Goal: Task Accomplishment & Management: Complete application form

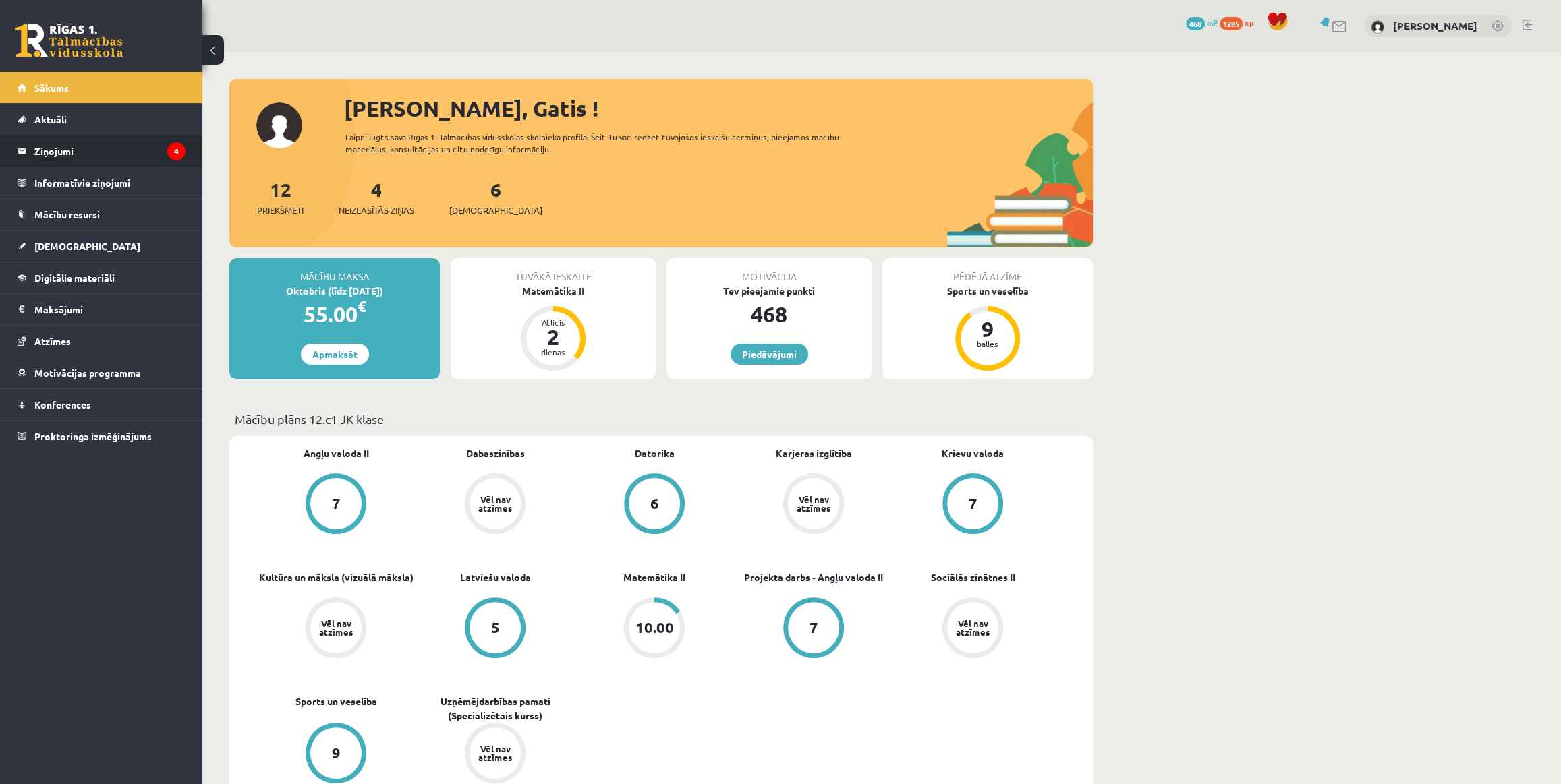
click at [68, 151] on legend "Ziņojumi 4" at bounding box center [110, 150] width 151 height 31
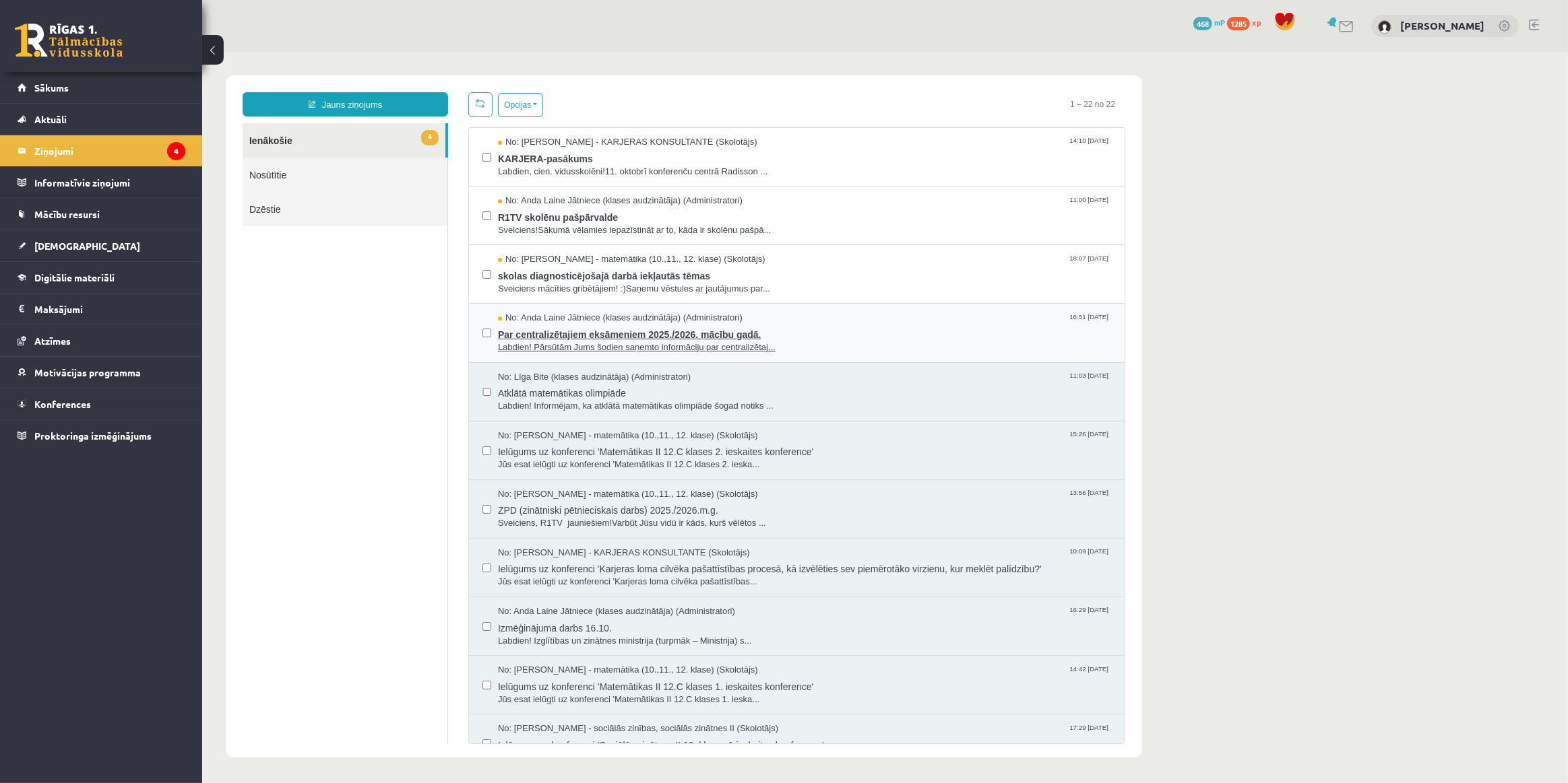
click at [831, 326] on span "Par centralizētajiem eksāmeniem 2025./2026. mācību gadā." at bounding box center [804, 331] width 613 height 16
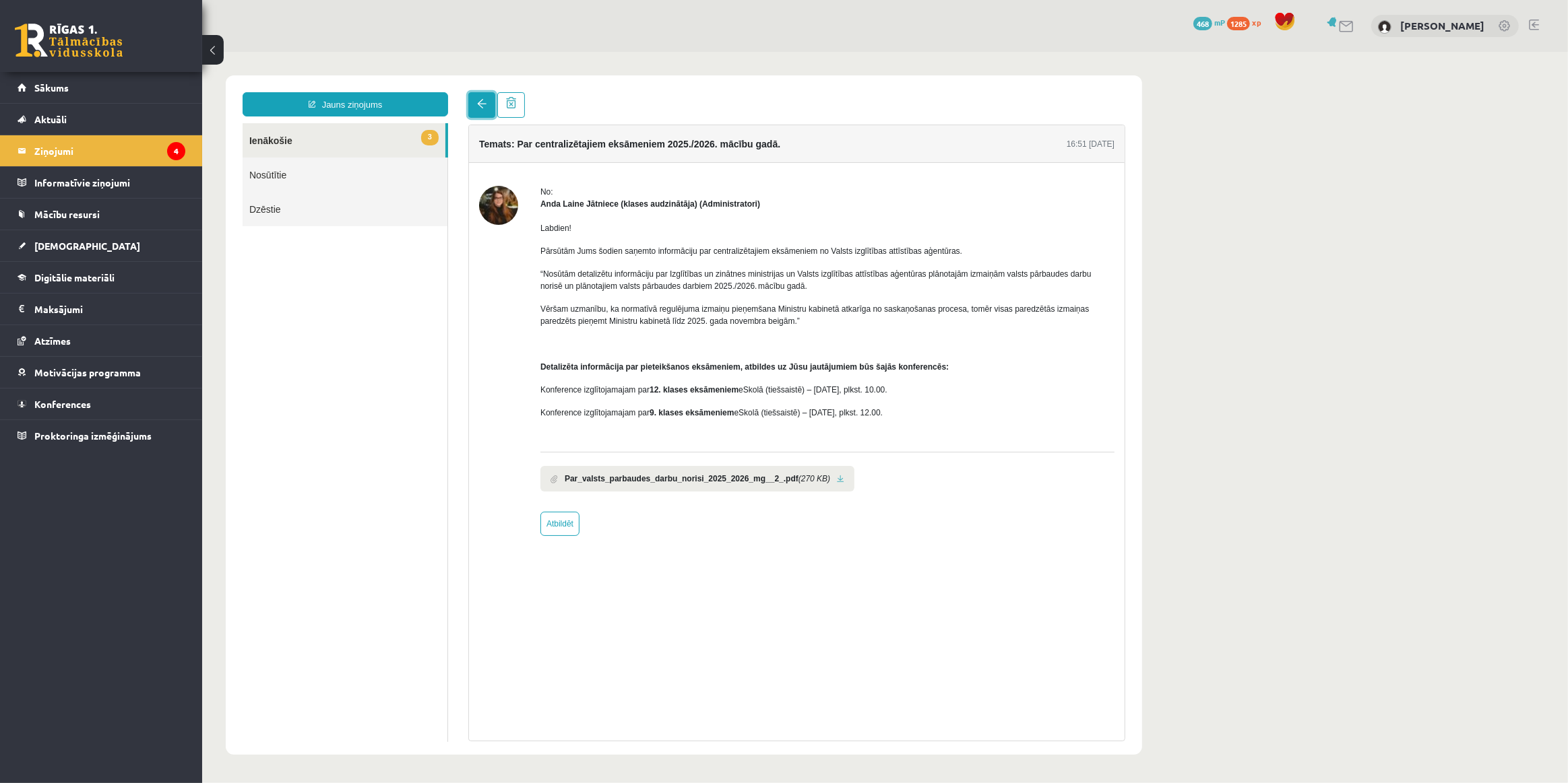
click at [474, 101] on link at bounding box center [481, 104] width 27 height 26
click at [476, 101] on span at bounding box center [481, 103] width 9 height 9
click at [472, 105] on link at bounding box center [481, 104] width 27 height 26
click at [343, 148] on link "3 Ienākošie" at bounding box center [343, 140] width 203 height 35
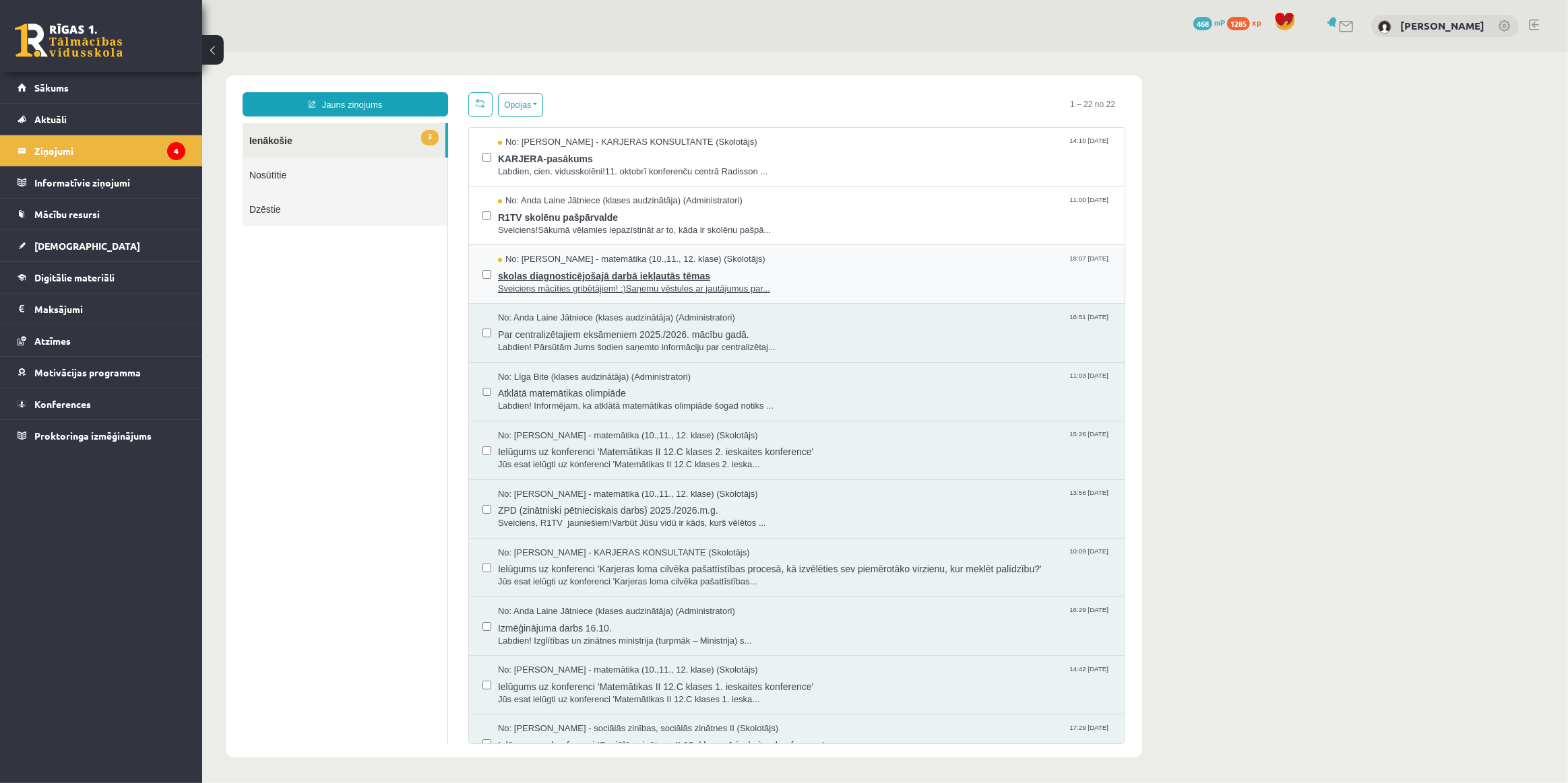
click at [777, 277] on span "skolas diagnosticējošajā darbā iekļautās tēmas" at bounding box center [804, 273] width 613 height 16
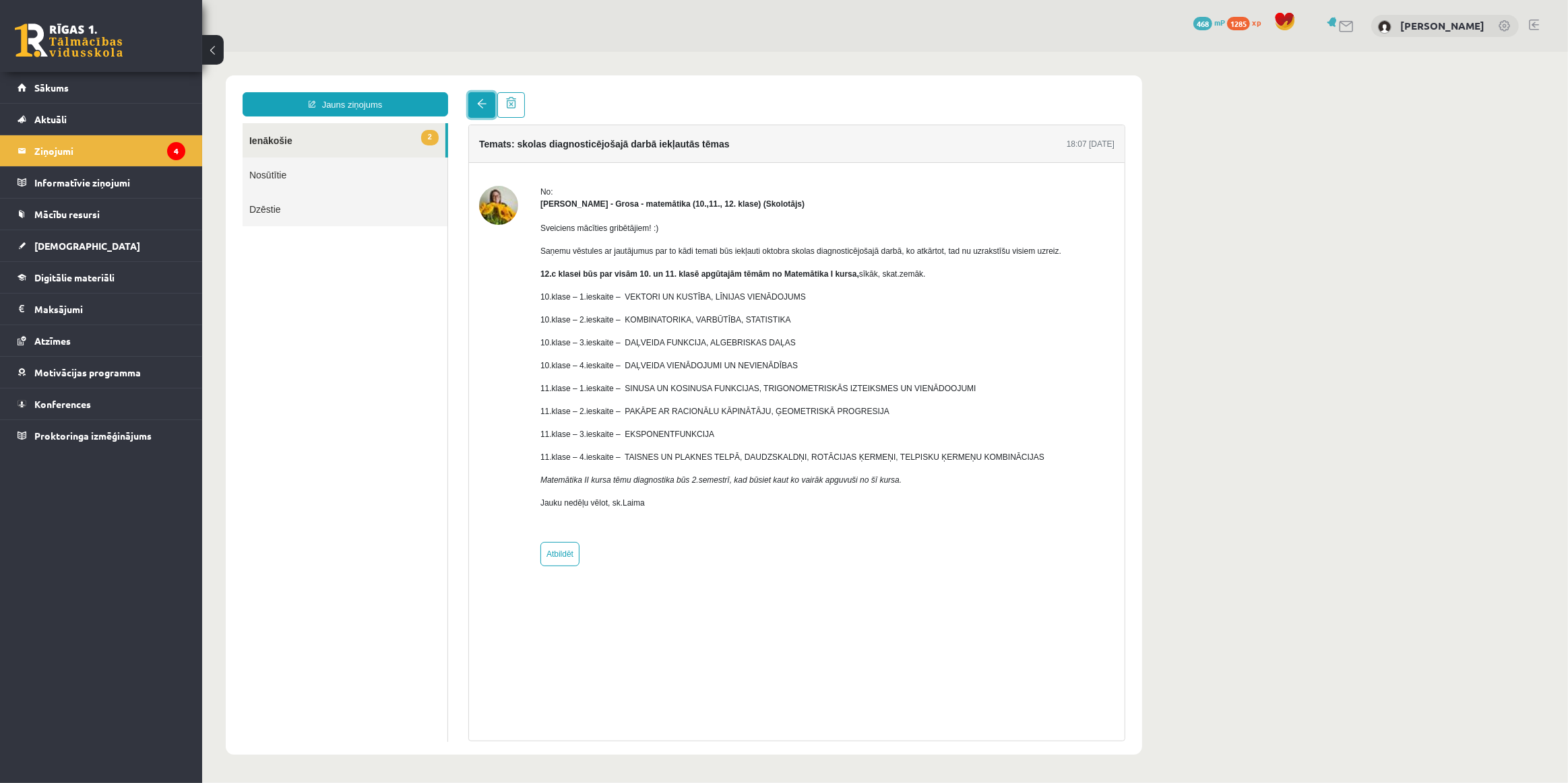
click at [473, 107] on link at bounding box center [481, 104] width 27 height 26
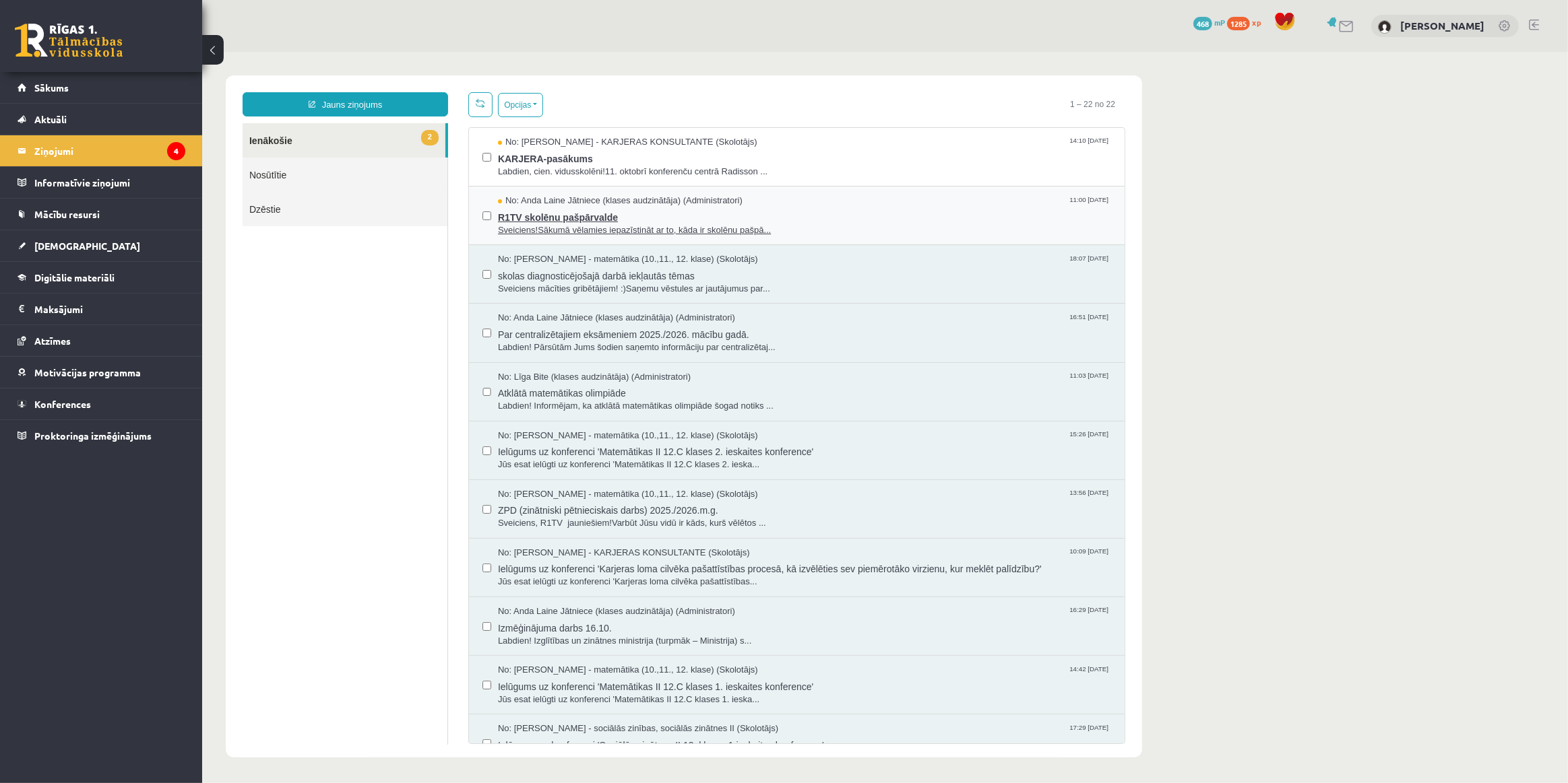
click at [790, 215] on span "R1TV skolēnu pašpārvalde" at bounding box center [804, 214] width 613 height 16
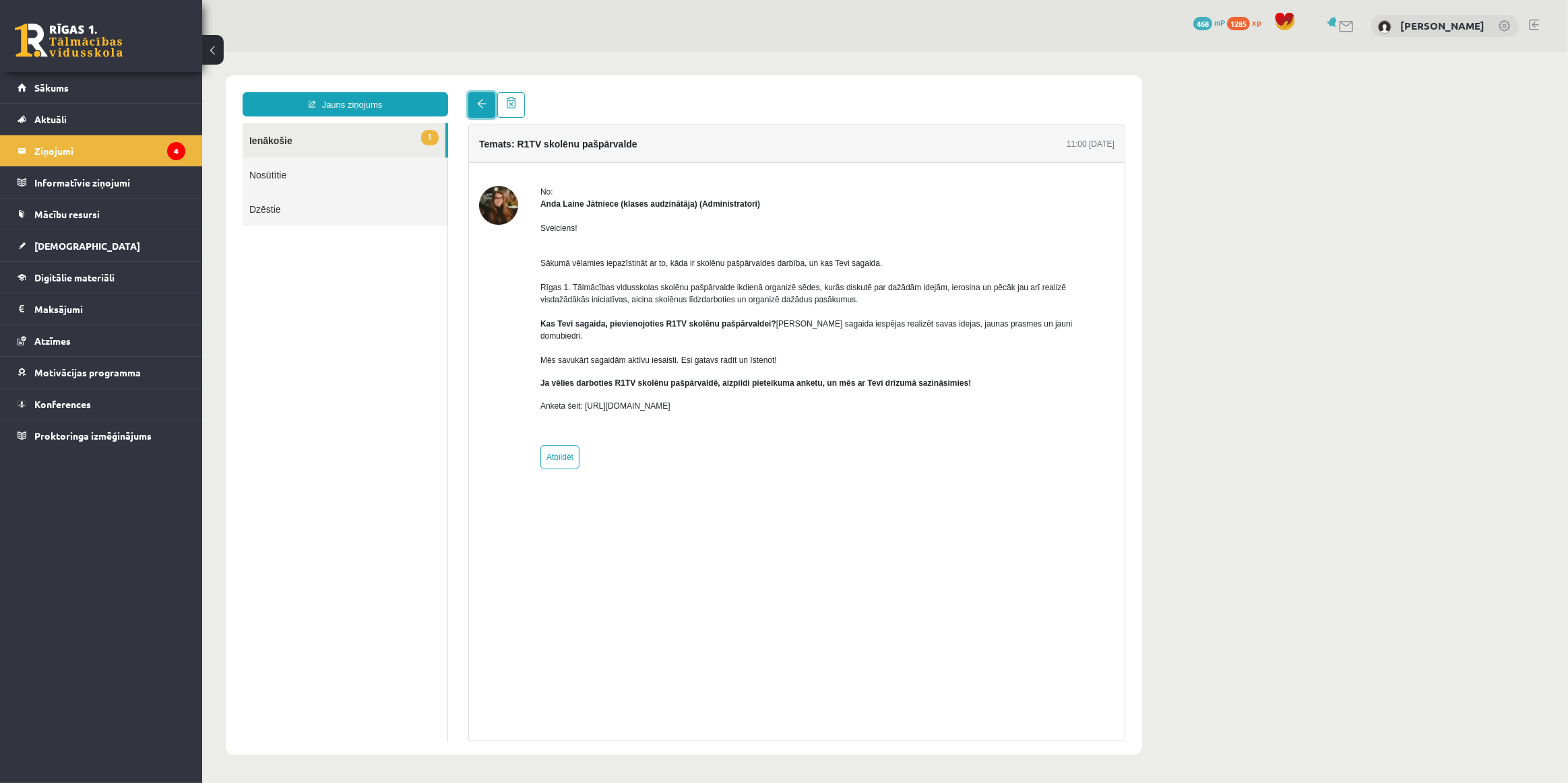
click at [475, 102] on link at bounding box center [481, 104] width 27 height 26
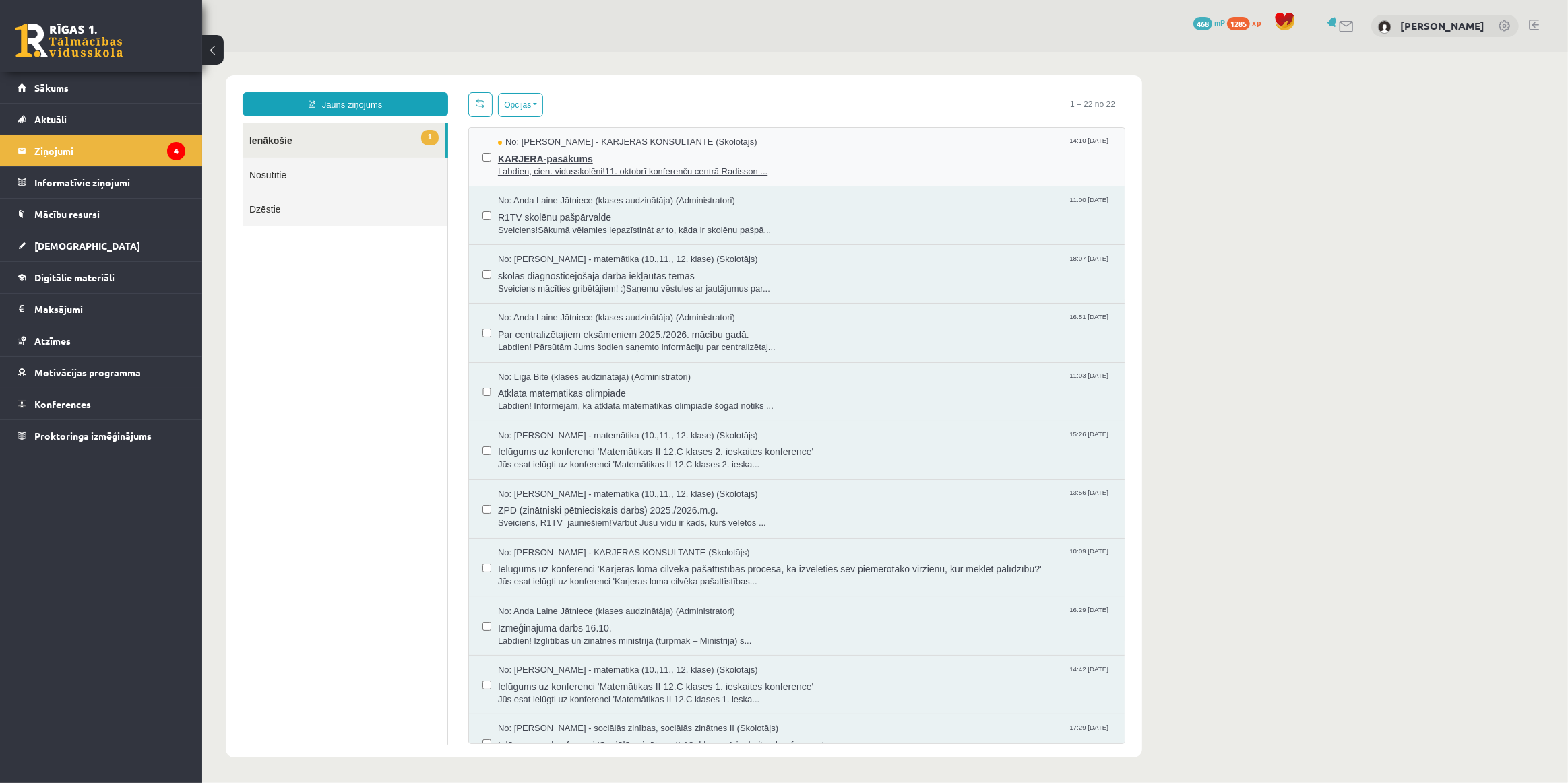
click at [770, 154] on span "KARJERA-pasākums" at bounding box center [804, 156] width 613 height 16
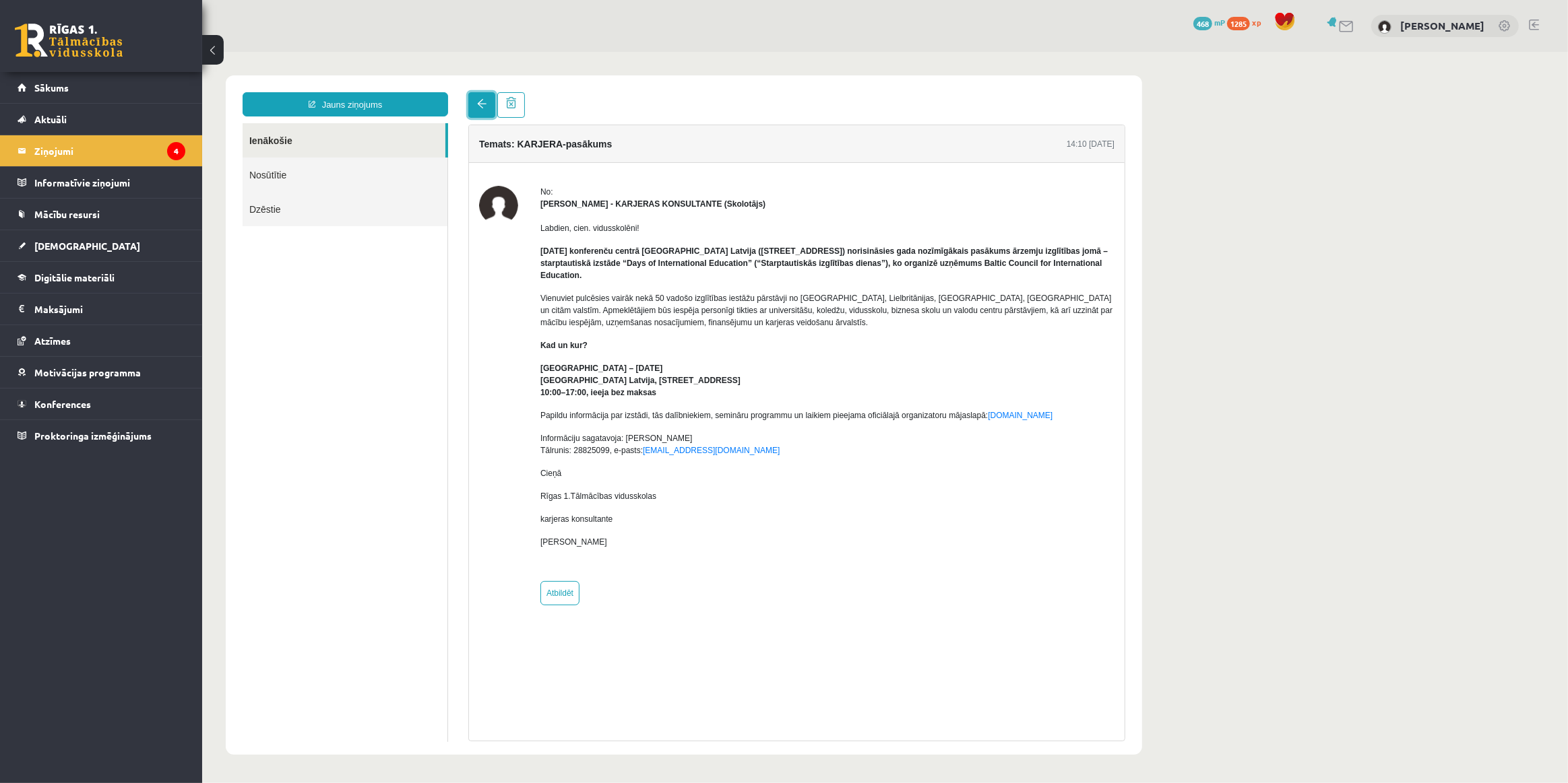
click at [474, 101] on link at bounding box center [481, 104] width 27 height 26
click at [71, 273] on span "Digitālie materiāli" at bounding box center [75, 277] width 80 height 12
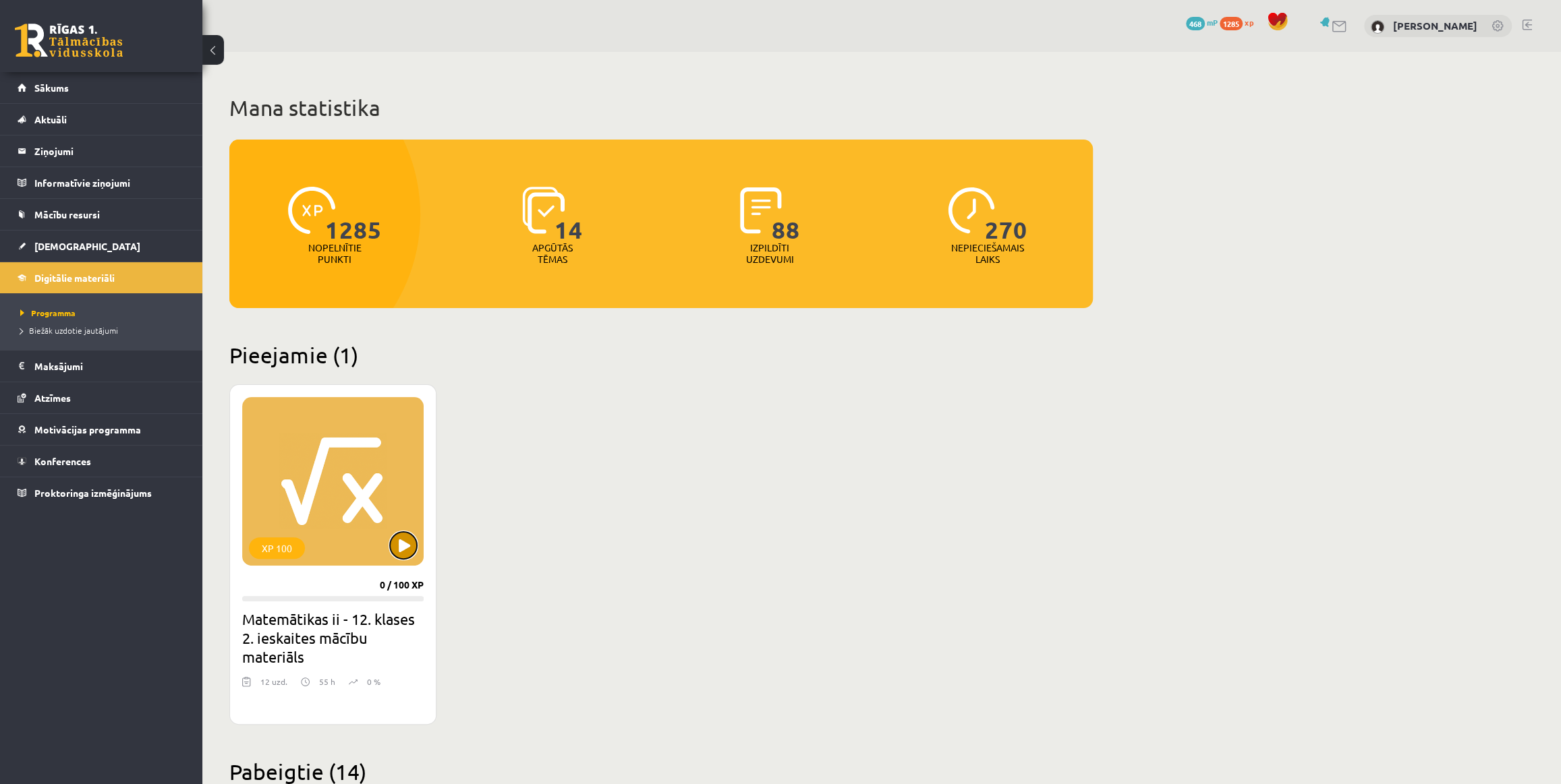
click at [411, 536] on button at bounding box center [404, 546] width 27 height 27
click at [349, 529] on div "XP 100" at bounding box center [333, 481] width 182 height 168
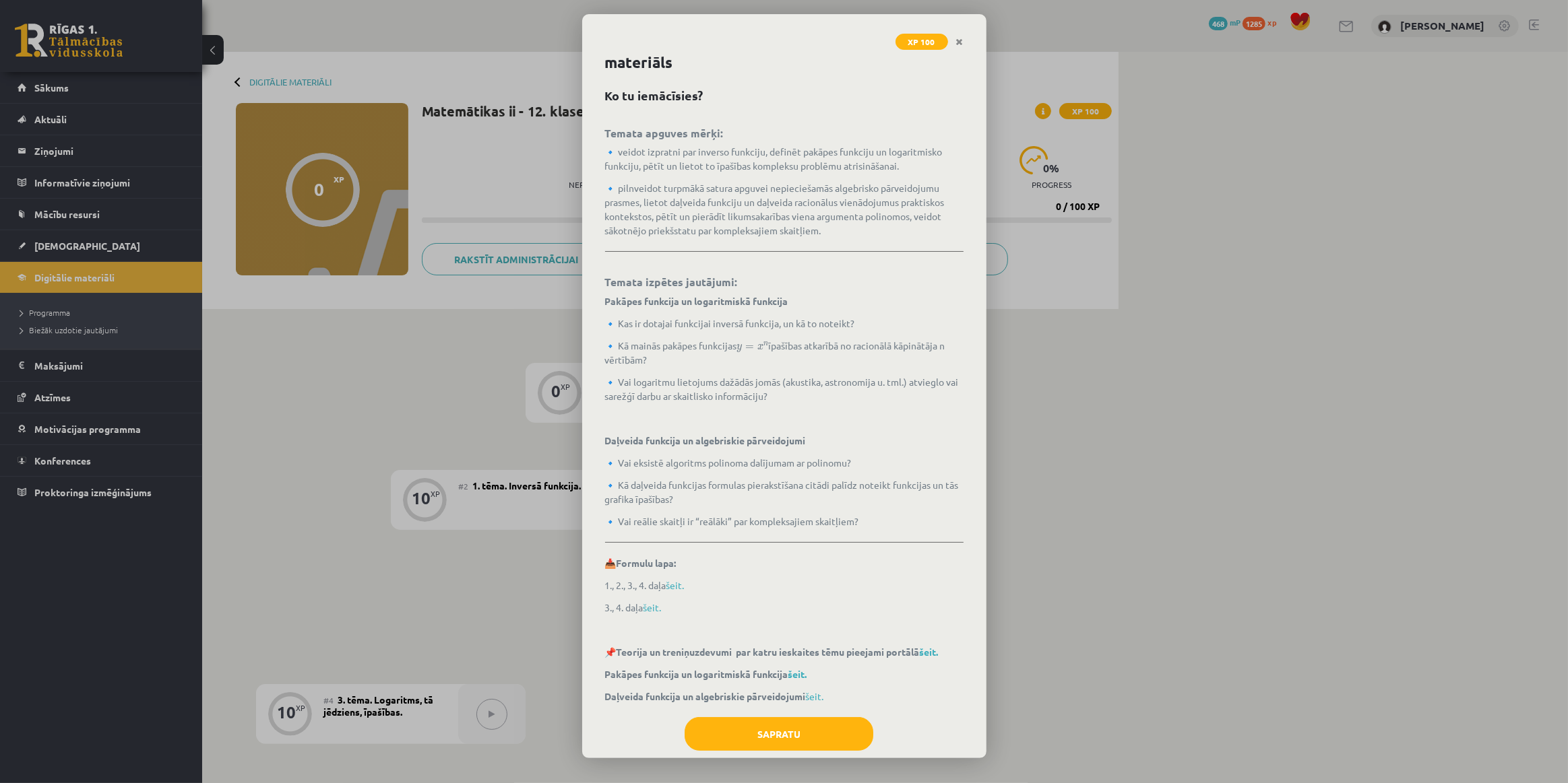
scroll to position [49, 0]
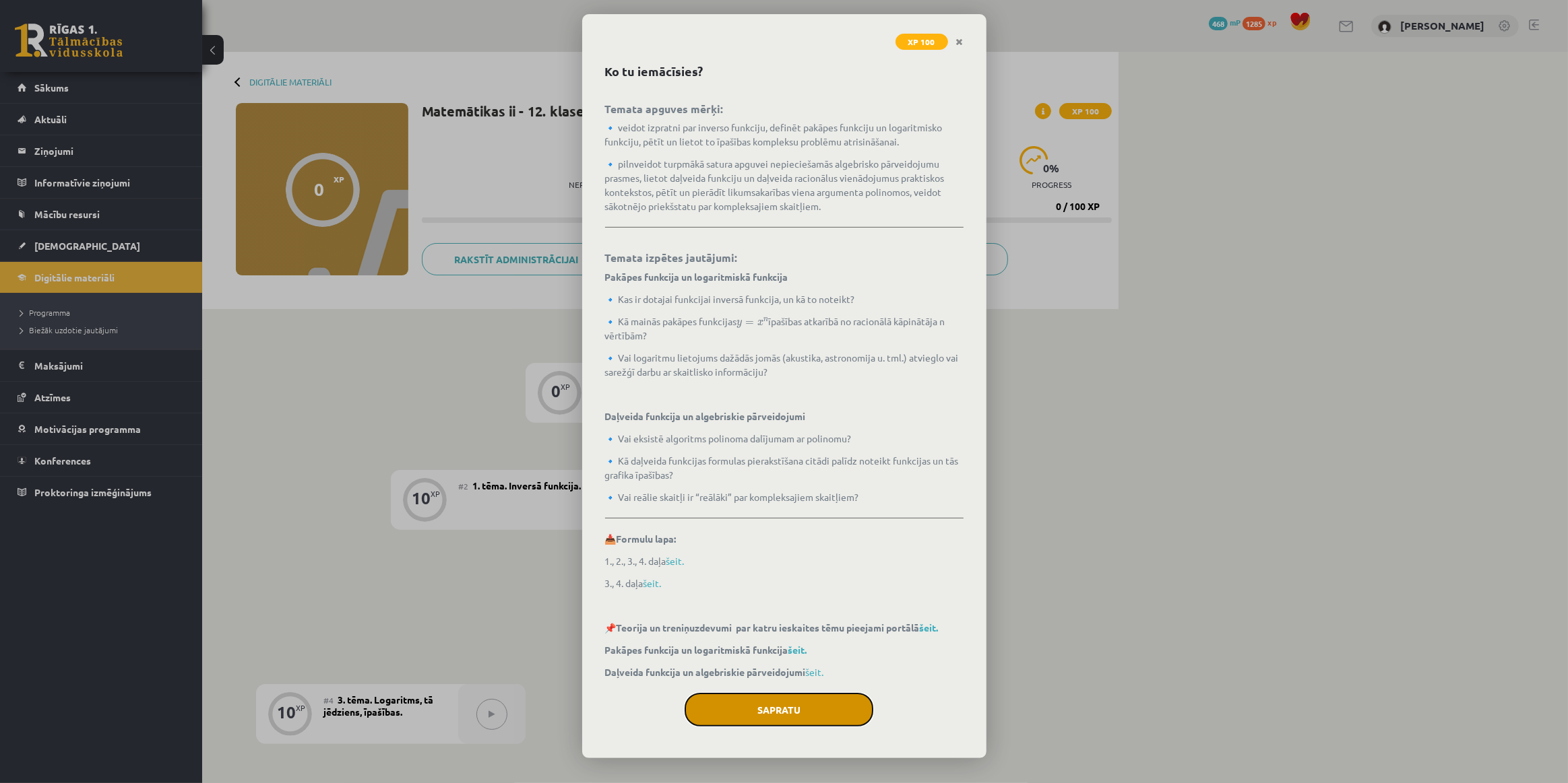
click at [783, 701] on button "Sapratu" at bounding box center [779, 709] width 189 height 34
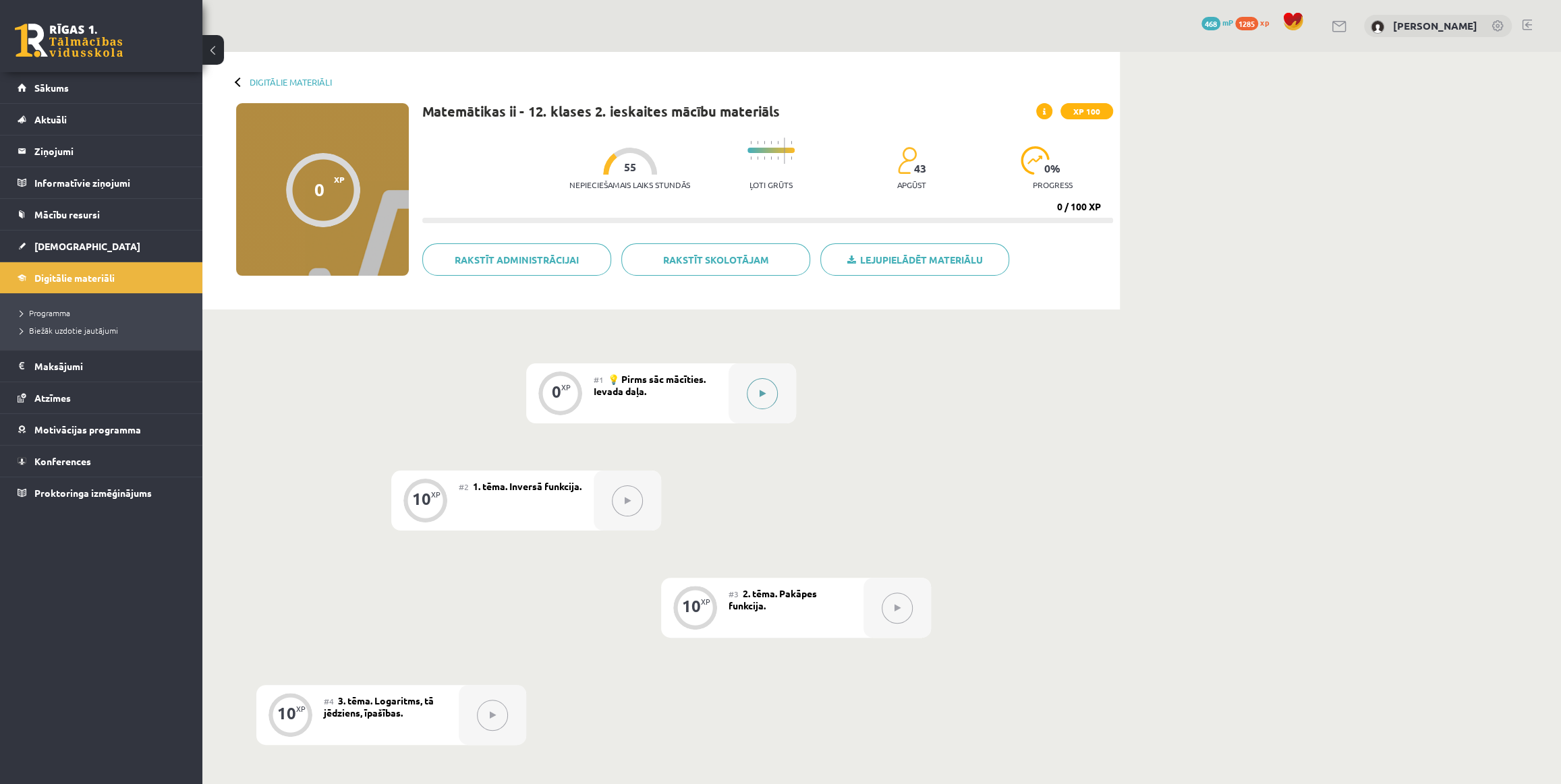
click at [771, 398] on button at bounding box center [762, 393] width 31 height 31
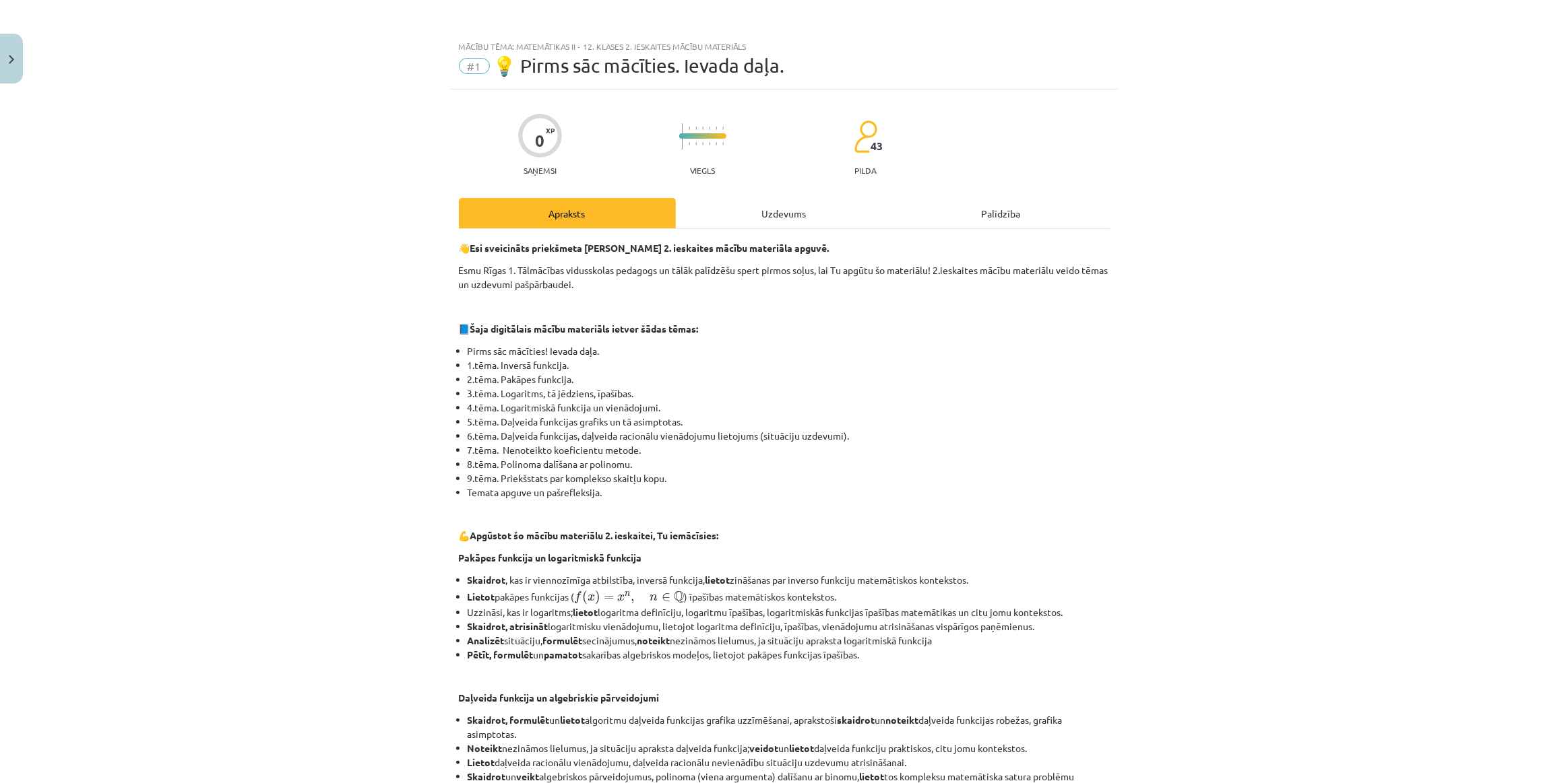
click at [702, 210] on div "Uzdevums" at bounding box center [784, 213] width 217 height 31
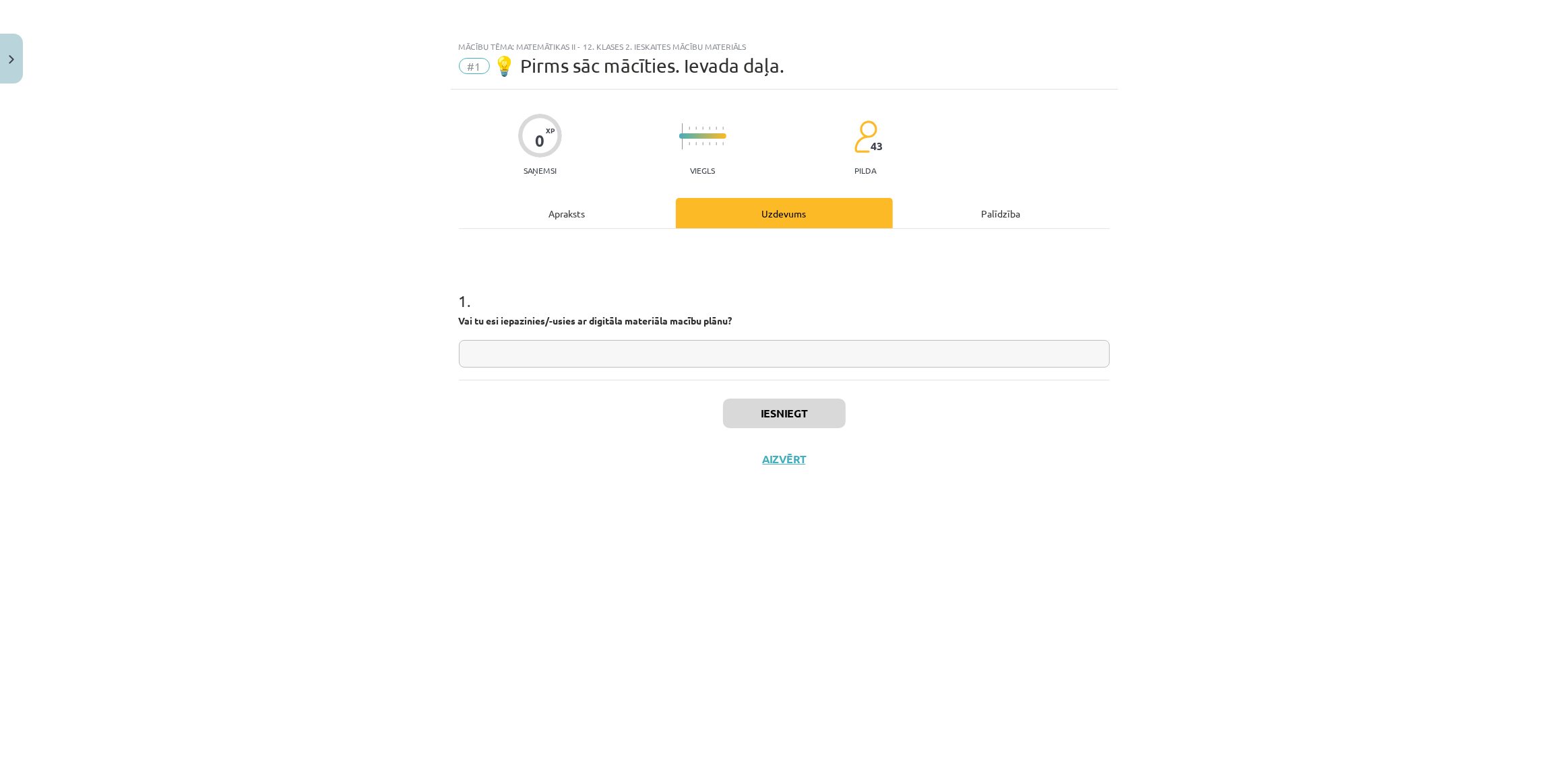
click at [589, 219] on div "Apraksts" at bounding box center [567, 213] width 217 height 31
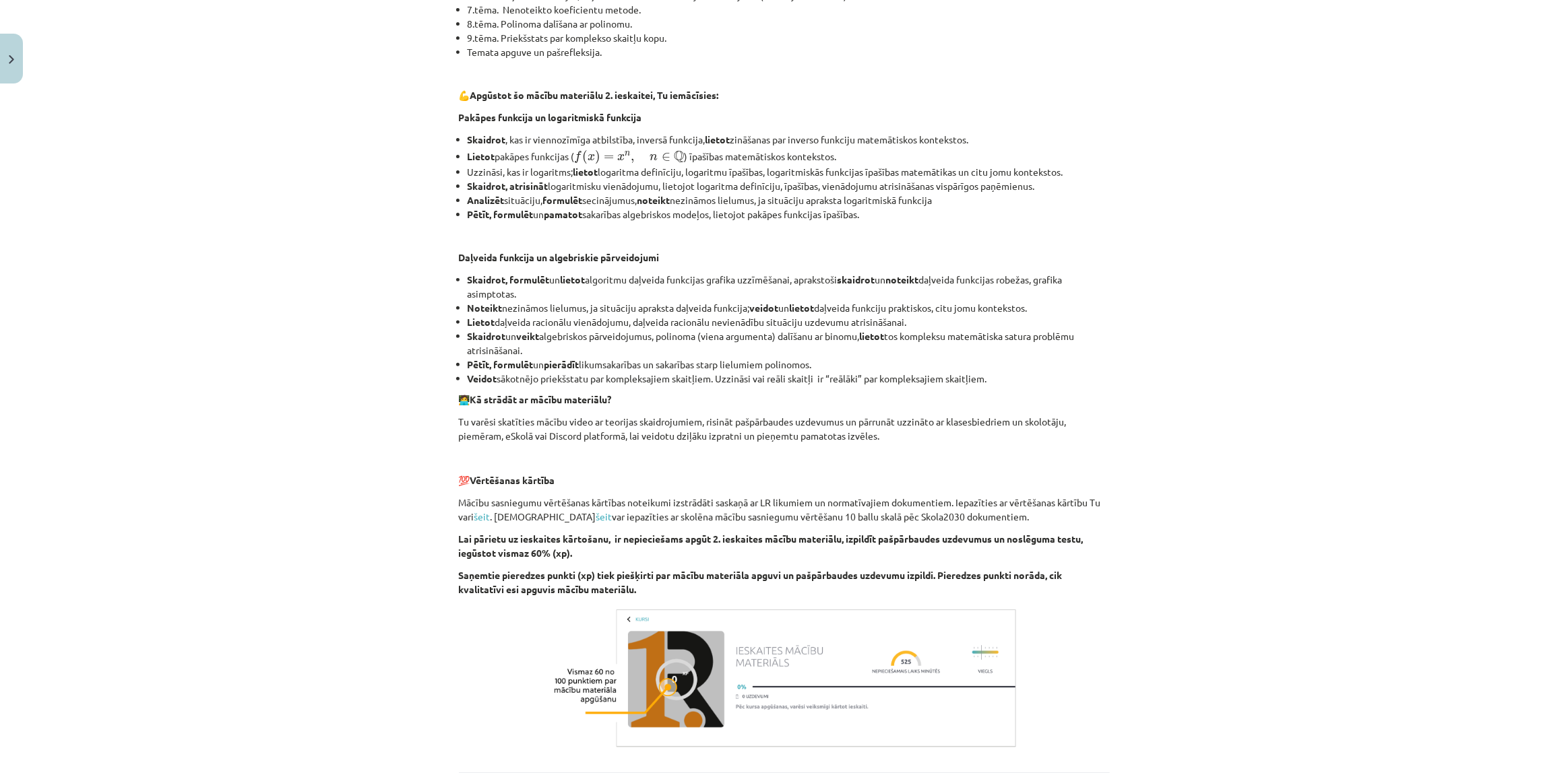
scroll to position [565, 0]
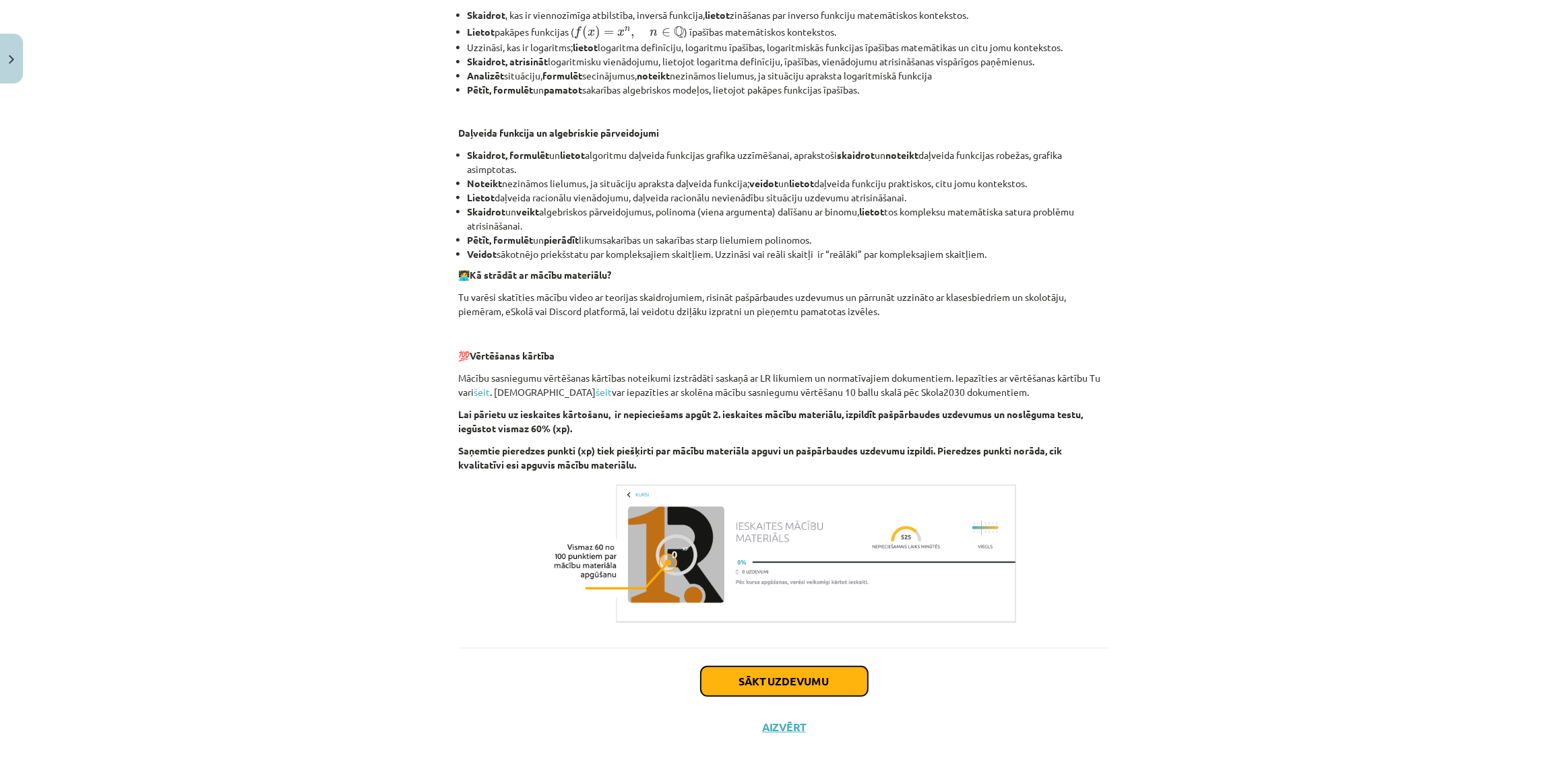
click at [769, 682] on button "Sākt uzdevumu" at bounding box center [784, 682] width 167 height 30
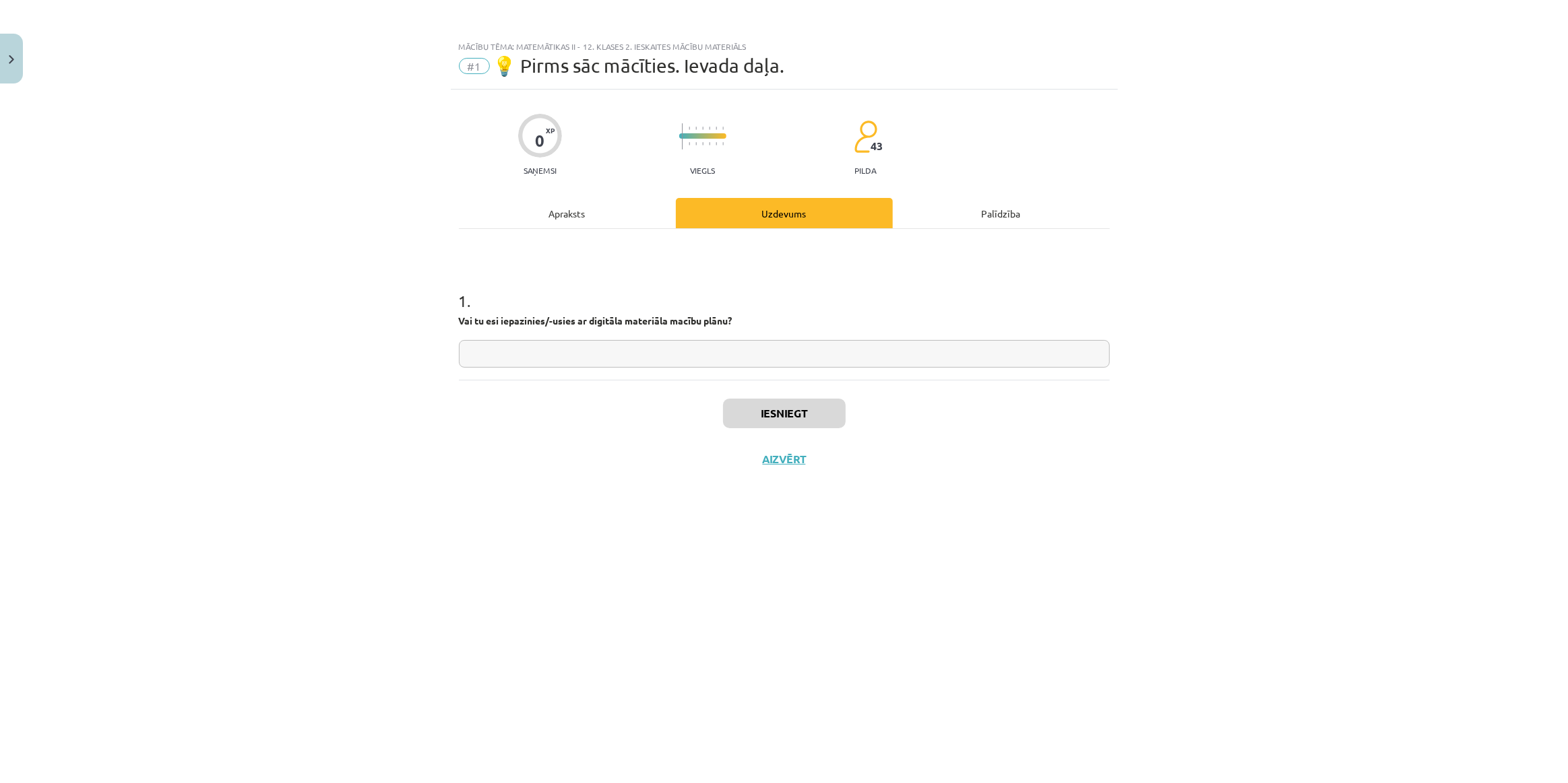
click at [581, 357] on input "text" at bounding box center [784, 353] width 650 height 27
click at [632, 334] on div "1 . Vai tu esi iepazinies/-usies ar digitāla materiāla macību plānu? *" at bounding box center [784, 317] width 650 height 100
click at [646, 351] on input "*" at bounding box center [784, 353] width 650 height 27
type input "**"
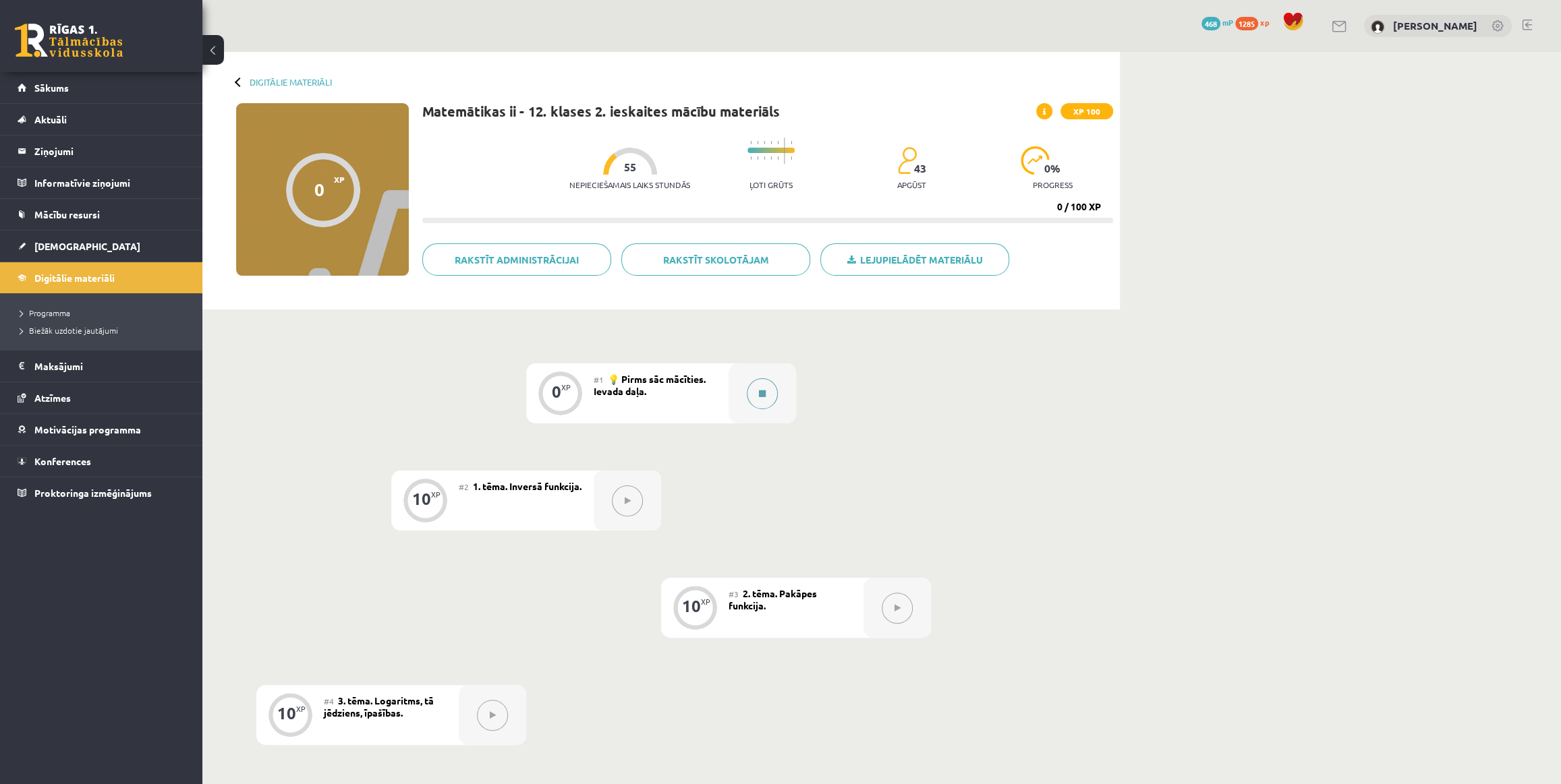
click at [761, 395] on icon at bounding box center [762, 394] width 7 height 8
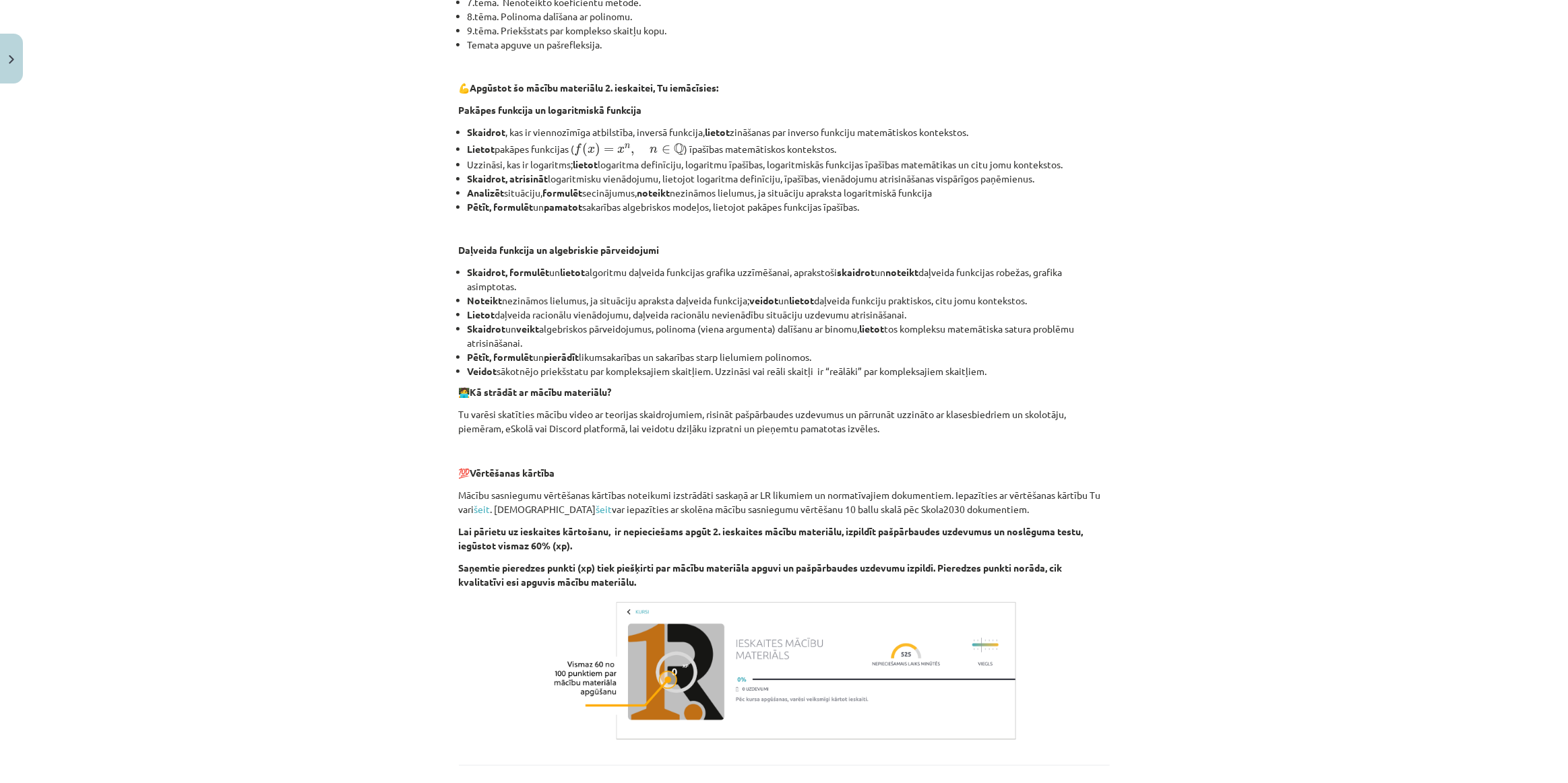
scroll to position [565, 0]
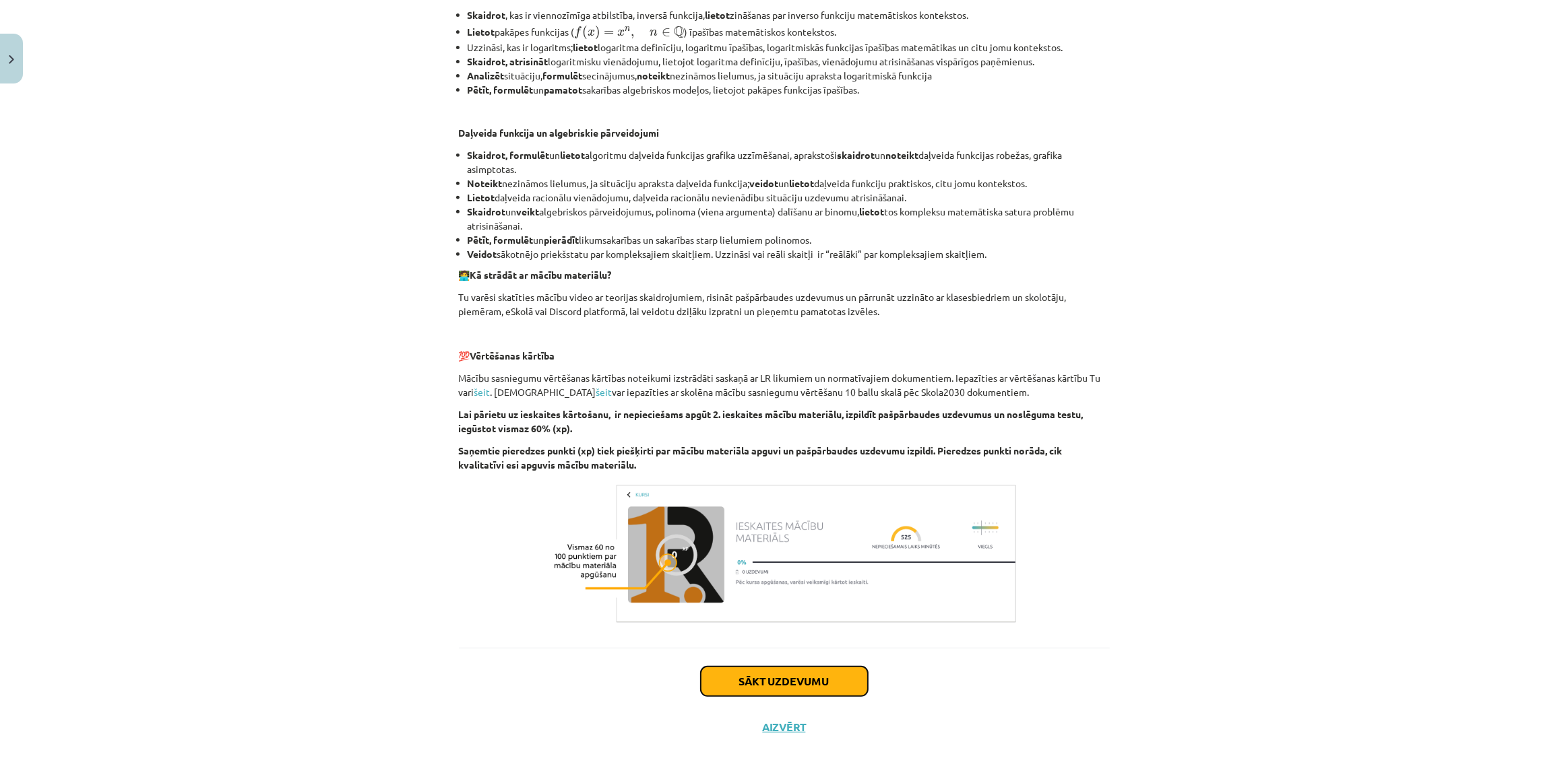
click at [819, 675] on button "Sākt uzdevumu" at bounding box center [784, 682] width 167 height 30
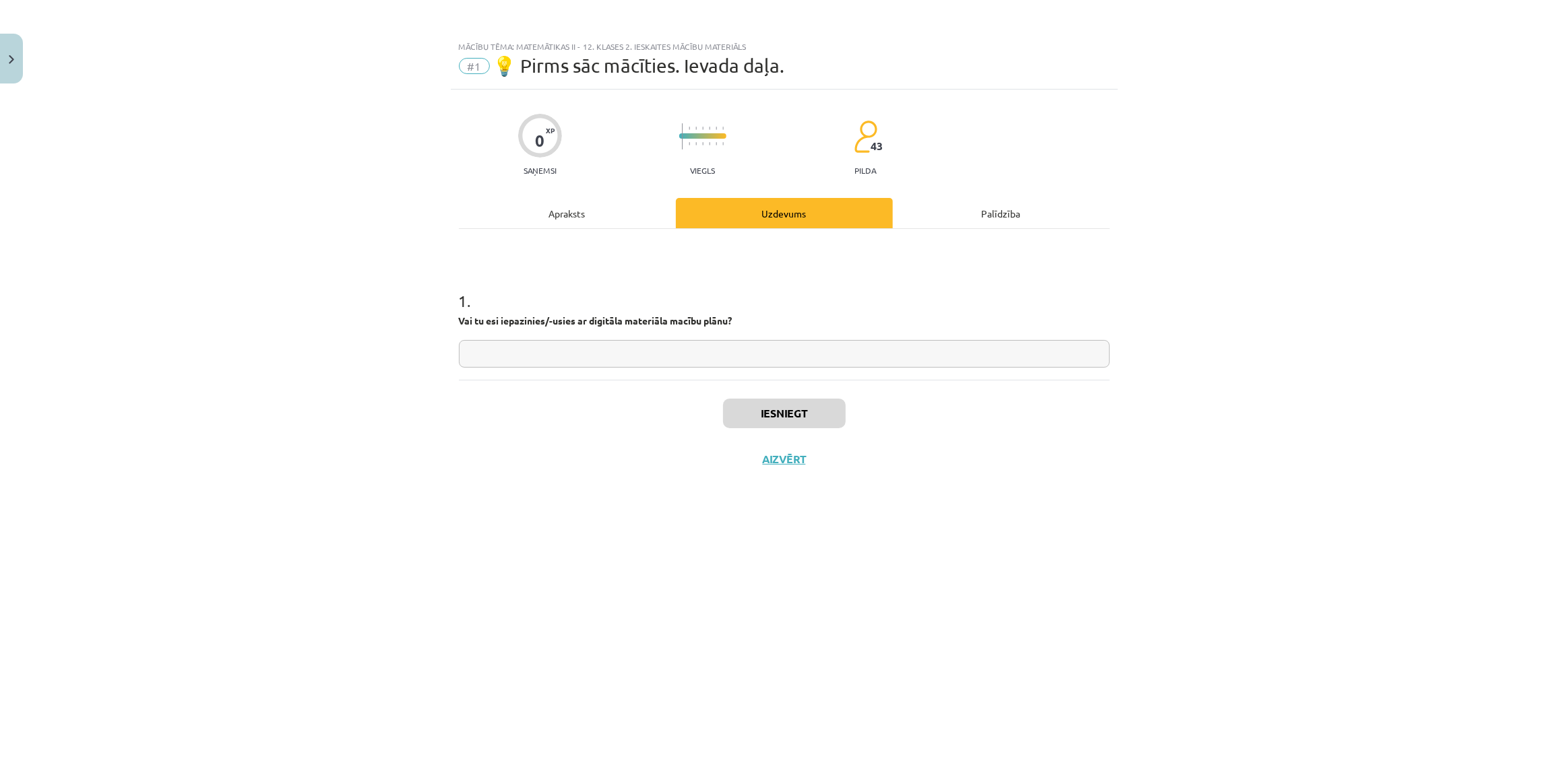
click at [584, 216] on div "Apraksts" at bounding box center [567, 213] width 217 height 31
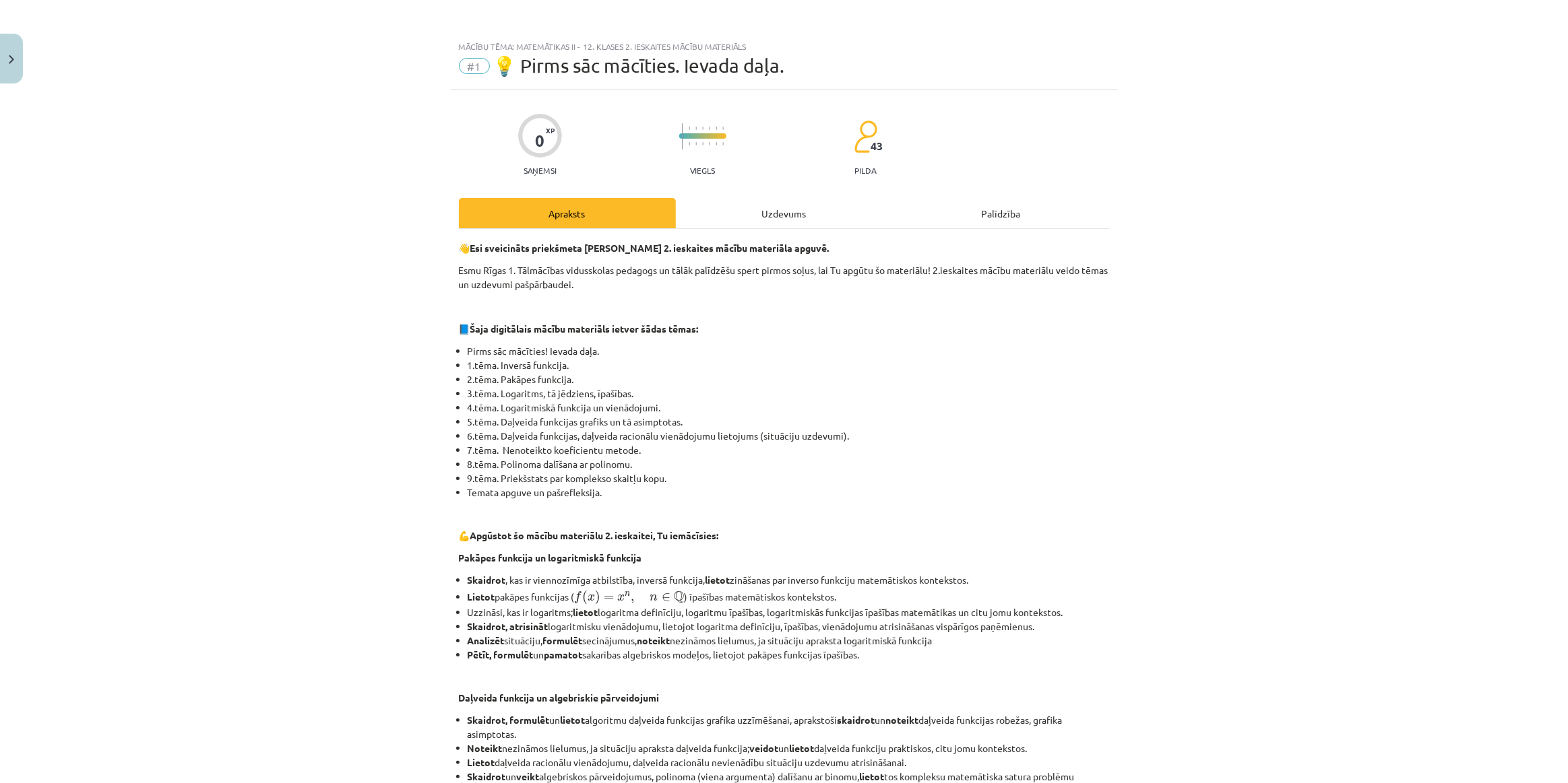
click at [701, 210] on div "Uzdevums" at bounding box center [784, 213] width 217 height 31
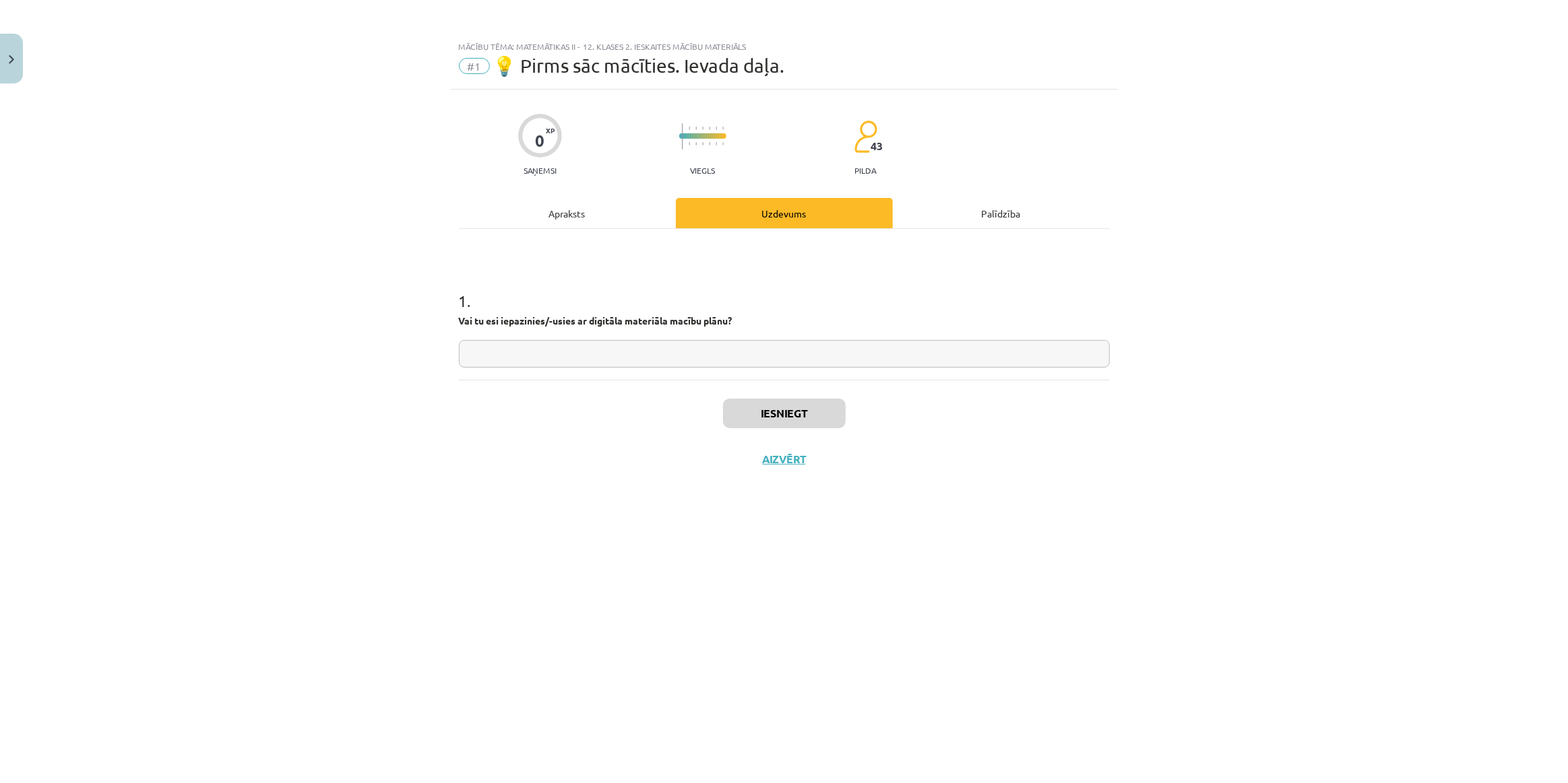
click at [665, 341] on input "text" at bounding box center [784, 353] width 650 height 27
type input "********"
click at [769, 409] on button "Iesniegt" at bounding box center [784, 414] width 123 height 30
click at [774, 456] on button "Nākamā nodarbība" at bounding box center [784, 467] width 132 height 31
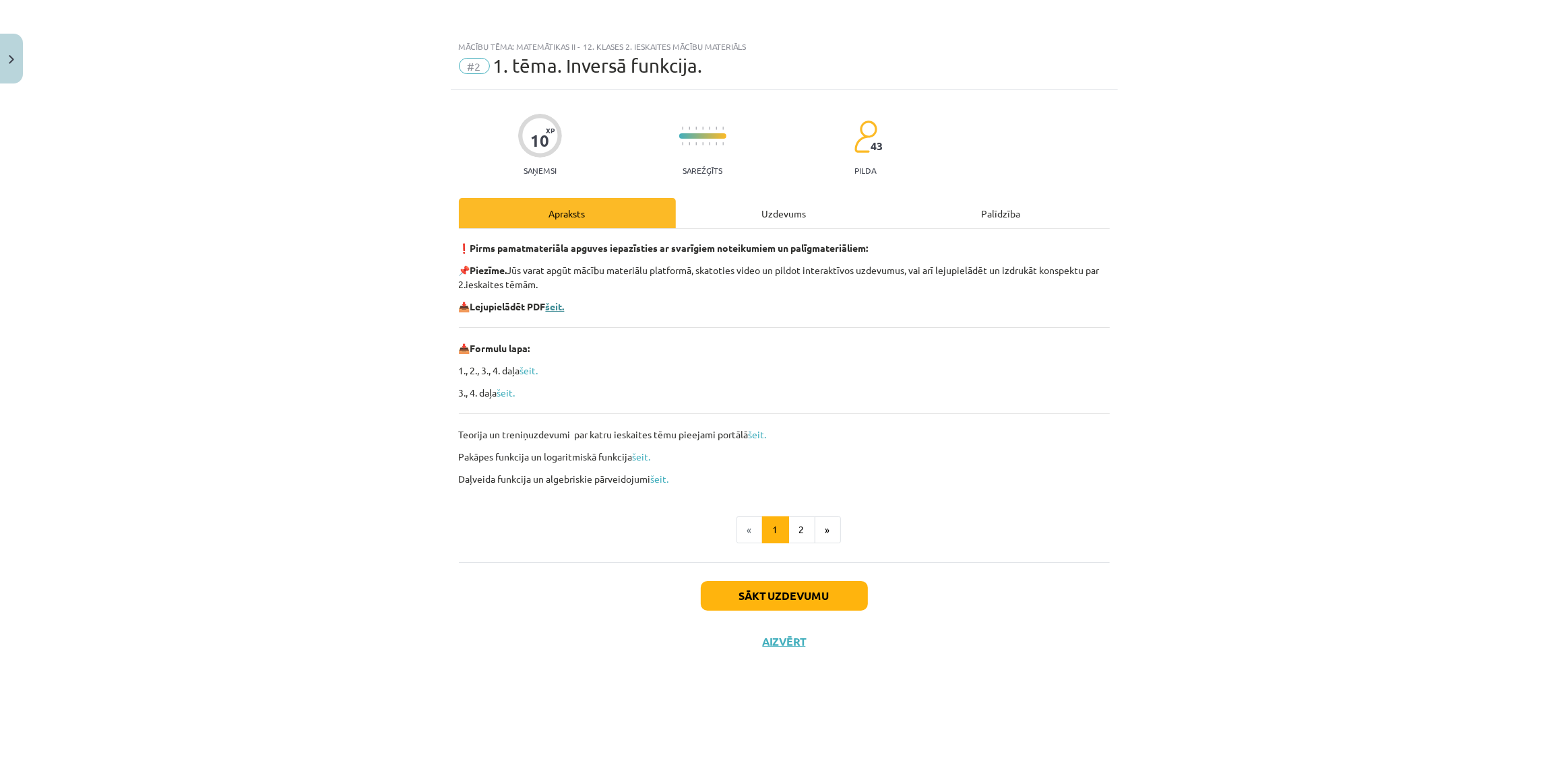
click at [561, 311] on b "šeit." at bounding box center [555, 306] width 19 height 12
click at [726, 215] on div "Uzdevums" at bounding box center [784, 213] width 217 height 31
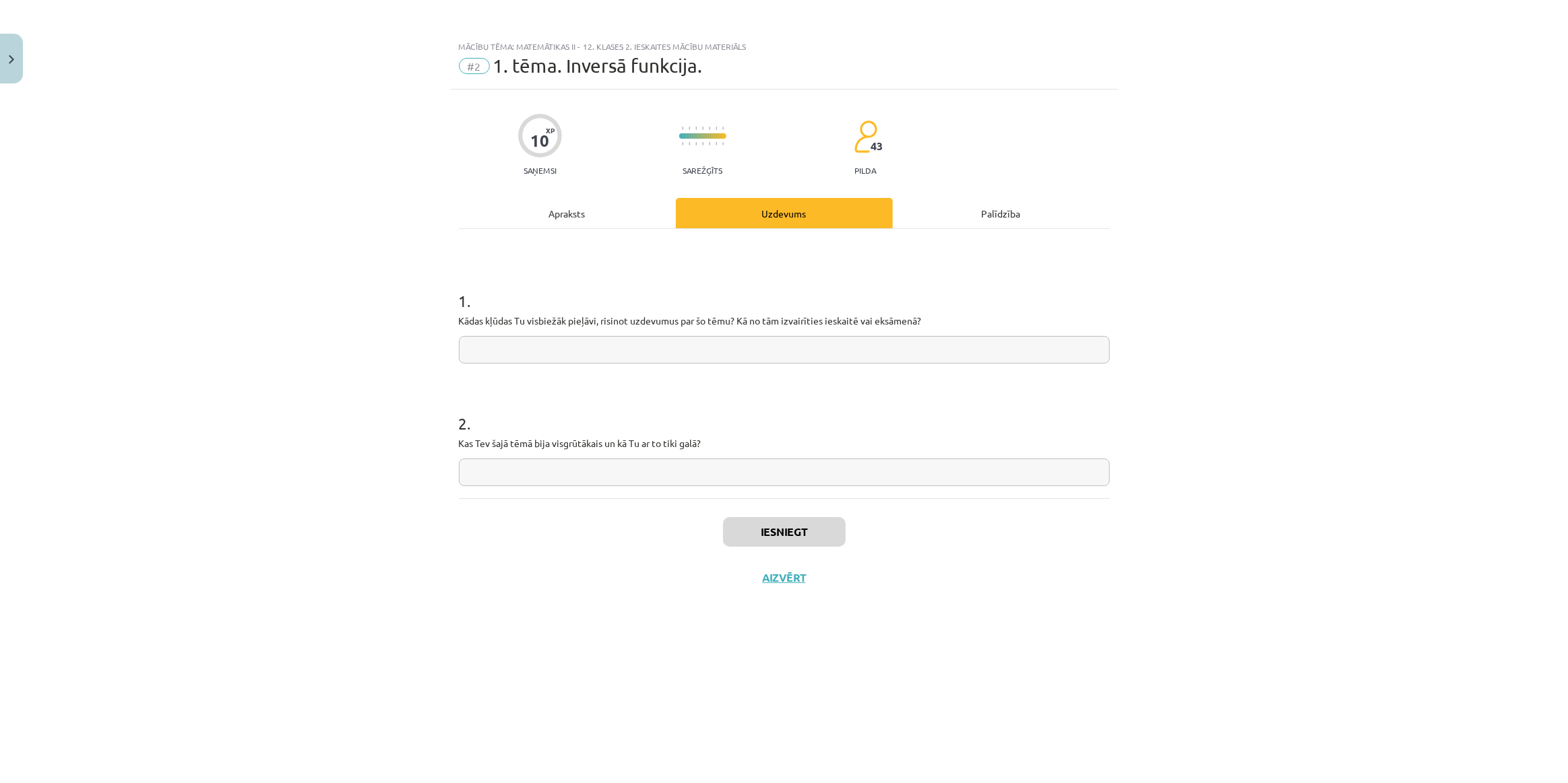
click at [620, 214] on div "Apraksts" at bounding box center [567, 213] width 217 height 31
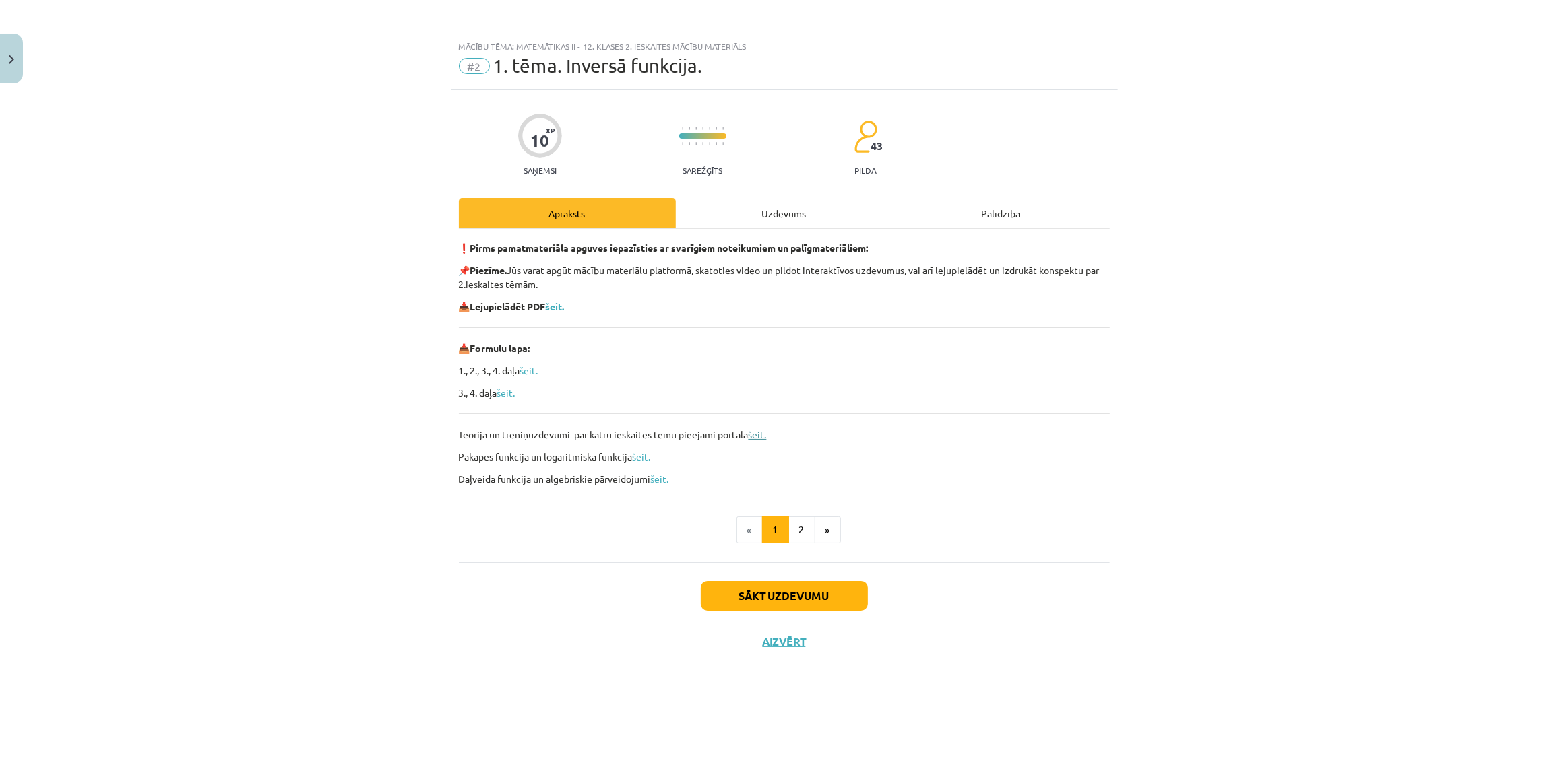
click at [754, 433] on link "šeit." at bounding box center [757, 434] width 18 height 12
click at [775, 232] on div "❗ Pirms pamatmateriāla apguves iepazīsties ar svarīgiem noteikumiem un palīgmat…" at bounding box center [784, 396] width 650 height 334
click at [775, 220] on div "Uzdevums" at bounding box center [784, 213] width 217 height 31
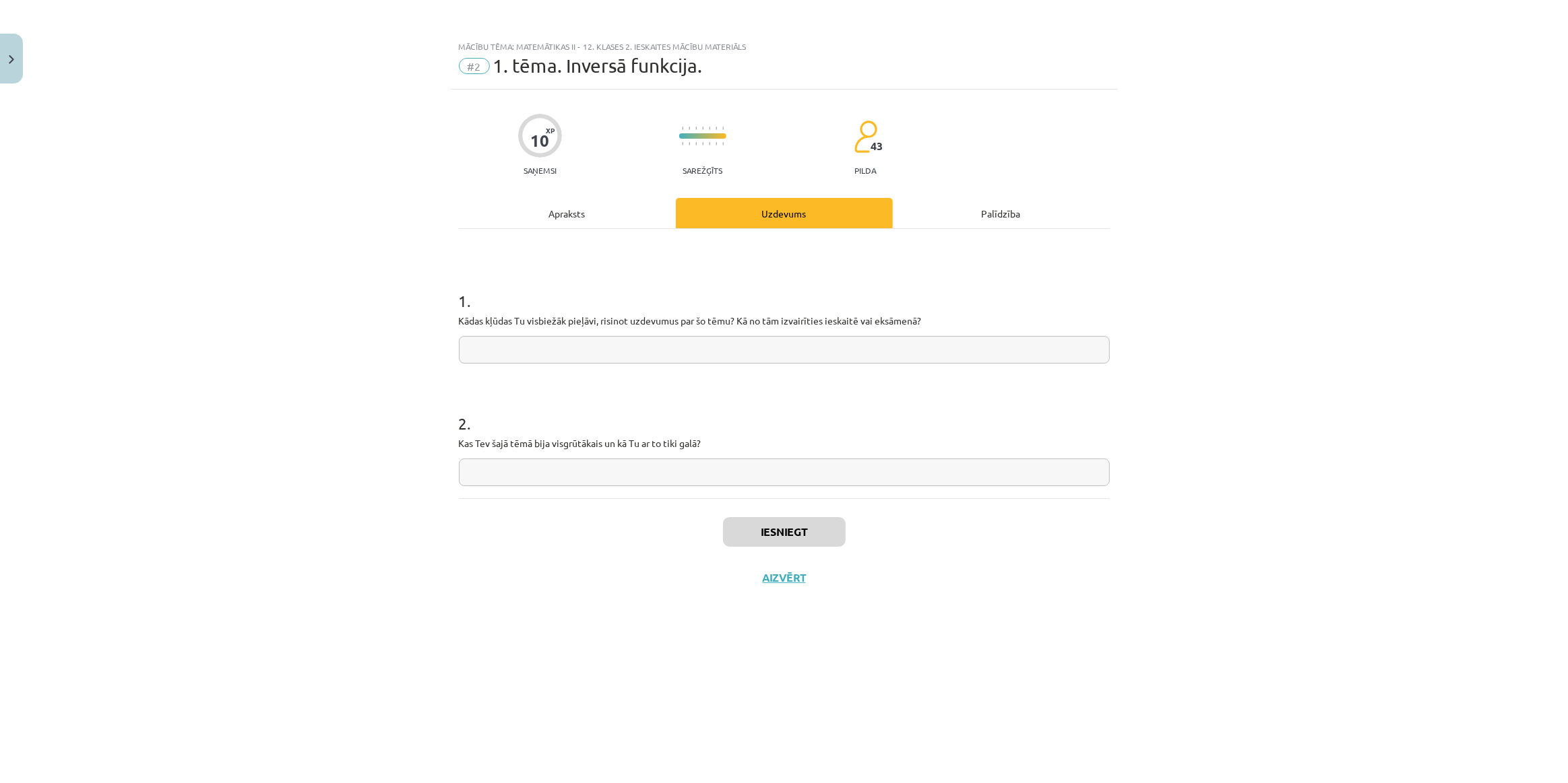
click at [574, 343] on input "text" at bounding box center [784, 349] width 650 height 27
type input "**********"
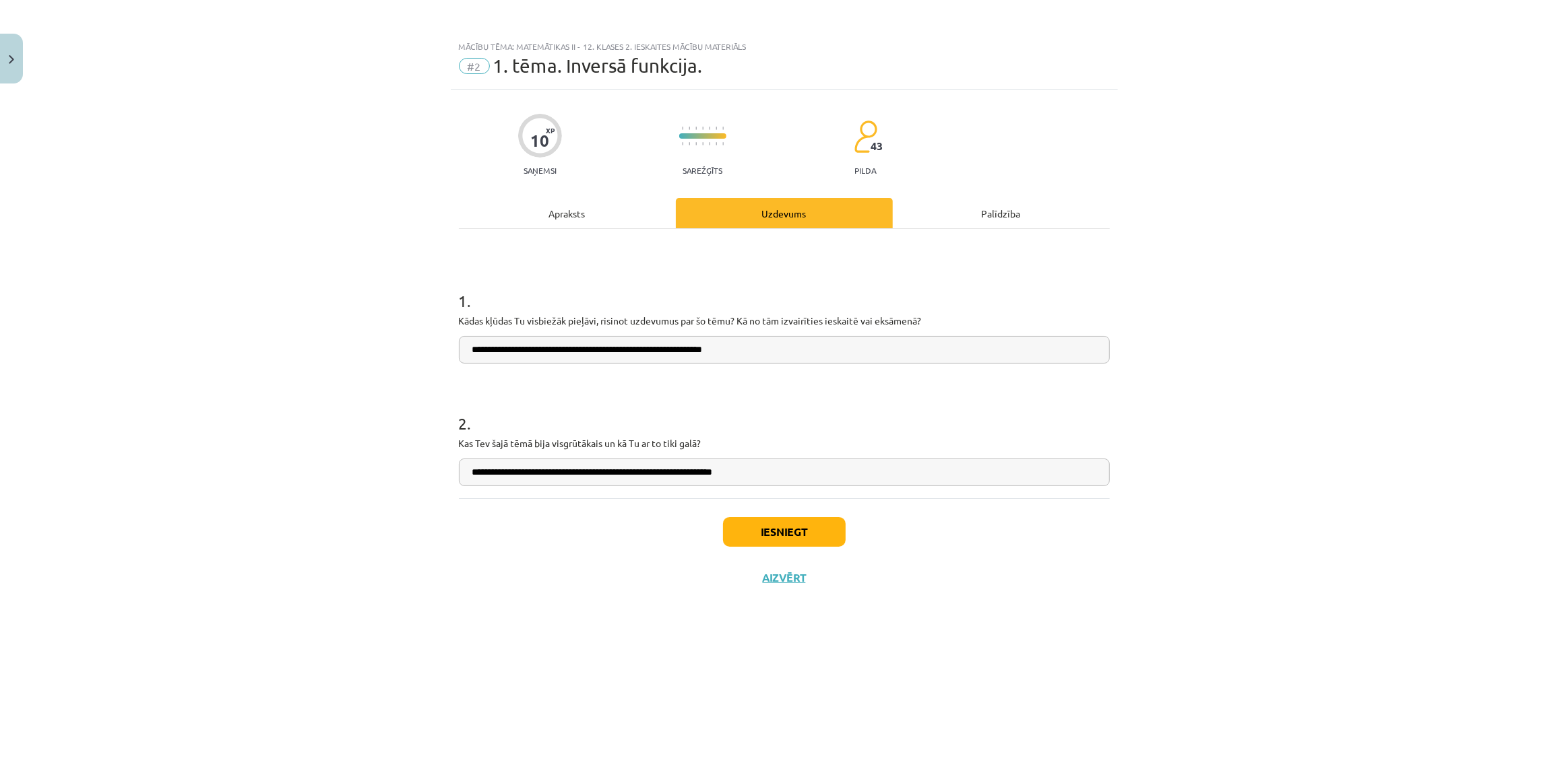
type input "**********"
click at [748, 540] on button "Iesniegt" at bounding box center [784, 532] width 123 height 30
click at [794, 590] on button "Nākamā nodarbība" at bounding box center [784, 586] width 132 height 31
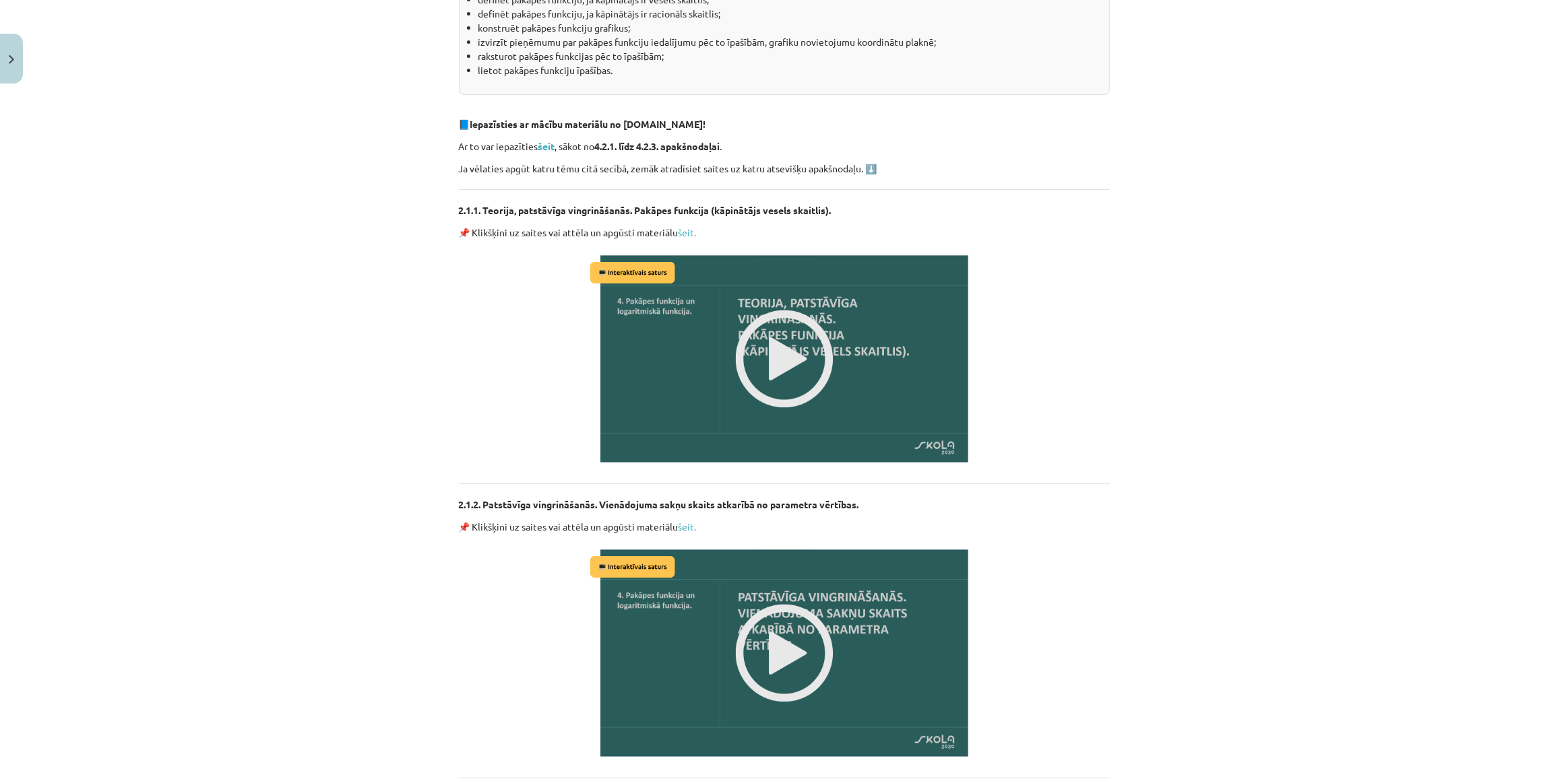
scroll to position [367, 0]
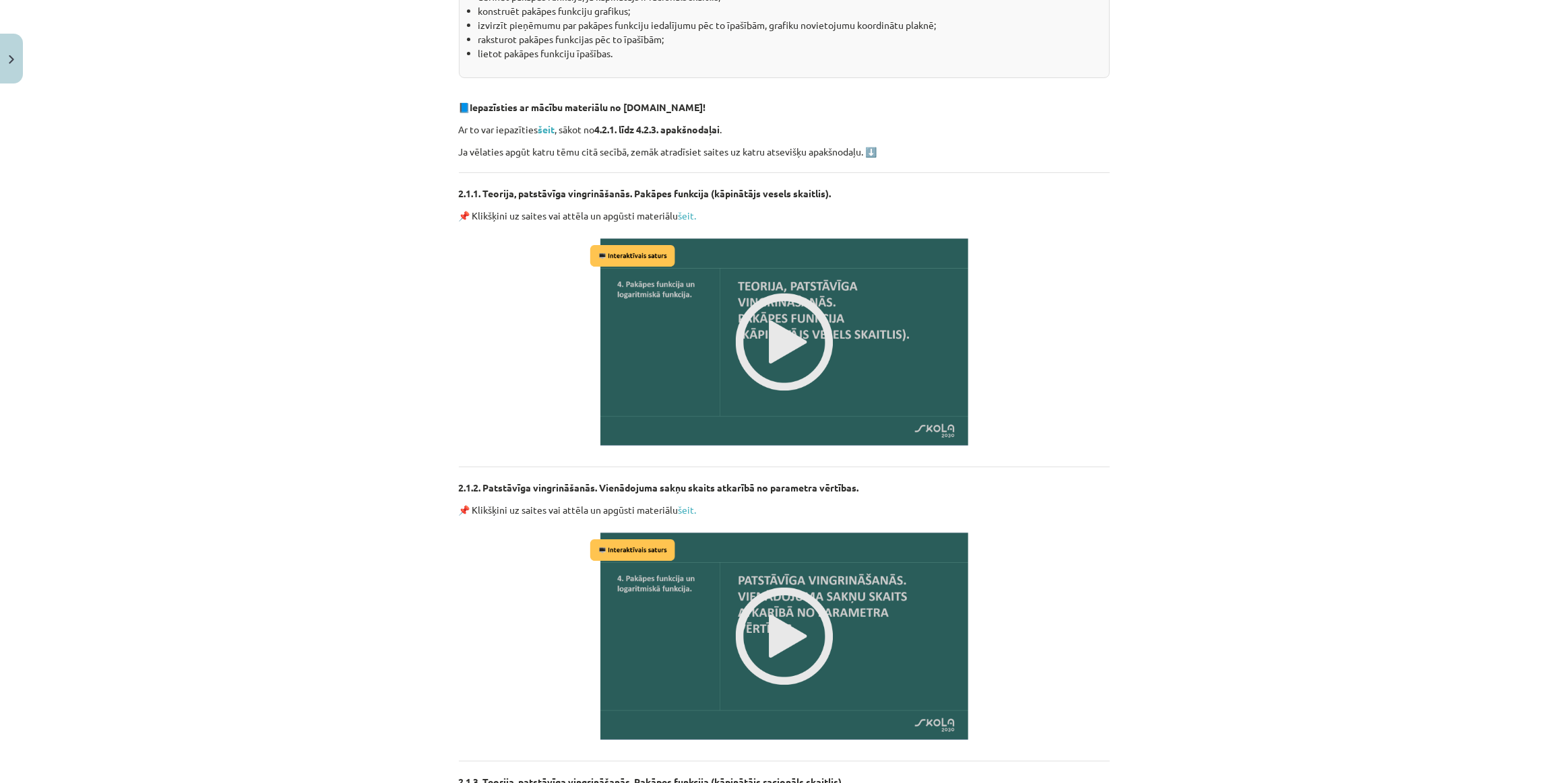
click at [779, 362] on img at bounding box center [784, 342] width 395 height 222
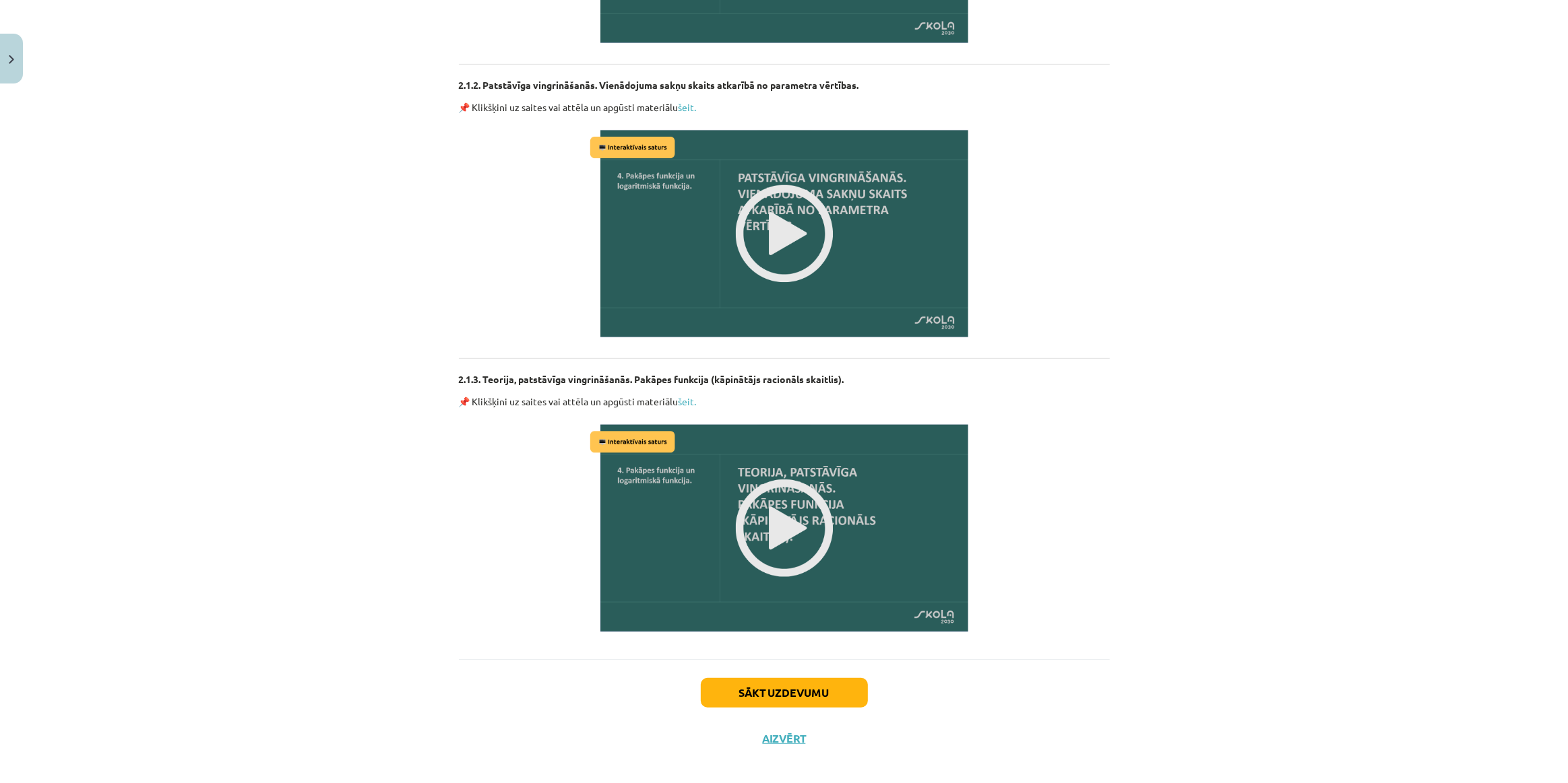
scroll to position [781, 0]
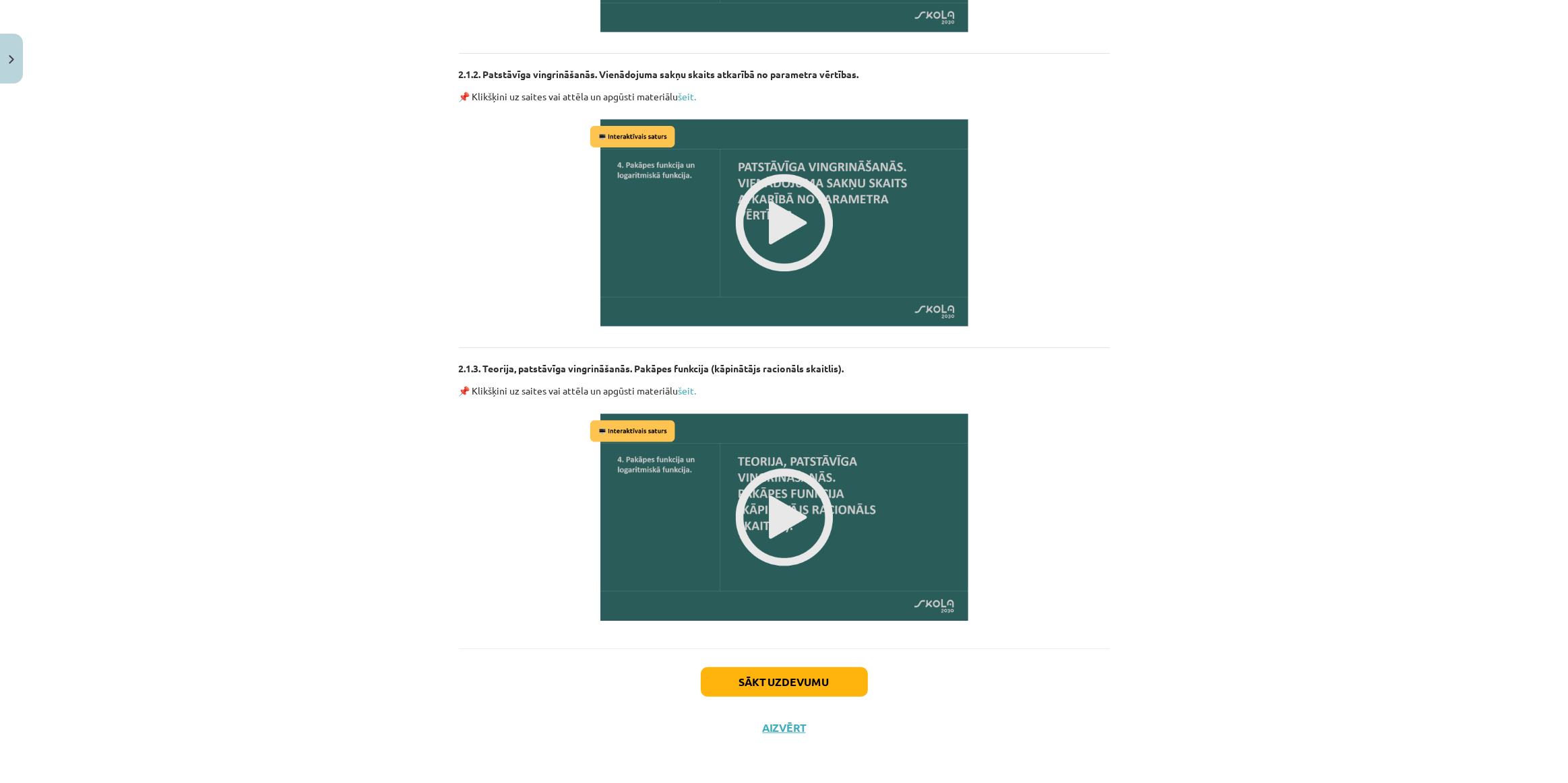
click at [783, 525] on img at bounding box center [784, 517] width 395 height 222
click at [799, 682] on button "Sākt uzdevumu" at bounding box center [784, 682] width 167 height 30
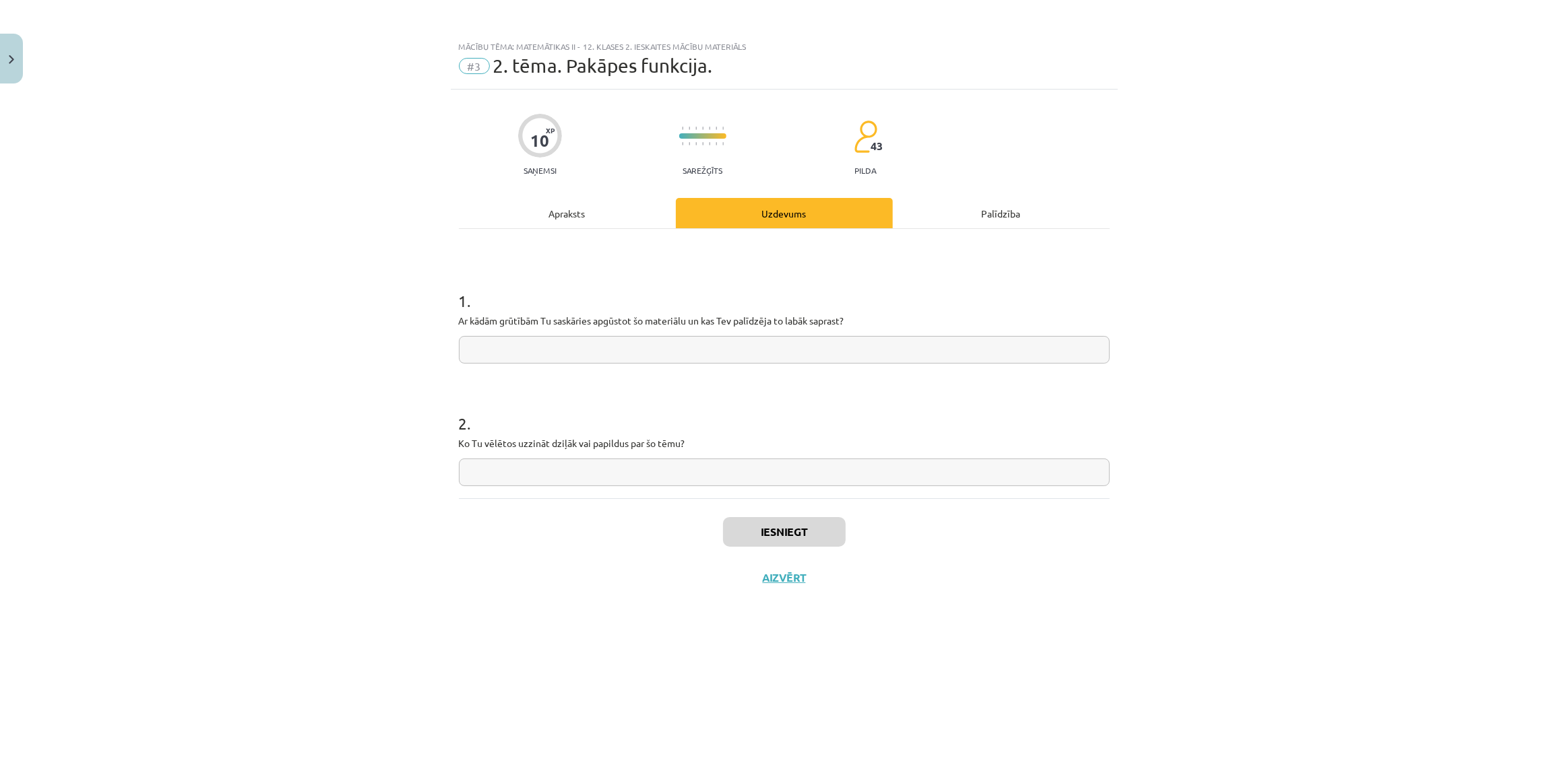
click at [647, 365] on form "1 . Ar kādām grūtībām Tu saskāries apgūstot šo materiālu un kas Tev palīdzēja t…" at bounding box center [784, 377] width 650 height 218
click at [647, 357] on input "text" at bounding box center [784, 349] width 650 height 27
type input "*"
type input "**********"
type input "*****"
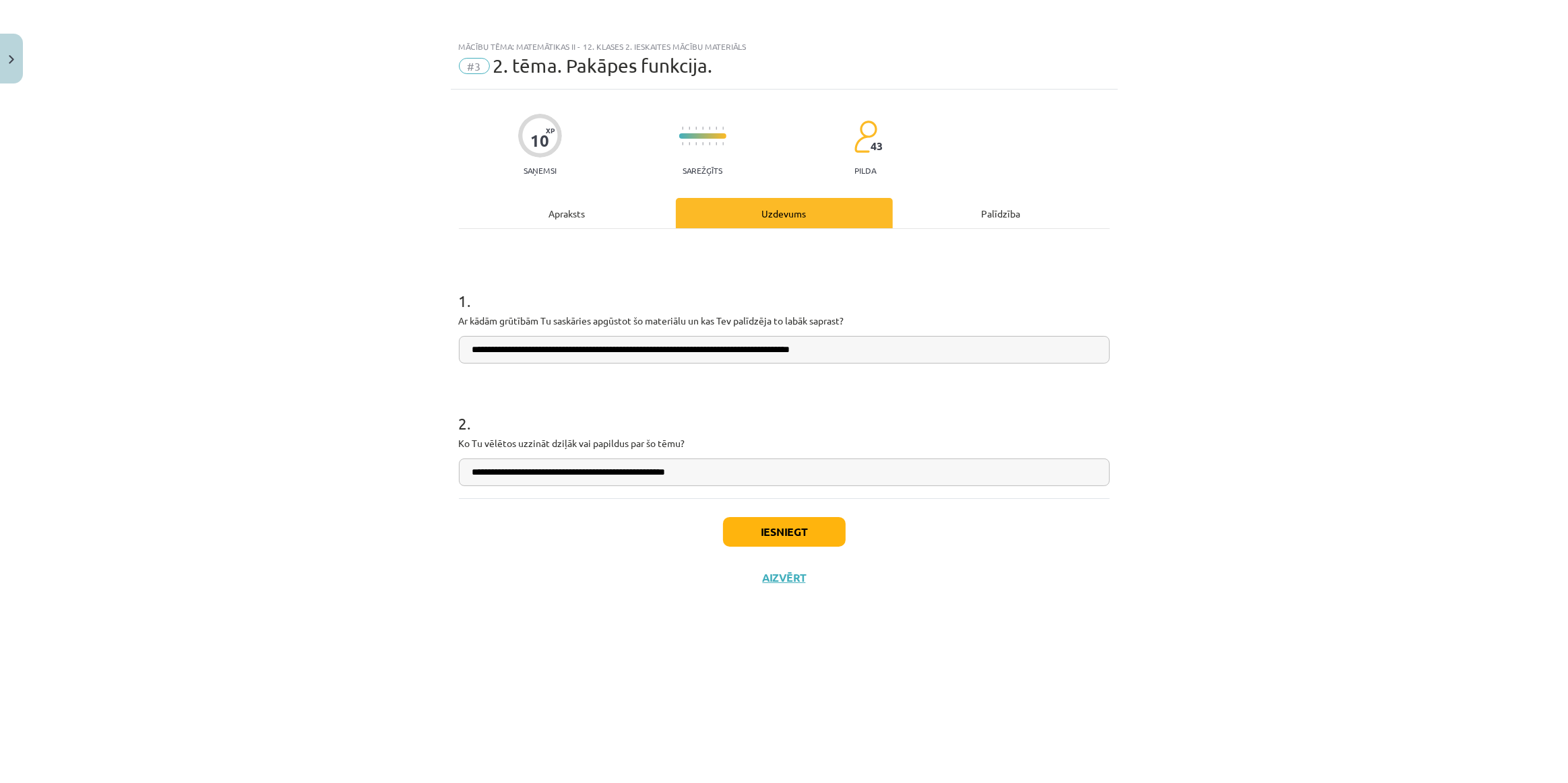
type input "**********"
click at [801, 546] on button "Iesniegt" at bounding box center [784, 532] width 123 height 30
click at [799, 593] on button "Nākamā nodarbība" at bounding box center [784, 586] width 132 height 31
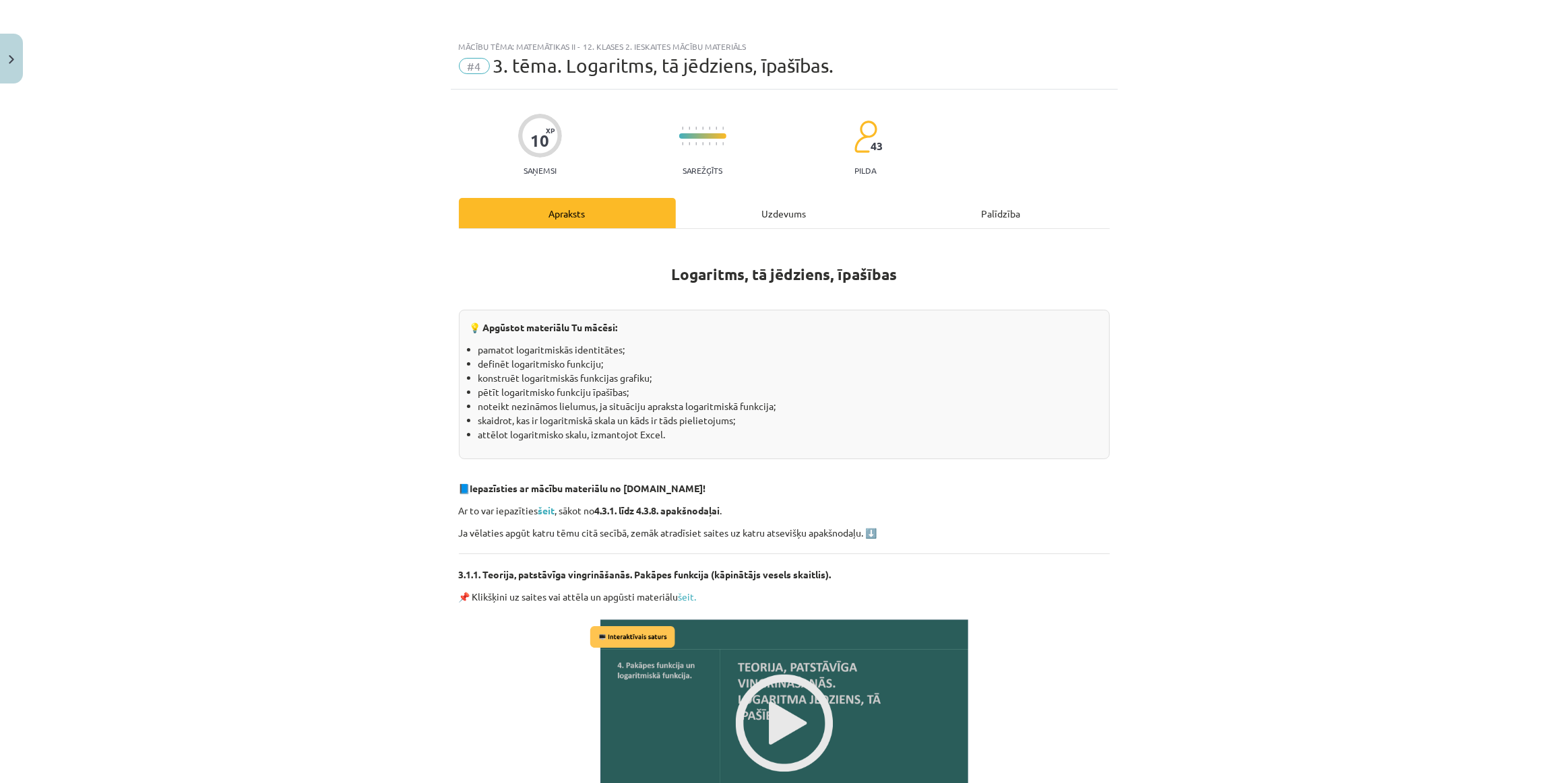
click at [778, 222] on div "Uzdevums" at bounding box center [784, 213] width 217 height 31
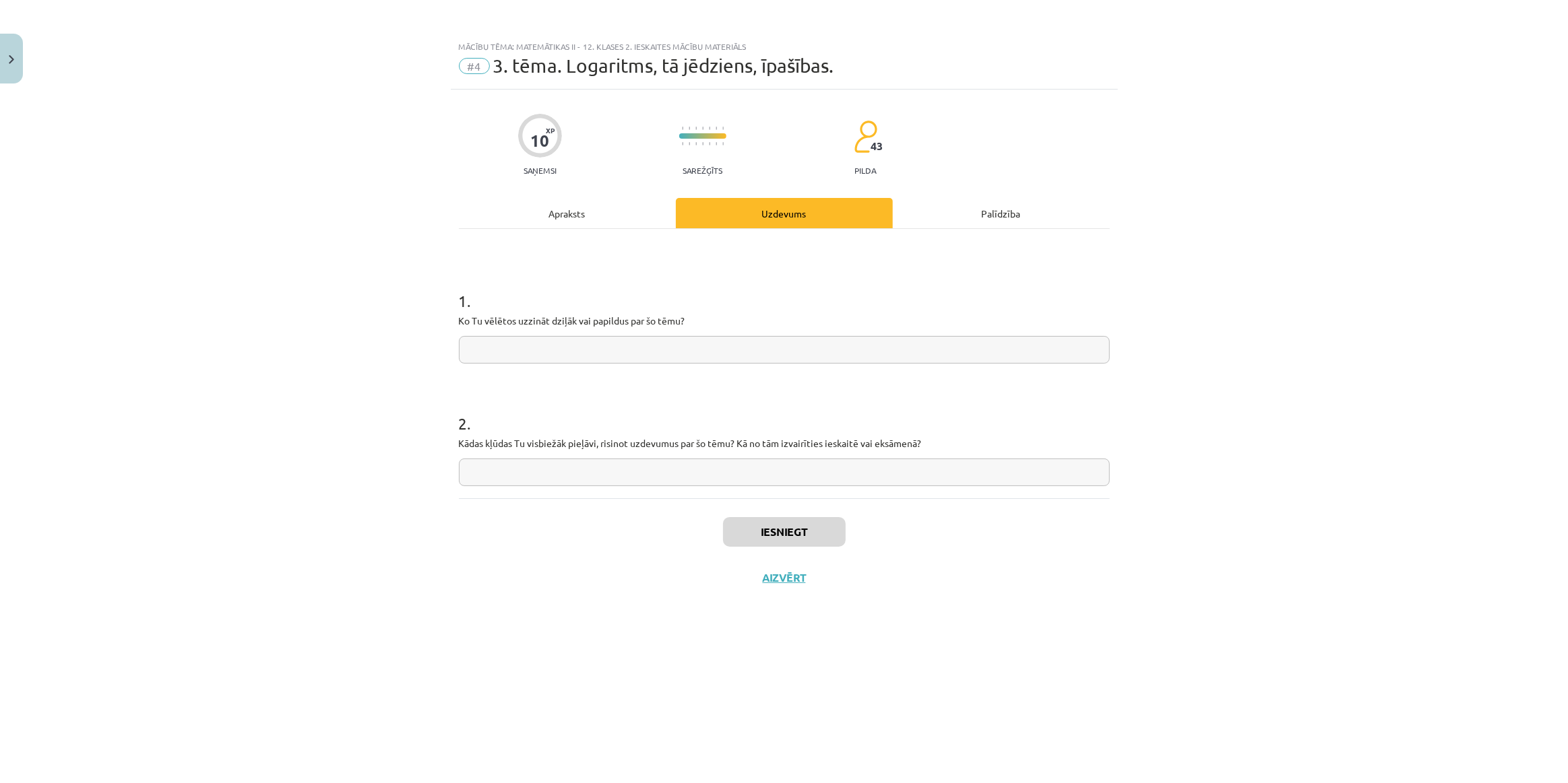
click at [627, 212] on div "Apraksts" at bounding box center [567, 213] width 217 height 31
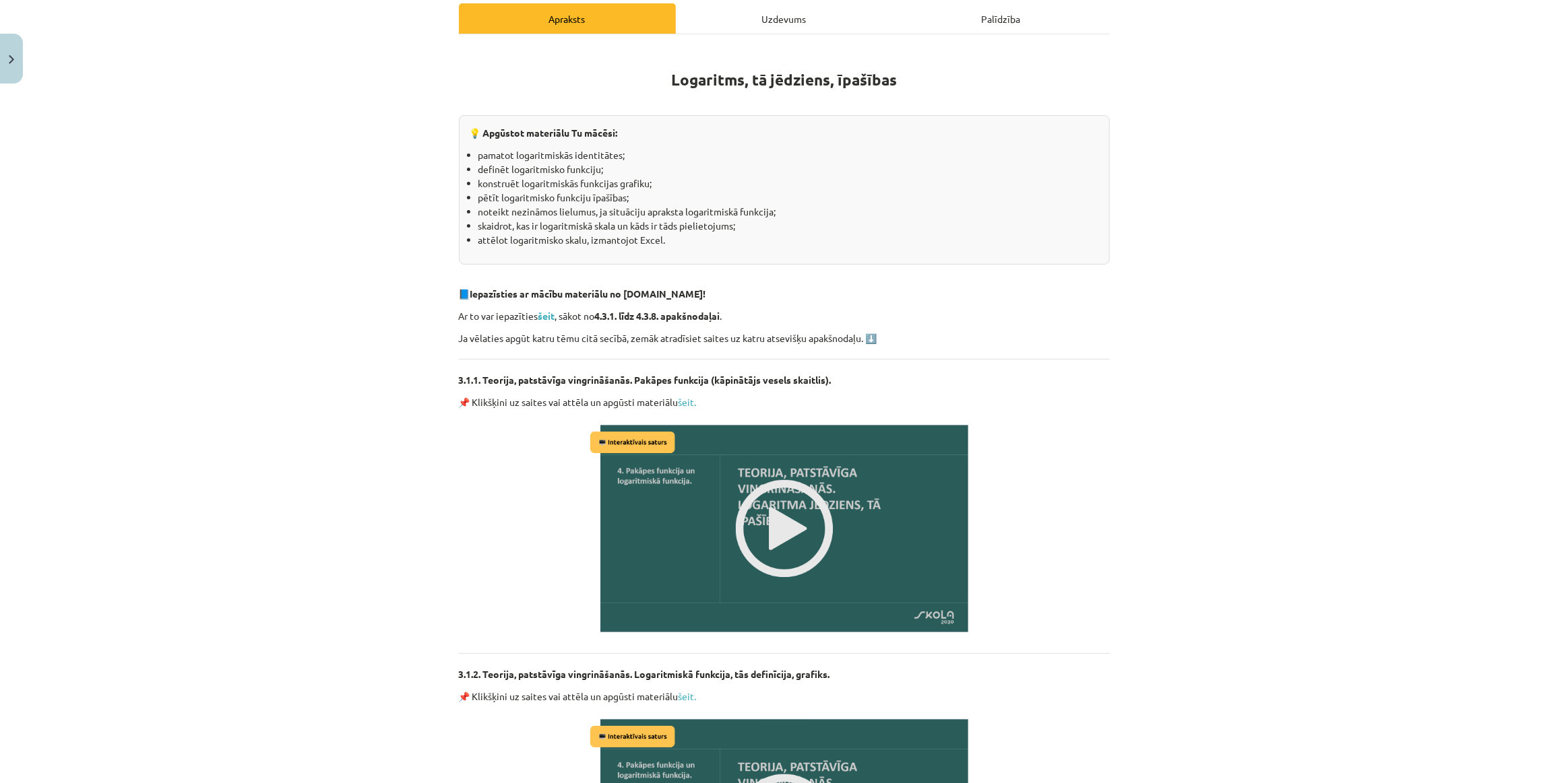
scroll to position [367, 0]
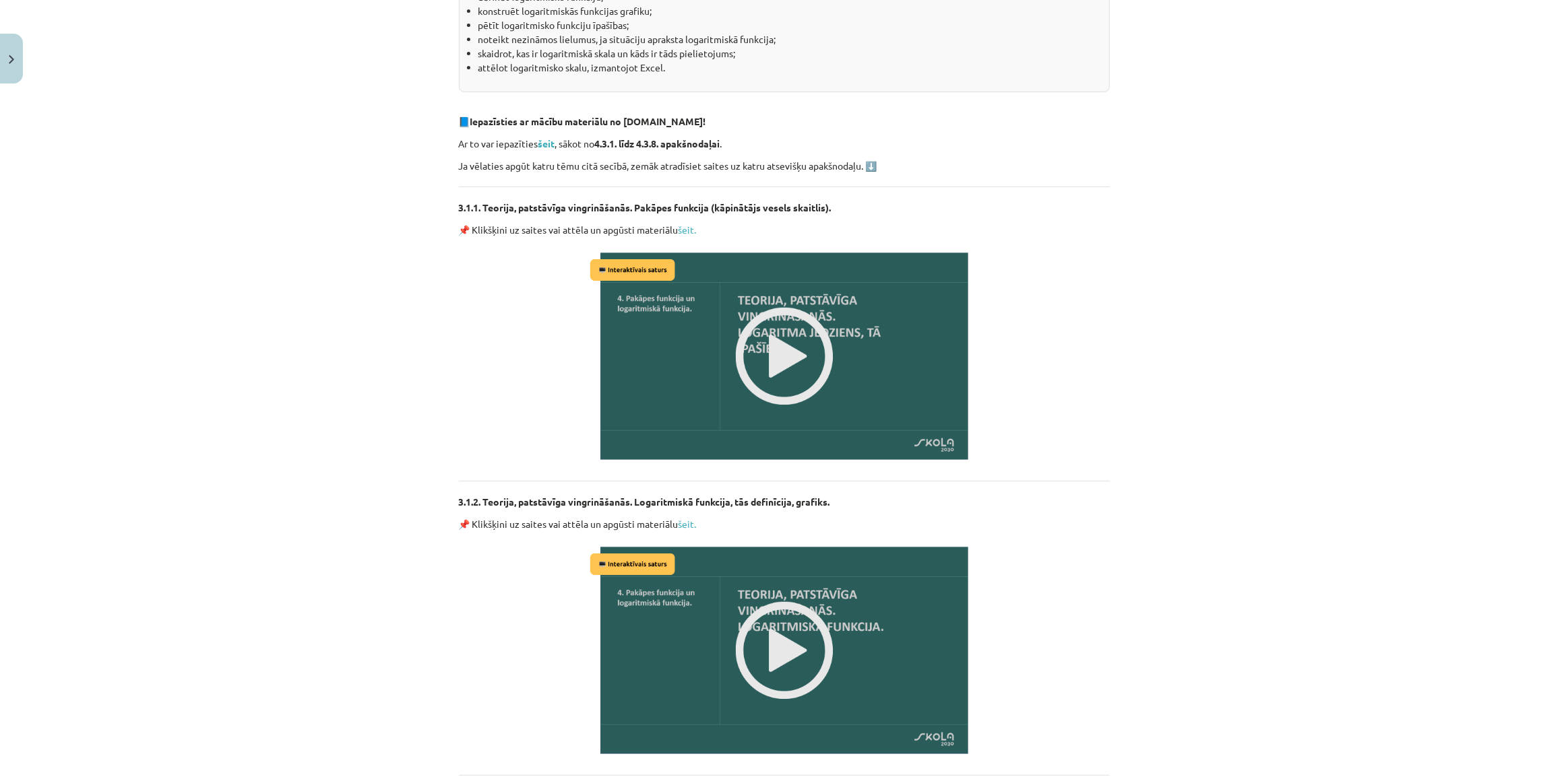
click at [754, 329] on img at bounding box center [784, 356] width 395 height 222
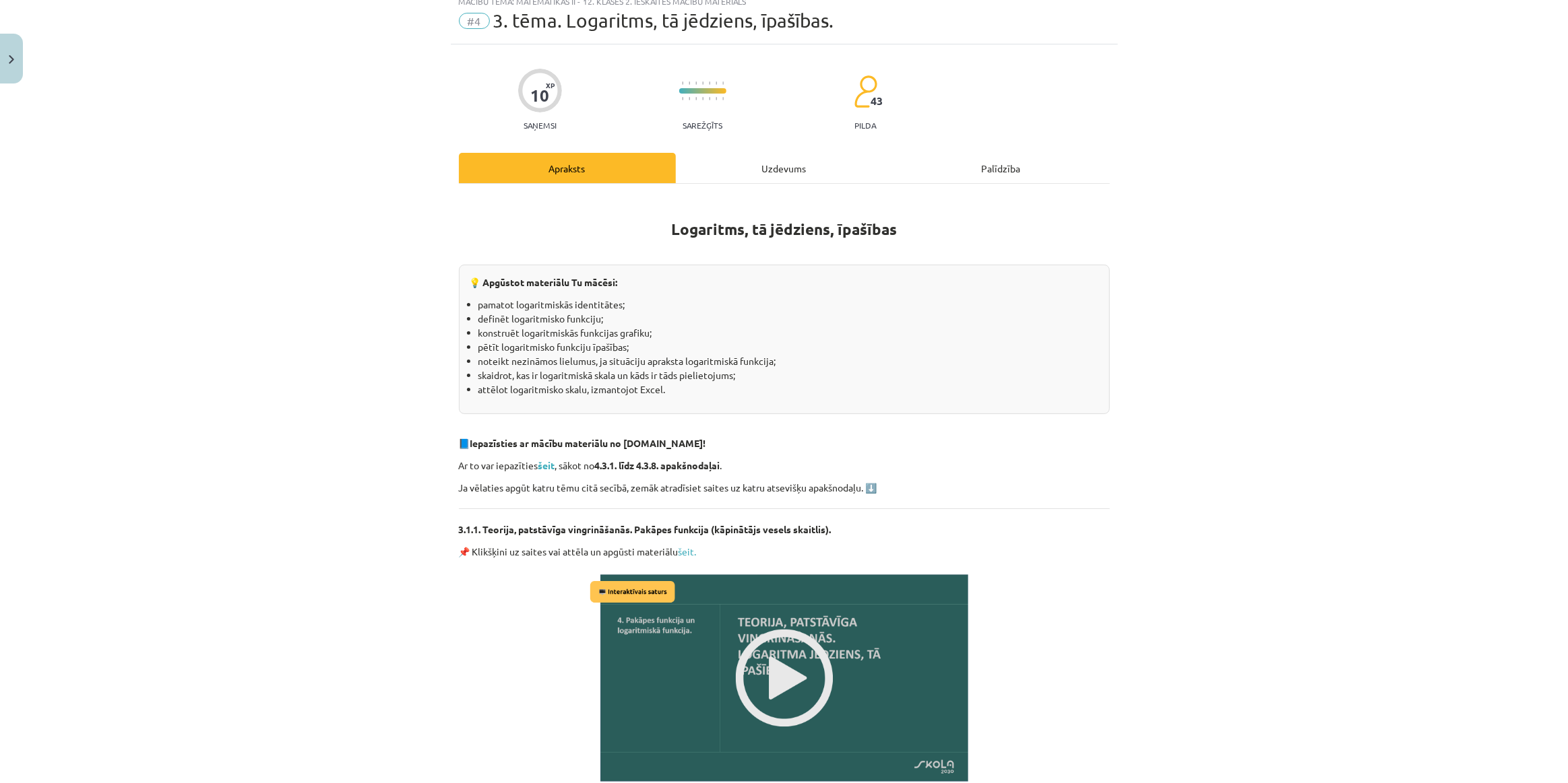
scroll to position [0, 0]
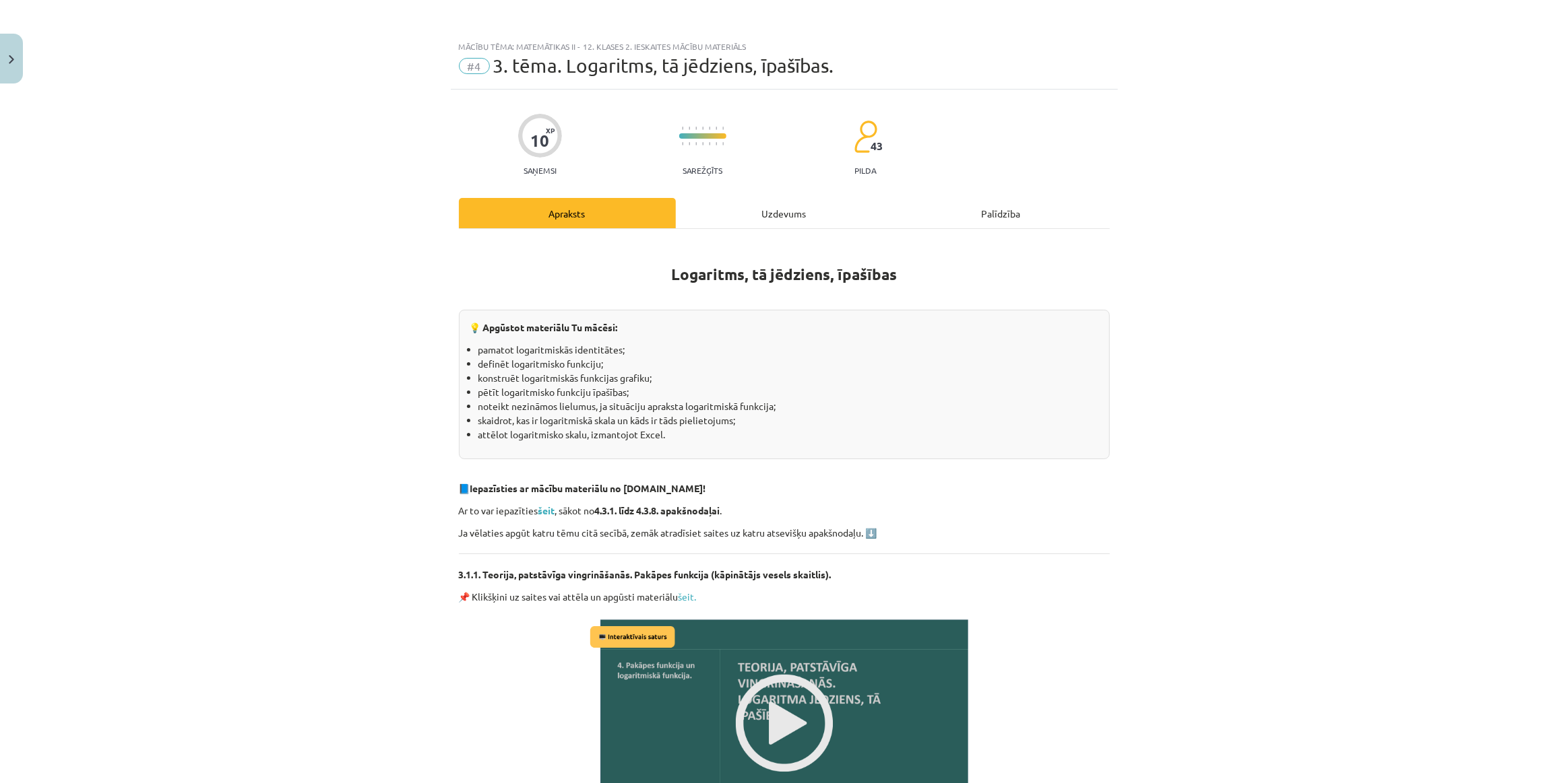
click at [735, 210] on div "Uzdevums" at bounding box center [784, 213] width 217 height 31
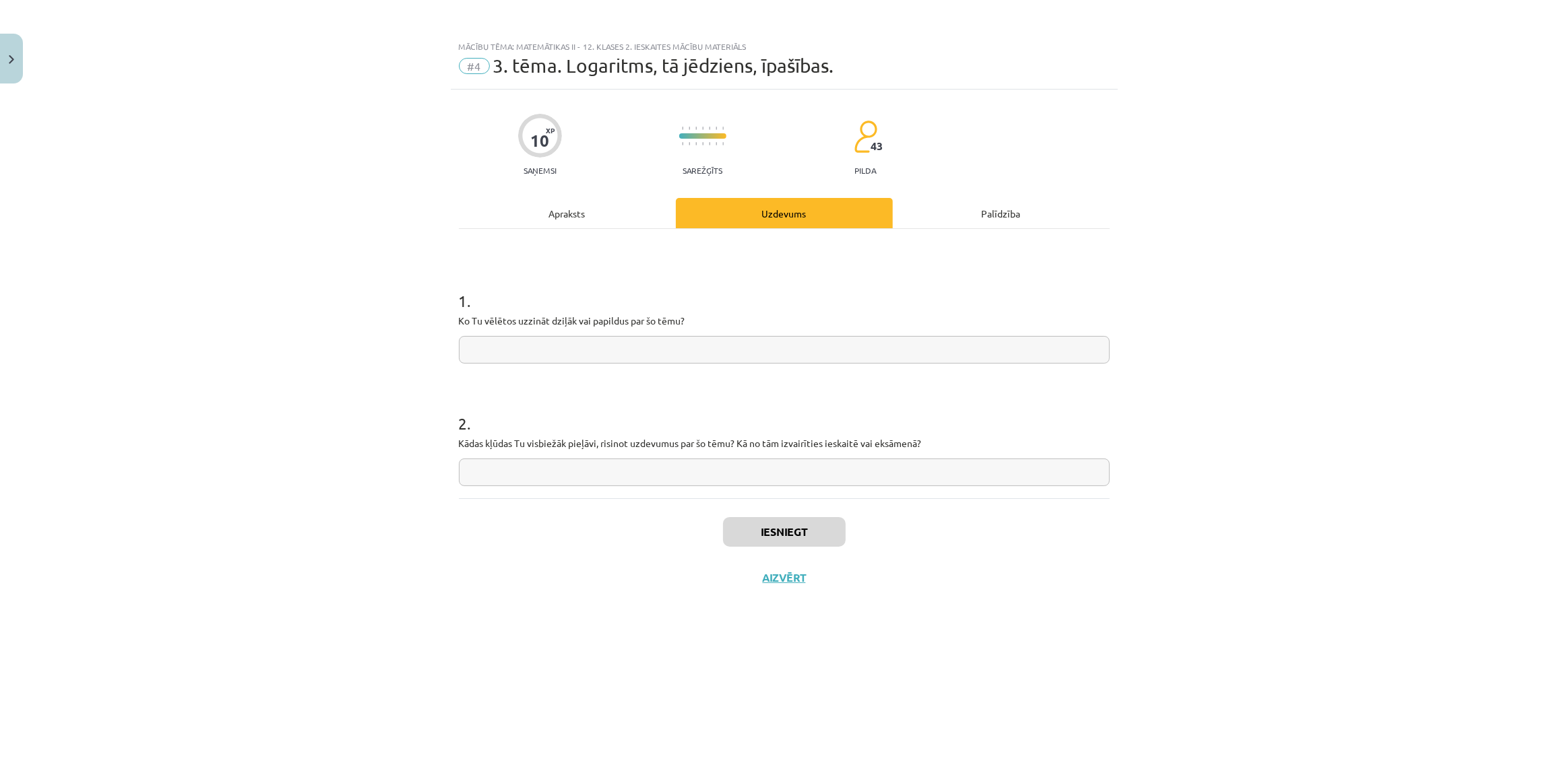
click at [589, 346] on input "text" at bounding box center [784, 349] width 650 height 27
type input "**********"
click at [808, 547] on div "Iesniegt Aizvērt" at bounding box center [784, 546] width 650 height 94
click at [811, 533] on button "Iesniegt" at bounding box center [784, 532] width 123 height 30
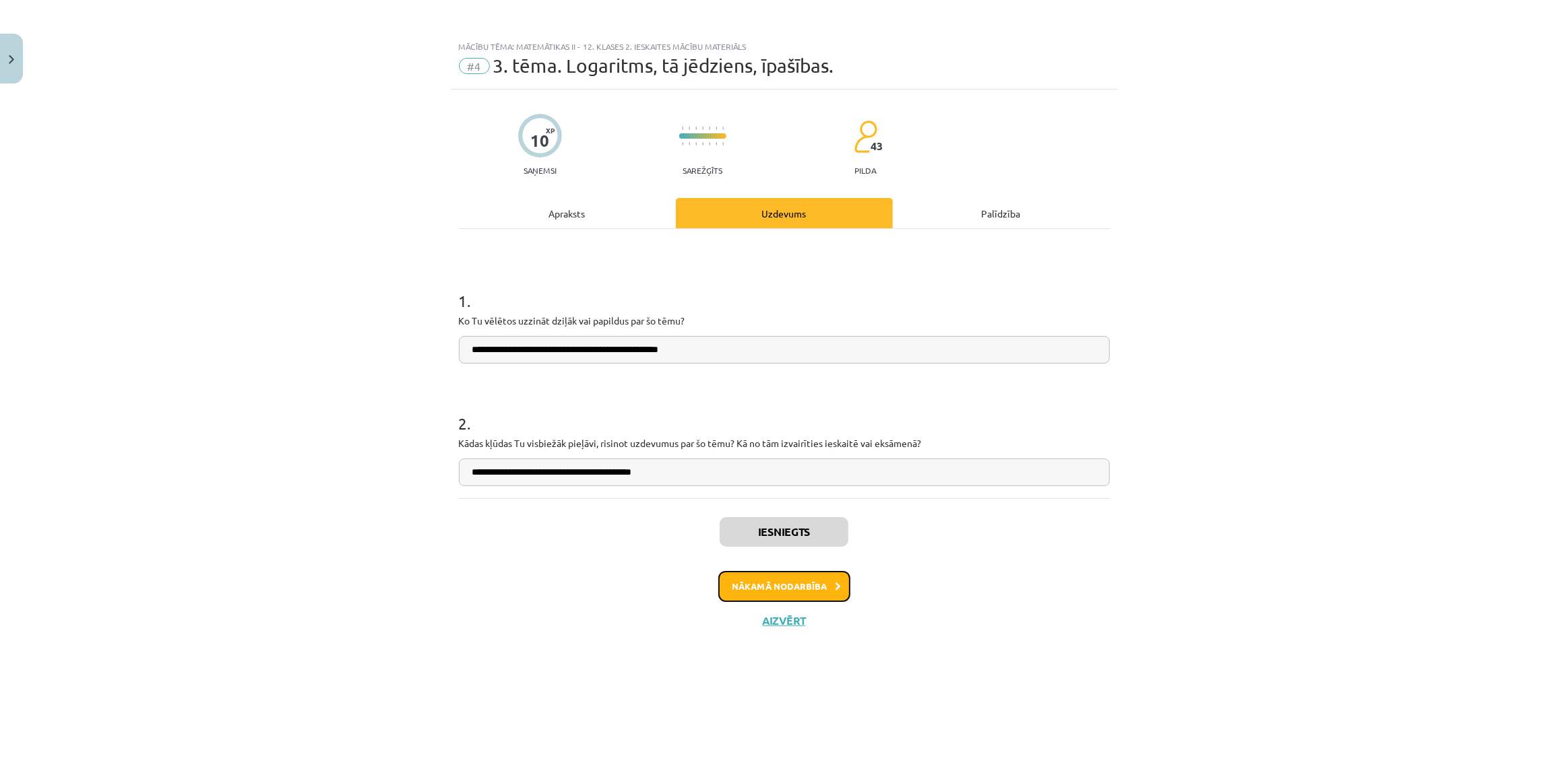
click at [793, 584] on button "Nākamā nodarbība" at bounding box center [784, 586] width 132 height 31
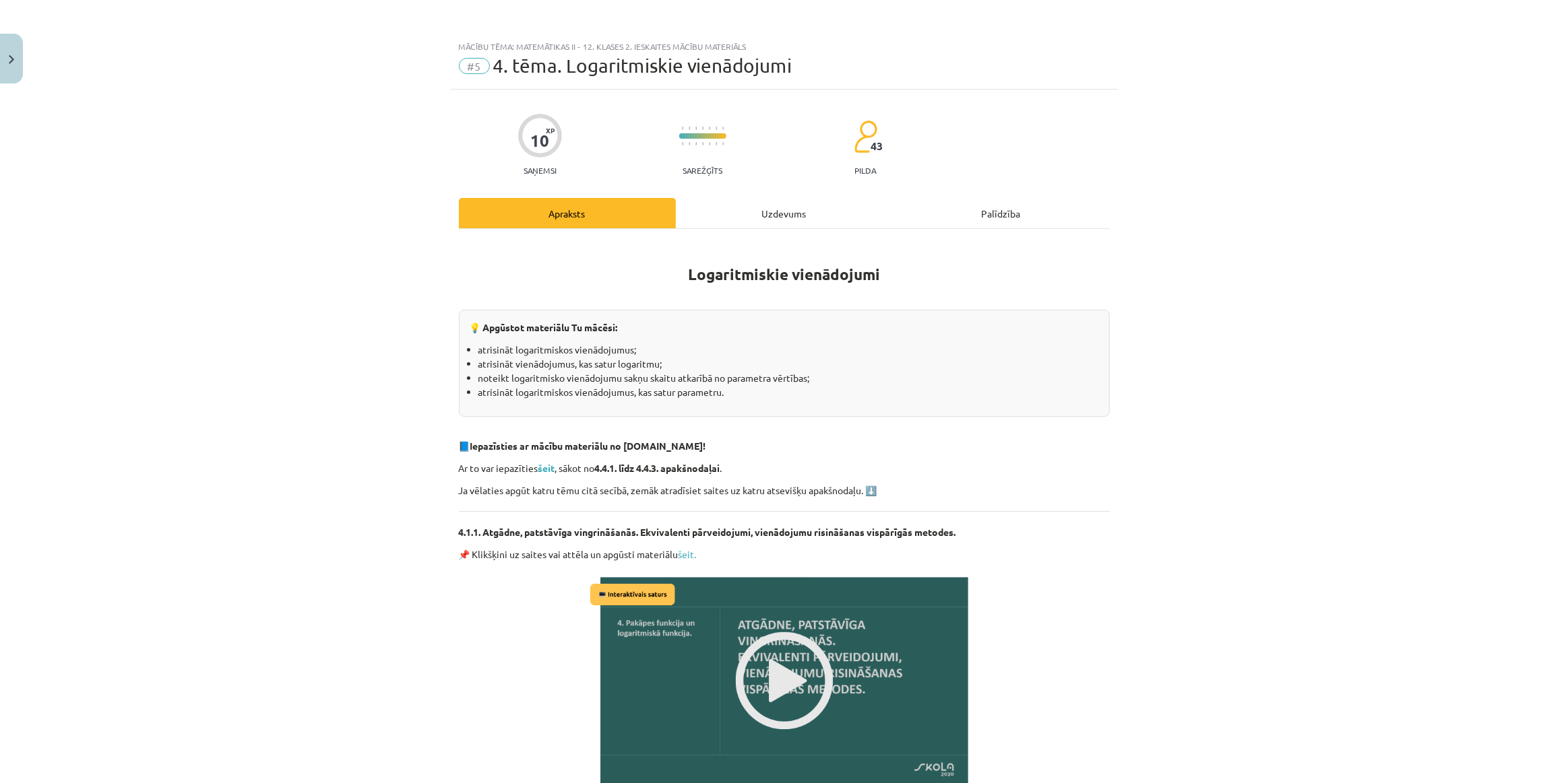
click at [759, 221] on div "Uzdevums" at bounding box center [784, 213] width 217 height 31
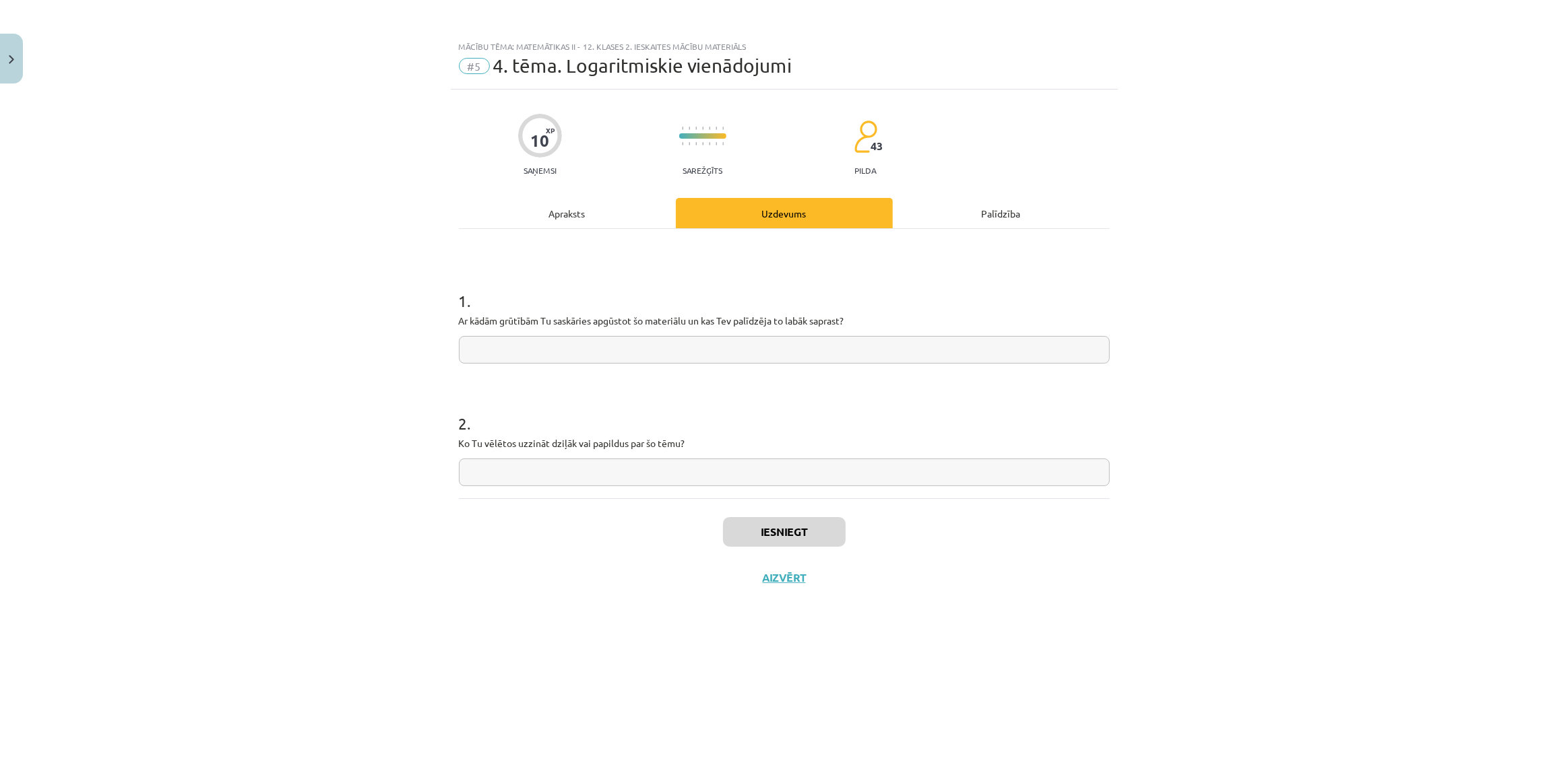
click at [626, 210] on div "Apraksts" at bounding box center [567, 213] width 217 height 31
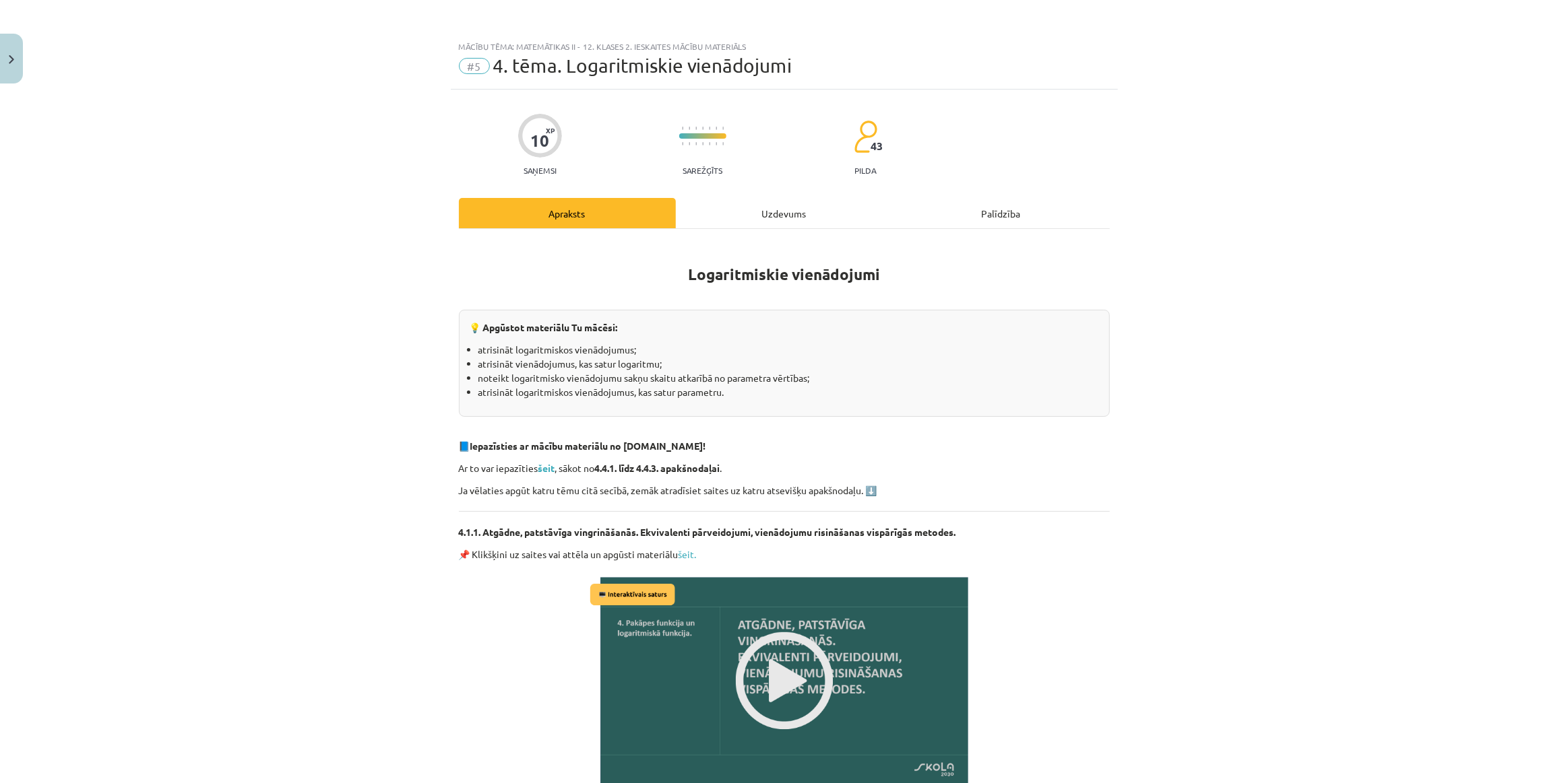
click at [795, 659] on img at bounding box center [784, 681] width 395 height 222
click at [750, 215] on div "Uzdevums" at bounding box center [784, 213] width 217 height 31
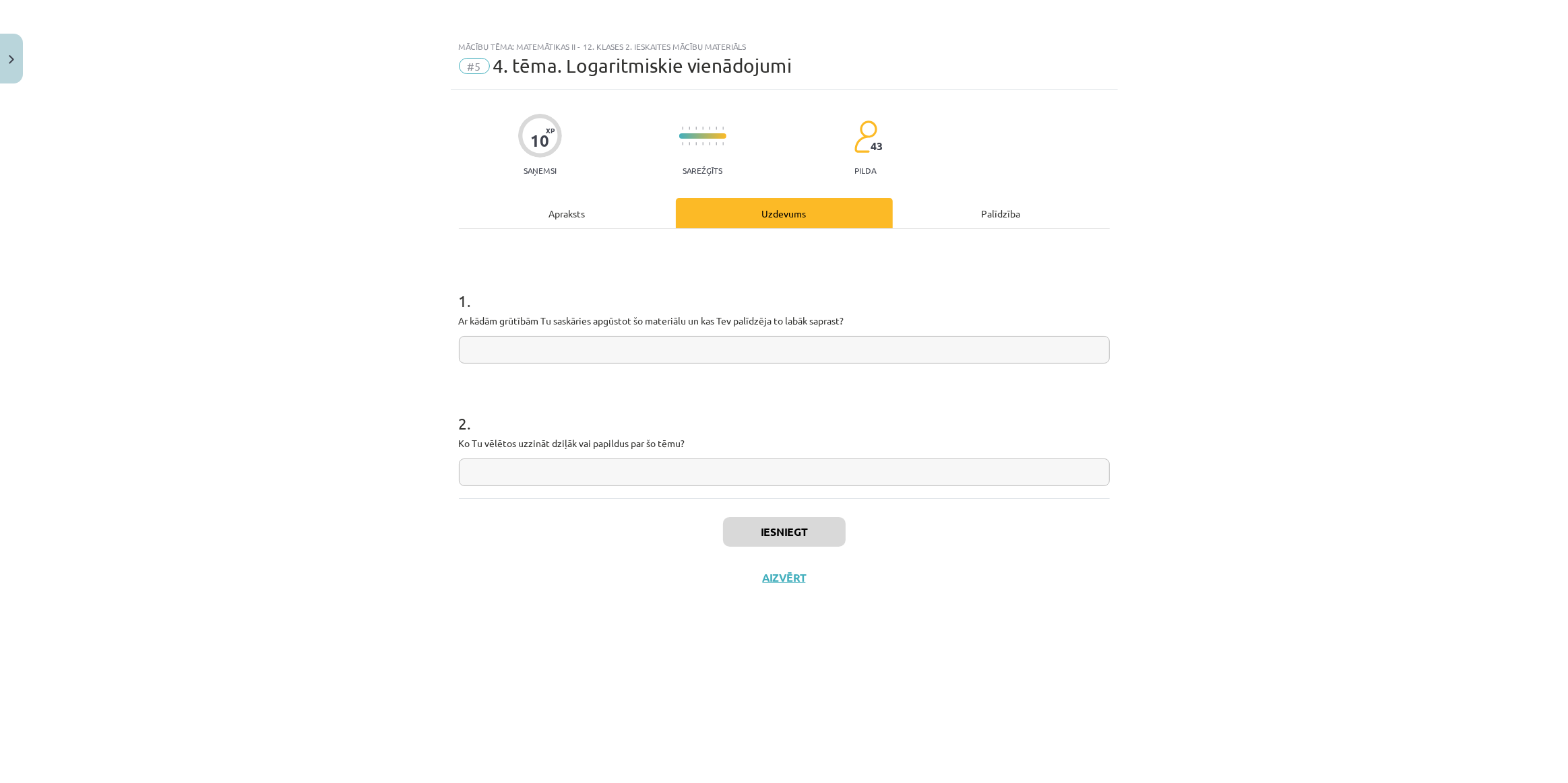
click at [527, 349] on input "text" at bounding box center [784, 349] width 650 height 27
type input "**********"
click at [743, 532] on button "Iesniegt" at bounding box center [784, 532] width 123 height 30
click at [794, 601] on button "Nākamā nodarbība" at bounding box center [784, 586] width 132 height 31
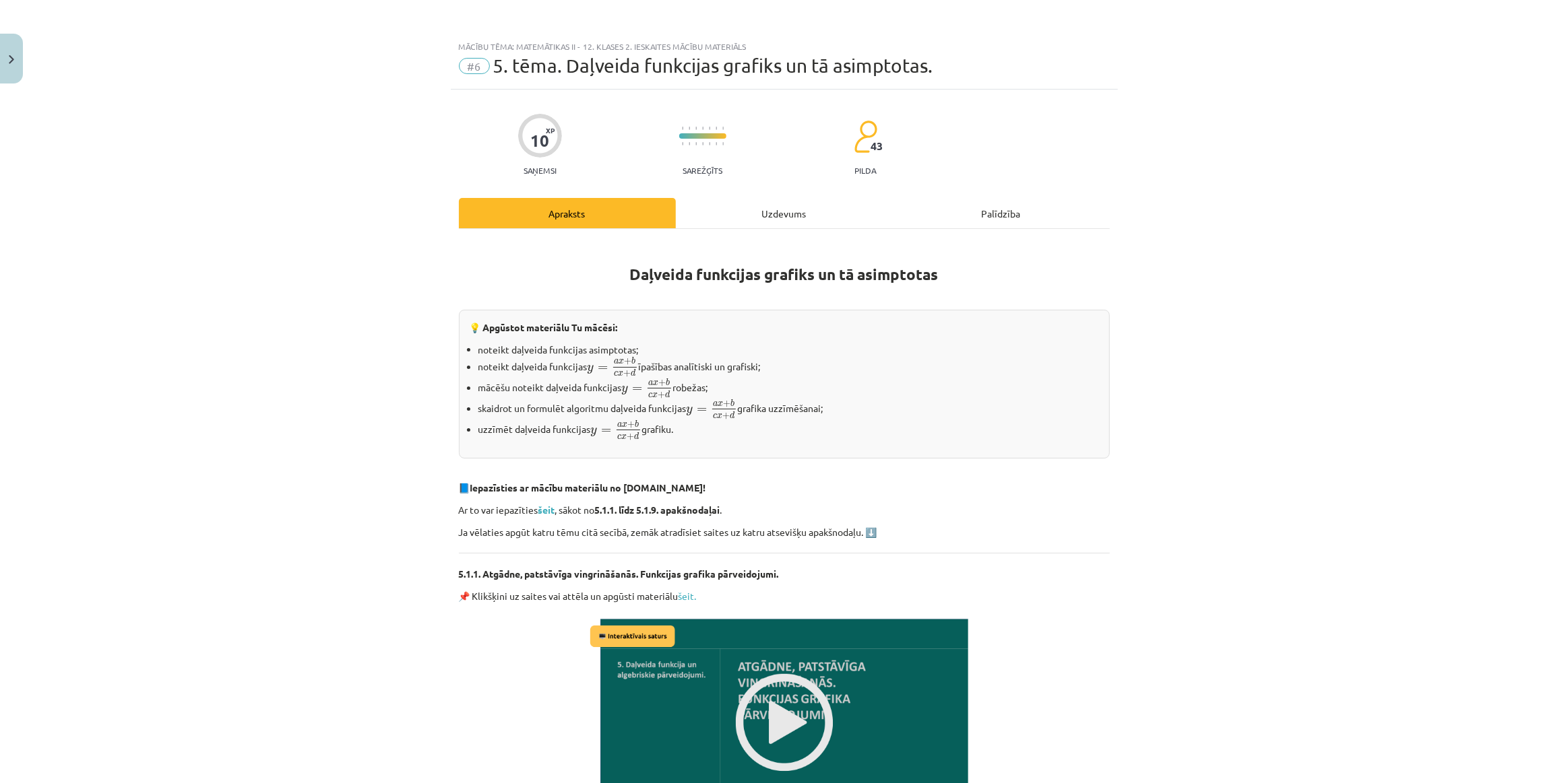
click at [800, 678] on img at bounding box center [784, 723] width 395 height 222
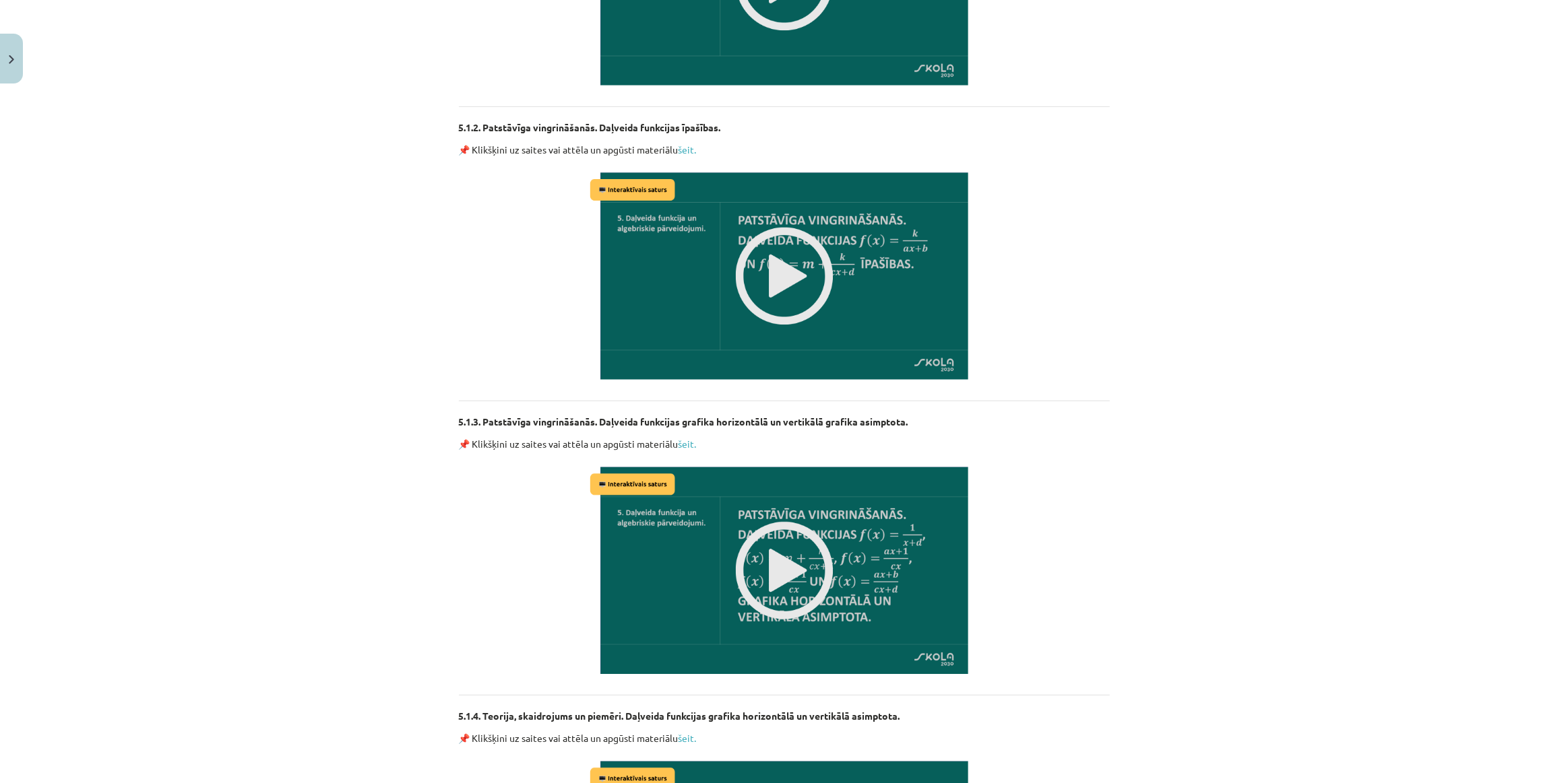
scroll to position [979, 0]
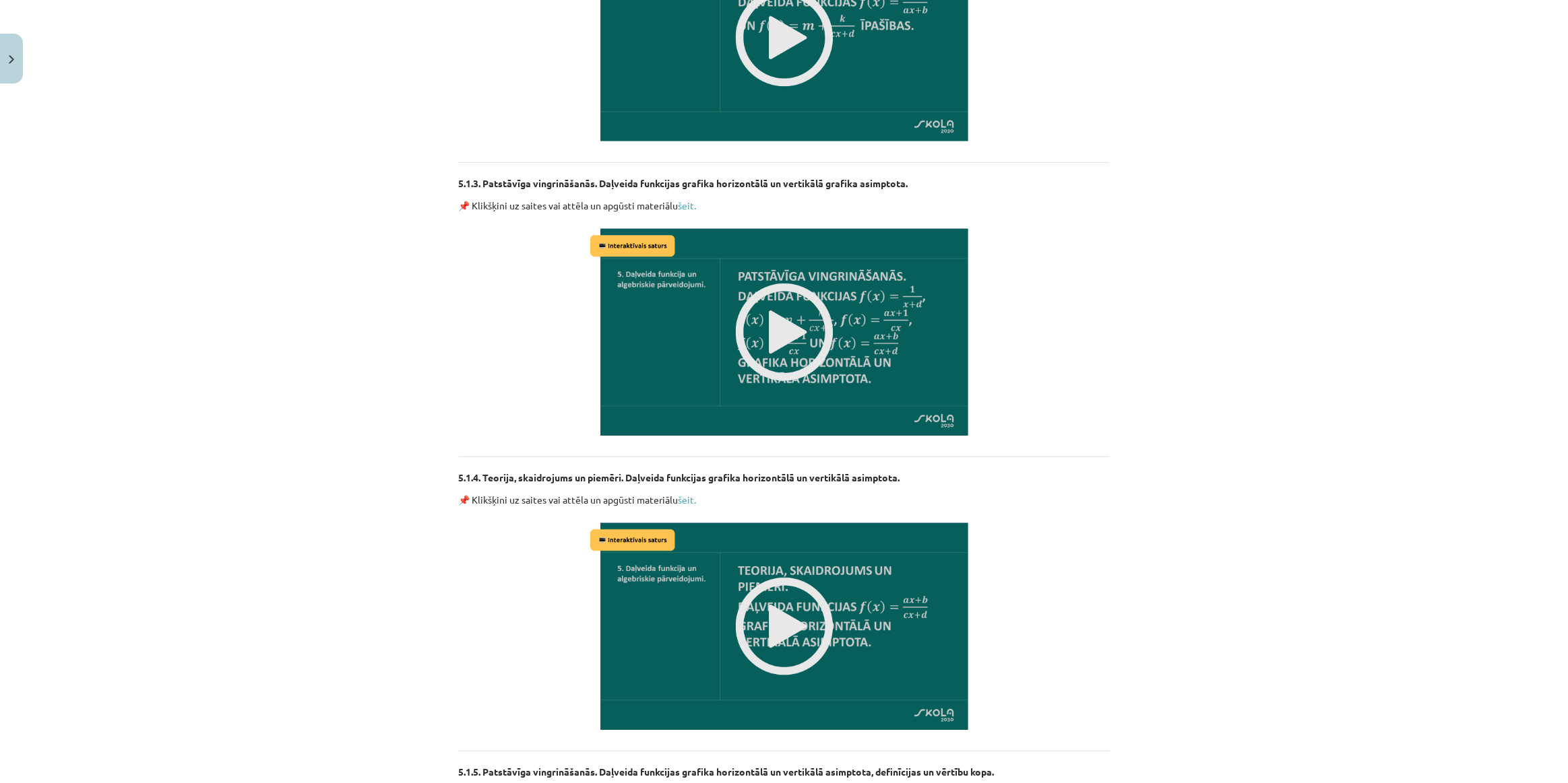
click at [761, 323] on img at bounding box center [784, 331] width 395 height 222
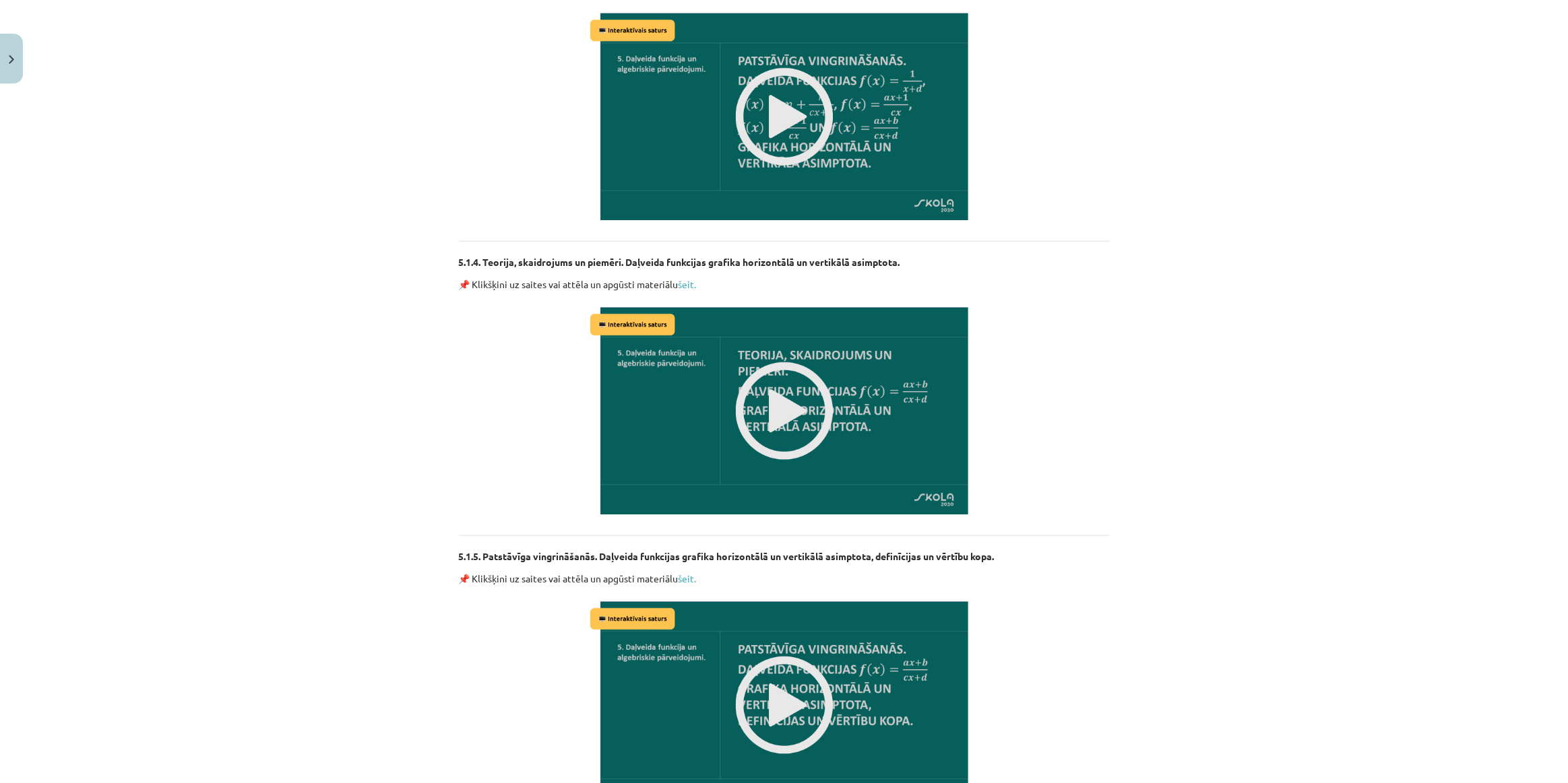
scroll to position [1407, 0]
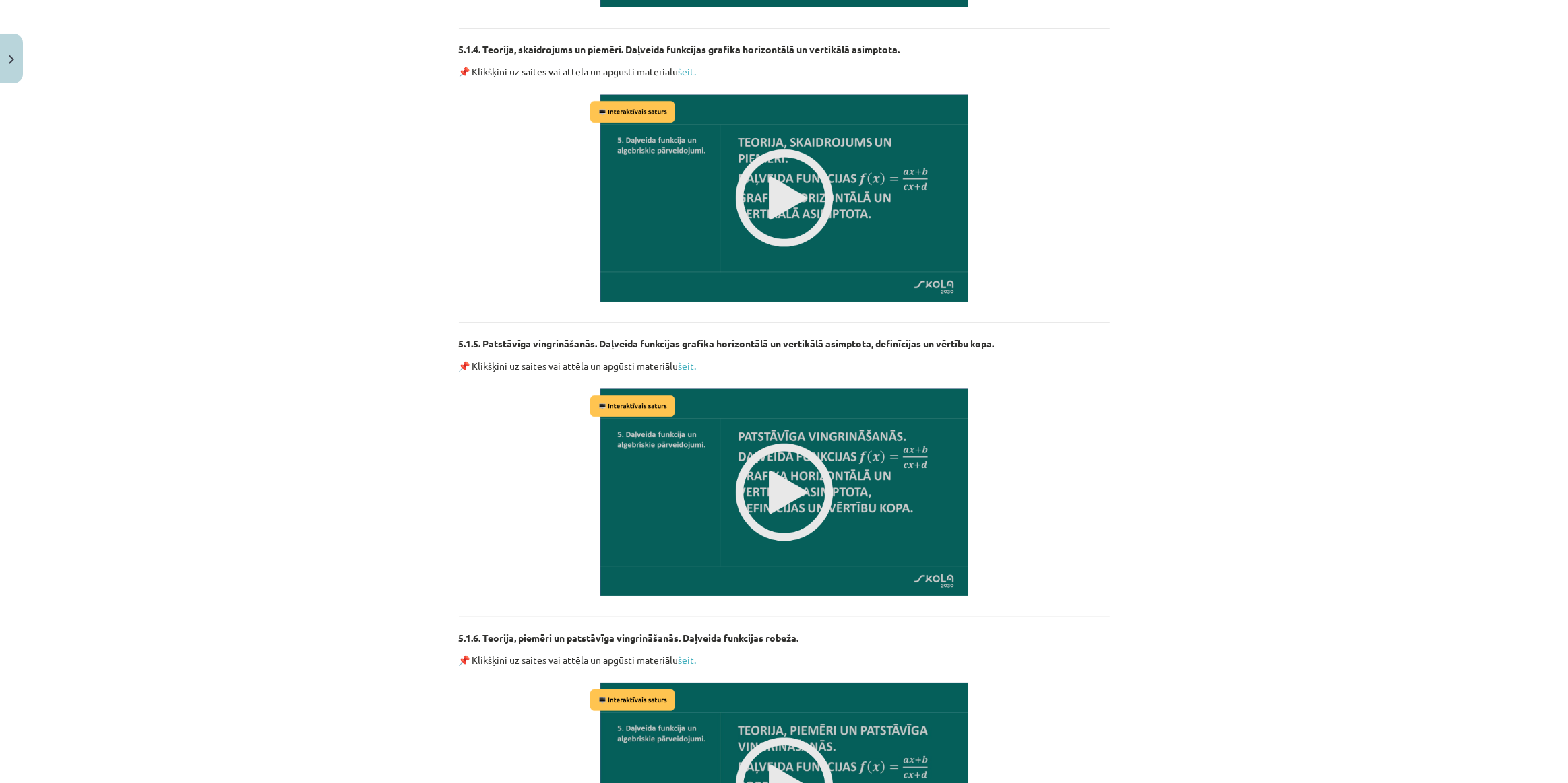
click at [748, 449] on img at bounding box center [784, 492] width 395 height 222
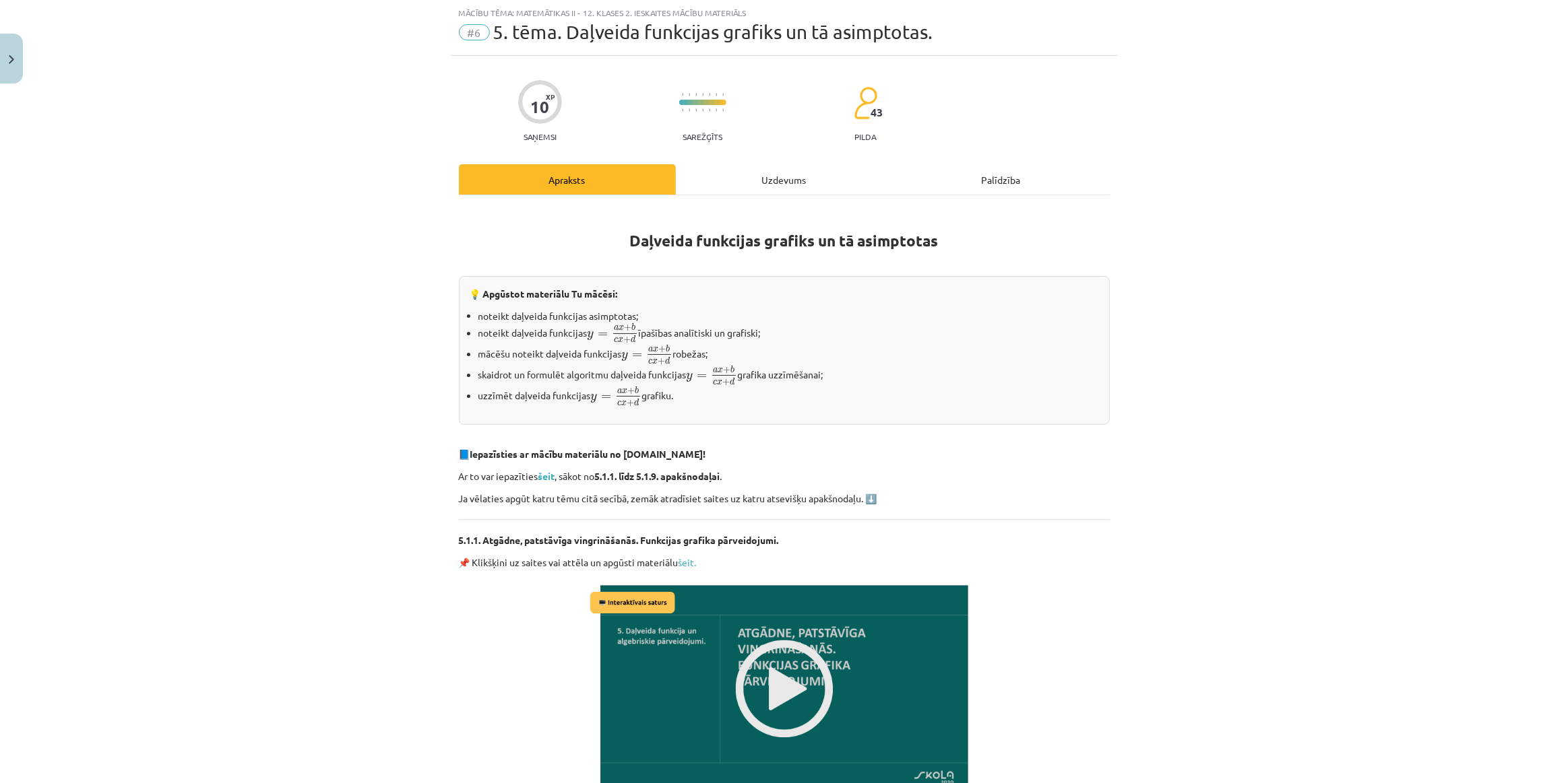
scroll to position [0, 0]
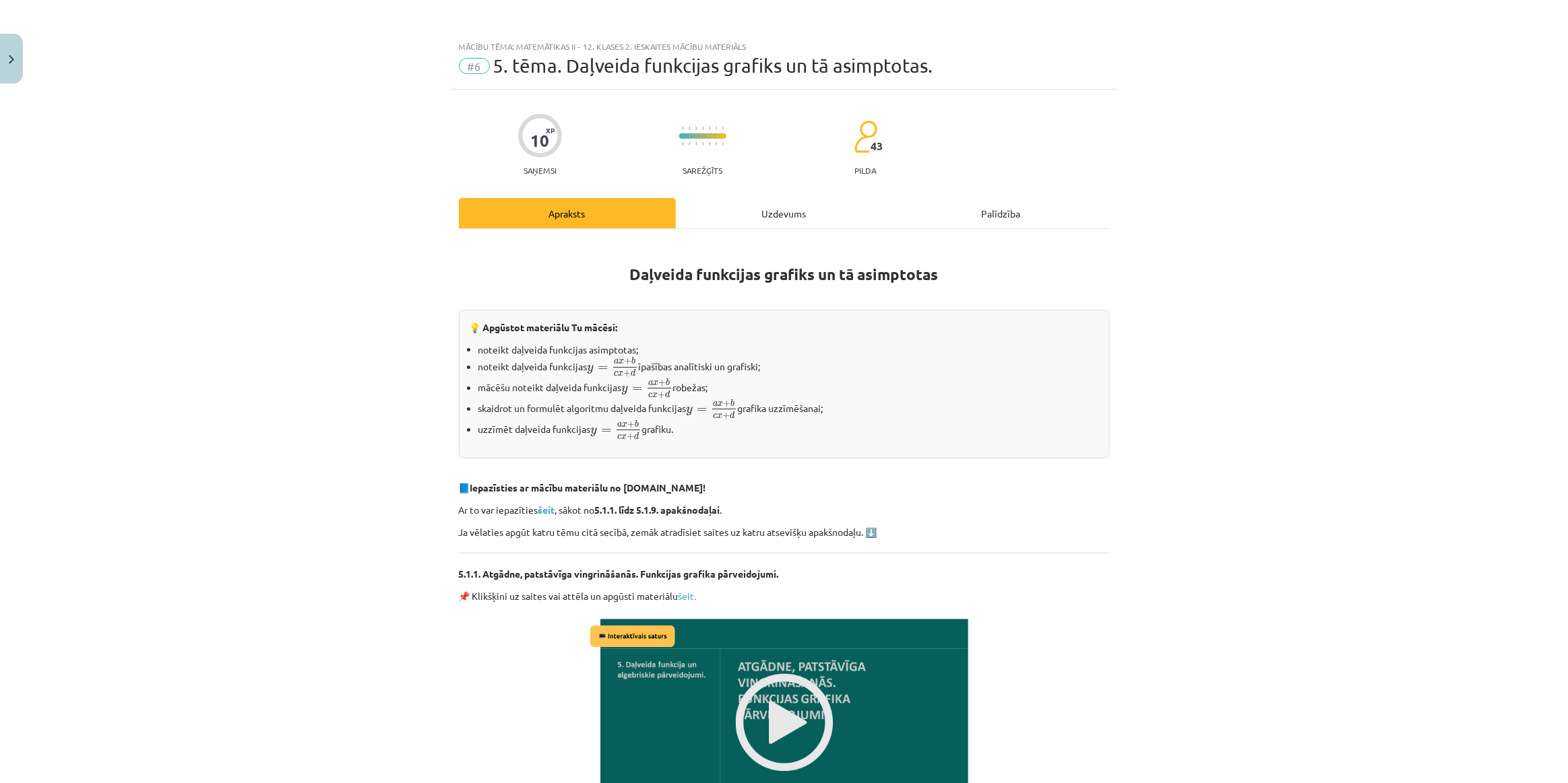
click at [727, 199] on div "Uzdevums" at bounding box center [784, 213] width 217 height 31
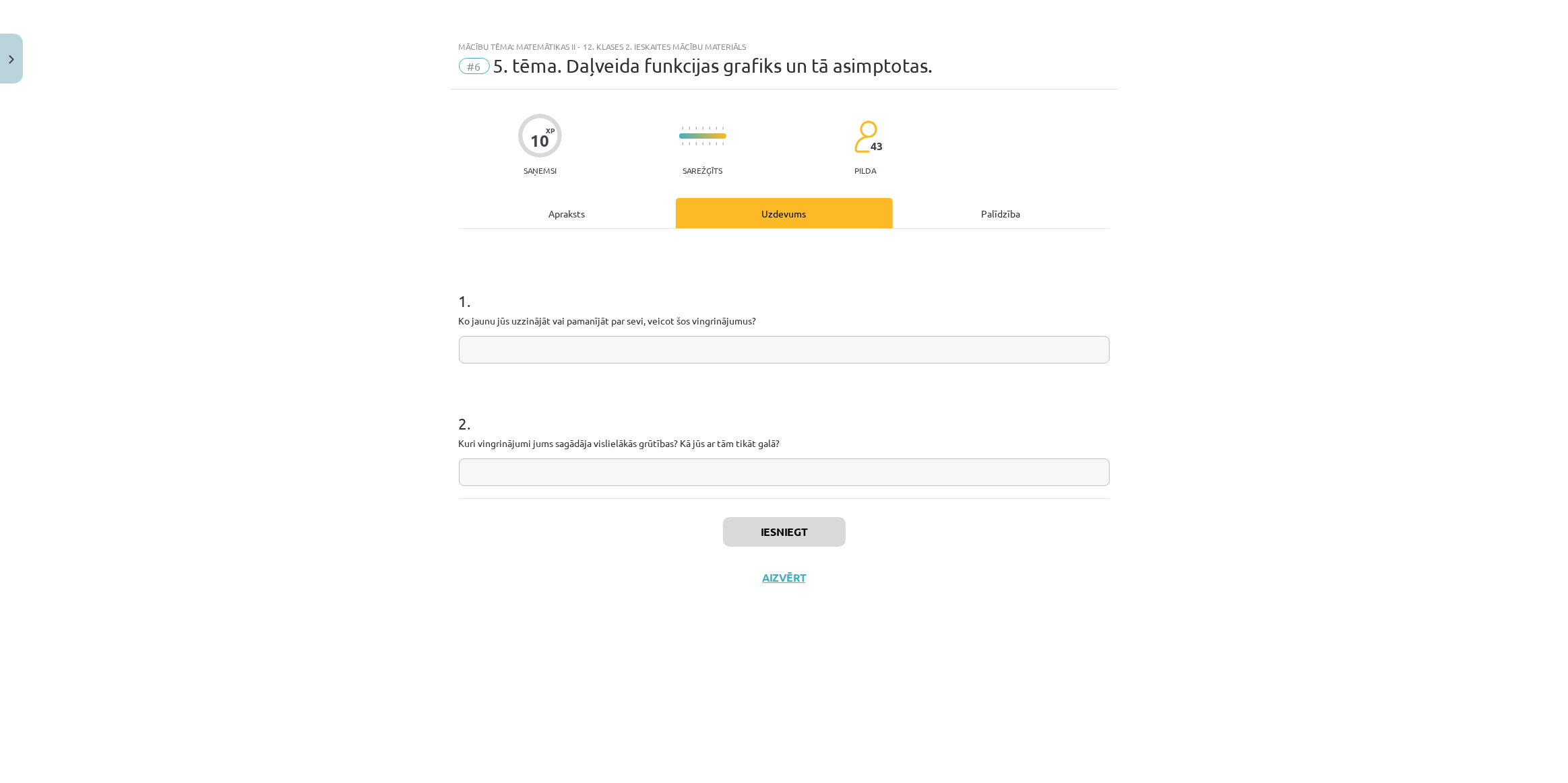
click at [575, 337] on input "text" at bounding box center [784, 349] width 650 height 27
type input "**********"
click at [808, 529] on button "Iesniegt" at bounding box center [784, 532] width 123 height 30
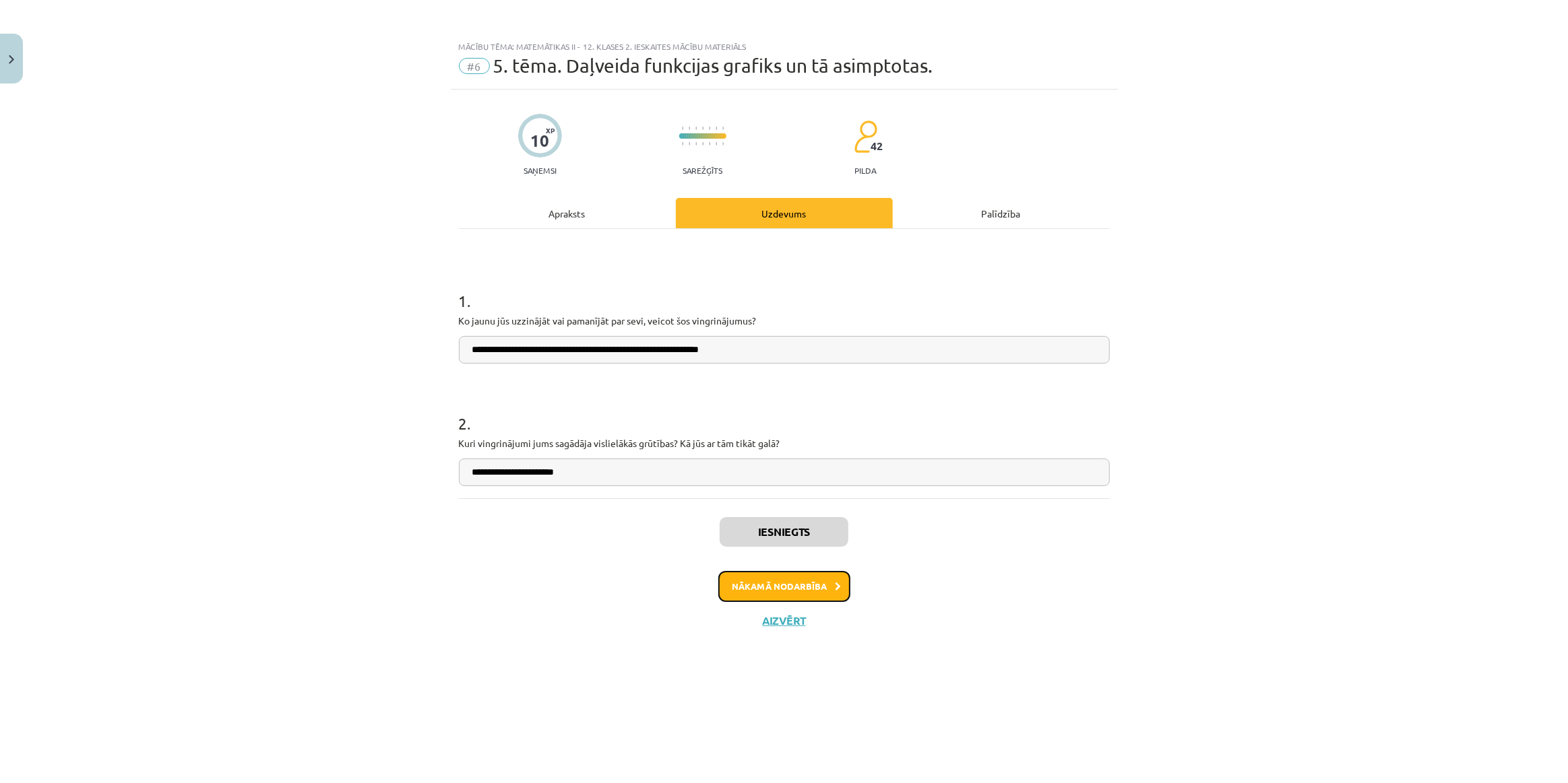
click at [814, 595] on button "Nākamā nodarbība" at bounding box center [784, 586] width 132 height 31
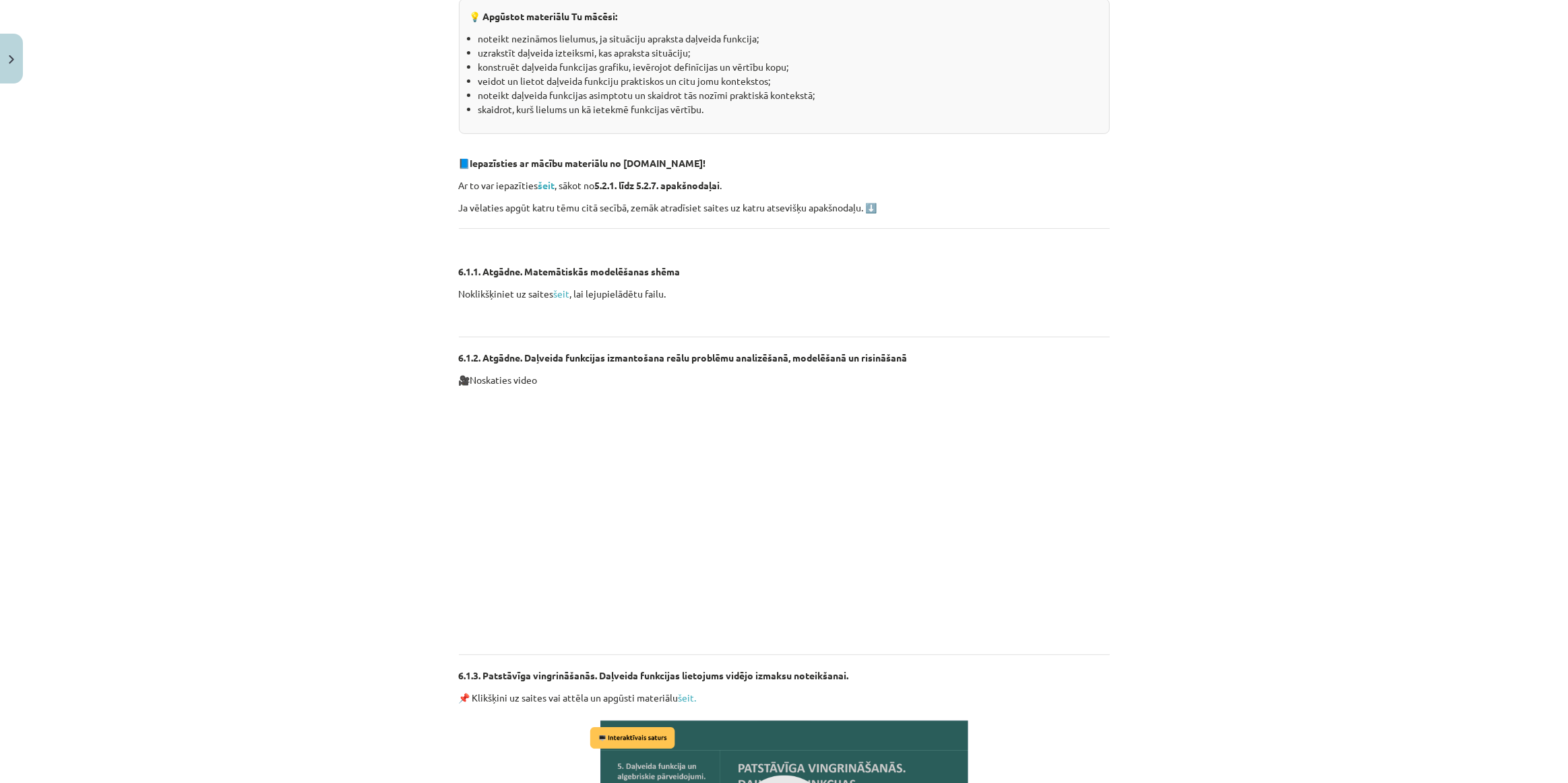
scroll to position [428, 0]
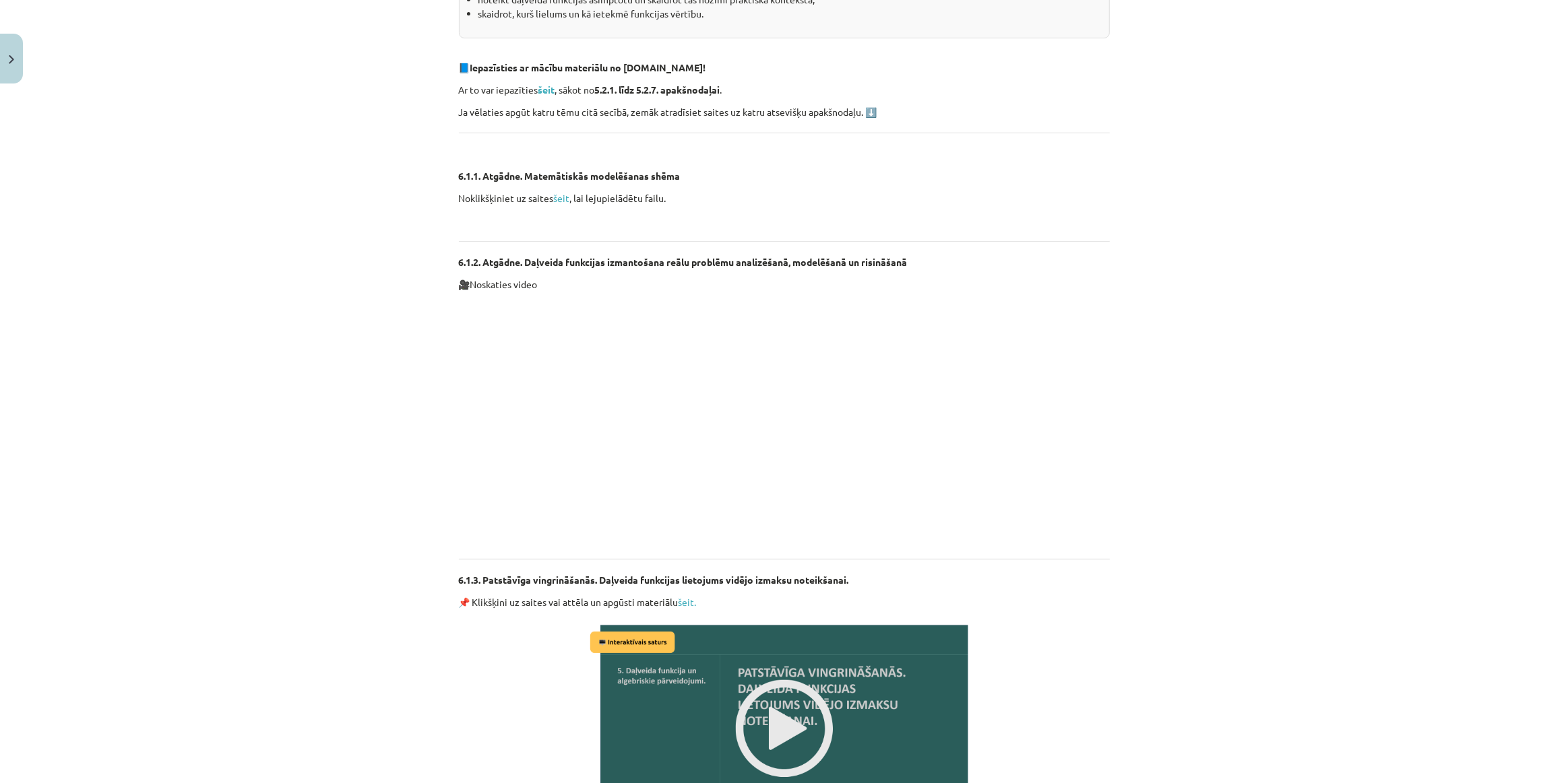
click at [822, 573] on p "6.1.3. Patstāvīga vingrināšanās. Daļveida funkcijas lietojums vidējo izmaksu no…" at bounding box center [784, 580] width 650 height 14
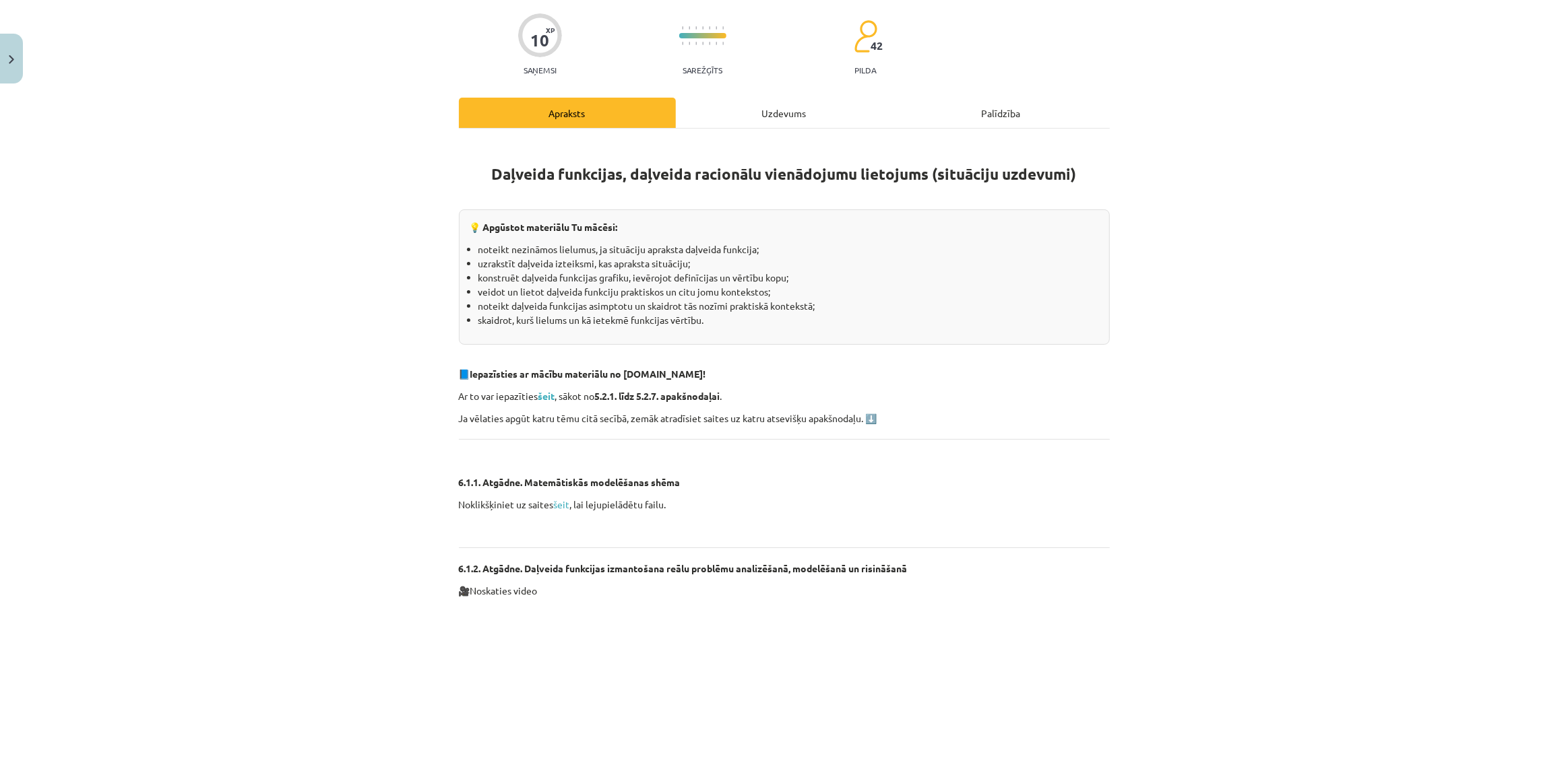
click at [731, 114] on div "Uzdevums" at bounding box center [784, 112] width 217 height 31
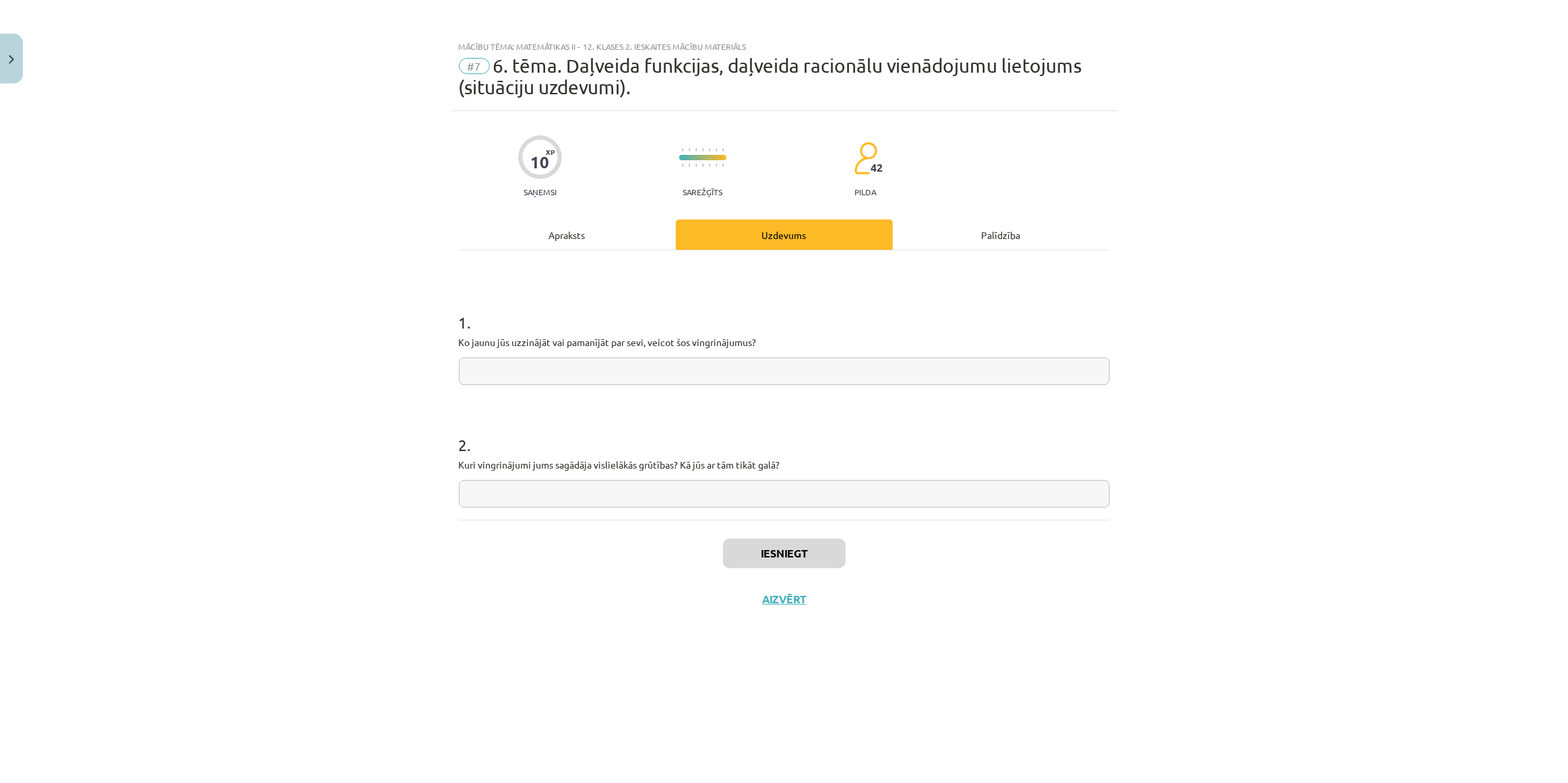
click at [588, 232] on div "Apraksts" at bounding box center [567, 235] width 217 height 31
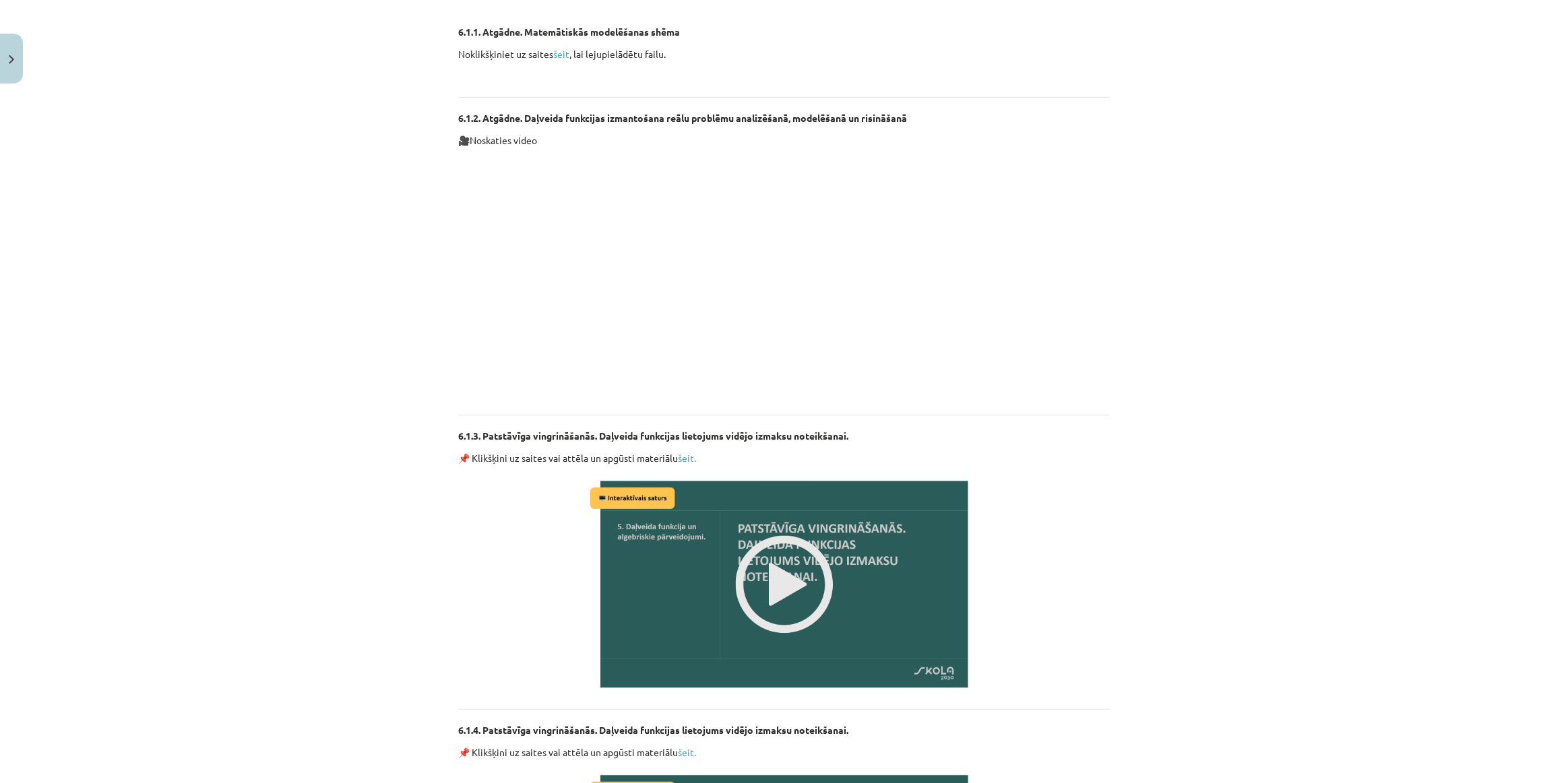
scroll to position [734, 0]
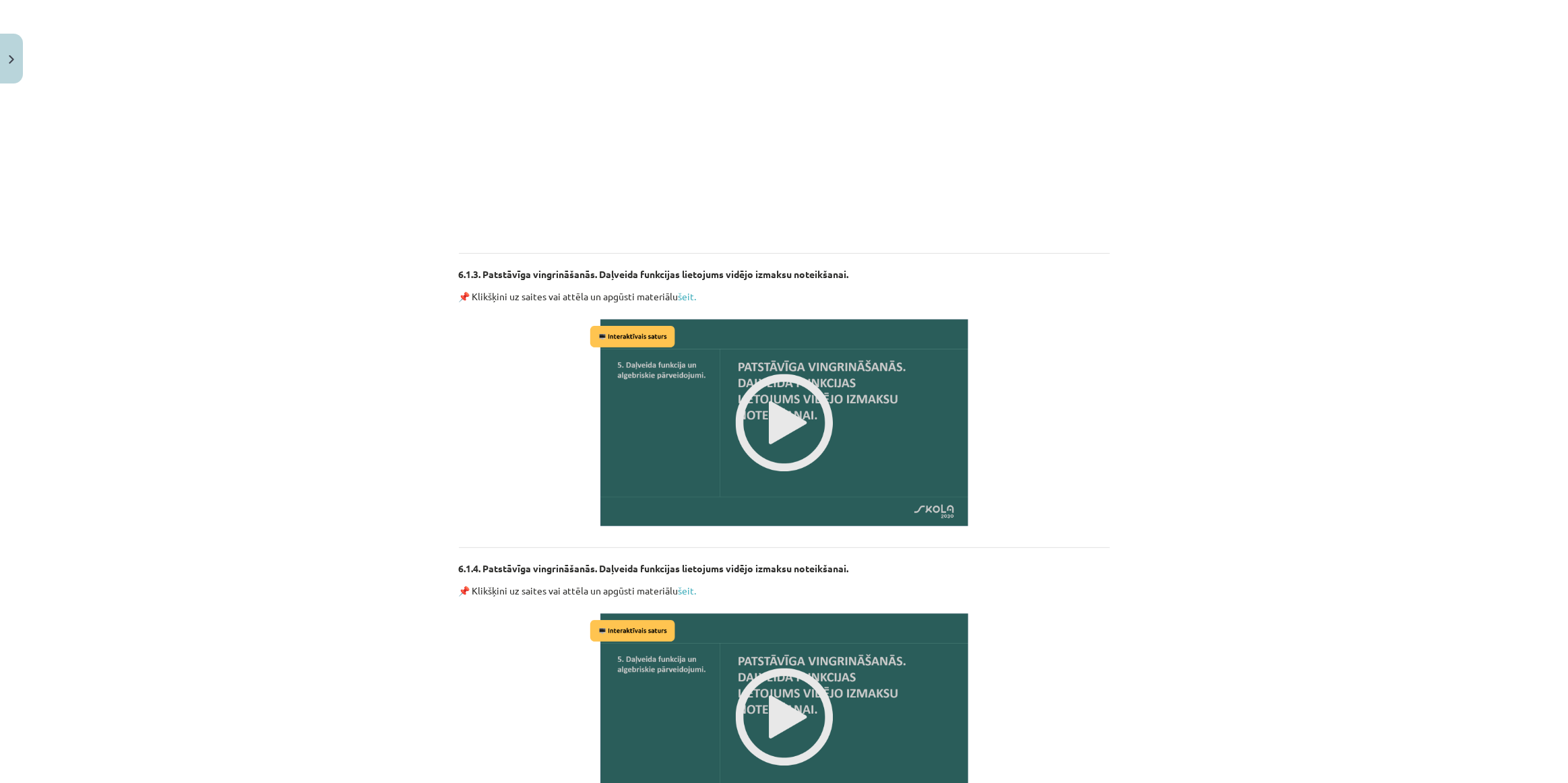
click at [770, 449] on img at bounding box center [784, 423] width 395 height 222
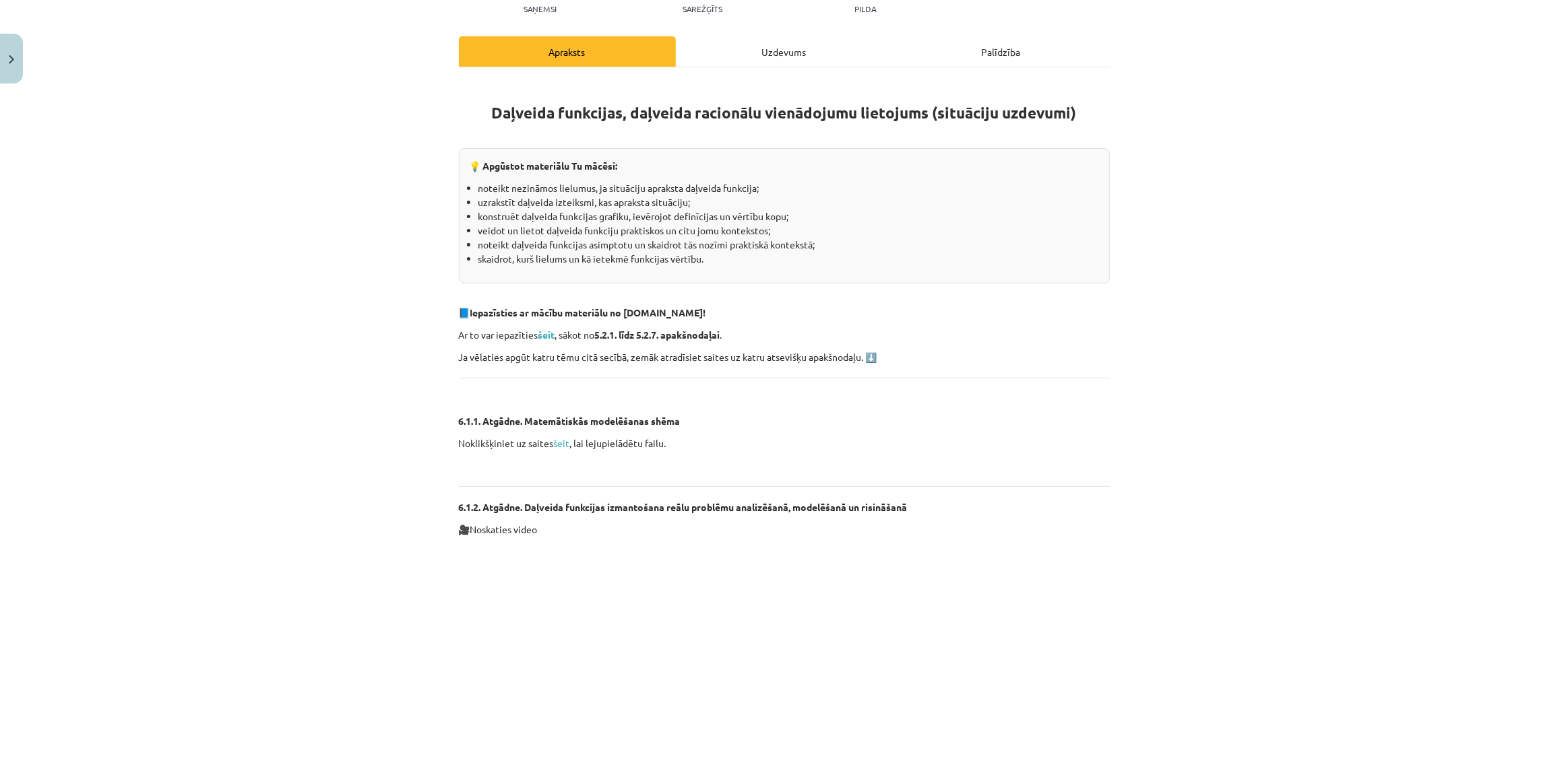
scroll to position [0, 0]
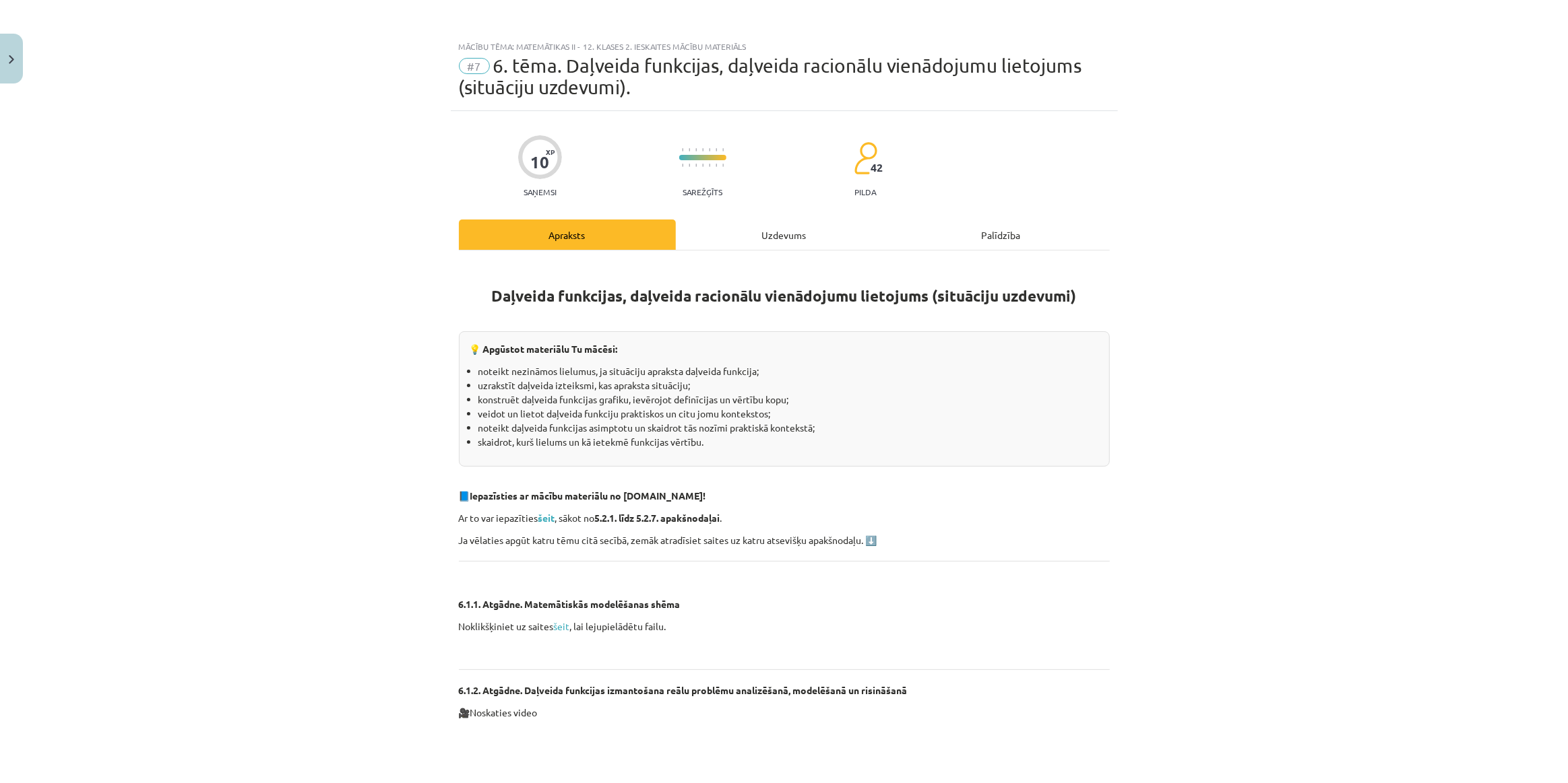
click at [738, 234] on div "Uzdevums" at bounding box center [784, 235] width 217 height 31
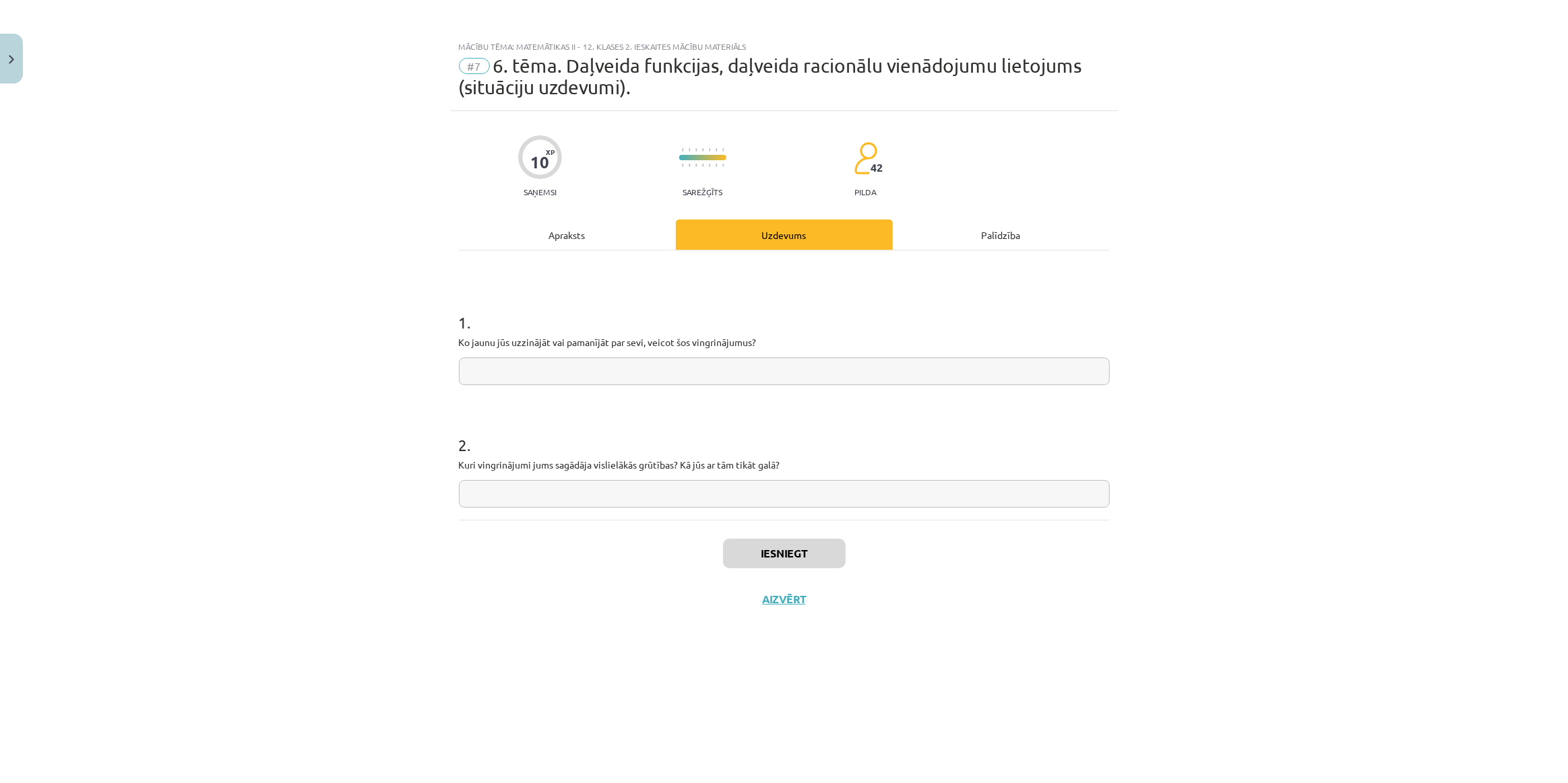
click at [566, 370] on input "text" at bounding box center [784, 371] width 650 height 27
type input "**********"
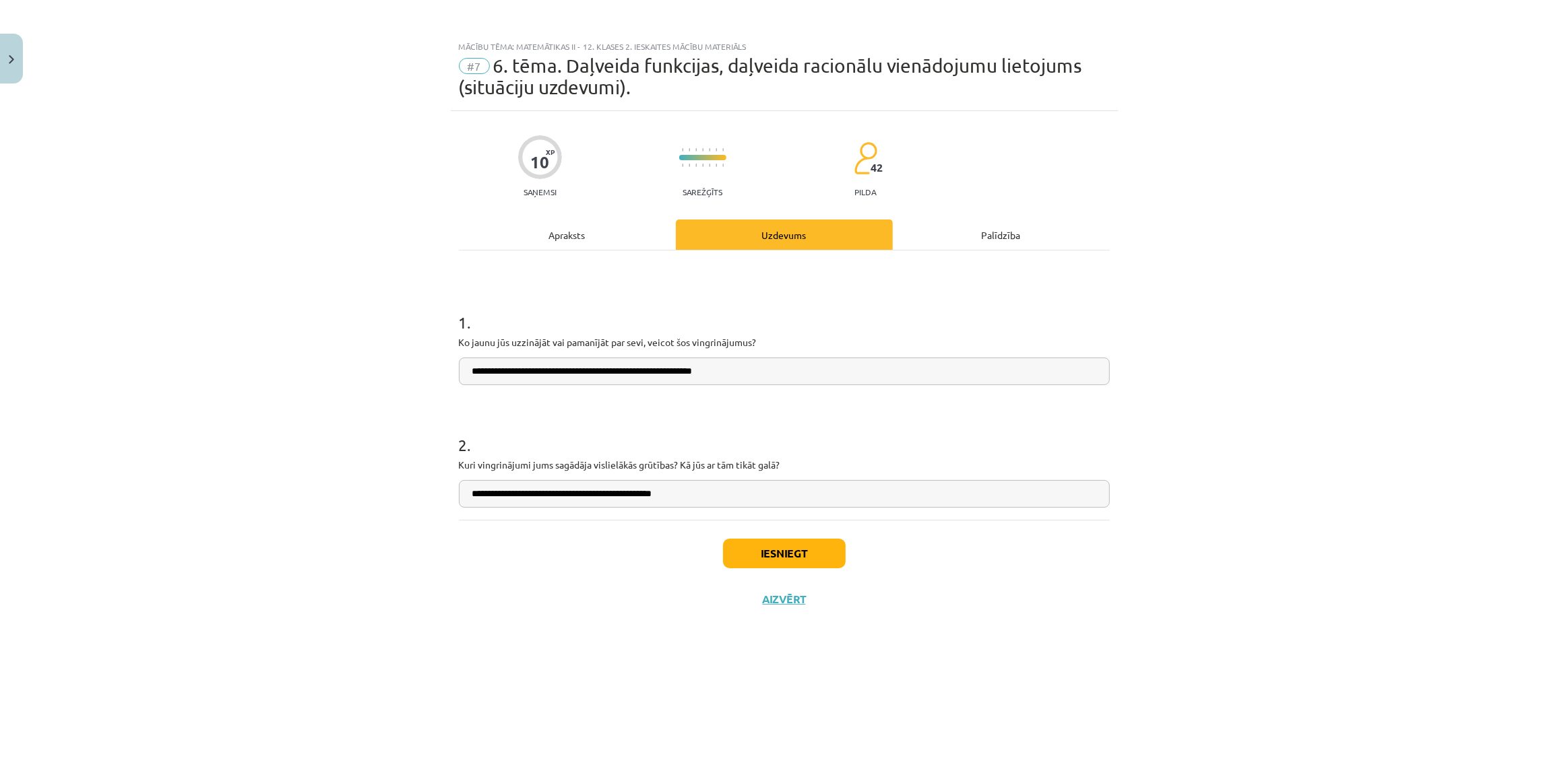
type input "**********"
click at [780, 565] on button "Iesniegt" at bounding box center [784, 554] width 123 height 30
click at [797, 598] on button "Nākamā nodarbība" at bounding box center [784, 608] width 132 height 31
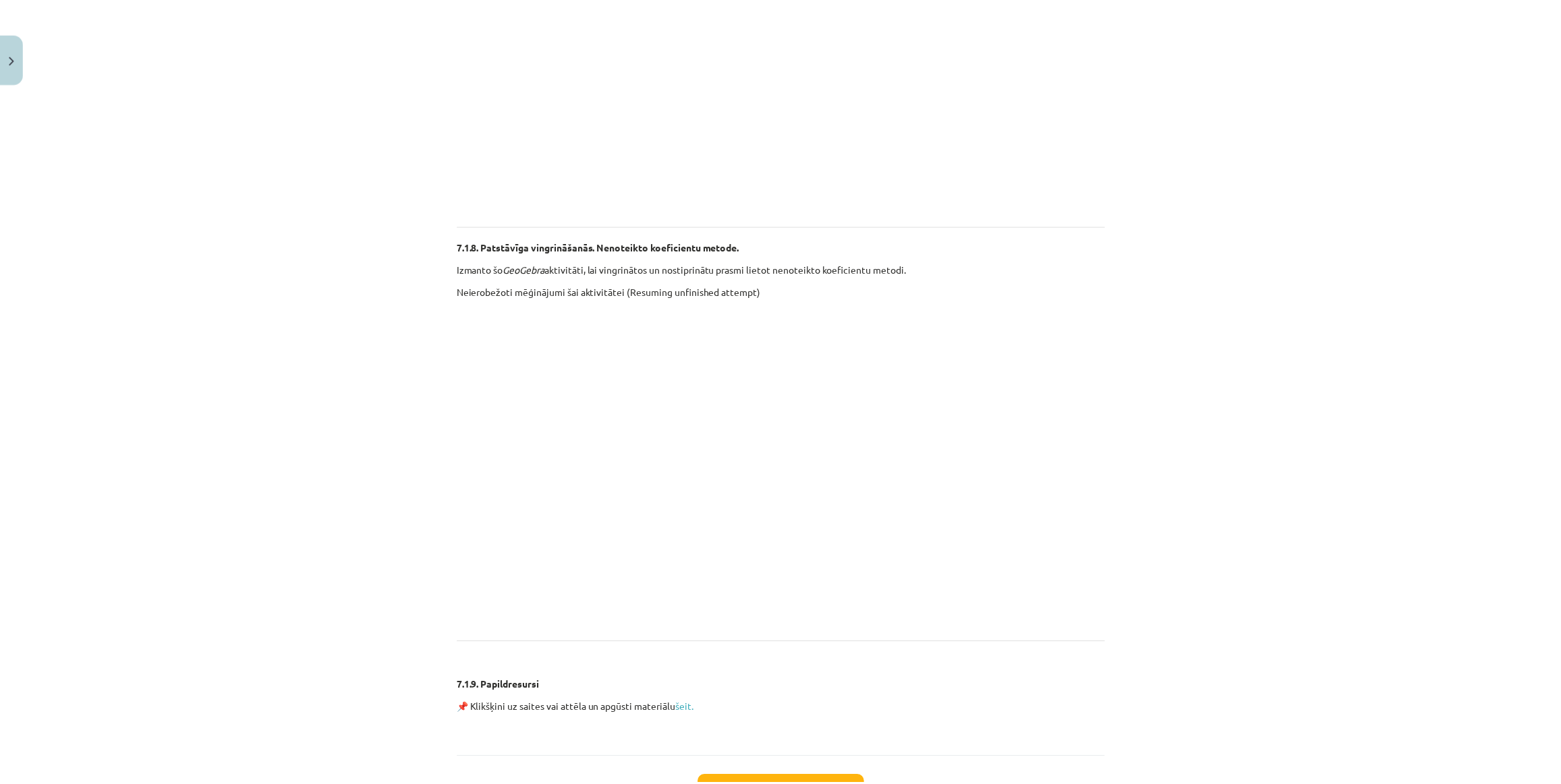
scroll to position [3001, 0]
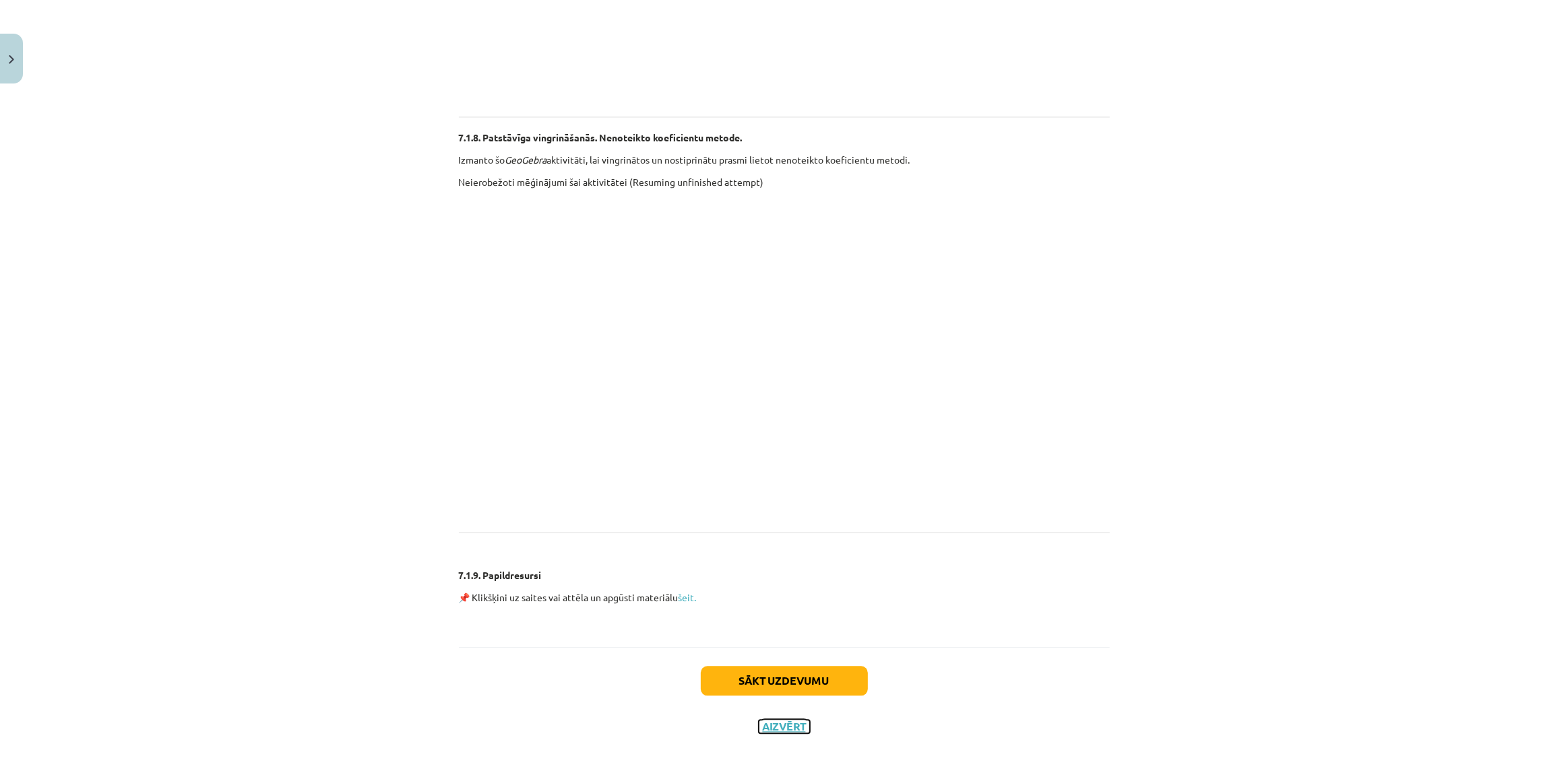
click at [782, 729] on button "Aizvērt" at bounding box center [784, 726] width 51 height 13
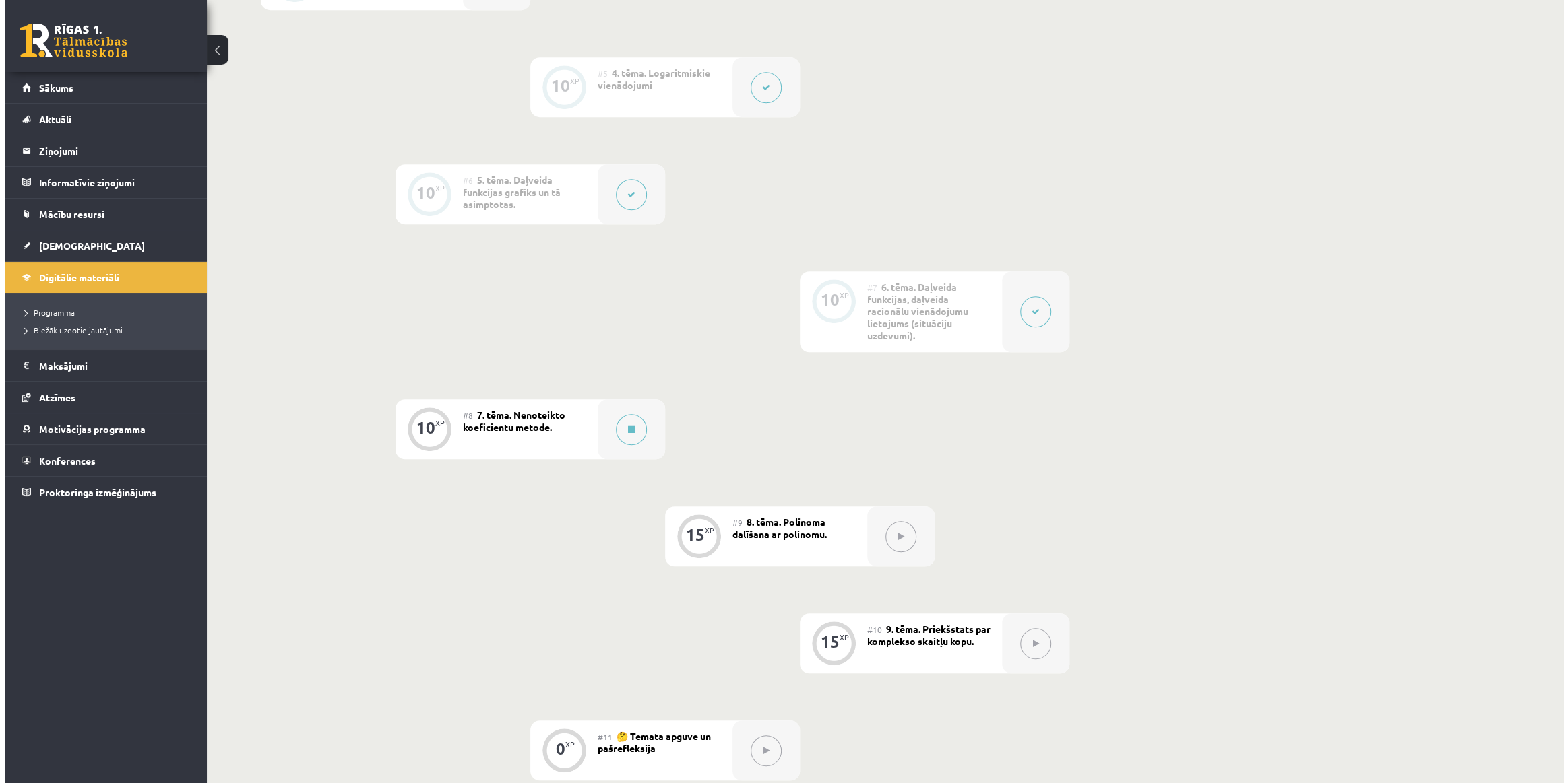
scroll to position [967, 0]
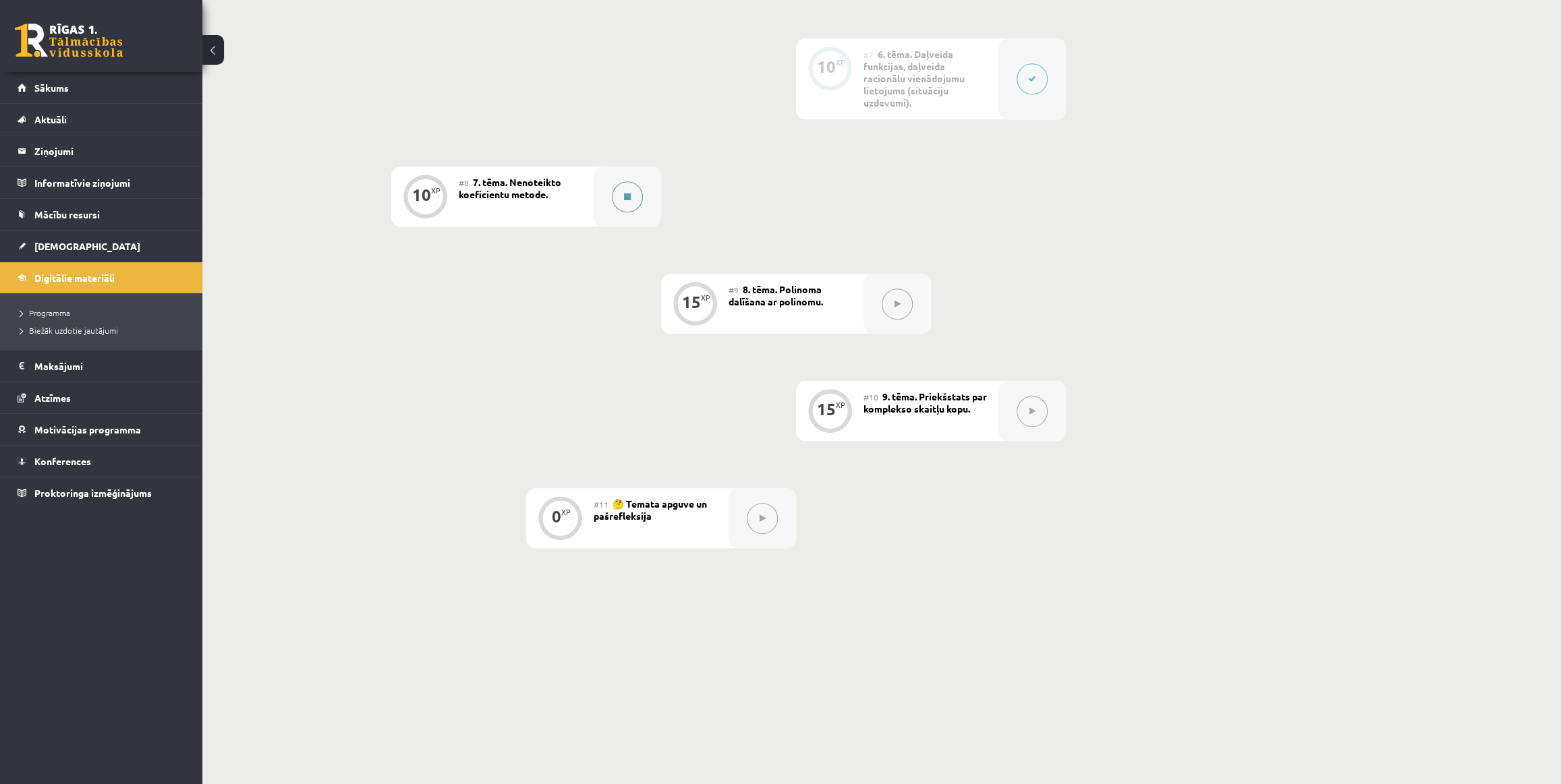
click at [641, 202] on div at bounding box center [628, 197] width 68 height 60
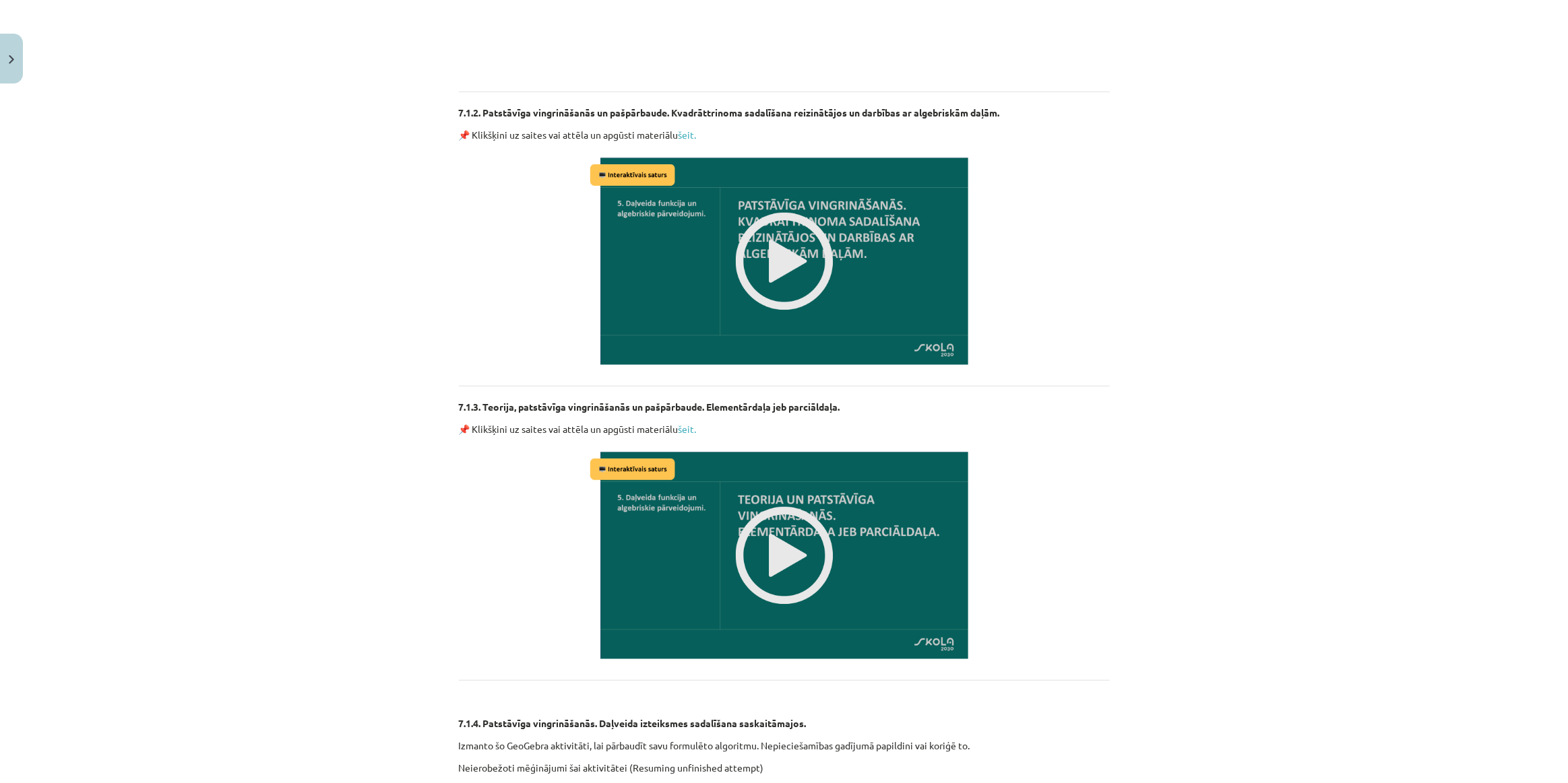
scroll to position [857, 0]
click at [834, 295] on img at bounding box center [784, 260] width 395 height 222
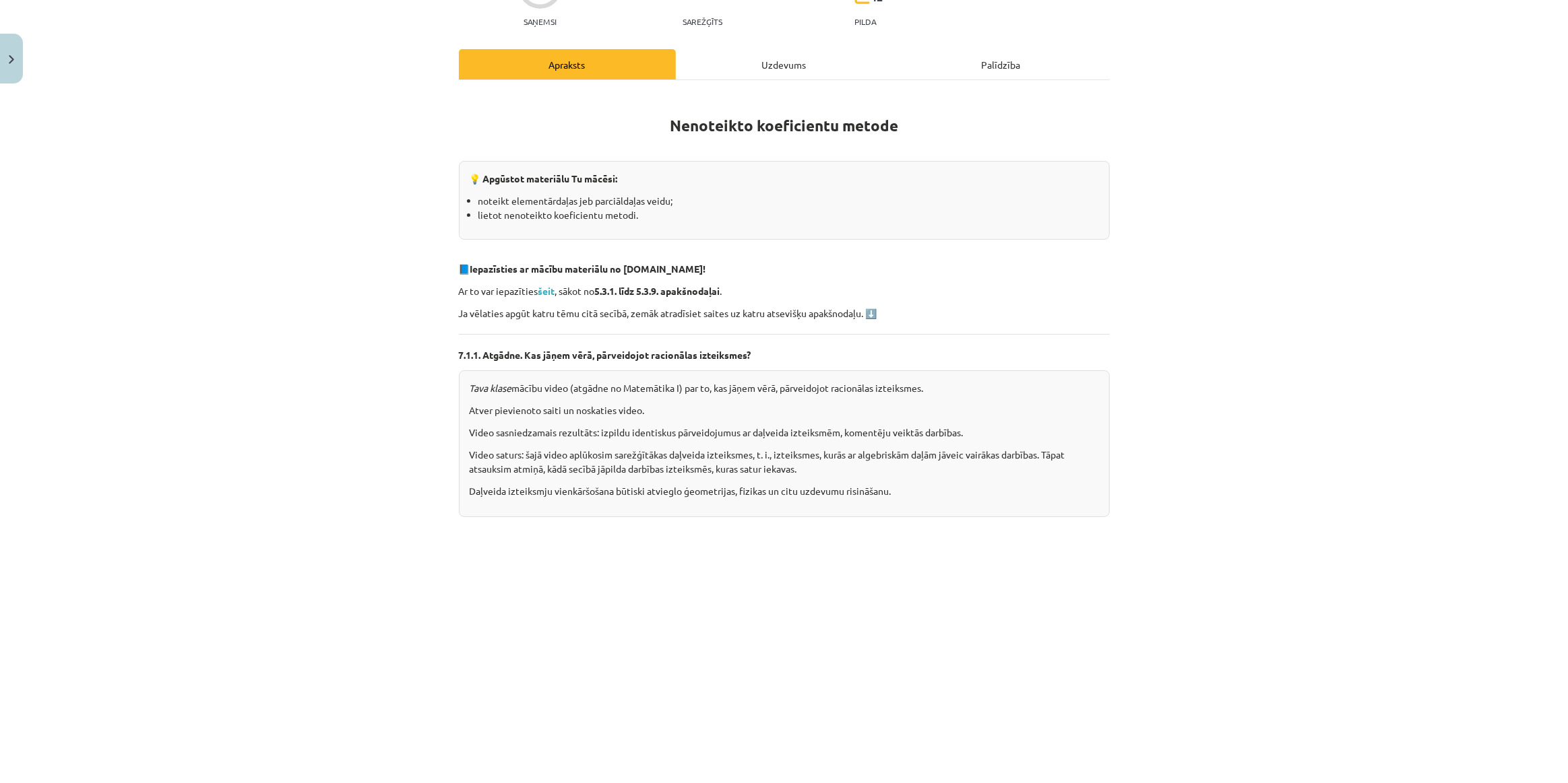
scroll to position [0, 0]
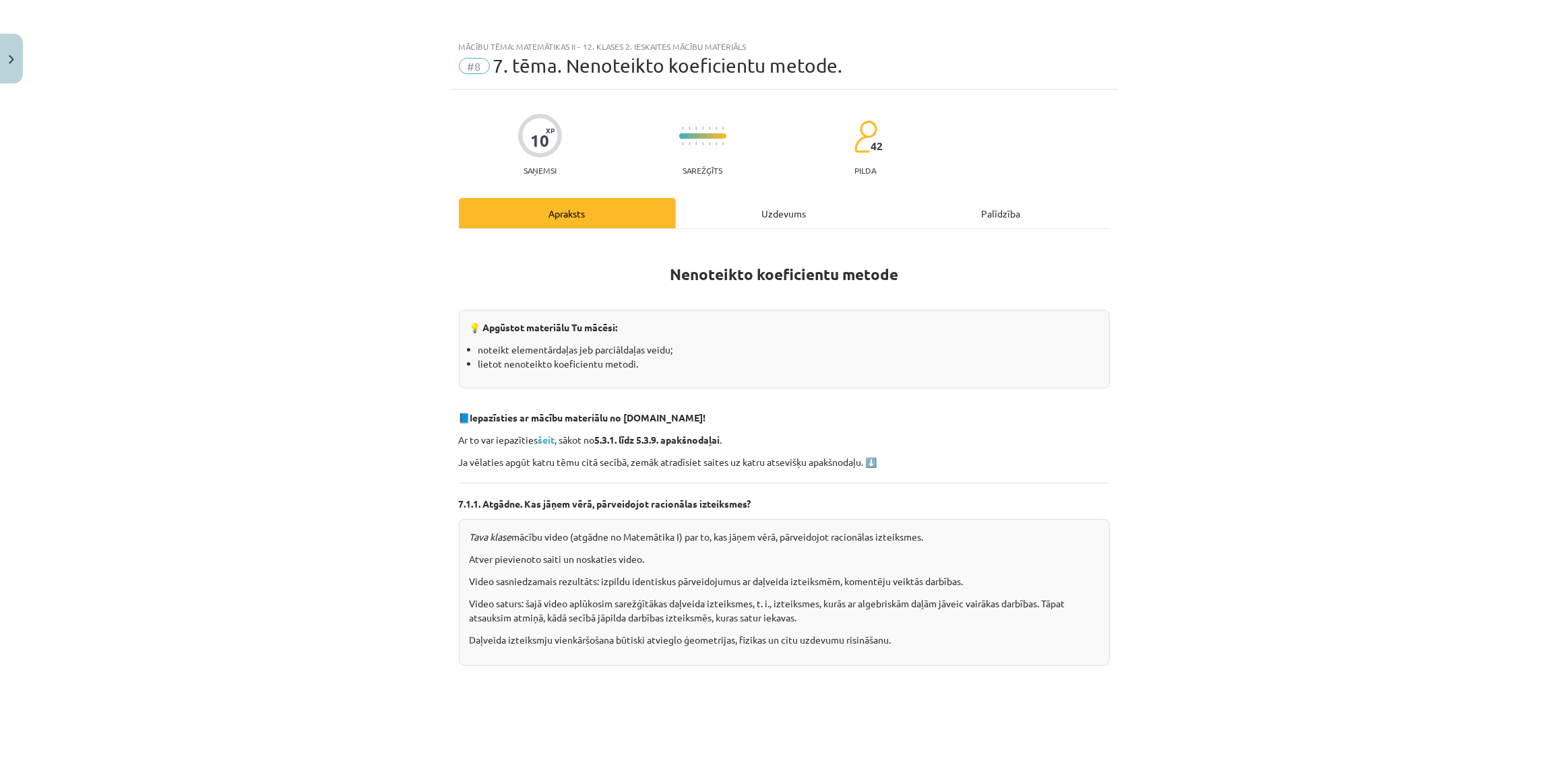
click at [768, 223] on div "Uzdevums" at bounding box center [784, 213] width 217 height 31
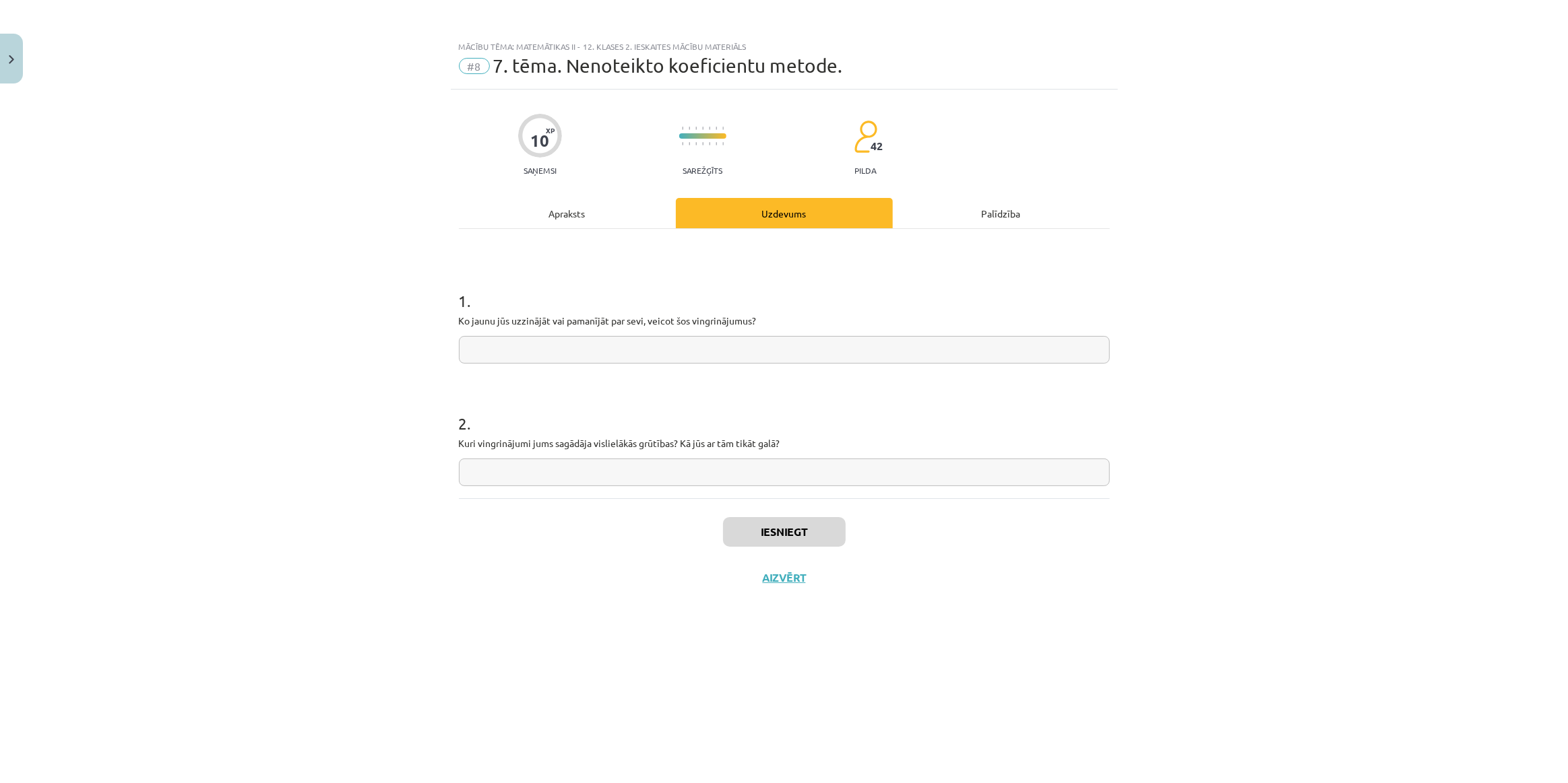
click at [621, 349] on input "text" at bounding box center [784, 349] width 650 height 27
type input "*"
type input "**********"
type input "***"
type input "**********"
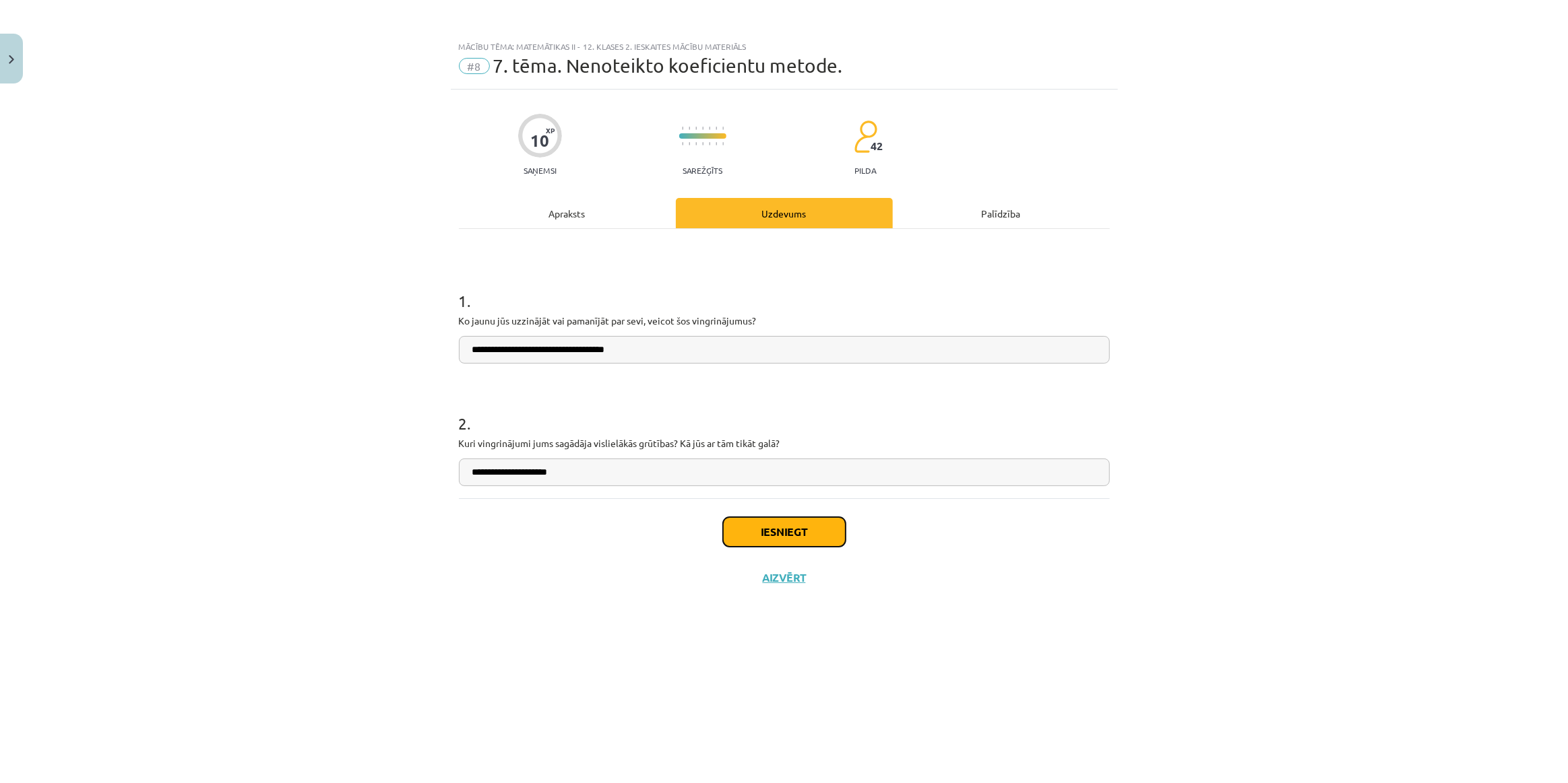
click at [772, 525] on button "Iesniegt" at bounding box center [784, 532] width 123 height 30
click at [783, 580] on button "Nākamā nodarbība" at bounding box center [784, 586] width 132 height 31
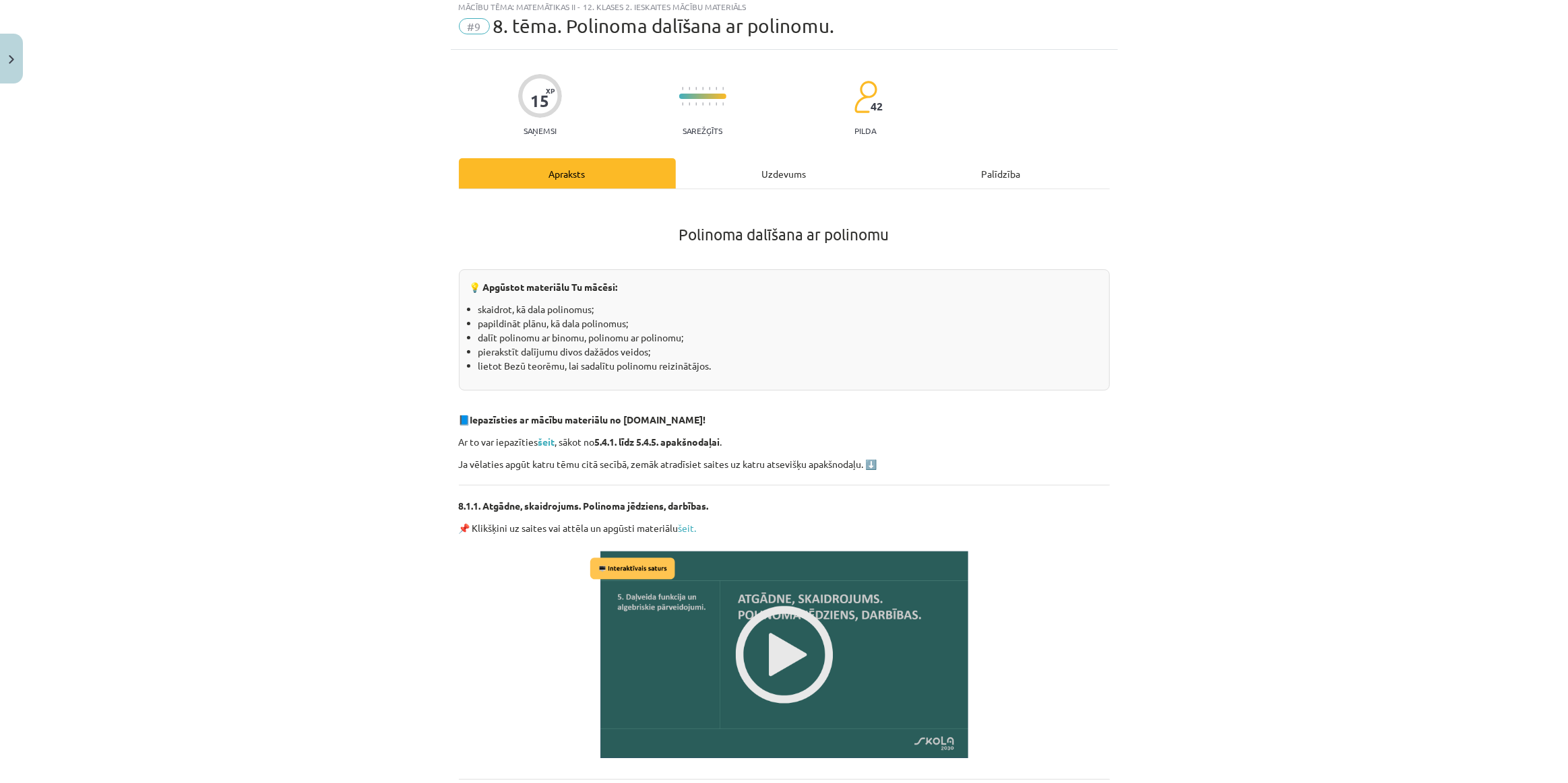
scroll to position [60, 0]
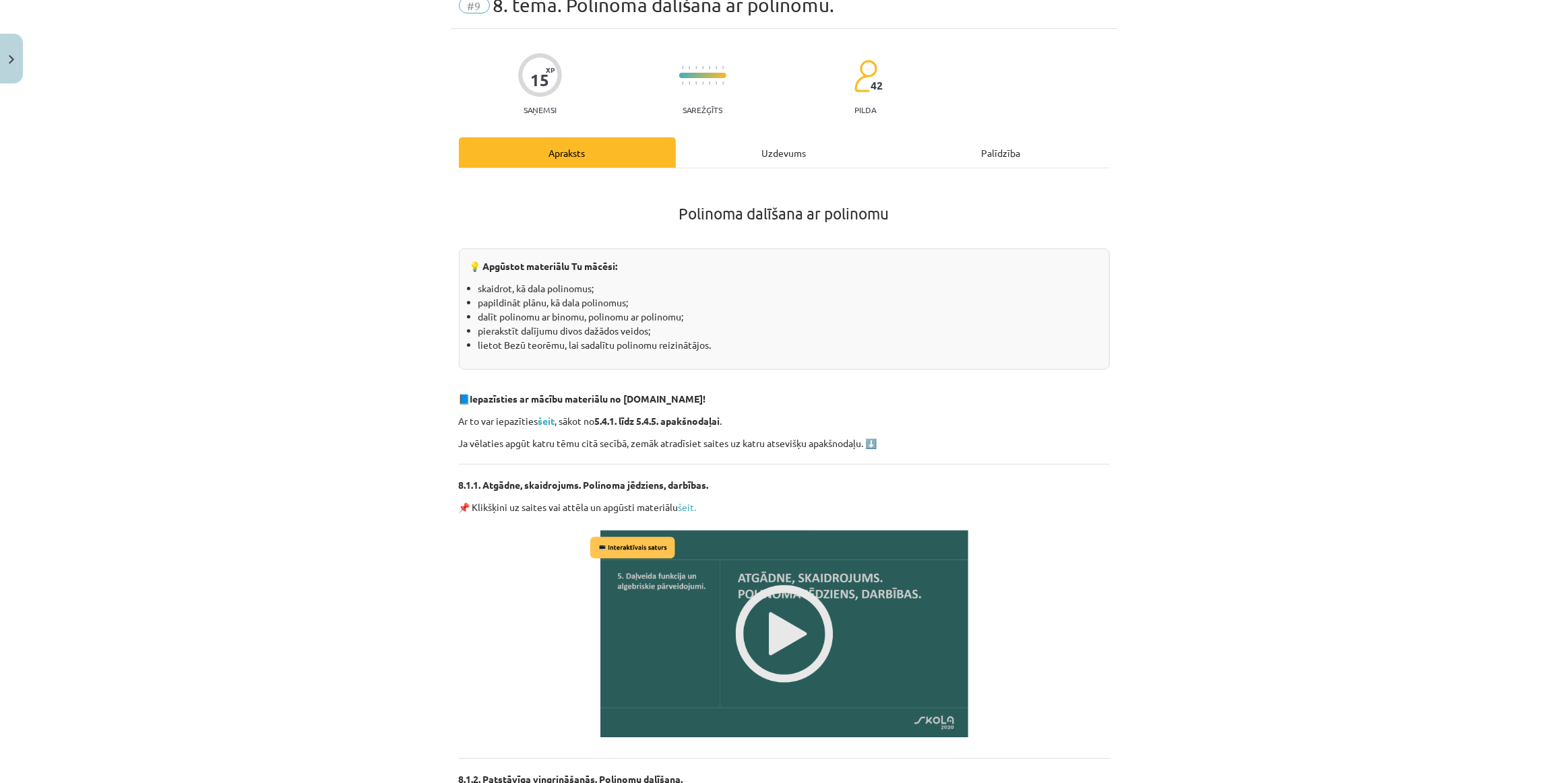
click at [792, 592] on img at bounding box center [784, 633] width 395 height 222
click at [741, 142] on div "Uzdevums" at bounding box center [784, 152] width 217 height 31
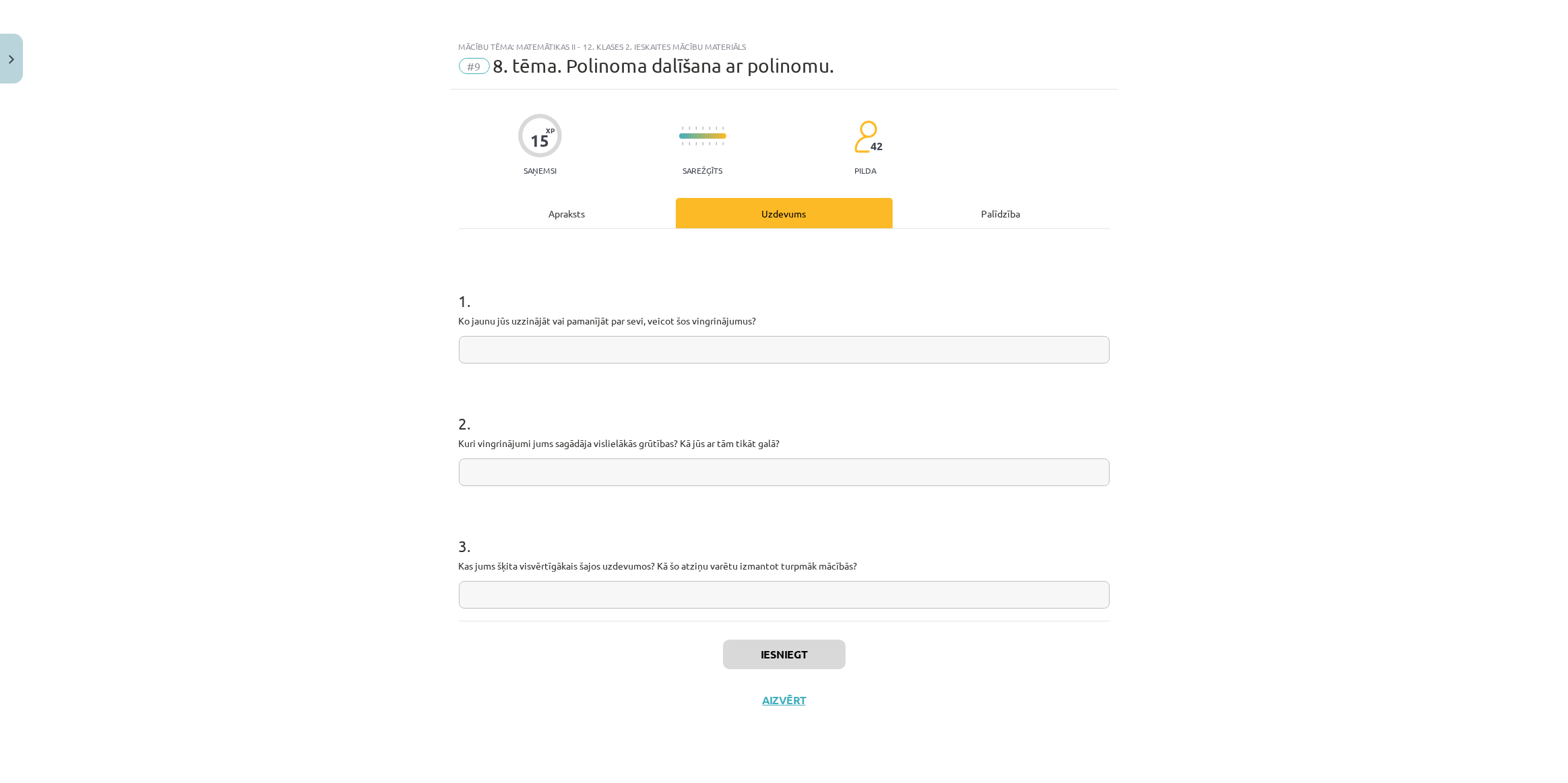
scroll to position [0, 0]
click at [501, 341] on input "text" at bounding box center [784, 349] width 650 height 27
type input "**********"
click at [532, 467] on input "text" at bounding box center [784, 472] width 650 height 27
click at [548, 599] on input "text" at bounding box center [784, 595] width 650 height 27
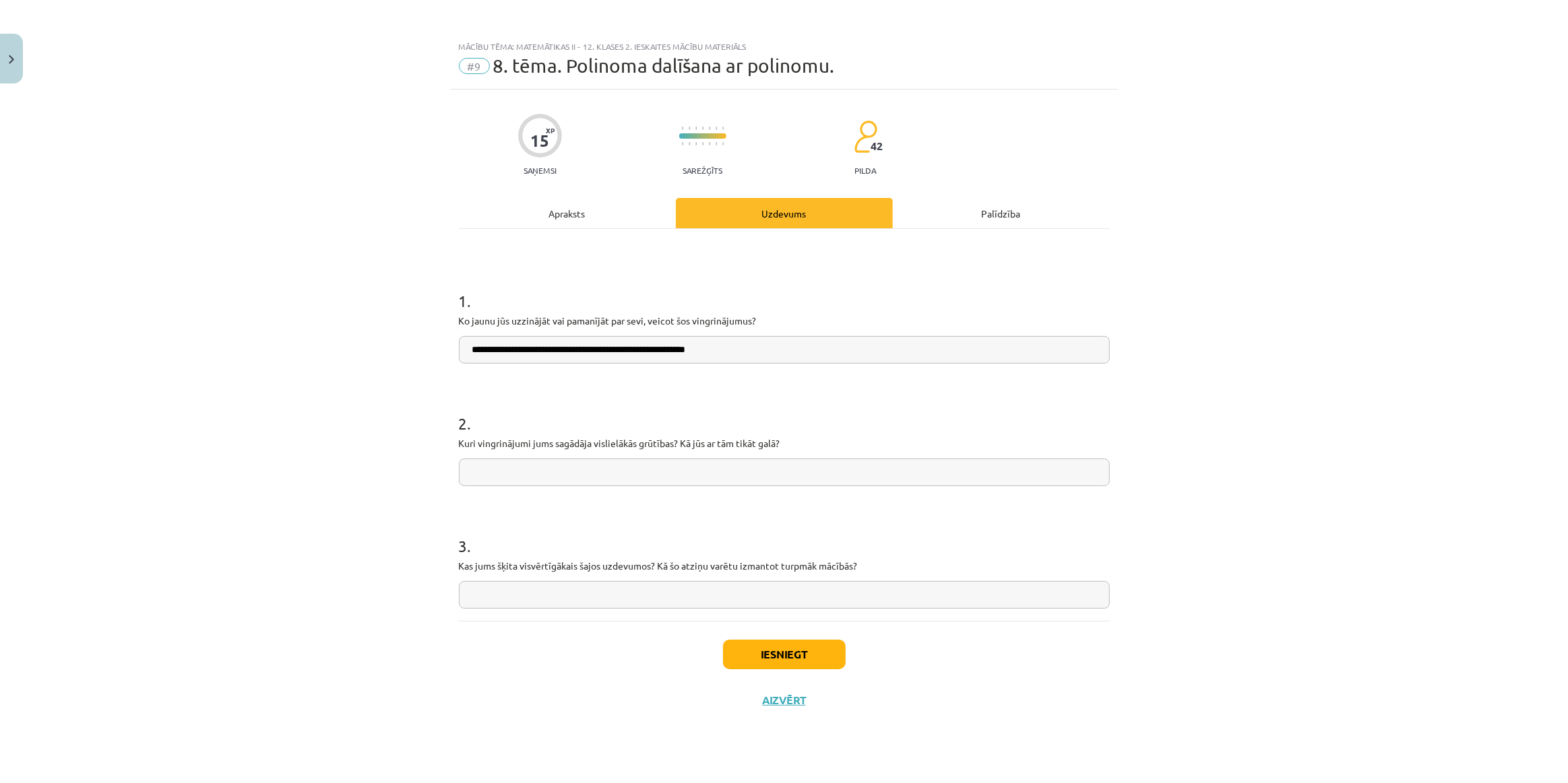
type input "*"
click at [669, 598] on input "**********" at bounding box center [784, 595] width 650 height 27
click at [669, 598] on input "**********" at bounding box center [784, 595] width 650 height 27
click at [731, 598] on input "**********" at bounding box center [784, 595] width 650 height 27
type input "**********"
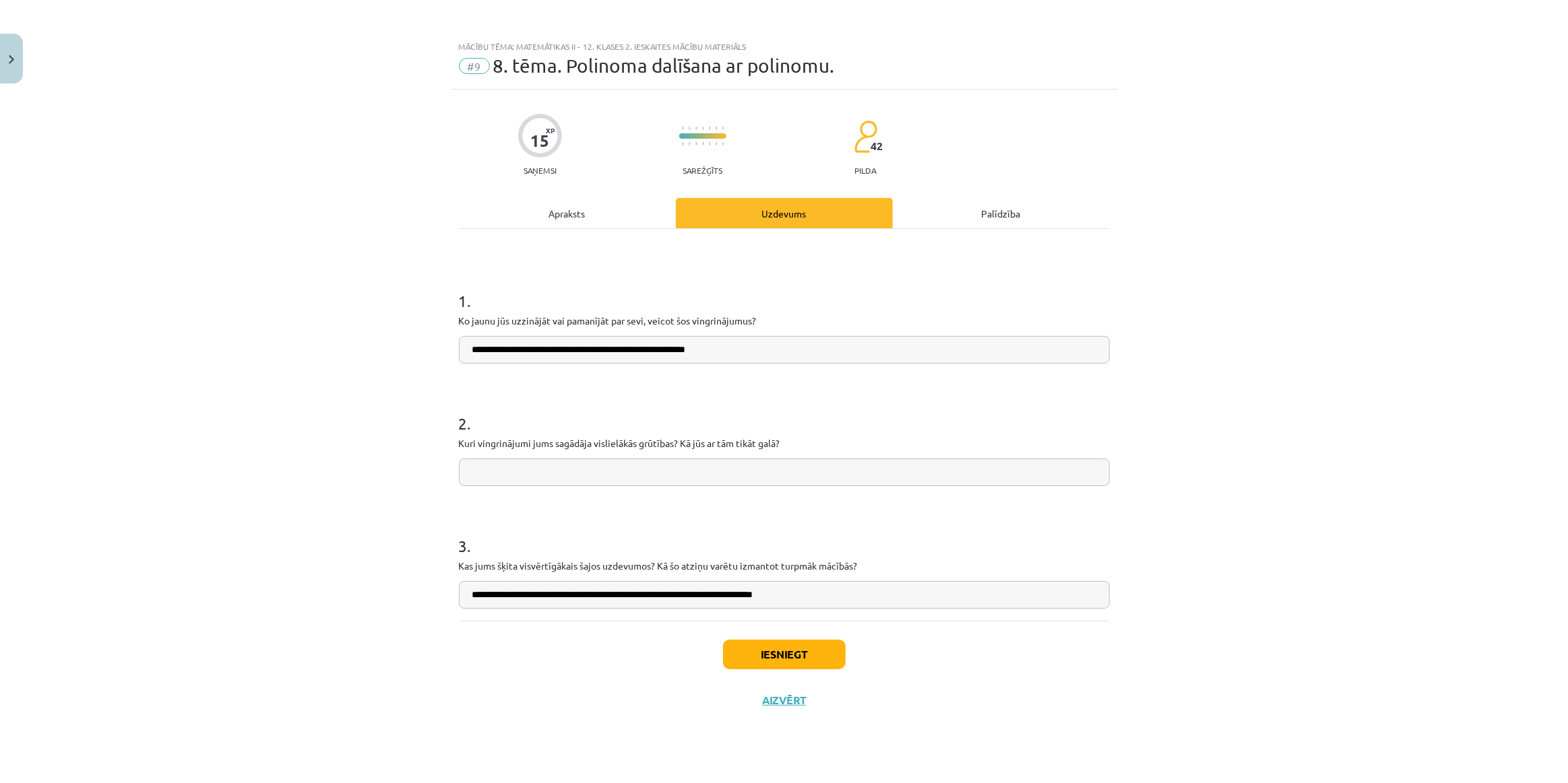
click at [619, 459] on input "text" at bounding box center [784, 472] width 650 height 27
type input "**********"
click at [782, 665] on button "Iesniegt" at bounding box center [784, 655] width 123 height 30
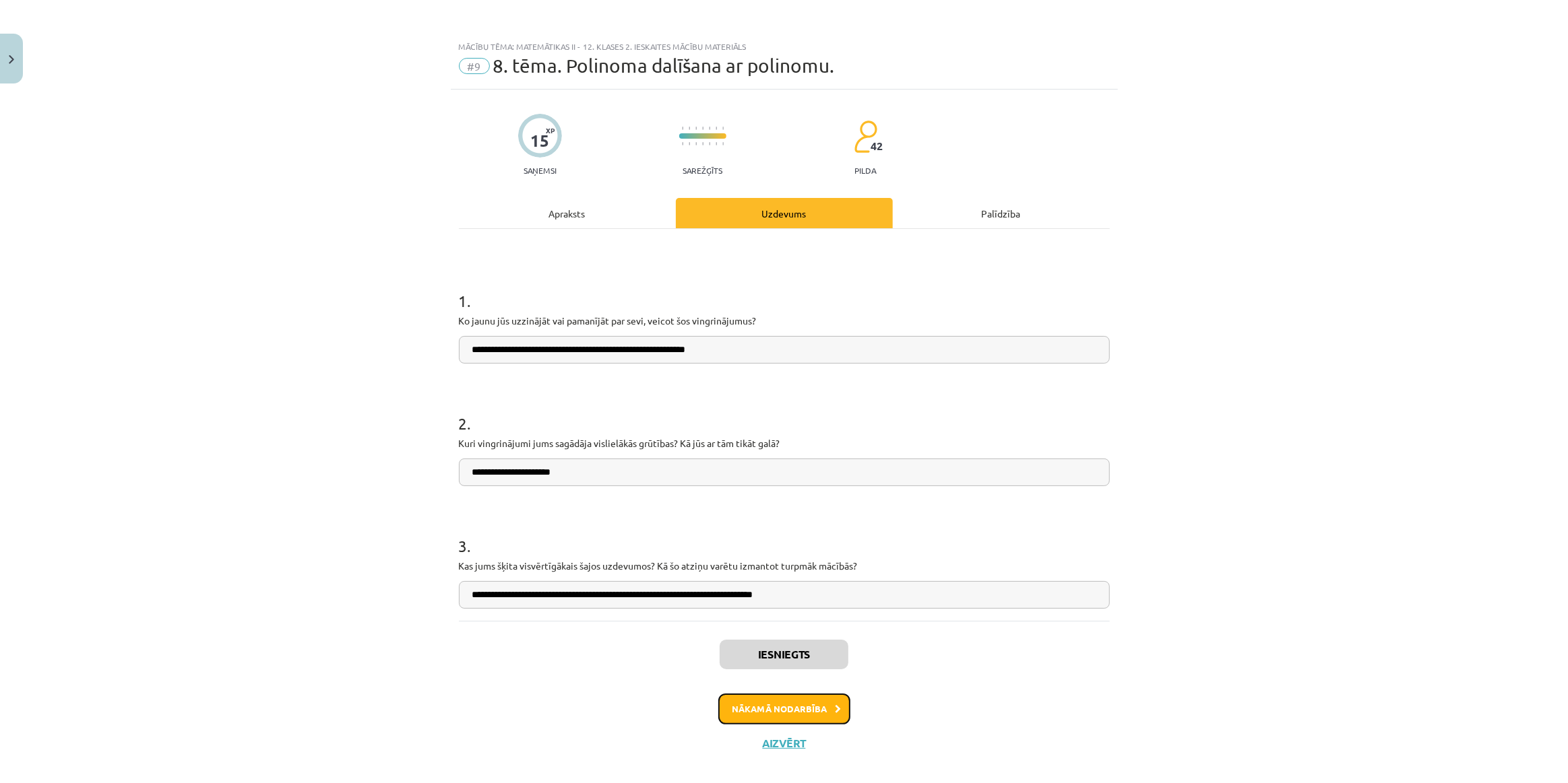
click at [767, 711] on button "Nākamā nodarbība" at bounding box center [784, 708] width 132 height 31
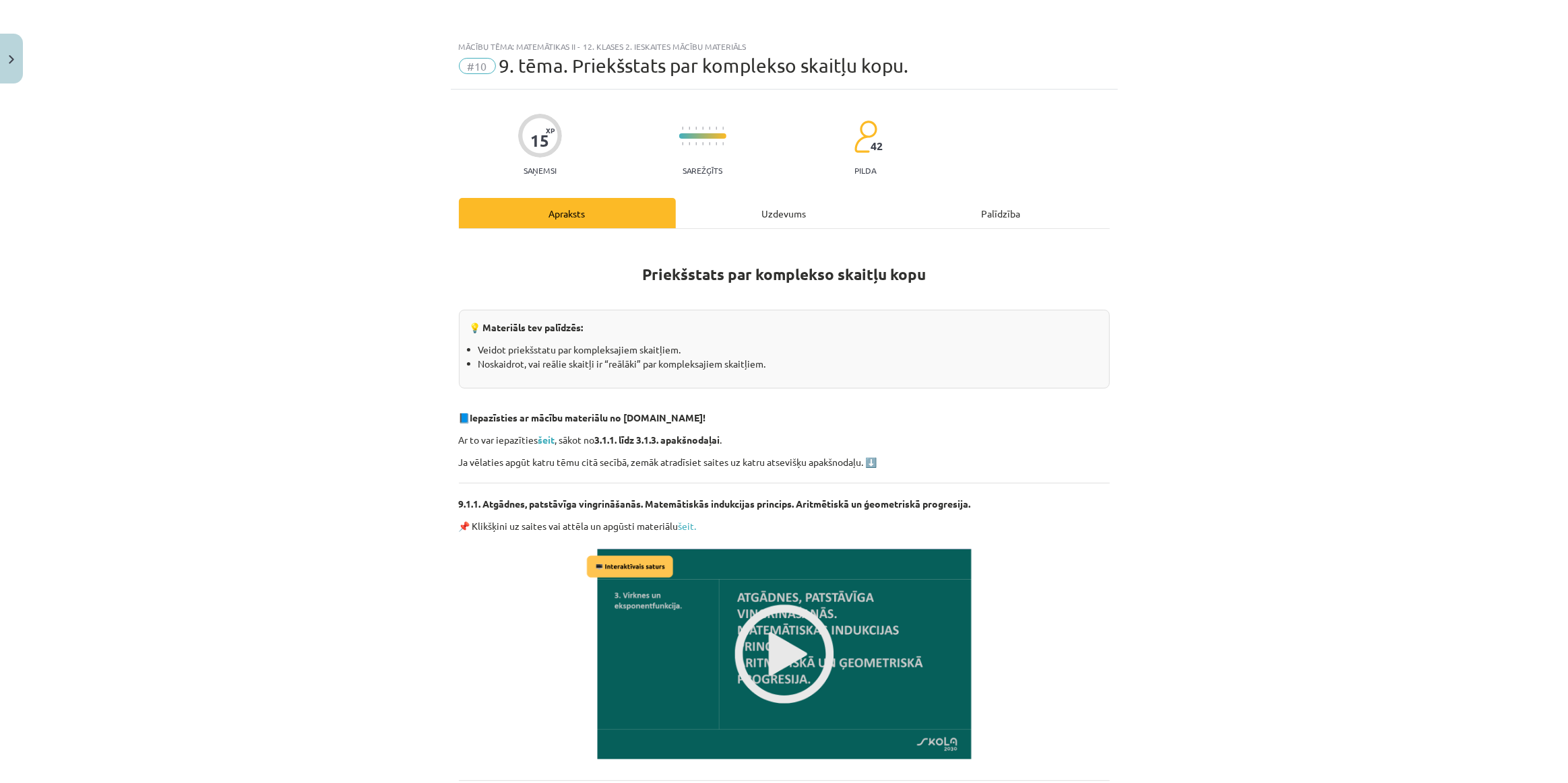
scroll to position [16, 0]
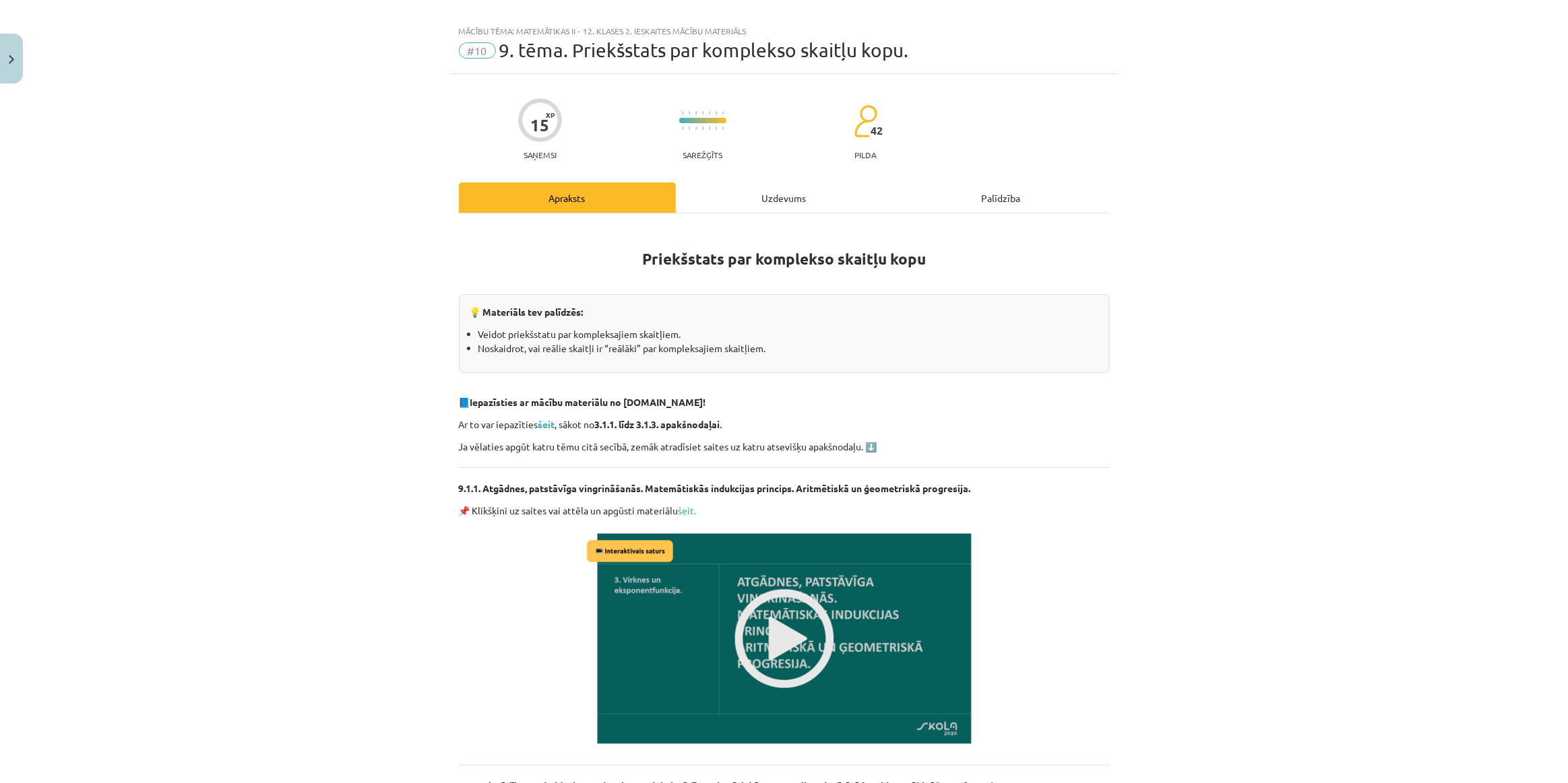
click at [721, 193] on div "Uzdevums" at bounding box center [784, 197] width 217 height 31
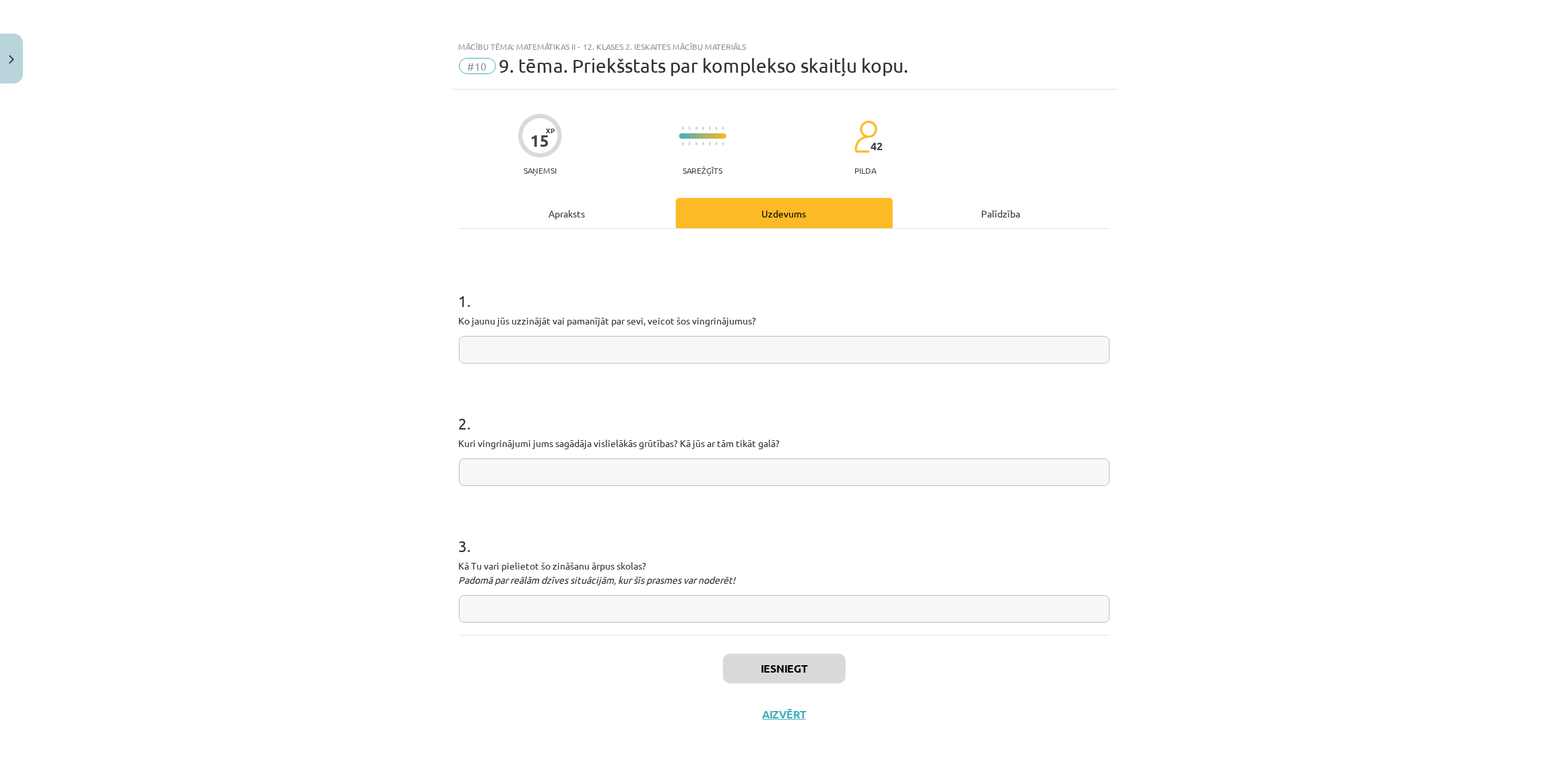
click at [594, 215] on div "Apraksts" at bounding box center [567, 213] width 217 height 31
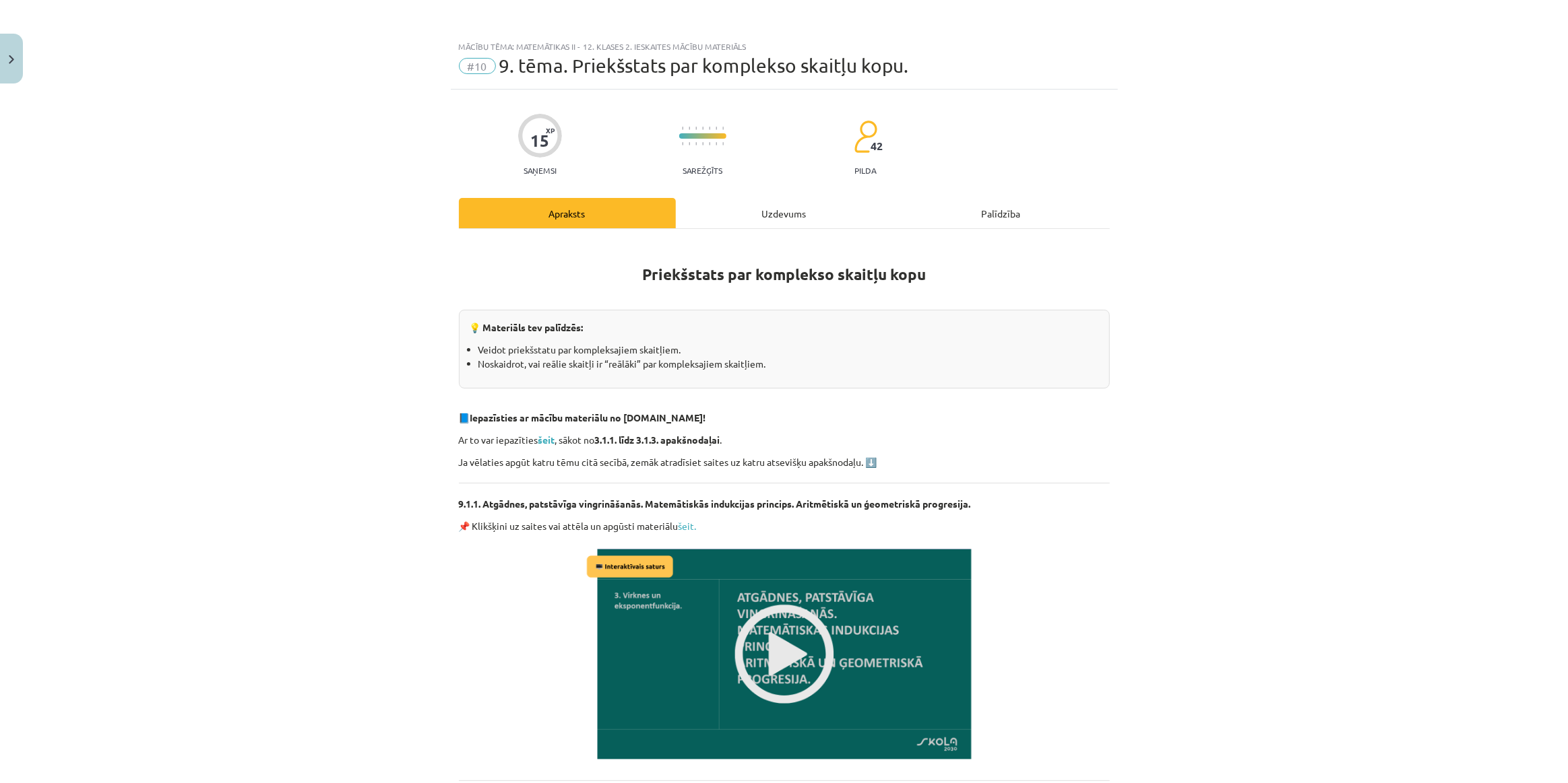
click at [751, 609] on img at bounding box center [784, 653] width 401 height 225
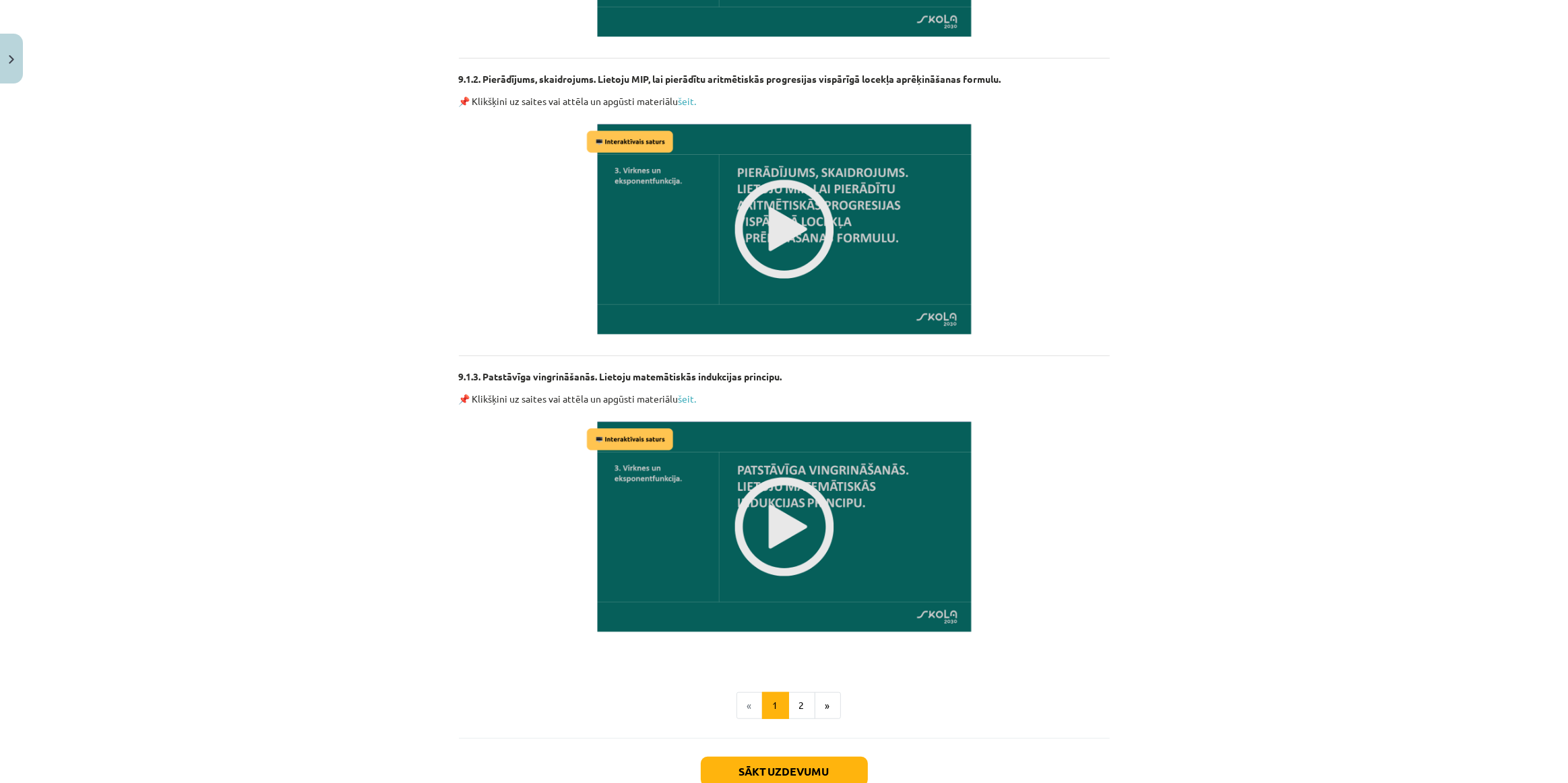
scroll to position [811, 0]
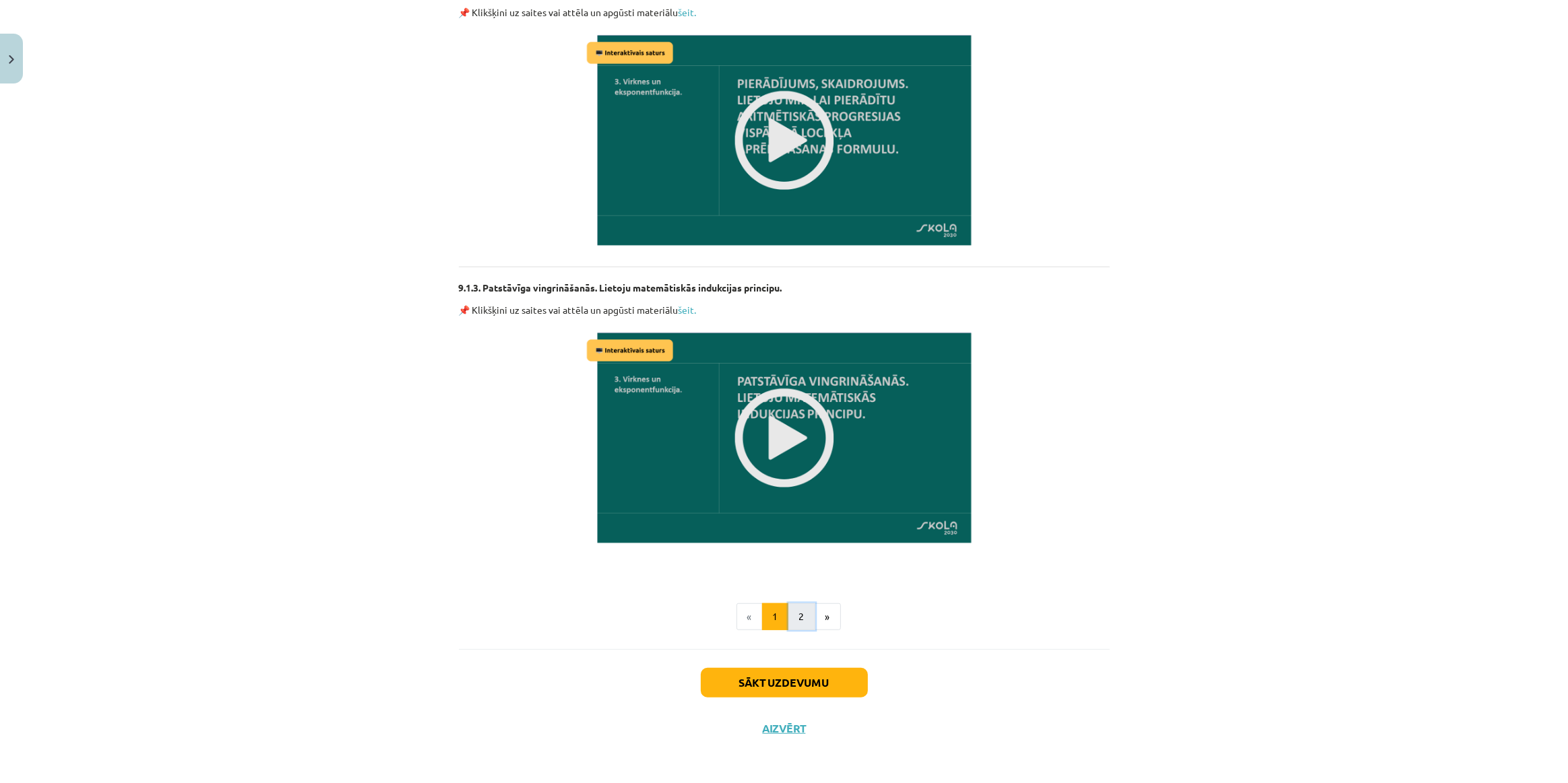
click at [800, 618] on button "2" at bounding box center [801, 617] width 27 height 27
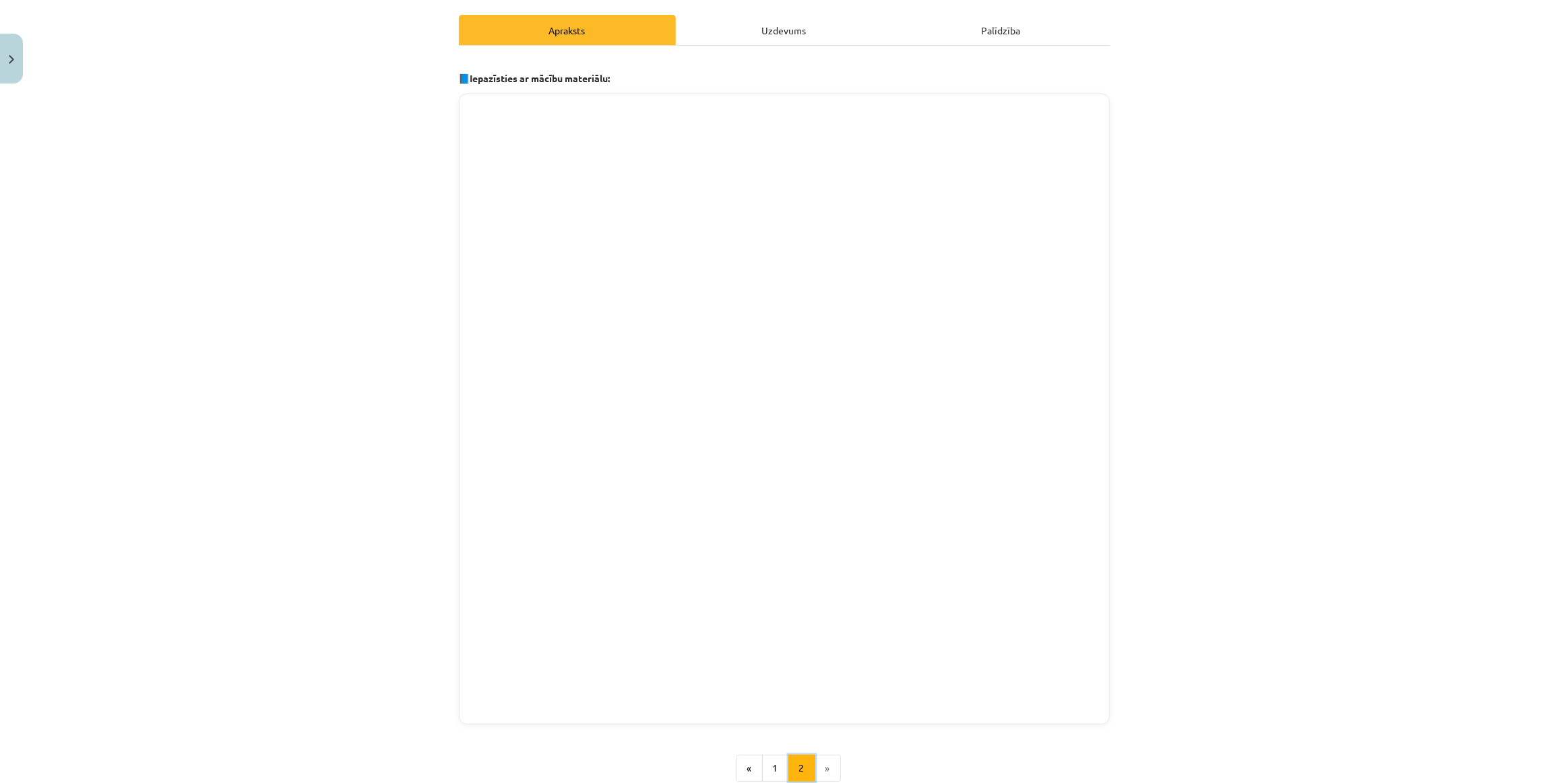
scroll to position [0, 0]
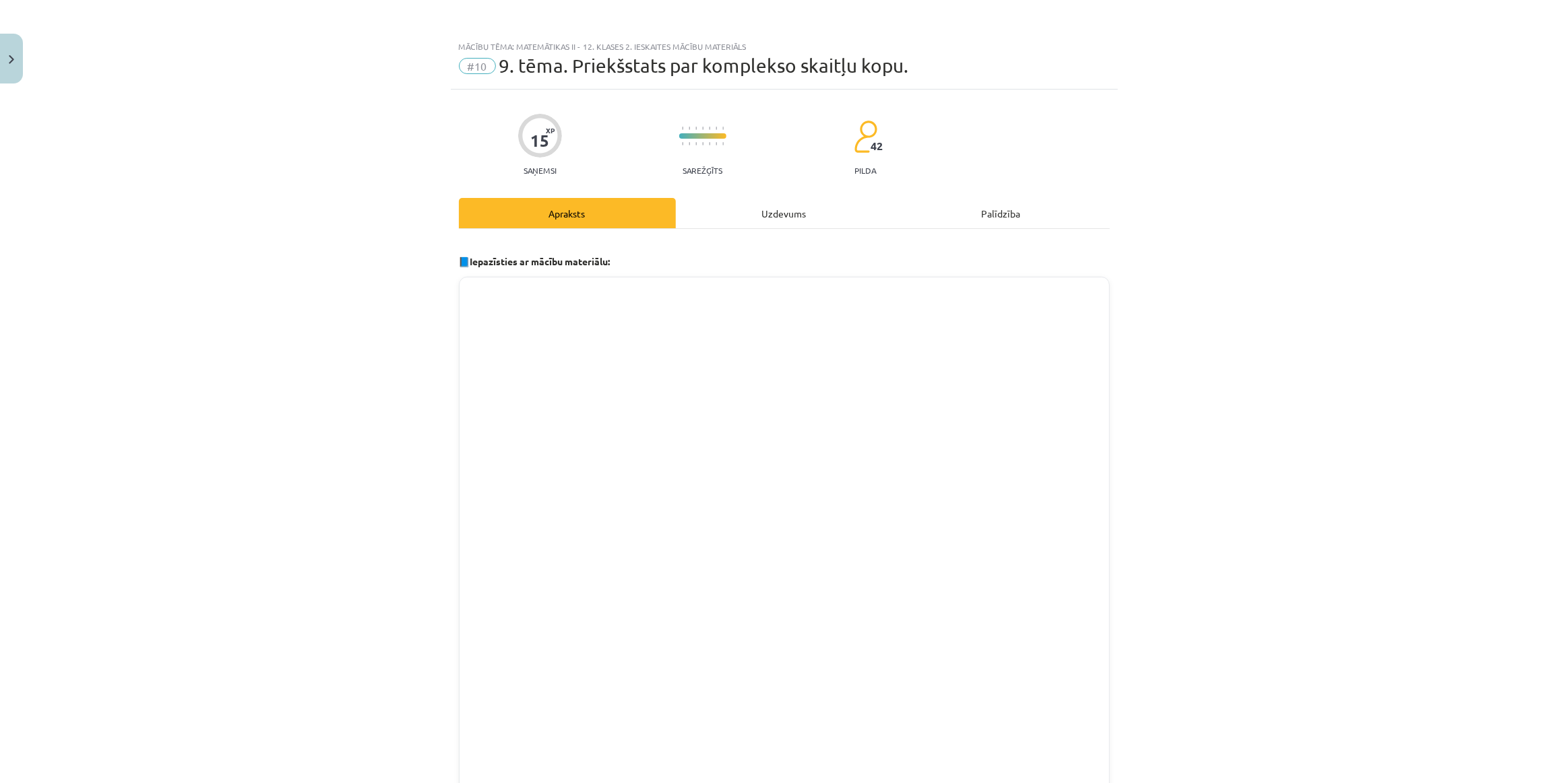
click at [716, 223] on div "Uzdevums" at bounding box center [784, 213] width 217 height 31
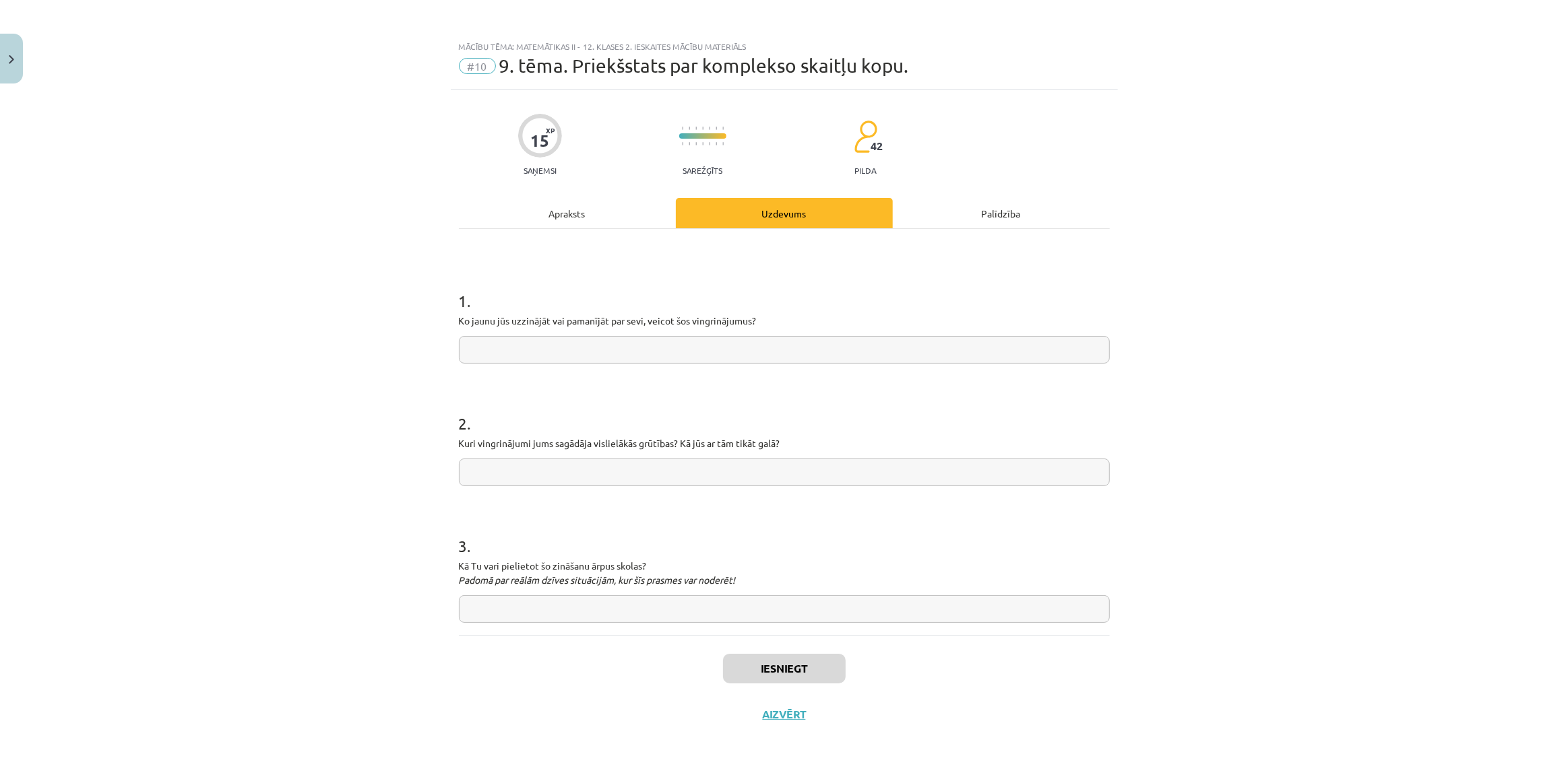
click at [536, 475] on input "text" at bounding box center [784, 472] width 650 height 27
type input "**********"
click at [538, 617] on input "text" at bounding box center [784, 609] width 650 height 27
click at [513, 357] on input "text" at bounding box center [784, 349] width 650 height 27
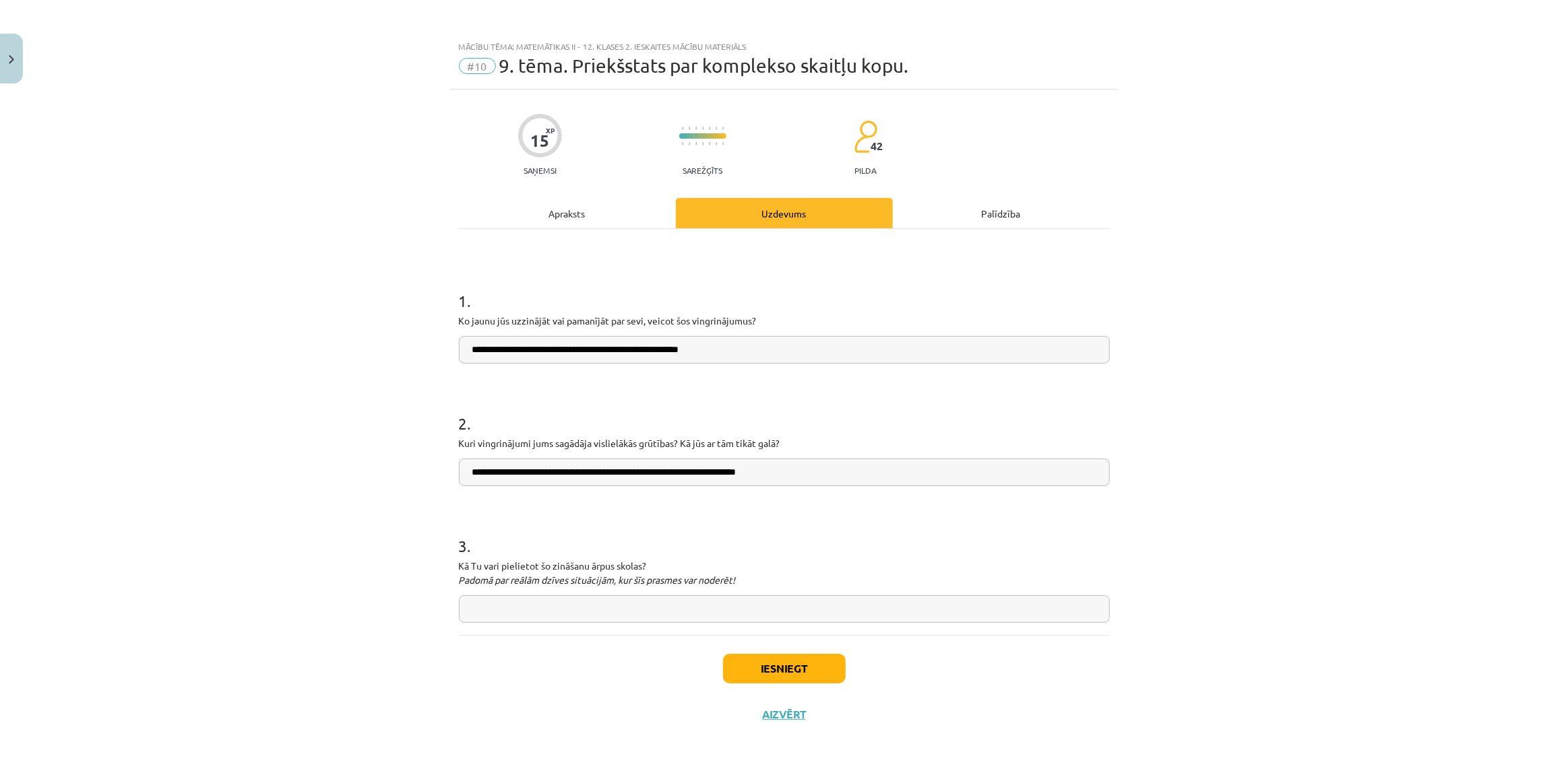
type input "**********"
click at [522, 603] on input "text" at bounding box center [784, 609] width 650 height 27
type input "**********"
click at [783, 669] on button "Iesniegt" at bounding box center [784, 669] width 123 height 30
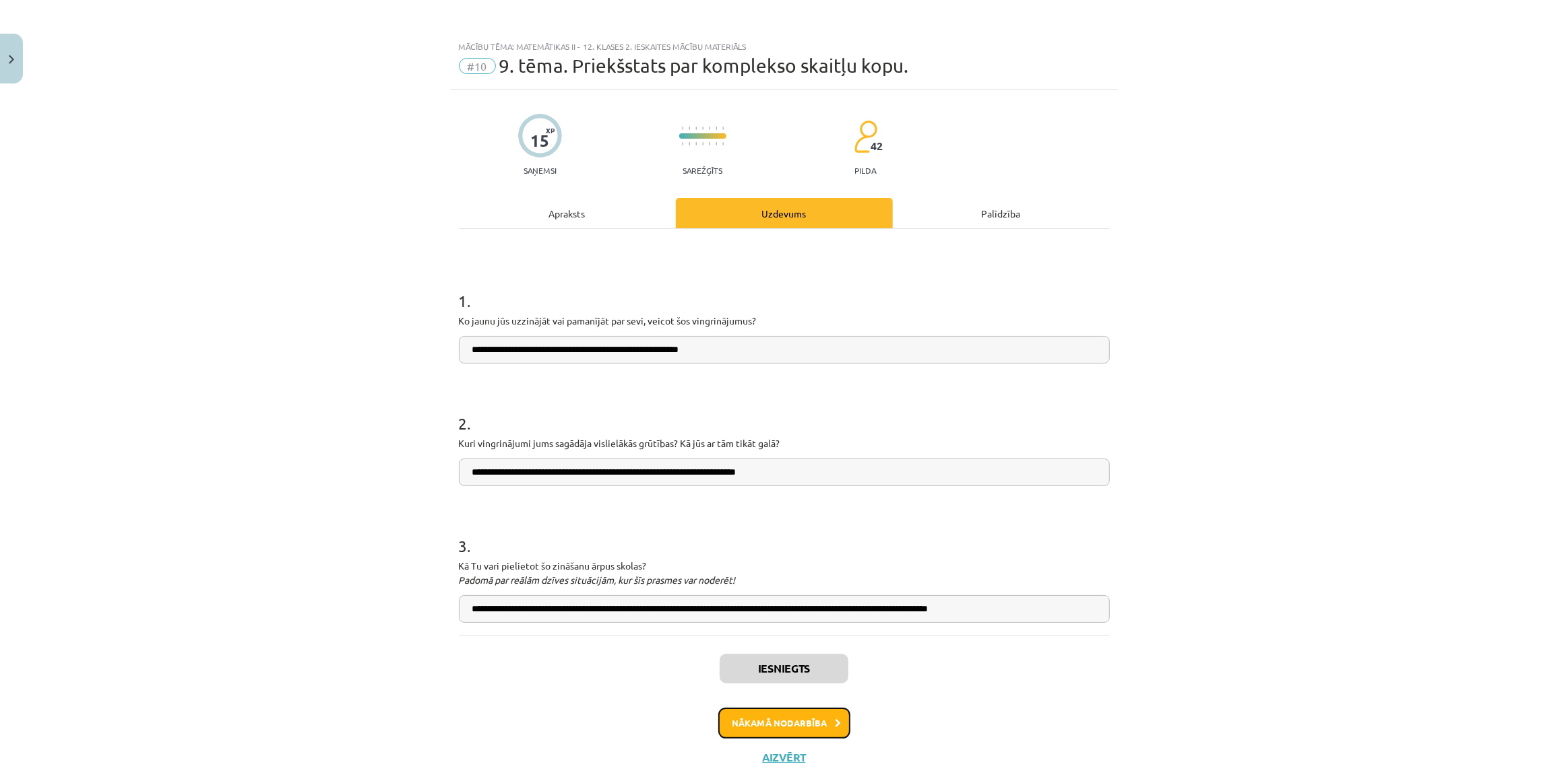
click at [815, 727] on button "Nākamā nodarbība" at bounding box center [784, 723] width 132 height 31
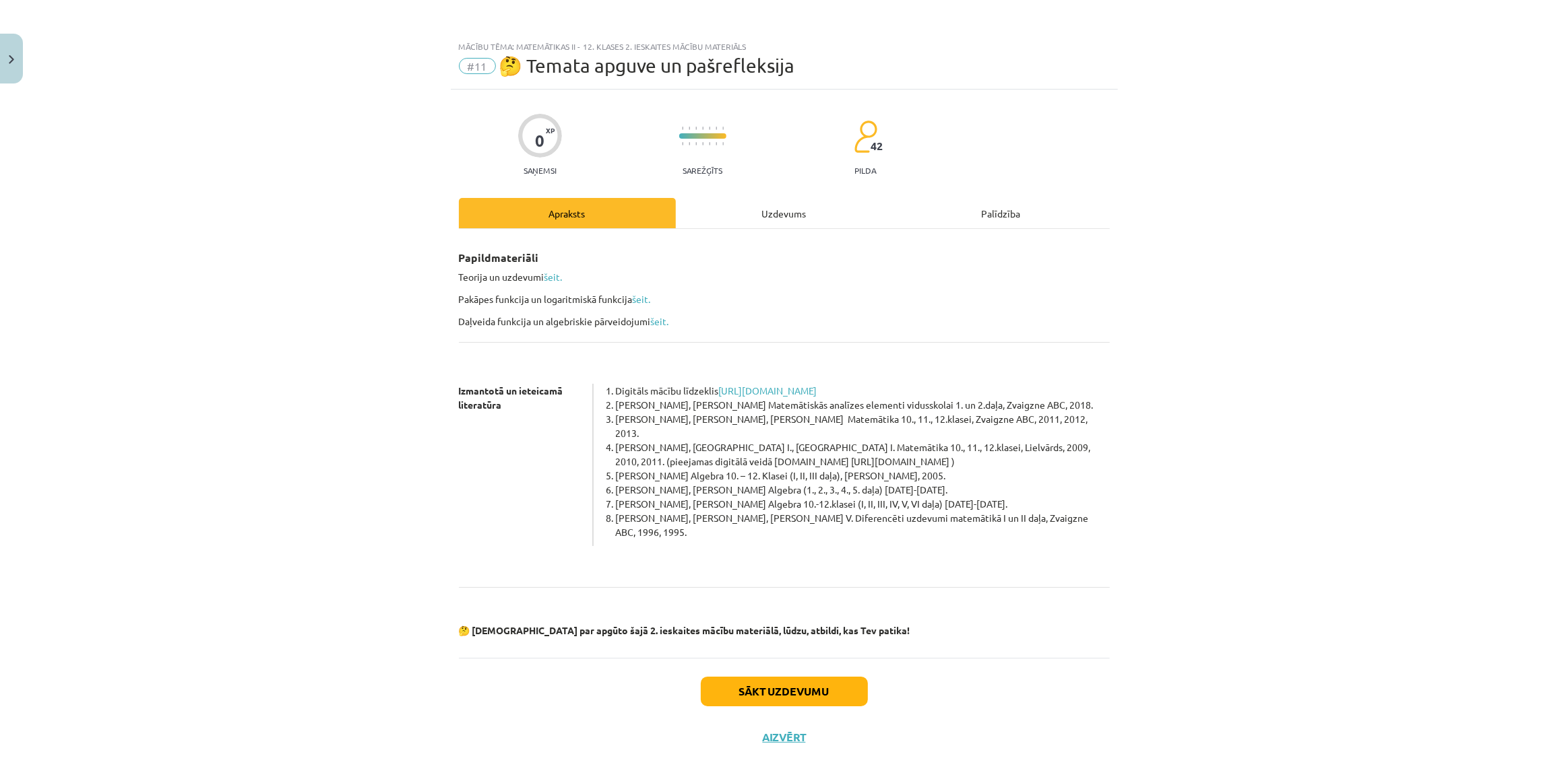
click at [761, 210] on div "Uzdevums" at bounding box center [784, 213] width 217 height 31
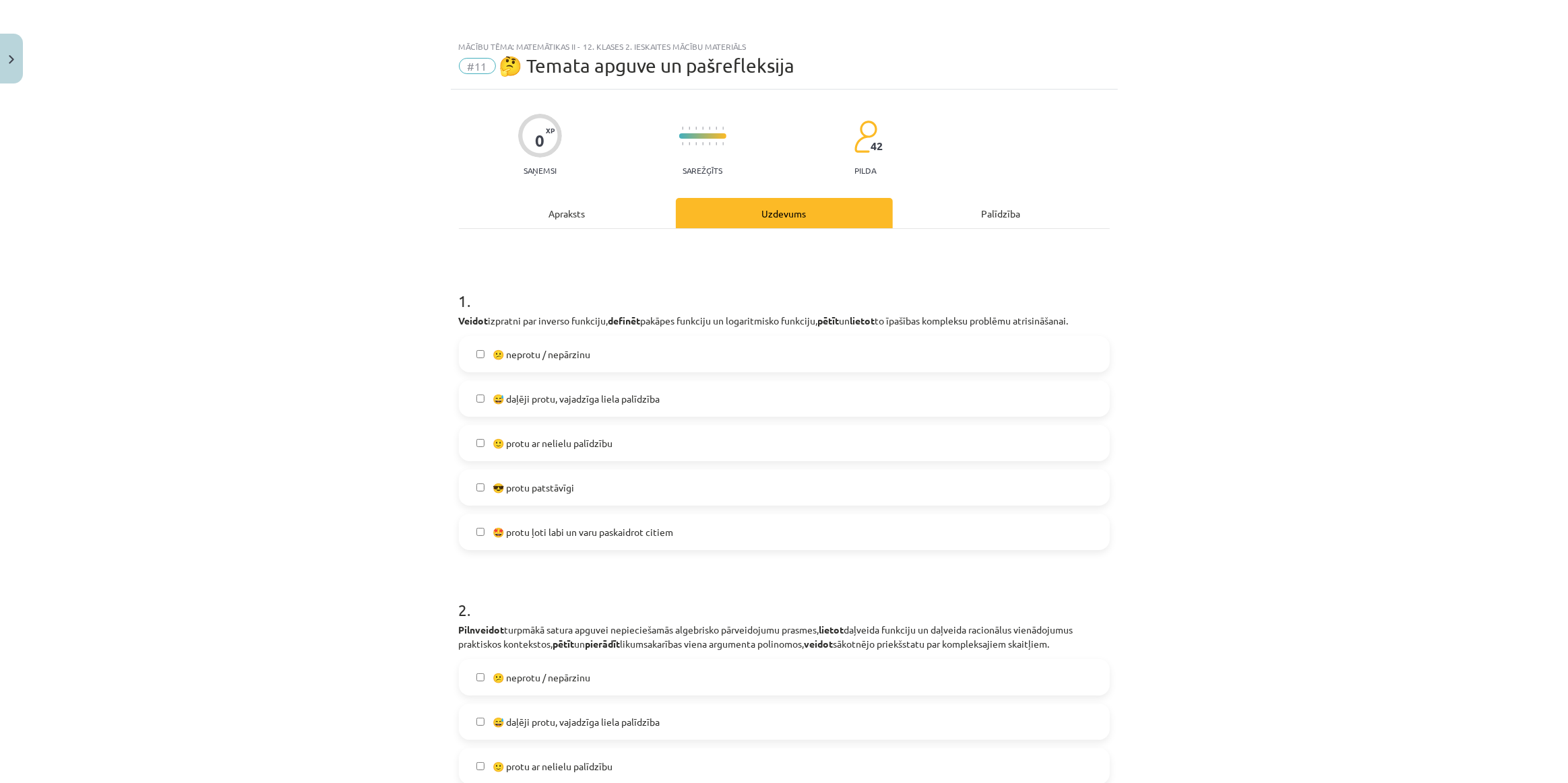
click at [613, 210] on div "Apraksts" at bounding box center [567, 213] width 217 height 31
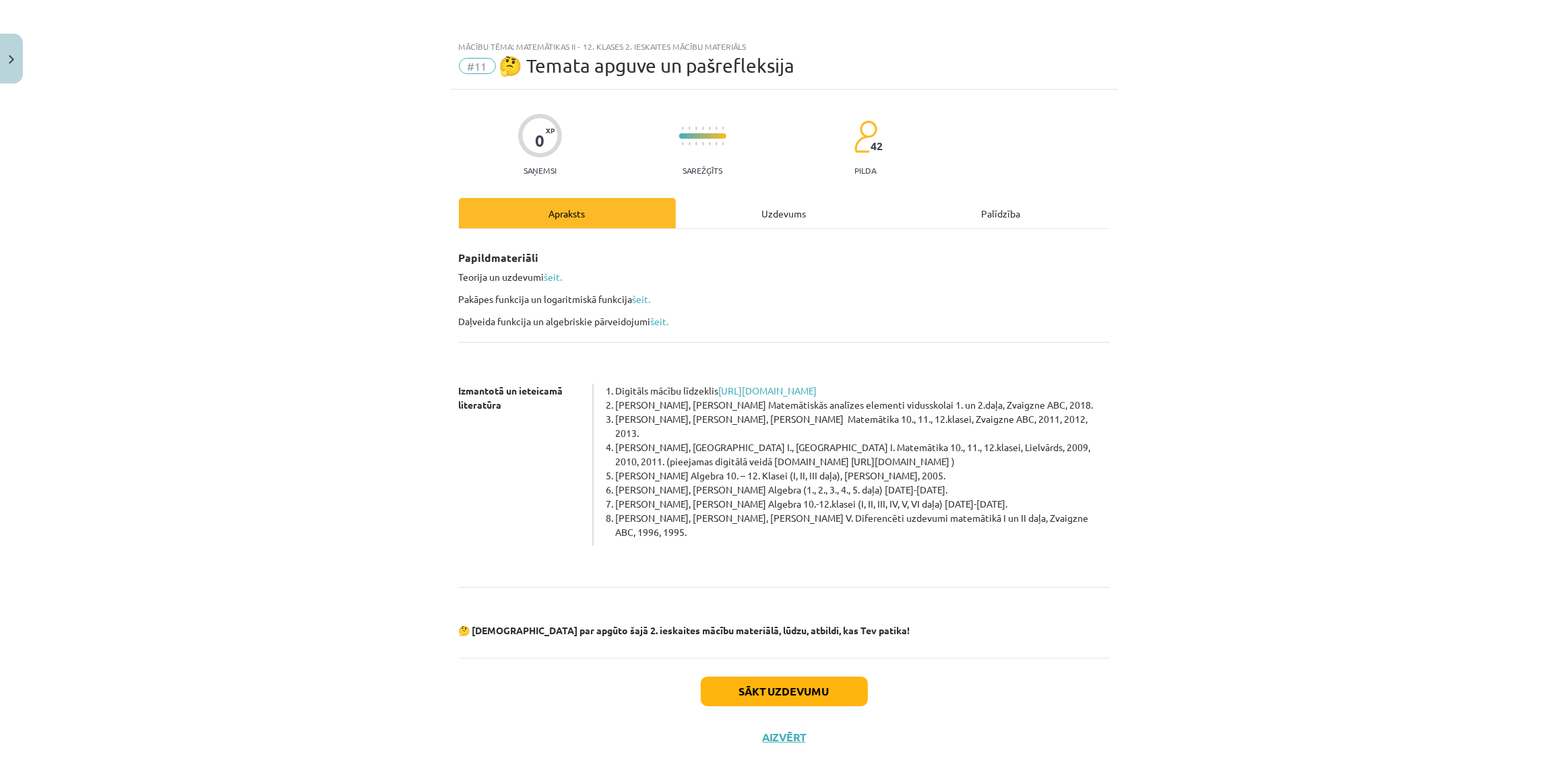
click at [743, 216] on div "Uzdevums" at bounding box center [784, 213] width 217 height 31
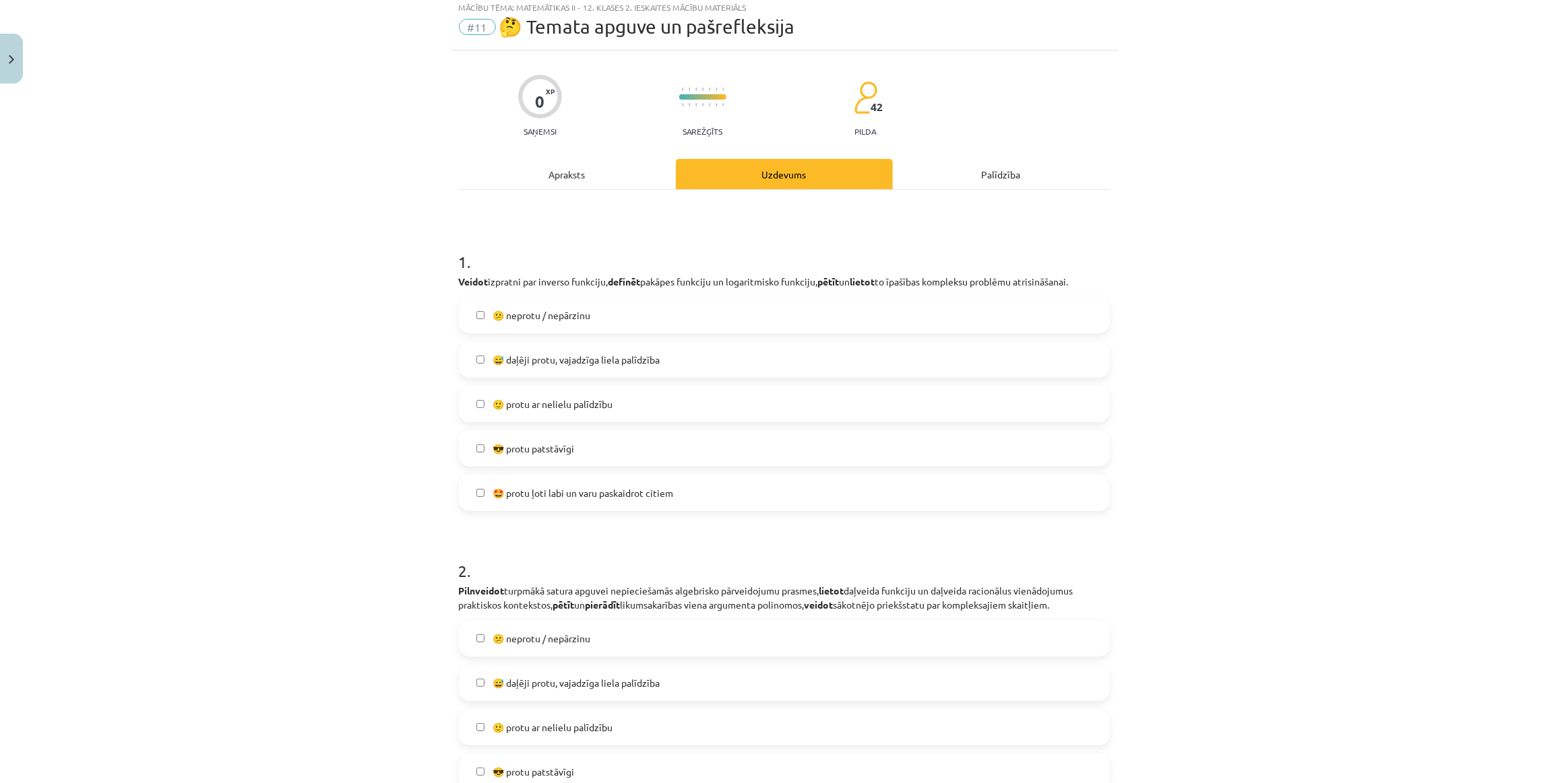
scroll to position [60, 0]
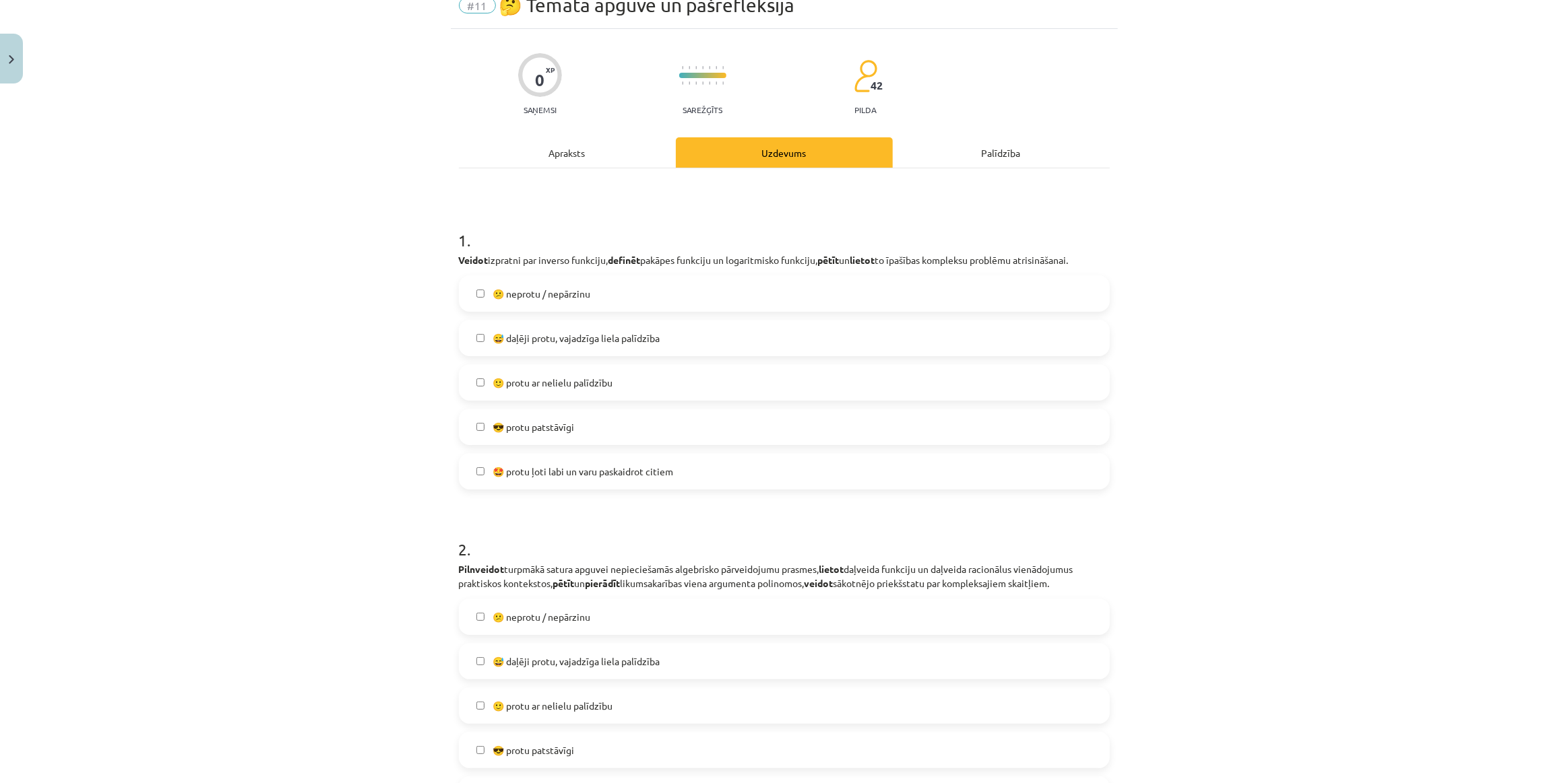
click at [579, 380] on span "🙂 protu ar nelielu palīdzību" at bounding box center [552, 383] width 120 height 14
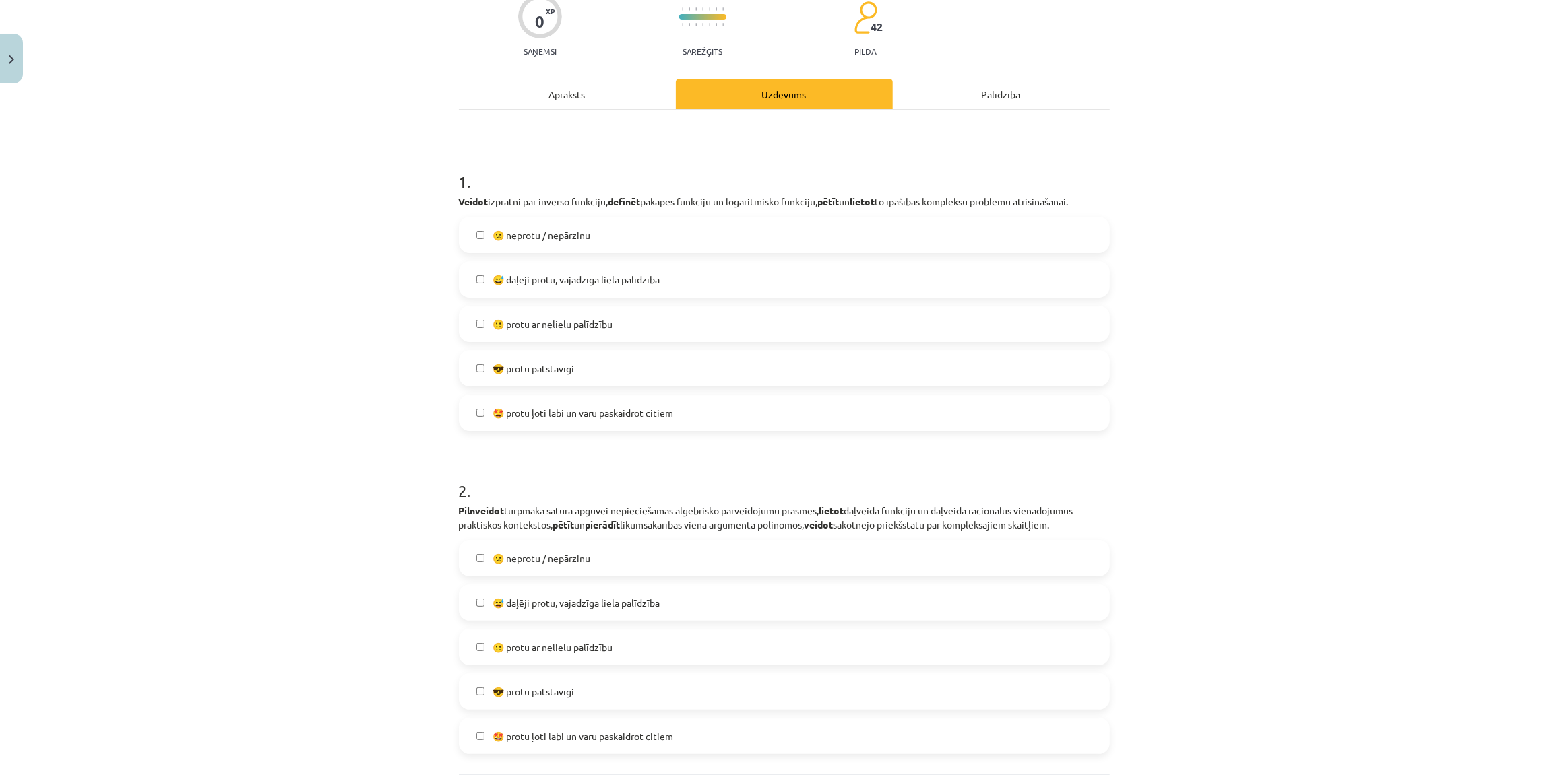
scroll to position [183, 0]
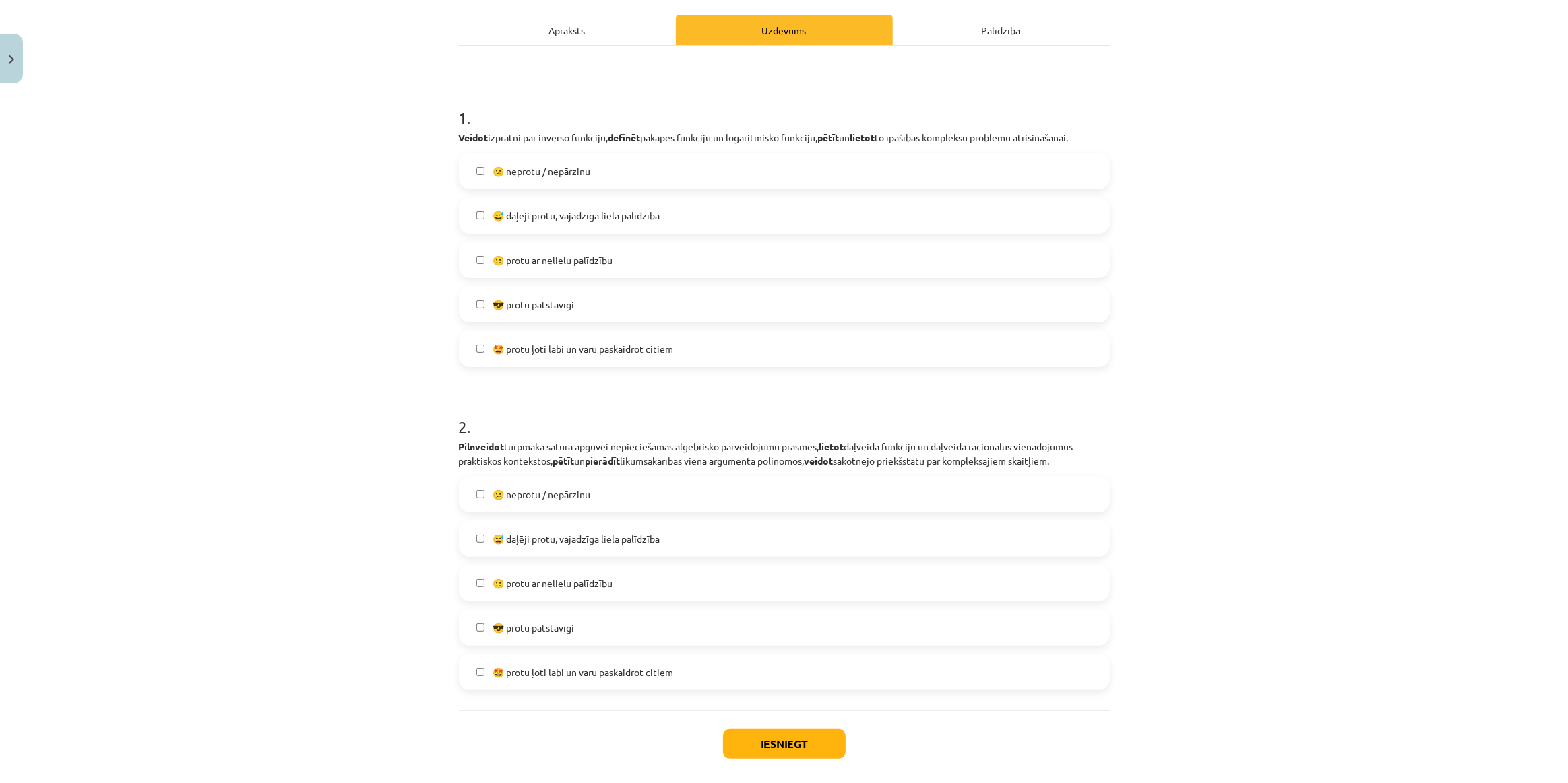
click at [544, 298] on span "😎 protu patstāvīgi" at bounding box center [533, 305] width 82 height 14
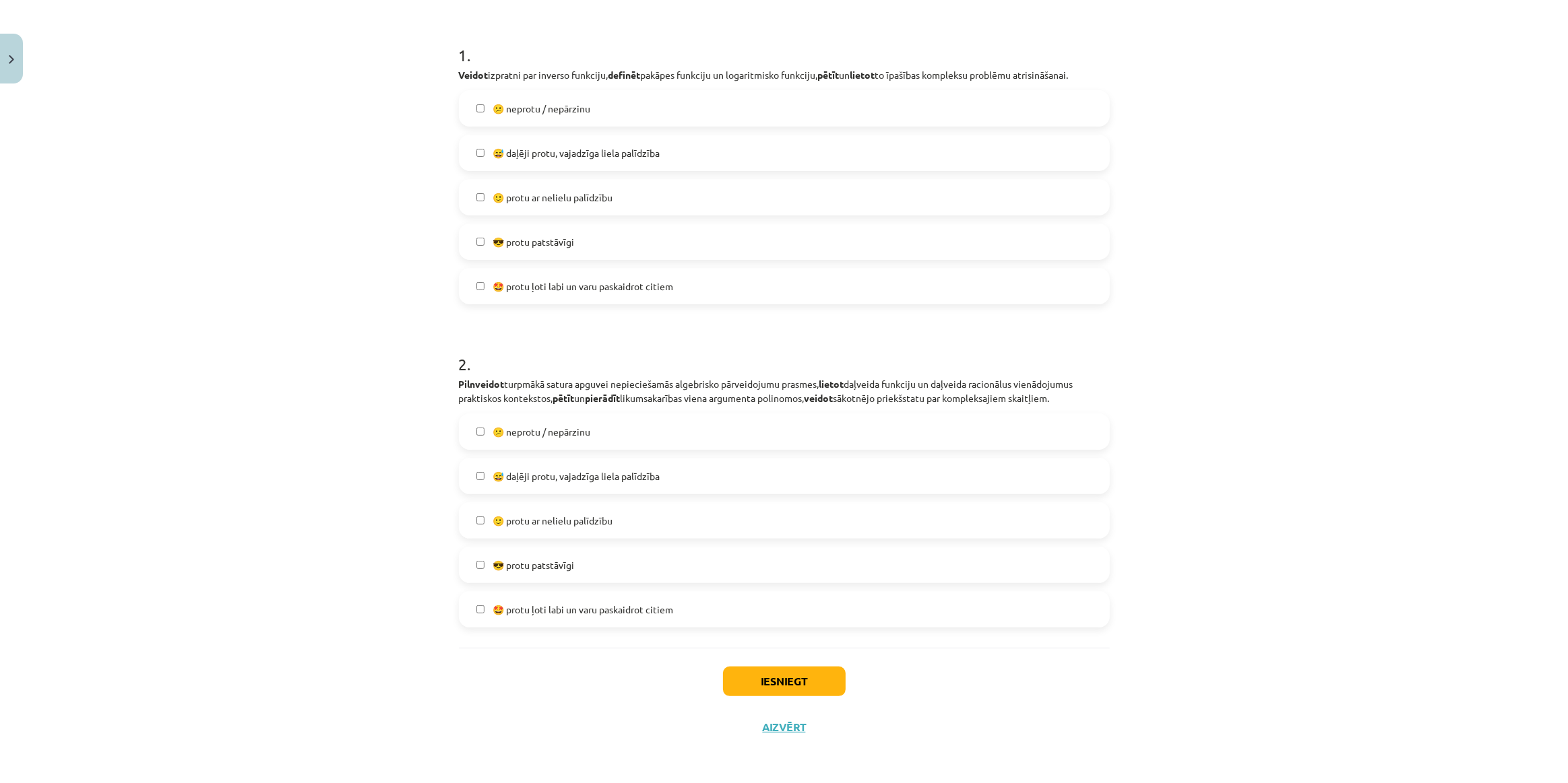
click at [532, 518] on span "🙂 protu ar nelielu palīdzību" at bounding box center [552, 521] width 120 height 14
click at [749, 669] on button "Iesniegt" at bounding box center [784, 682] width 123 height 30
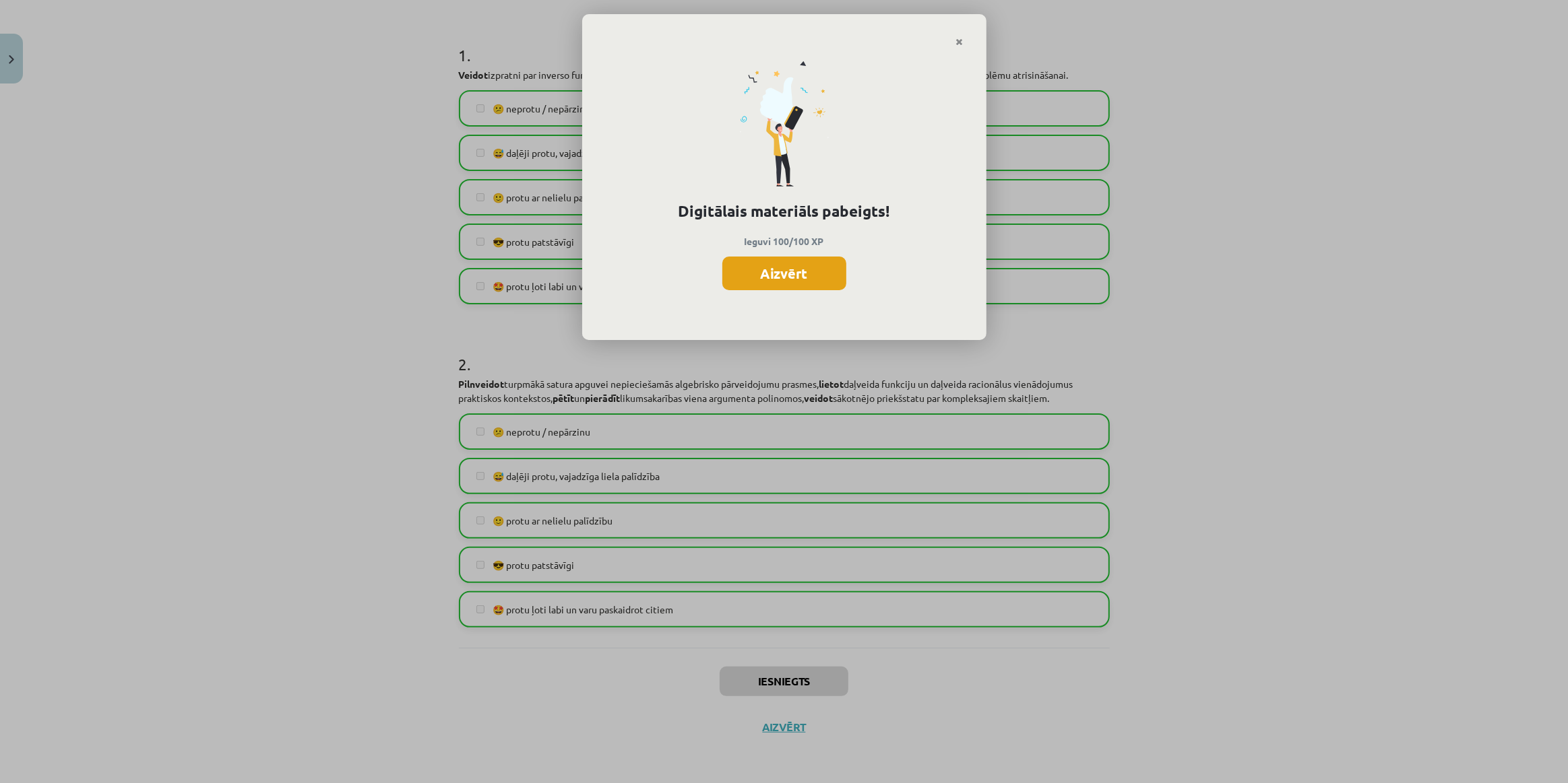
click at [797, 267] on button "Aizvērt" at bounding box center [784, 273] width 124 height 34
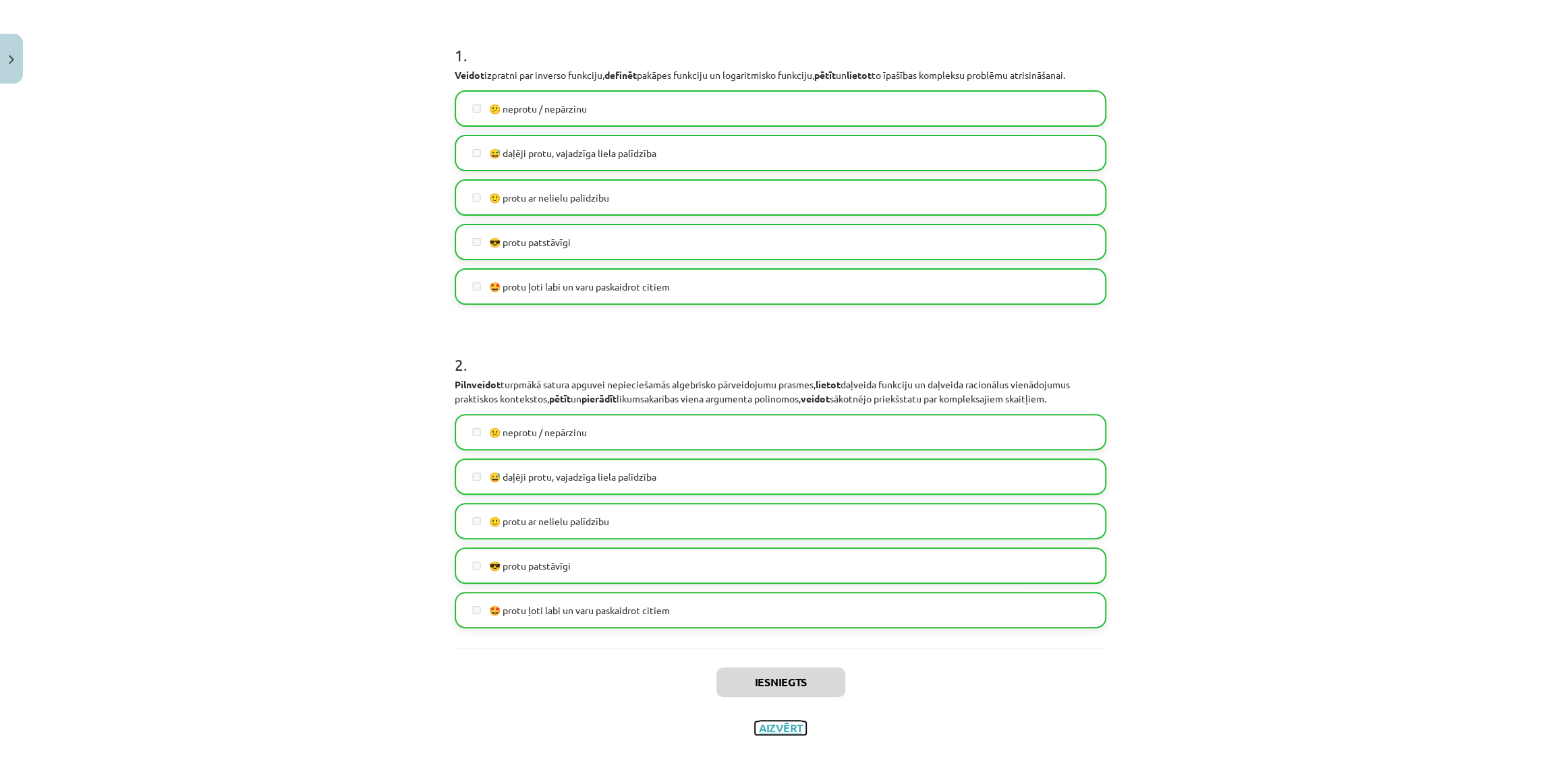
click at [785, 730] on button "Aizvērt" at bounding box center [780, 728] width 51 height 13
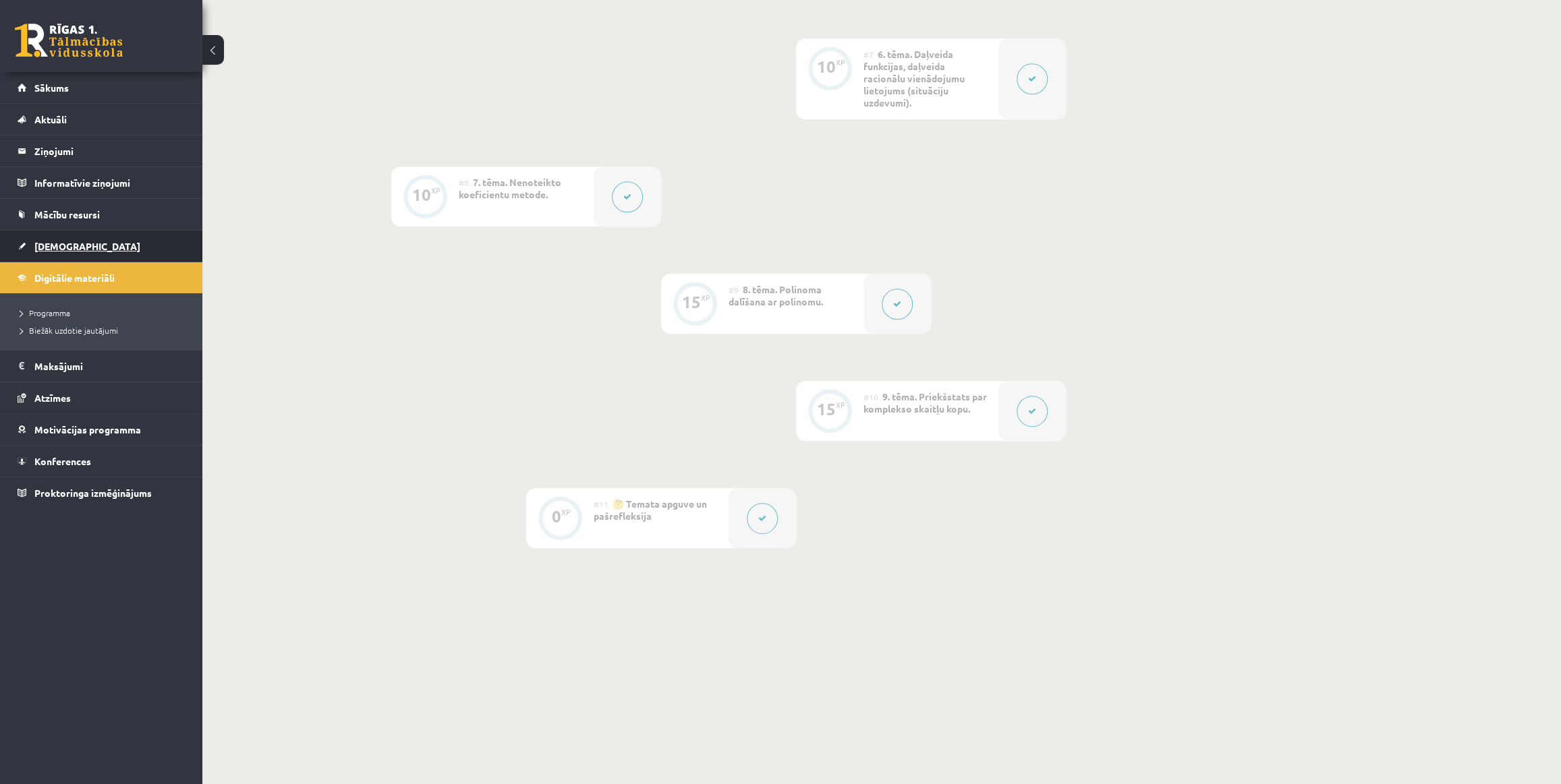
click at [66, 252] on link "[DEMOGRAPHIC_DATA]" at bounding box center [101, 245] width 168 height 31
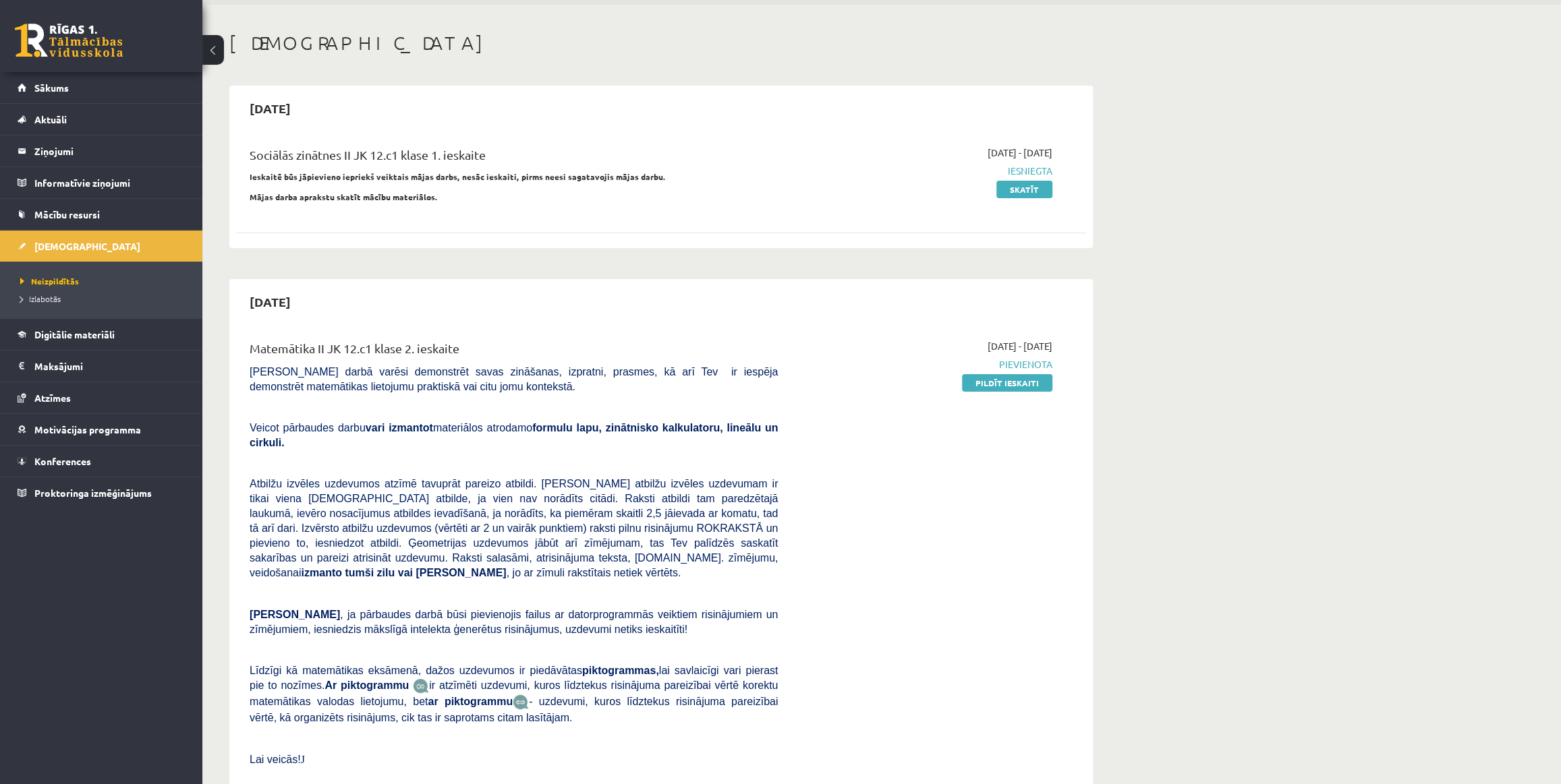
scroll to position [122, 0]
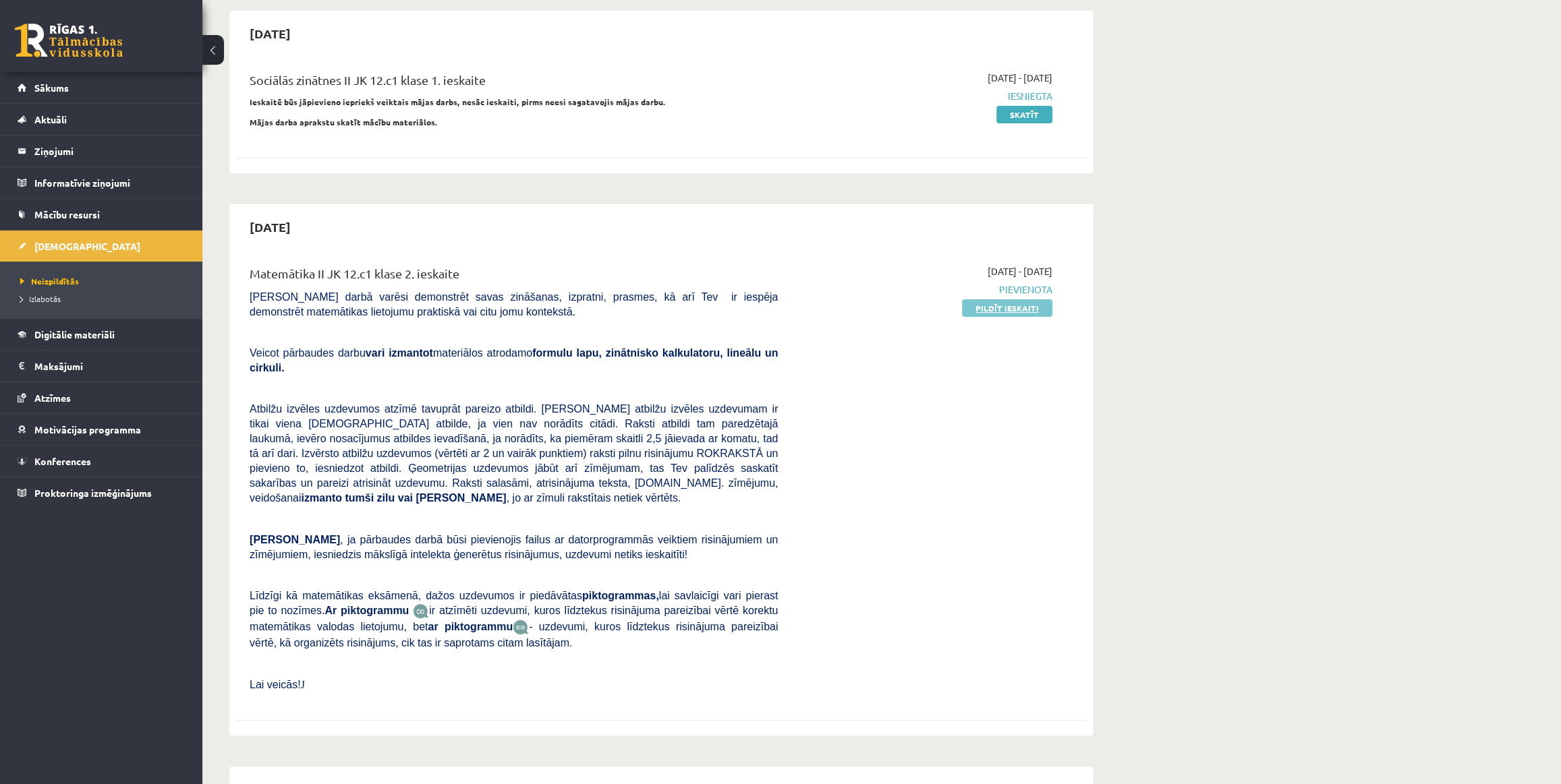
click at [978, 306] on link "Pildīt ieskaiti" at bounding box center [1007, 308] width 90 height 17
click at [995, 310] on link "Pildīt ieskaiti" at bounding box center [1007, 308] width 90 height 17
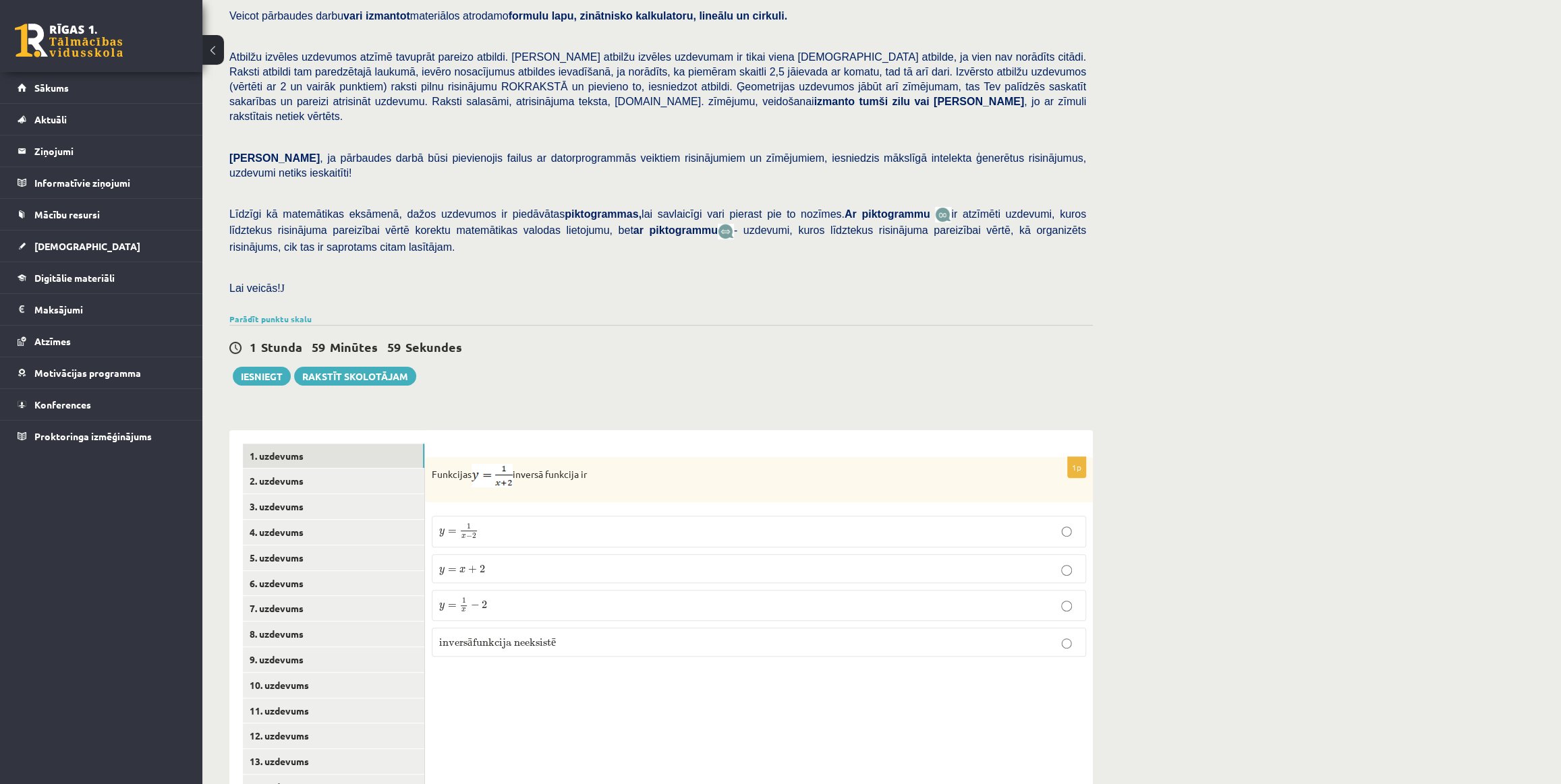
scroll to position [211, 0]
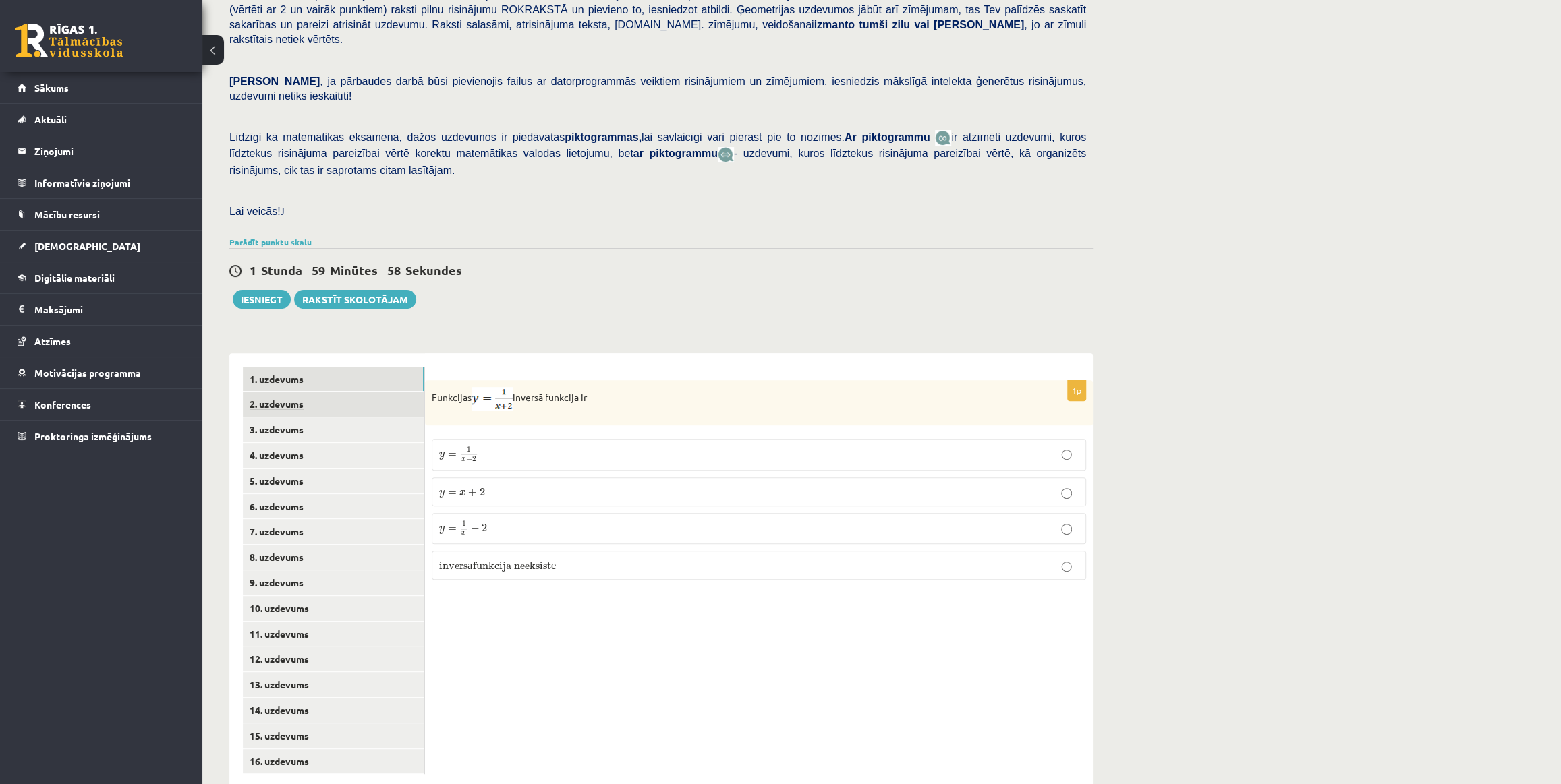
click at [322, 392] on link "2. uzdevums" at bounding box center [334, 404] width 182 height 25
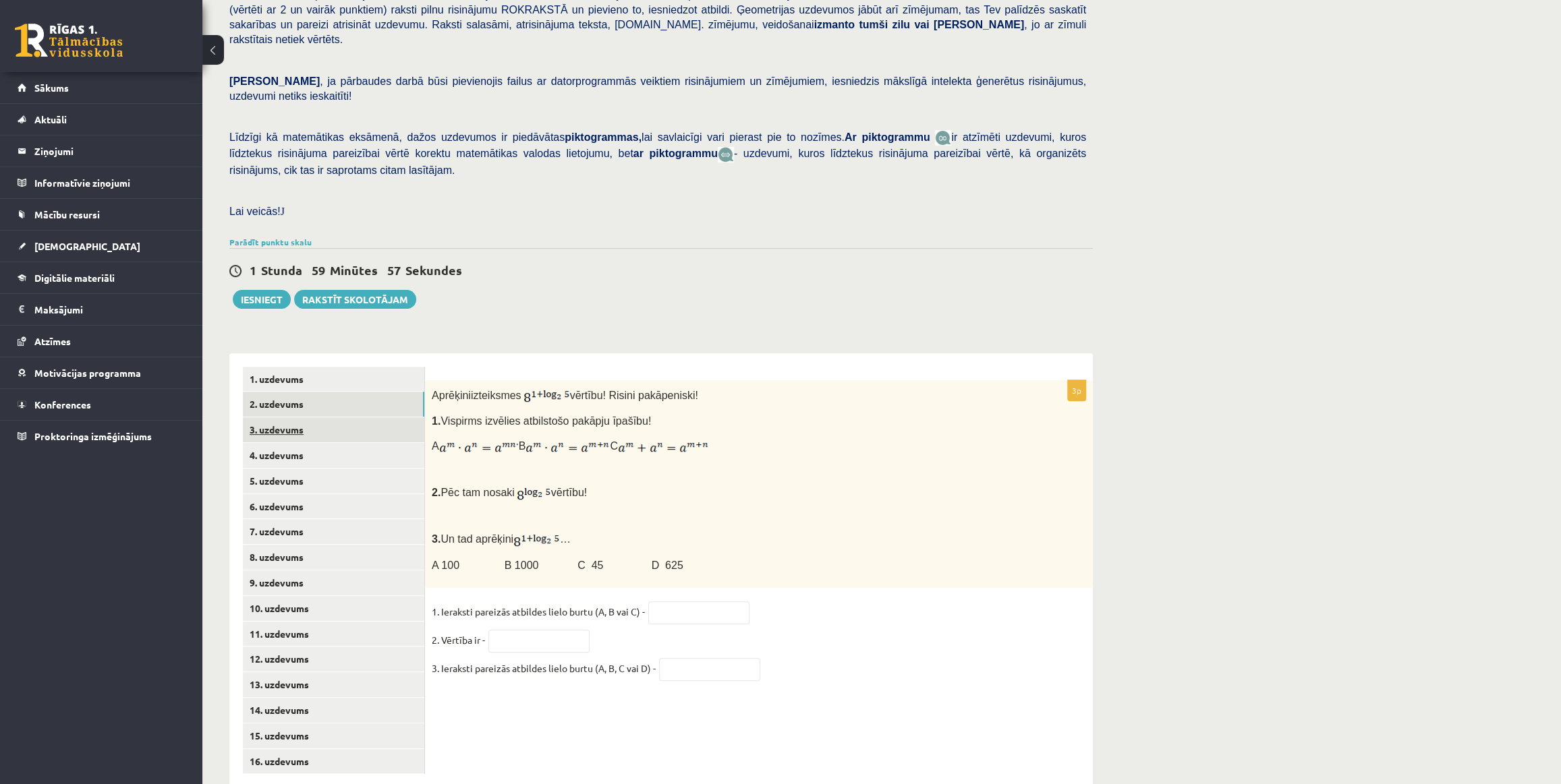
click at [323, 418] on link "3. uzdevums" at bounding box center [334, 430] width 182 height 25
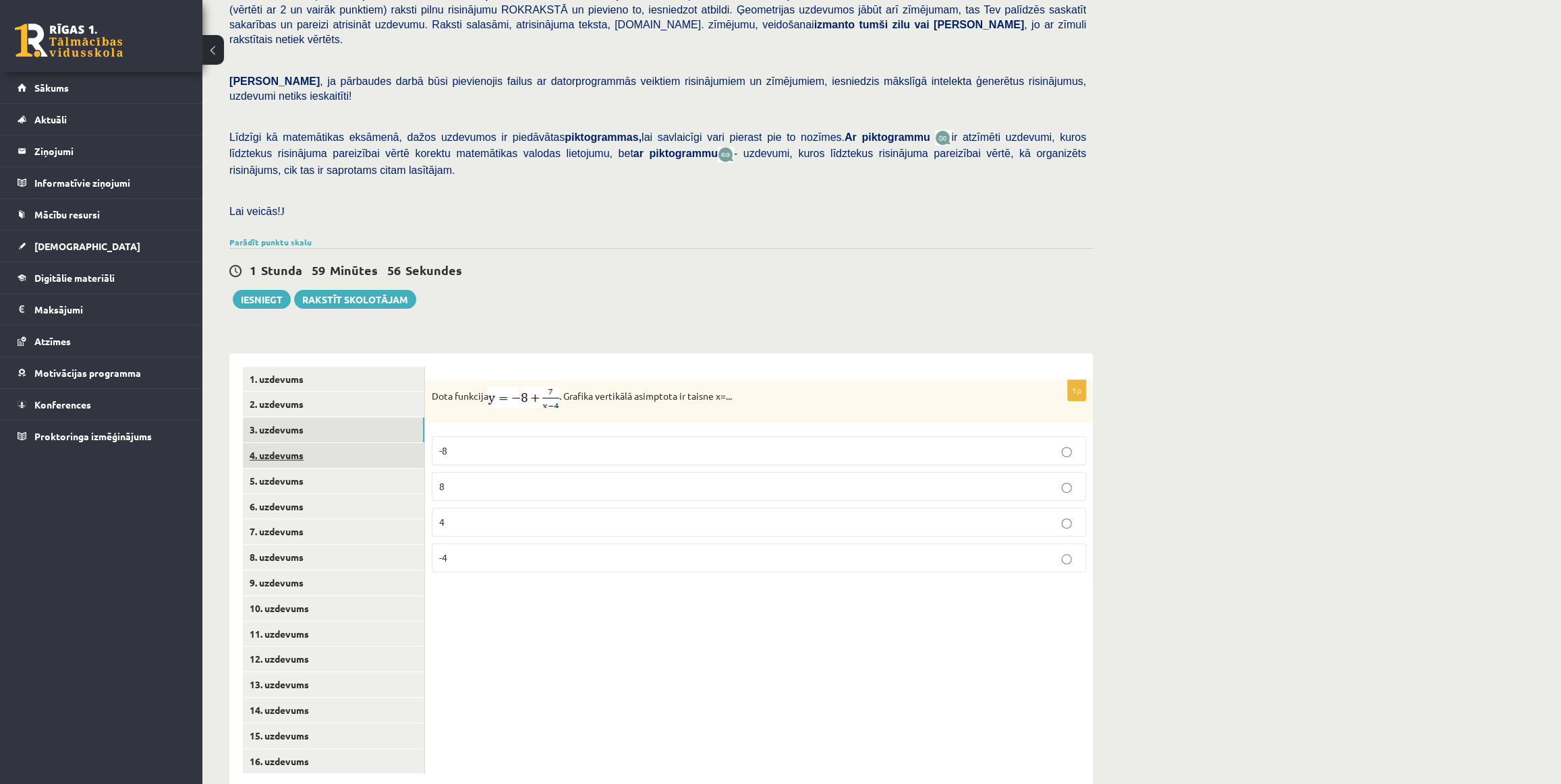
click at [329, 443] on link "4. uzdevums" at bounding box center [334, 455] width 182 height 25
click at [325, 469] on link "5. uzdevums" at bounding box center [334, 481] width 182 height 25
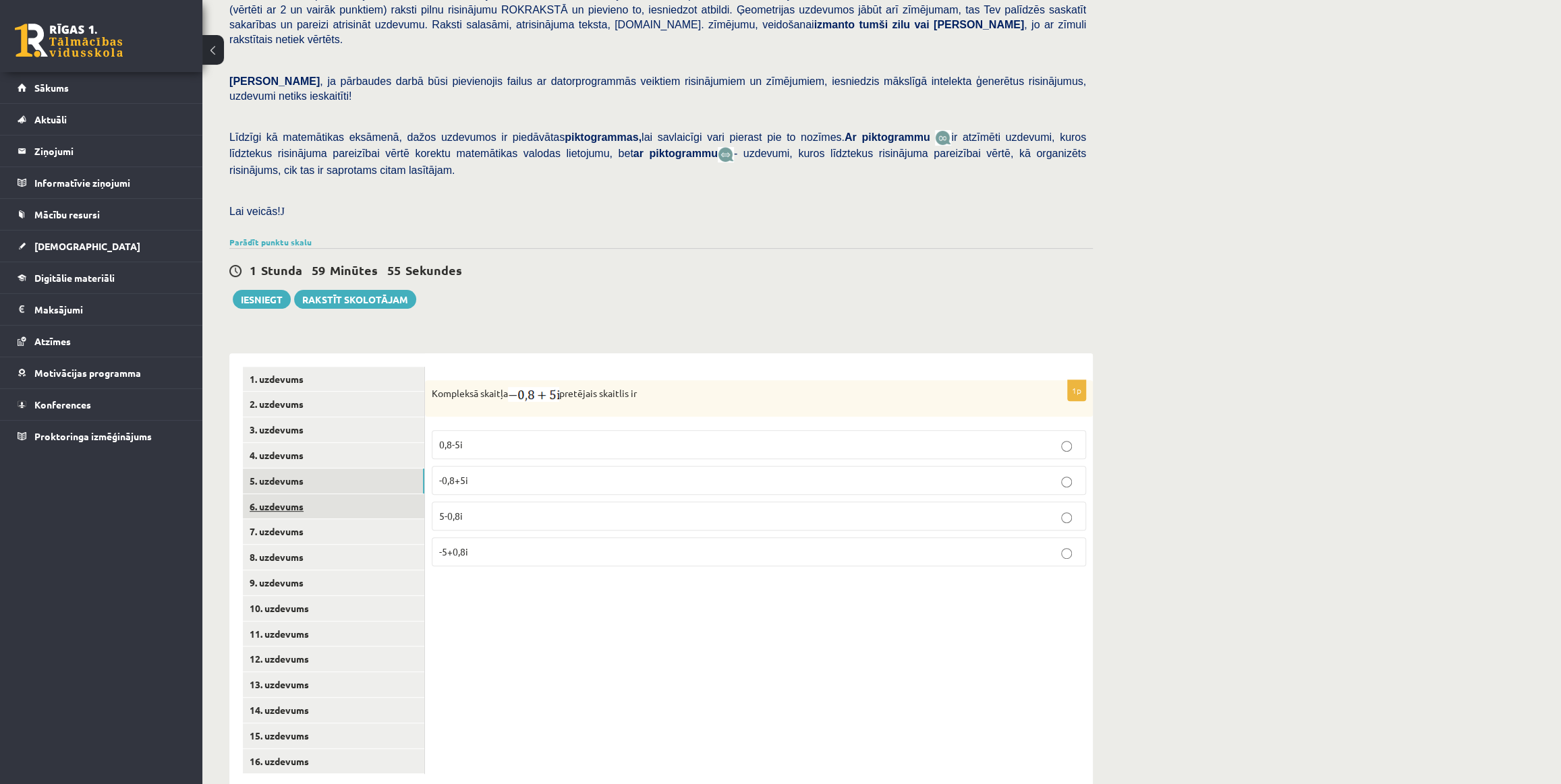
click at [323, 495] on link "6. uzdevums" at bounding box center [334, 507] width 182 height 25
click at [327, 519] on link "7. uzdevums" at bounding box center [334, 532] width 182 height 25
click at [331, 545] on link "8. uzdevums" at bounding box center [334, 558] width 182 height 25
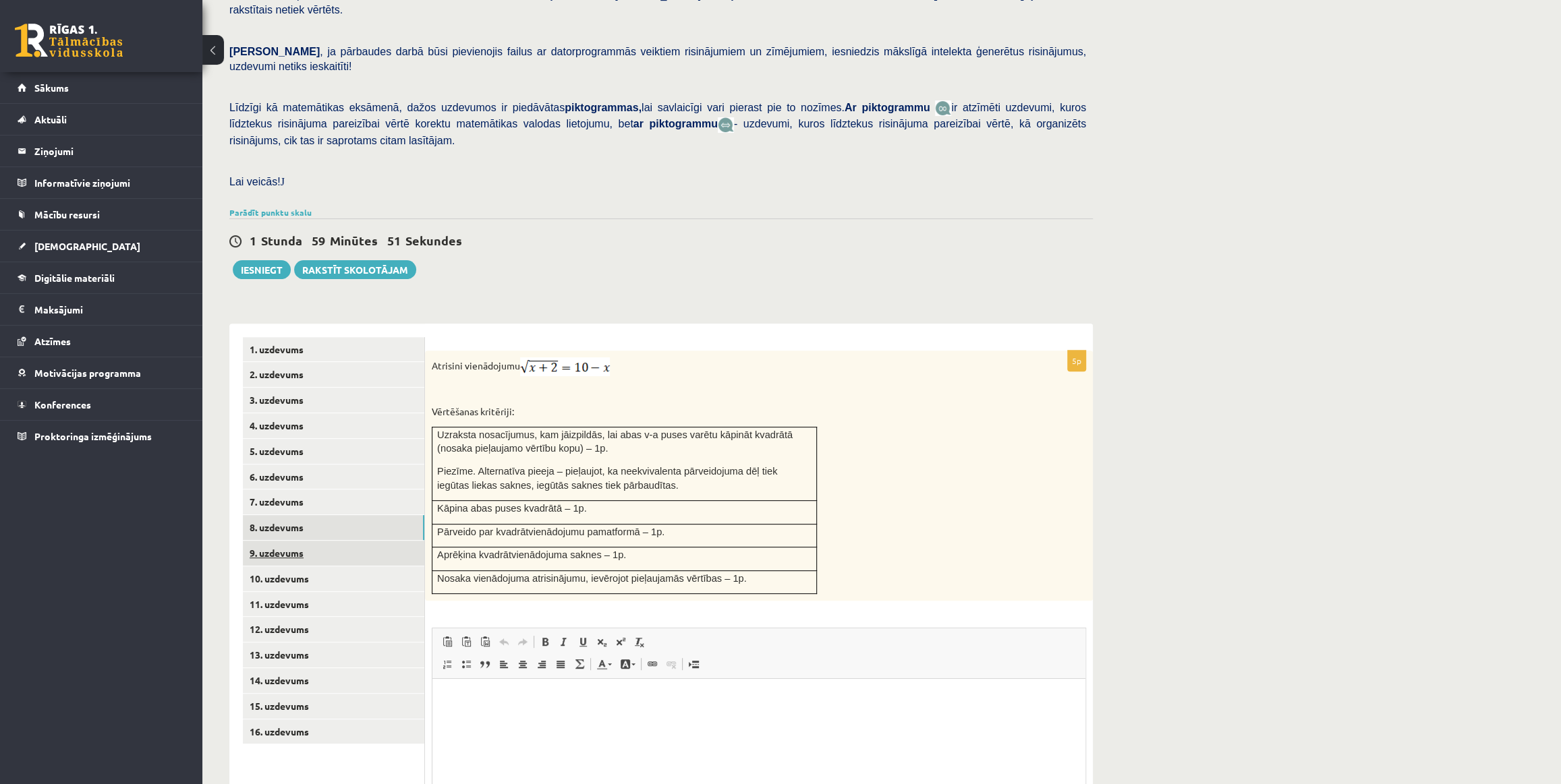
scroll to position [0, 0]
click at [326, 541] on link "9. uzdevums" at bounding box center [334, 554] width 182 height 25
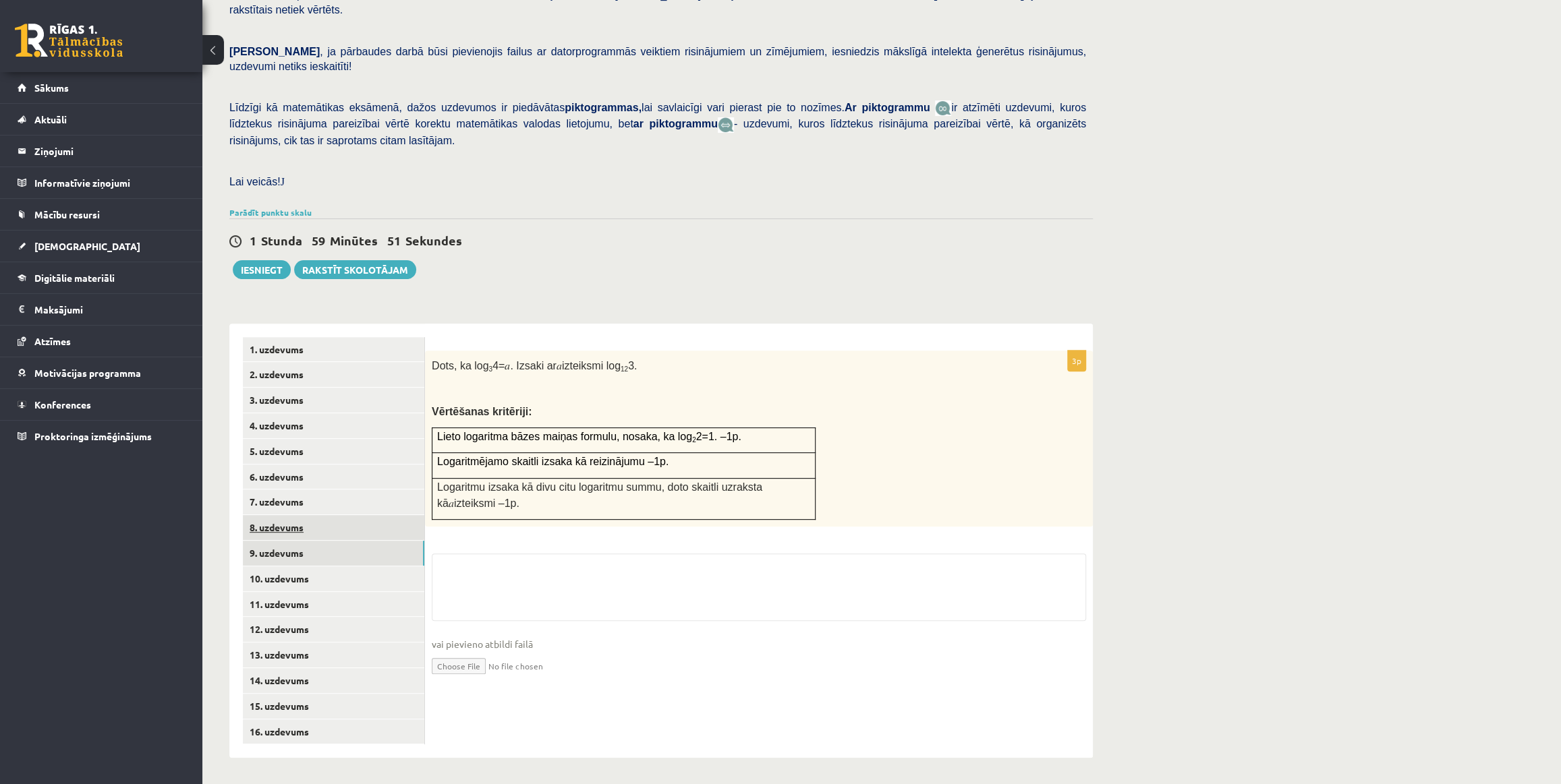
scroll to position [212, 0]
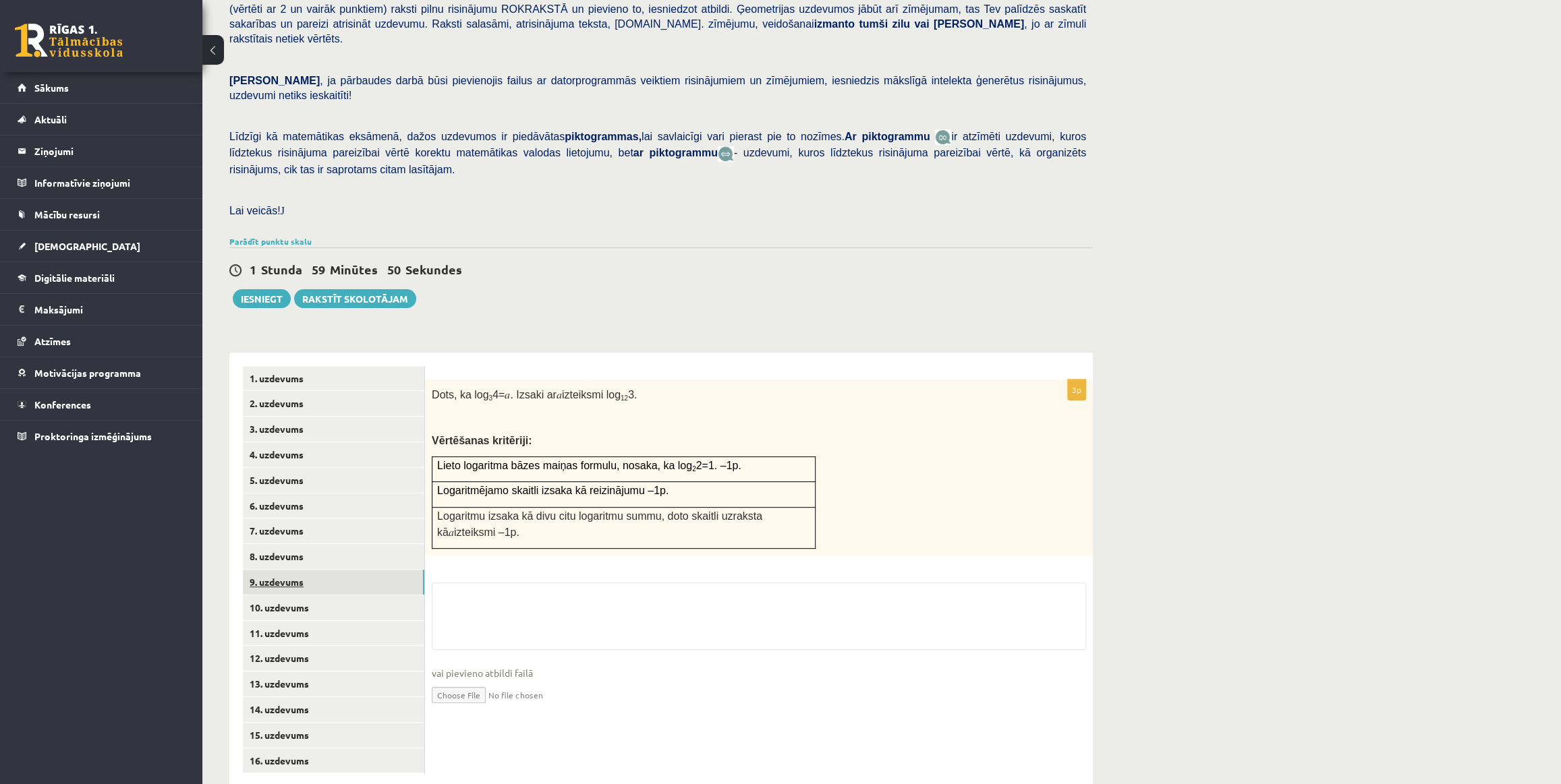
click at [326, 570] on link "9. uzdevums" at bounding box center [334, 583] width 182 height 25
click at [329, 595] on link "10. uzdevums" at bounding box center [334, 608] width 182 height 25
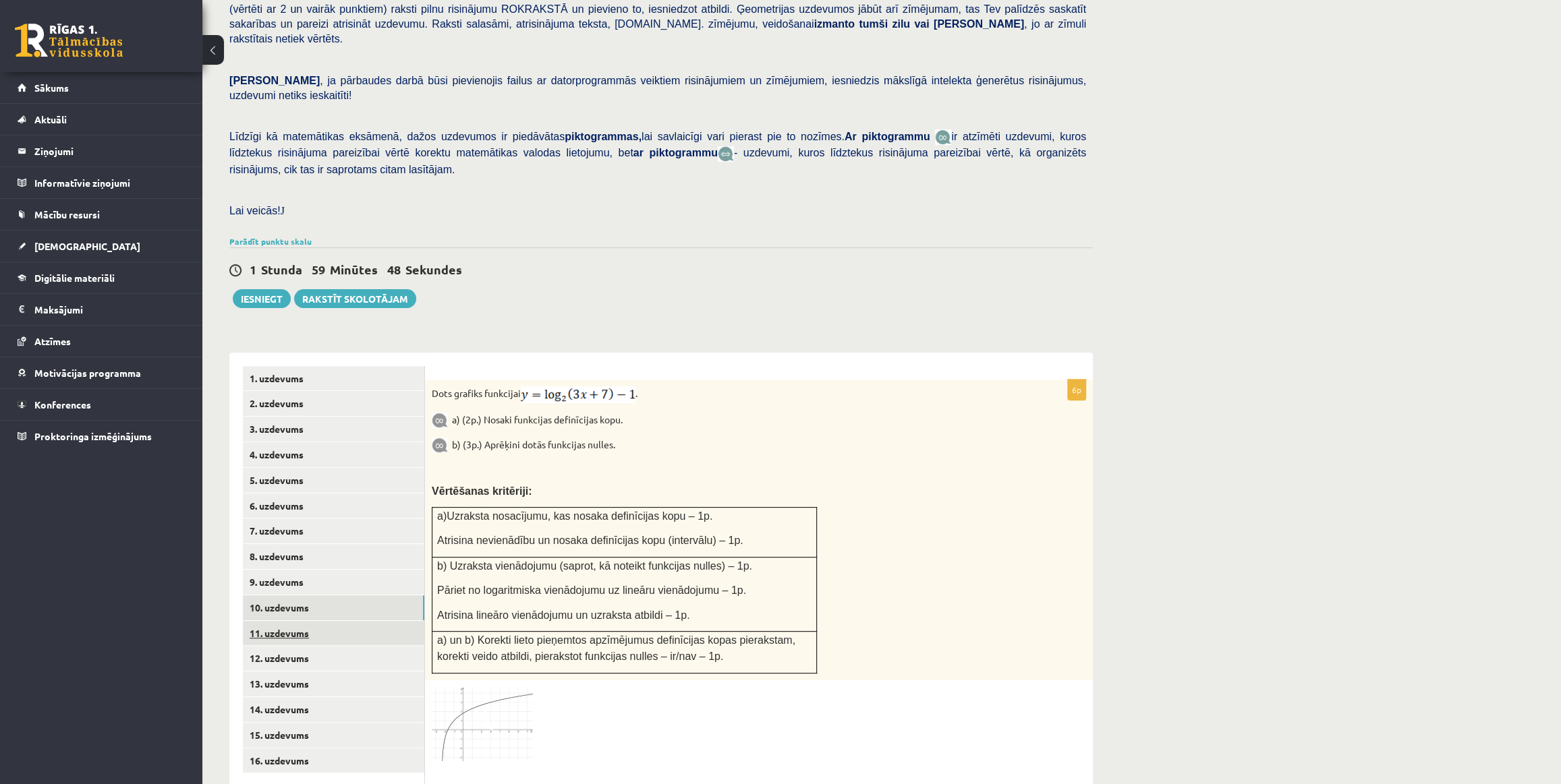
click at [330, 621] on link "11. uzdevums" at bounding box center [334, 634] width 182 height 25
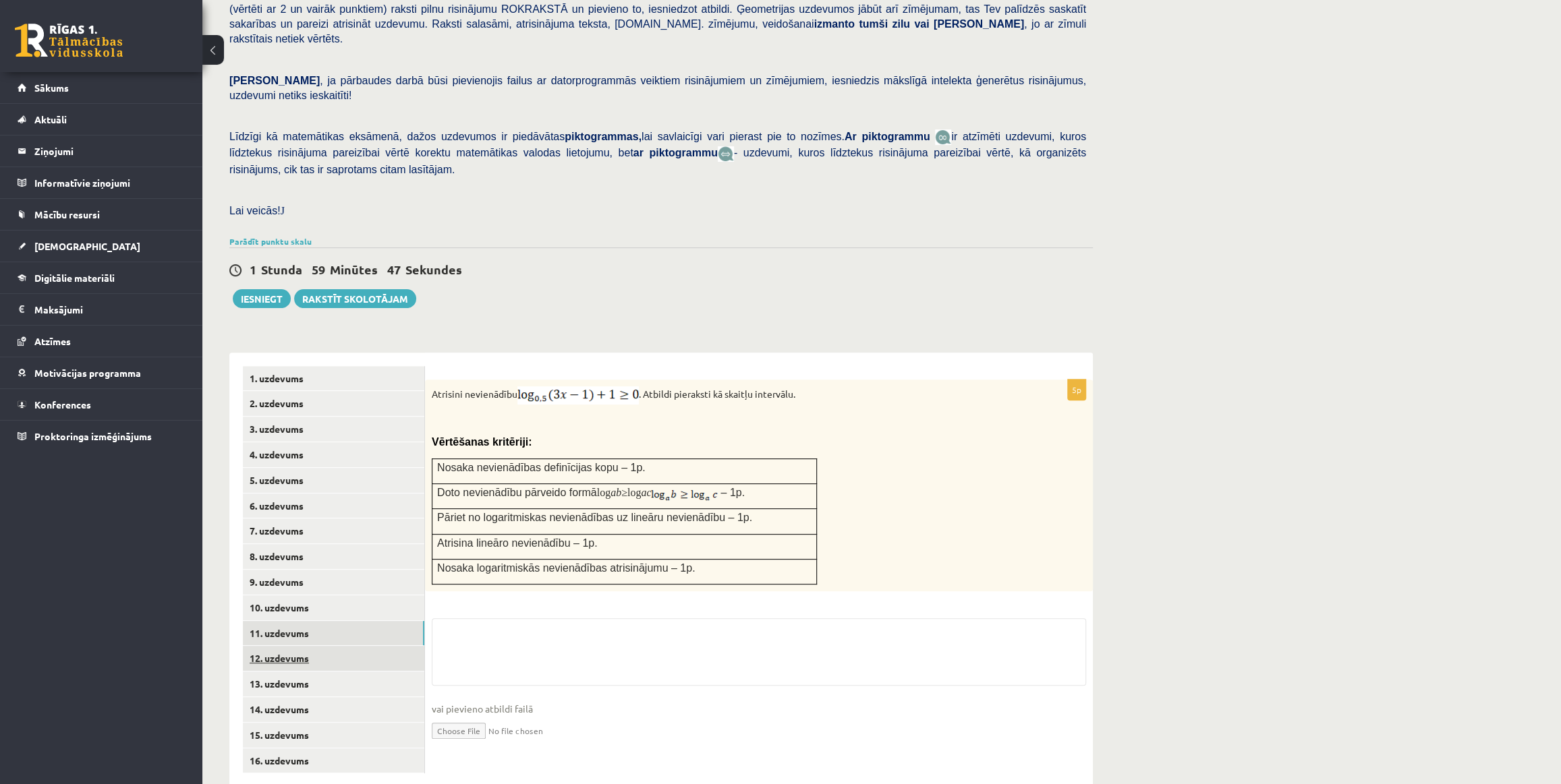
click at [340, 646] on link "12. uzdevums" at bounding box center [334, 659] width 182 height 25
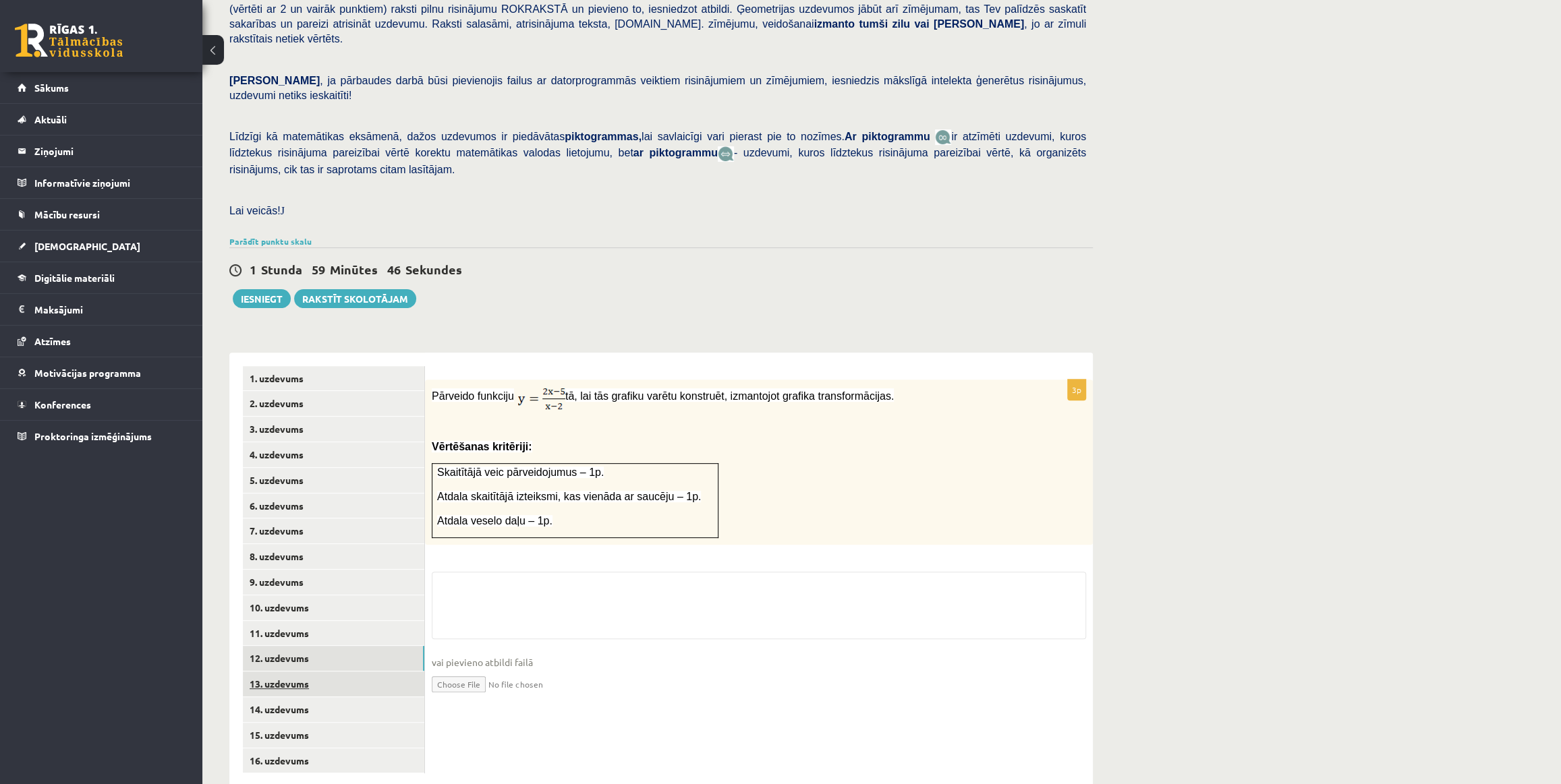
click at [339, 672] on link "13. uzdevums" at bounding box center [334, 684] width 182 height 25
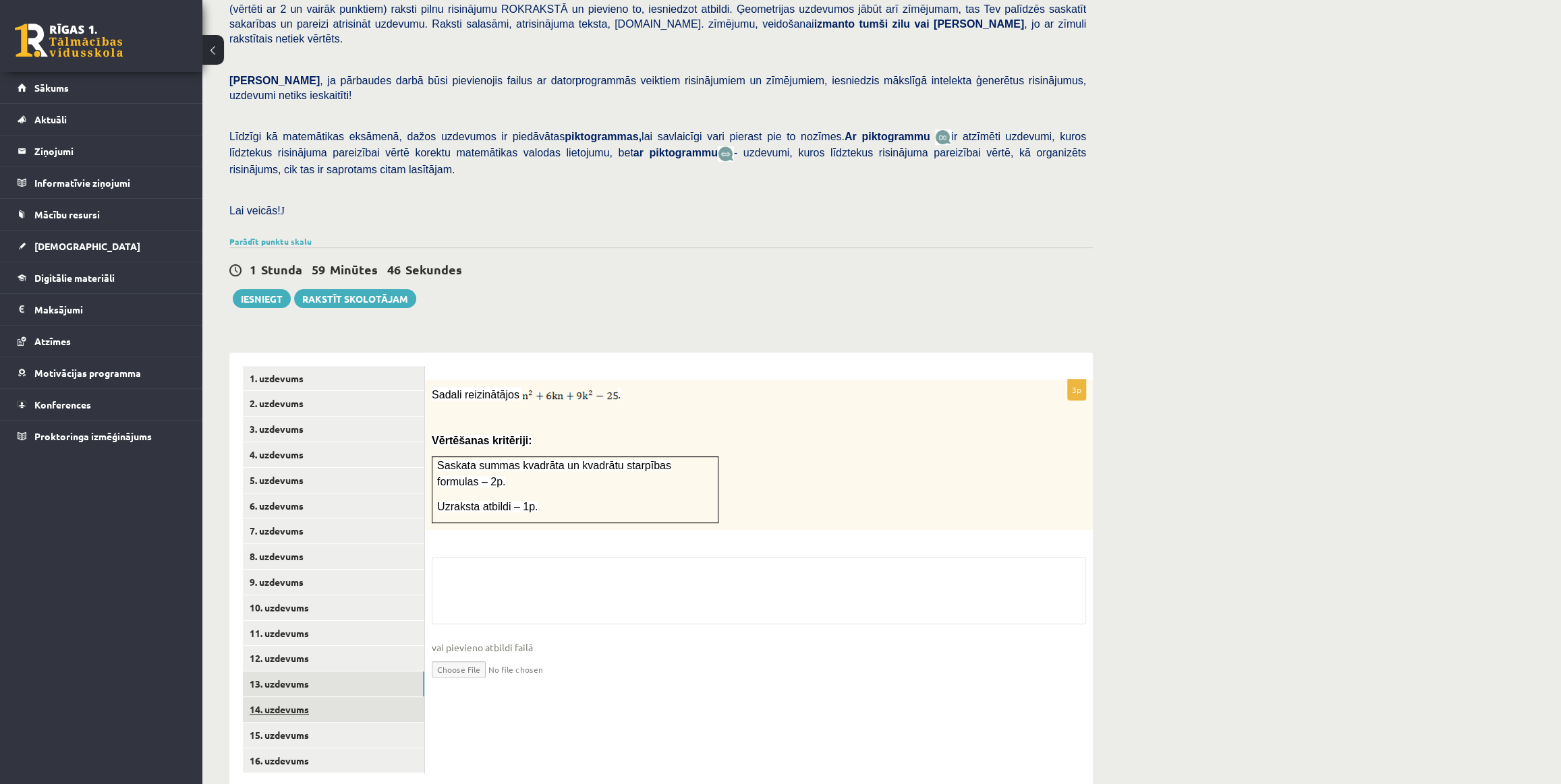
click at [349, 698] on link "14. uzdevums" at bounding box center [334, 710] width 182 height 25
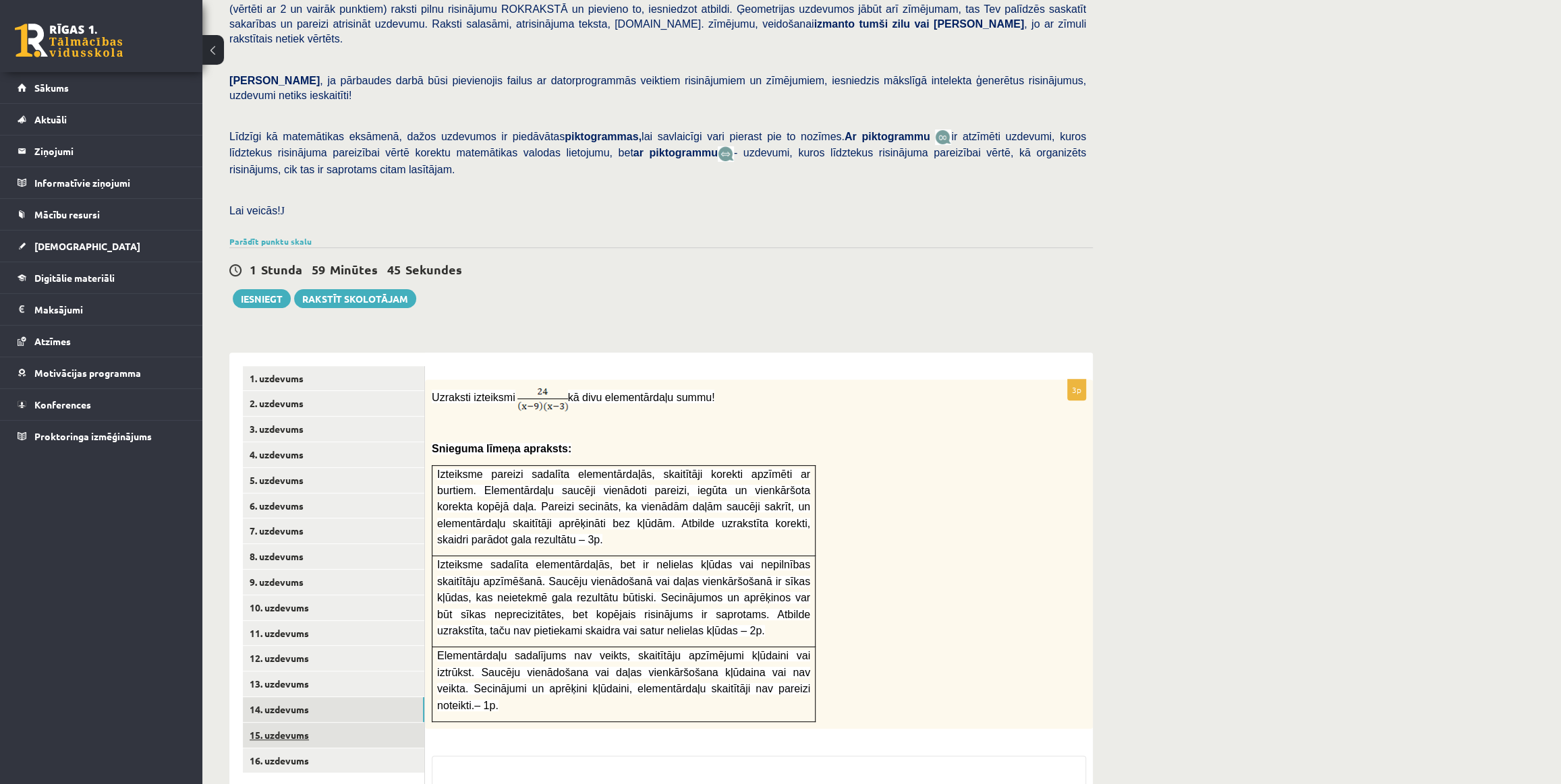
click at [352, 723] on link "15. uzdevums" at bounding box center [334, 735] width 182 height 25
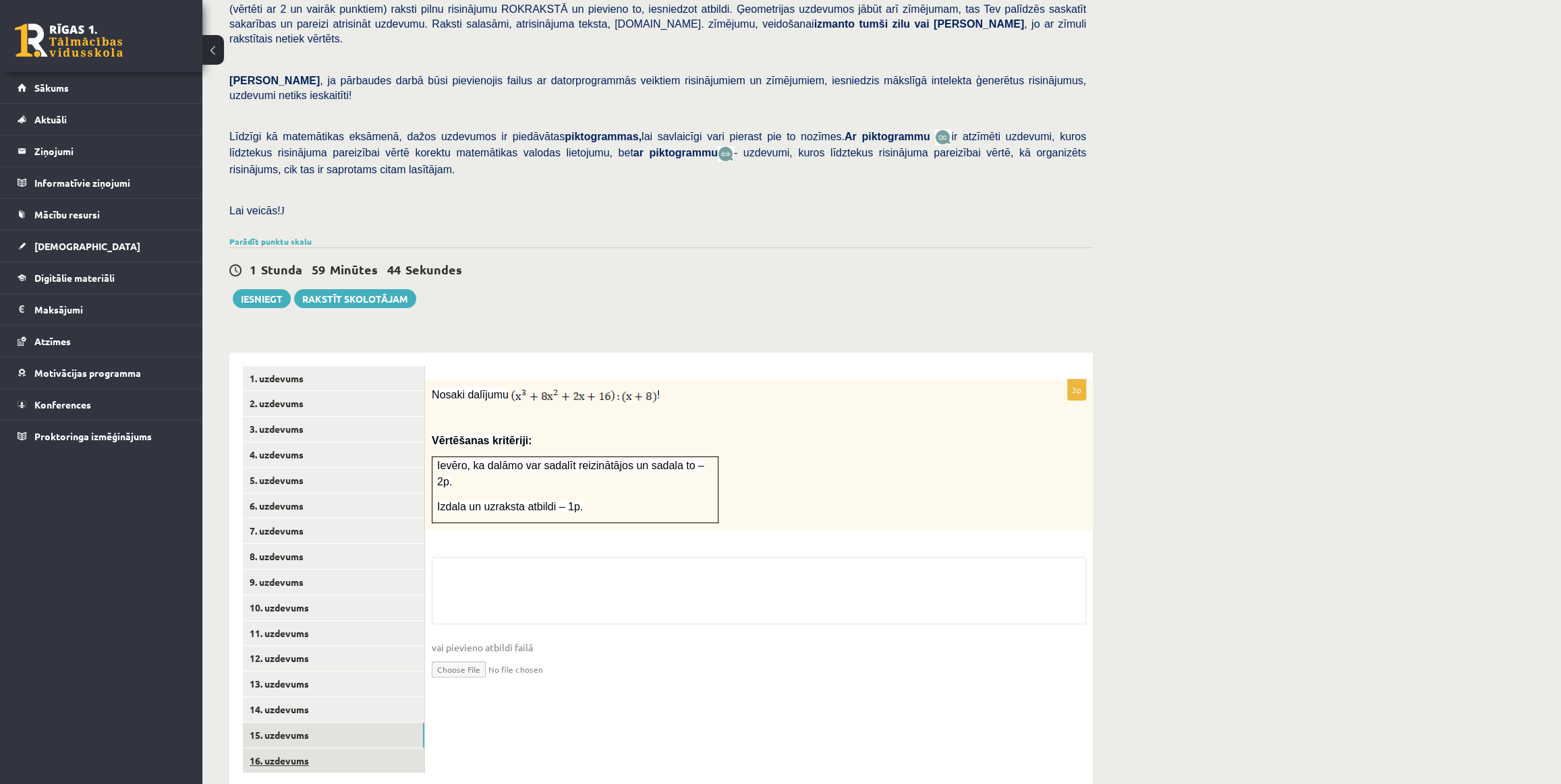
click at [352, 749] on link "16. uzdevums" at bounding box center [334, 761] width 182 height 25
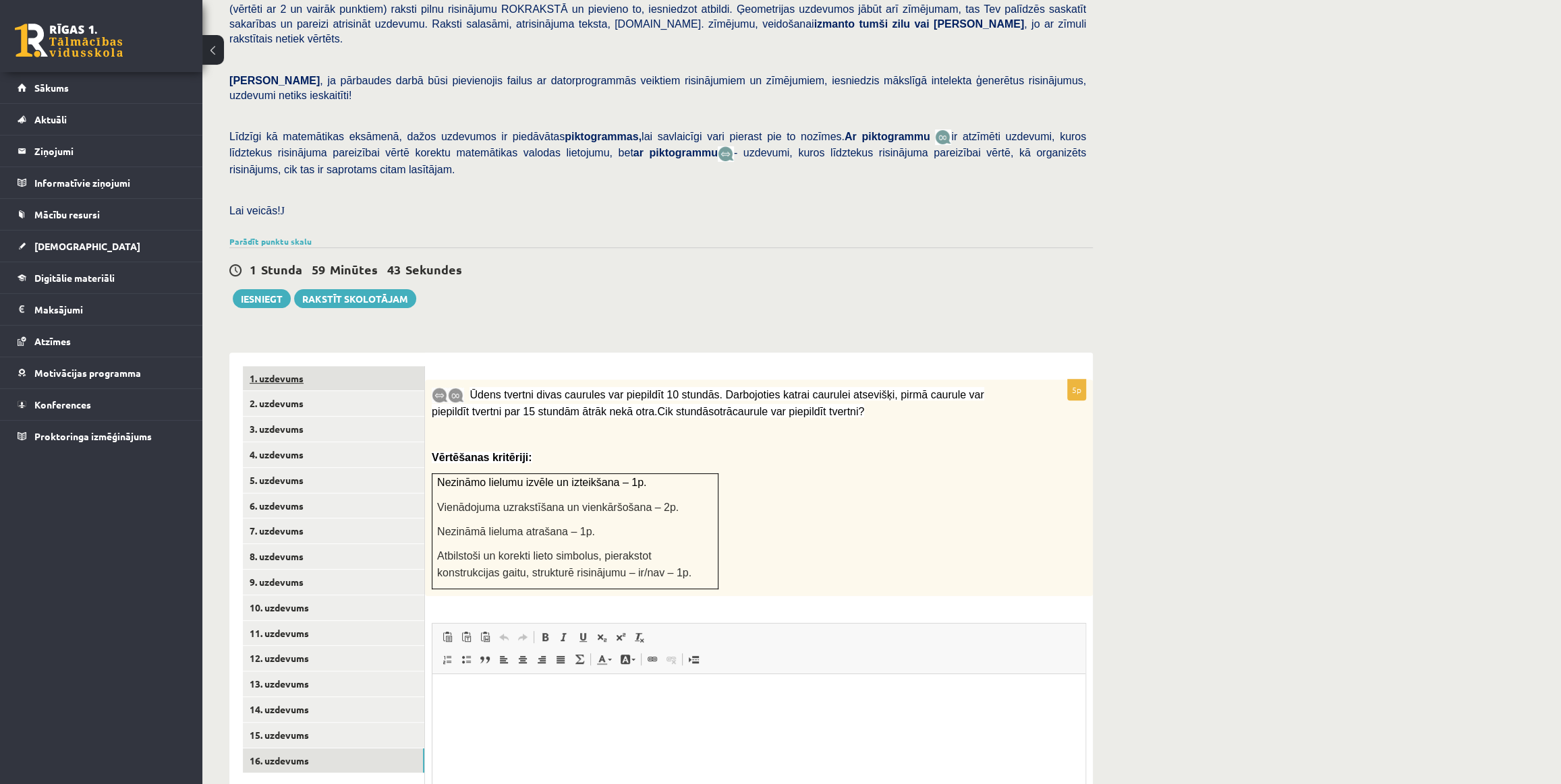
scroll to position [0, 0]
click at [325, 366] on link "1. uzdevums" at bounding box center [334, 379] width 182 height 25
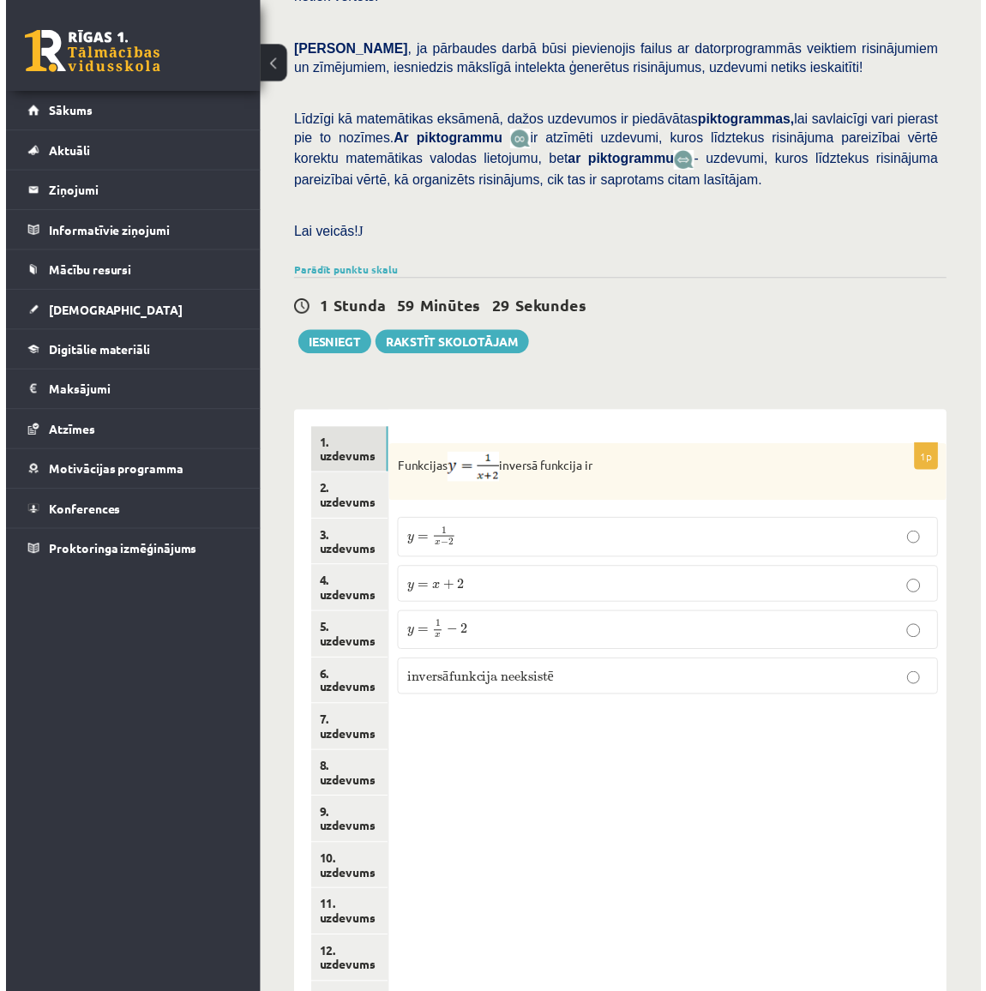
scroll to position [444, 0]
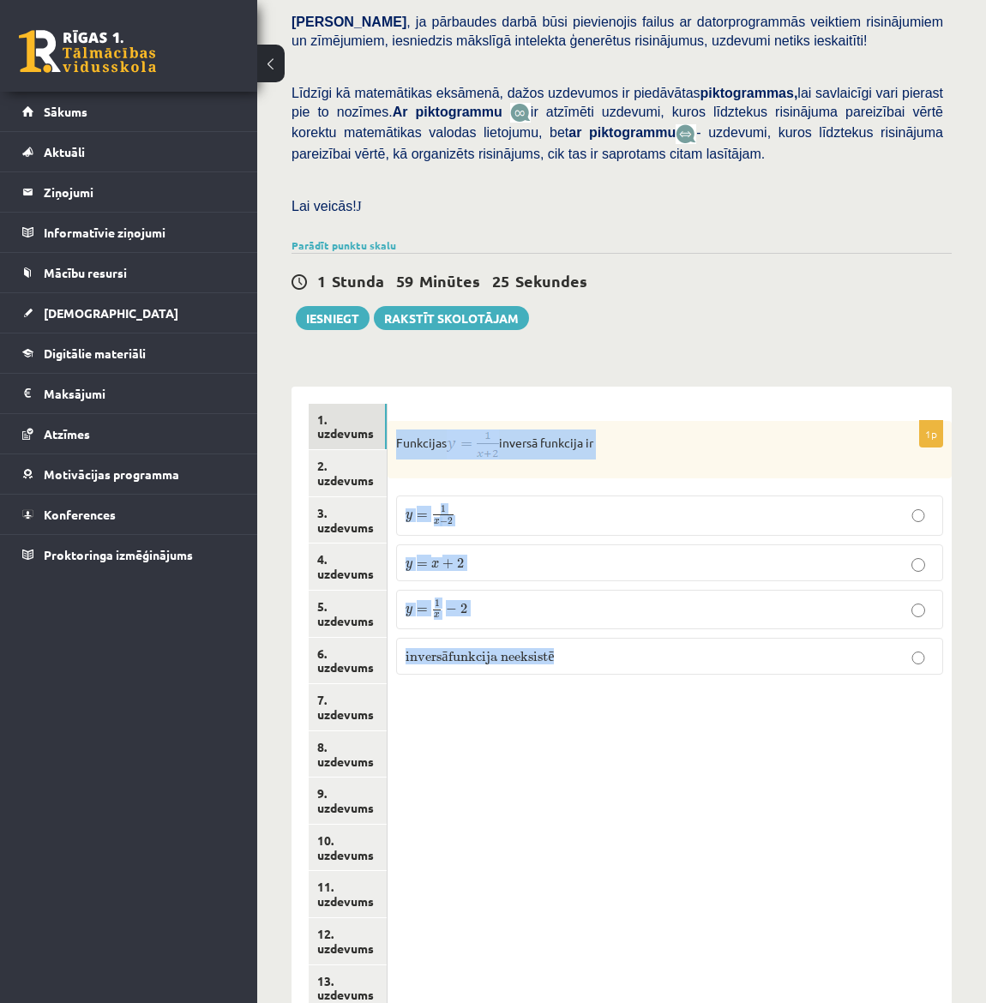
drag, startPoint x: 397, startPoint y: 382, endPoint x: 947, endPoint y: 615, distance: 596.8
click at [947, 615] on div "1p Funkcijas inversā funkcija ir y = 1 x − 2 y = 1 x − 2 y = x + 2 y = x + 2 y …" at bounding box center [670, 555] width 564 height 268
copy div "Funkcijas inversā funkcija ir y = 1 x − 2 y = 1 x − 2 y = x + 2 y = x + 2 y = 1…"
click at [816, 822] on div "1p Funkcijas inversā funkcija ir y = 1 x − 2 y = 1 x − 2 y = x + 2 y = x + 2 y …" at bounding box center [670, 779] width 564 height 784
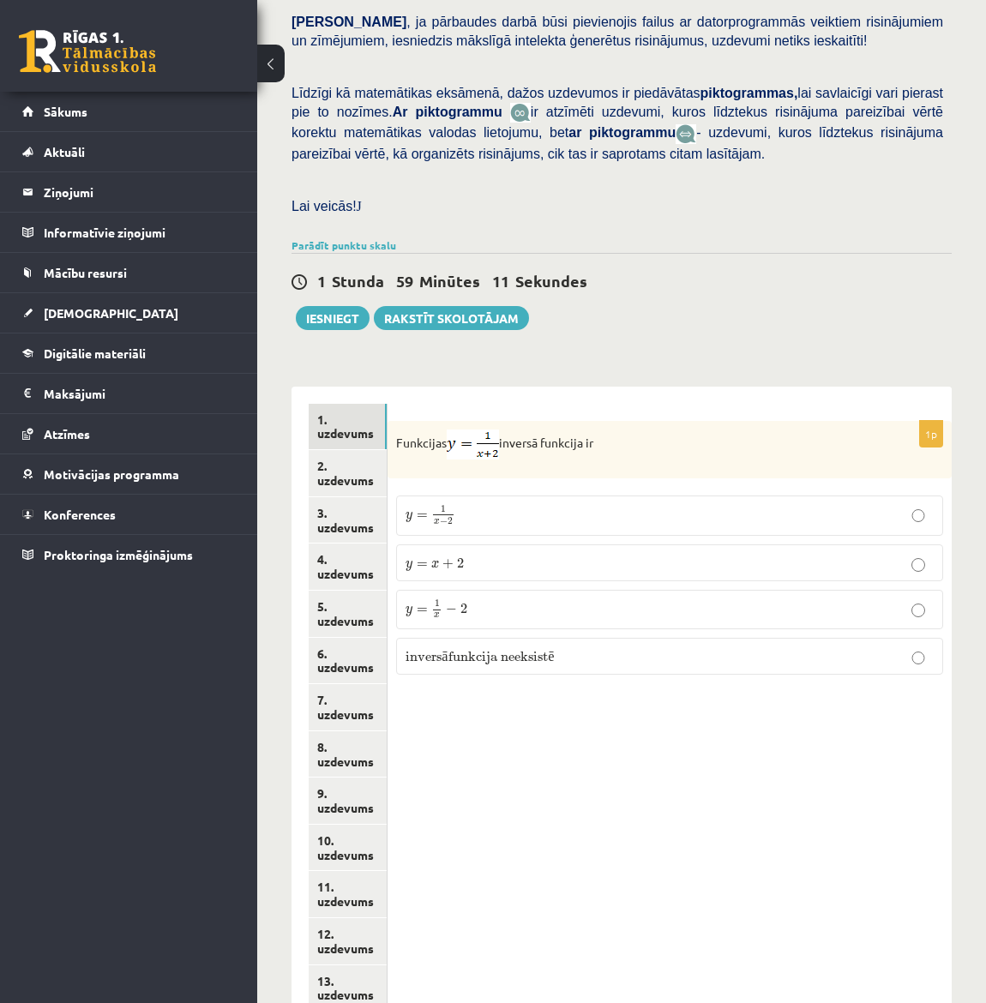
click at [508, 687] on div "1p Funkcijas inversā funkcija ir y = 1 x − 2 y = 1 x − 2 y = x + 2 y = x + 2 y …" at bounding box center [670, 779] width 564 height 784
click at [484, 554] on p "y = x + 2 y = x + 2" at bounding box center [670, 563] width 528 height 18
click at [350, 450] on link "2. uzdevums" at bounding box center [348, 473] width 78 height 46
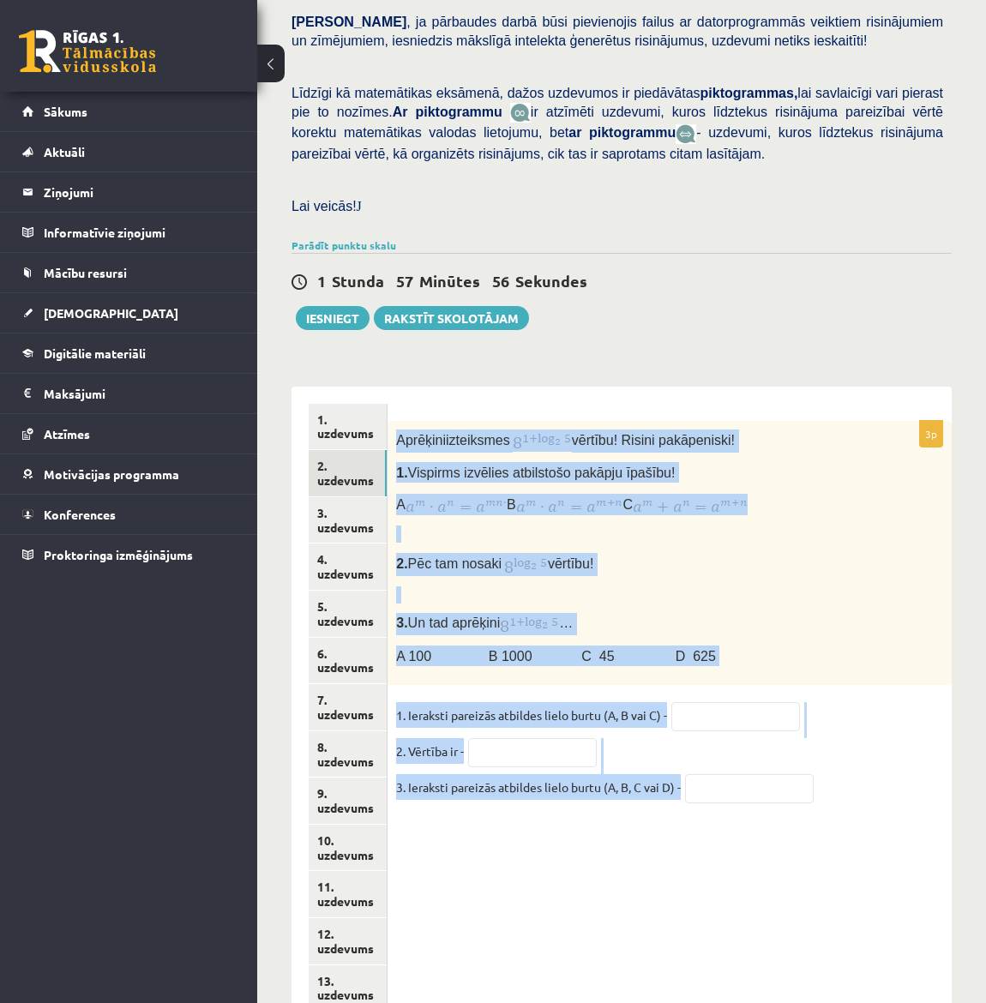
drag, startPoint x: 394, startPoint y: 379, endPoint x: 903, endPoint y: 758, distance: 635.0
click at [903, 758] on div "3p Aprēķini izteiksmes vērtību ! Risini pakāpeniski! 1. Vispirms izvēlies atbil…" at bounding box center [670, 620] width 564 height 399
copy div "Aprēķini izteiksmes vērtību ! Risini pakāpeniski! 1. Vispirms izvēlies atbilsto…"
click at [750, 798] on div "3p Aprēķini izteiksmes vērtību ! Risini pakāpeniski! 1. Vispirms izvēlies atbil…" at bounding box center [670, 779] width 564 height 784
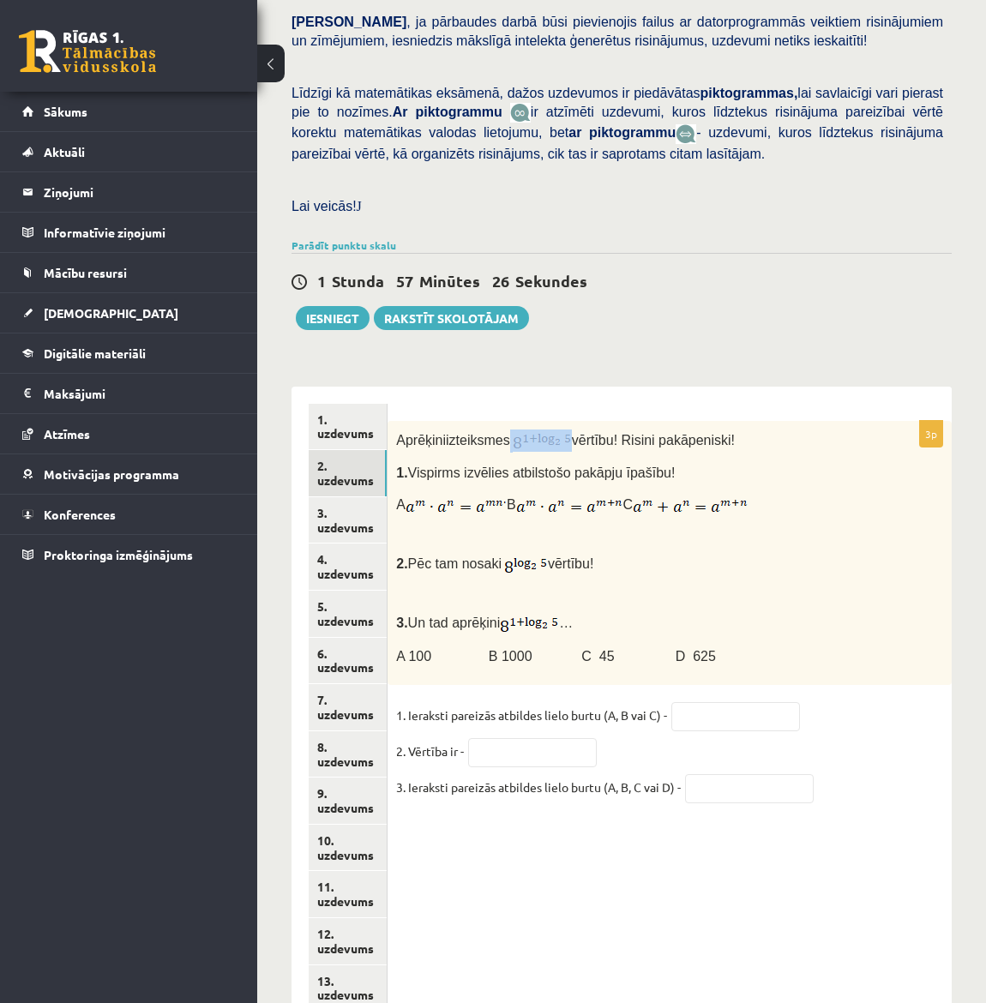
drag, startPoint x: 508, startPoint y: 387, endPoint x: 563, endPoint y: 387, distance: 54.9
click at [563, 430] on p "Aprēķini izteiksmes vērtību ! Risini pakāpeniski!" at bounding box center [626, 441] width 461 height 23
copy p
click at [666, 831] on div "3p Aprēķini izteiksmes vērtību ! Risini pakāpeniski! 1. Vispirms izvēlies atbil…" at bounding box center [670, 779] width 564 height 784
click at [720, 702] on input "text" at bounding box center [735, 716] width 129 height 29
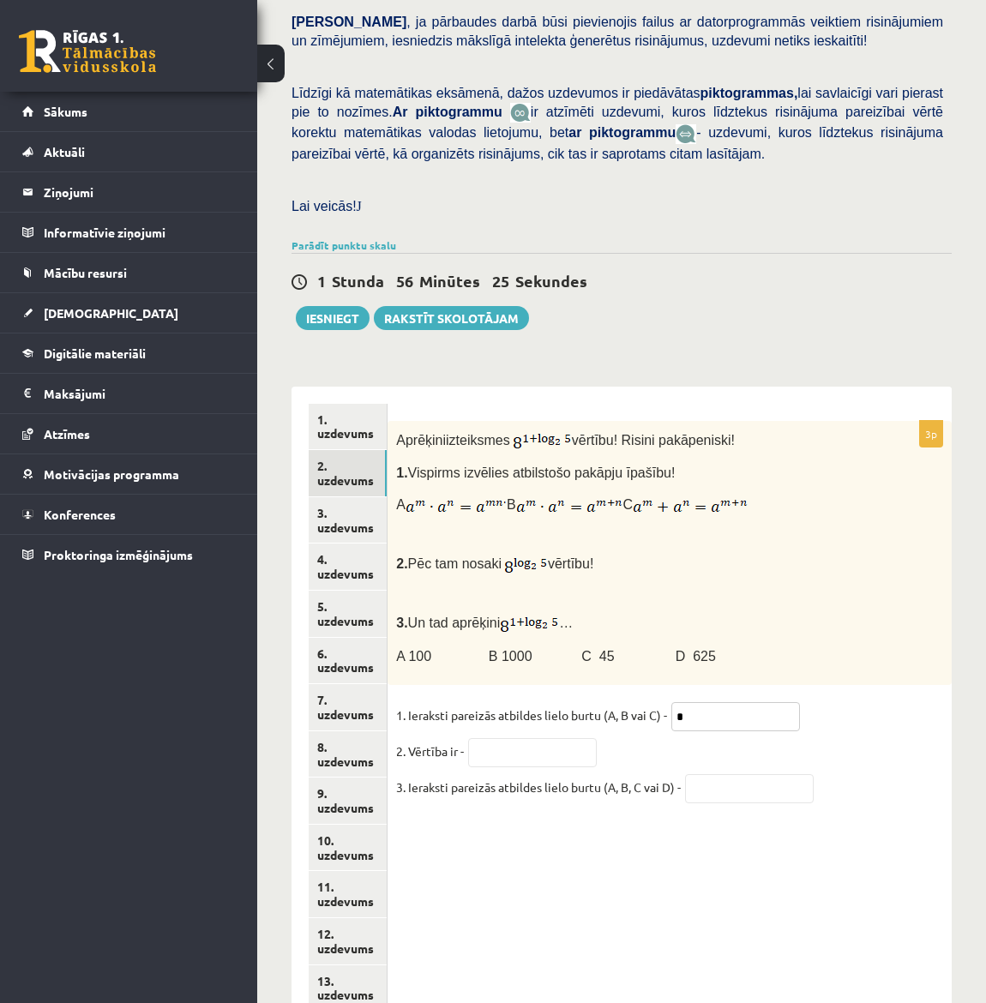
type input "*"
type input "****"
click at [716, 774] on input "text" at bounding box center [749, 788] width 129 height 29
type input "*"
click at [342, 497] on link "3. uzdevums" at bounding box center [348, 520] width 78 height 46
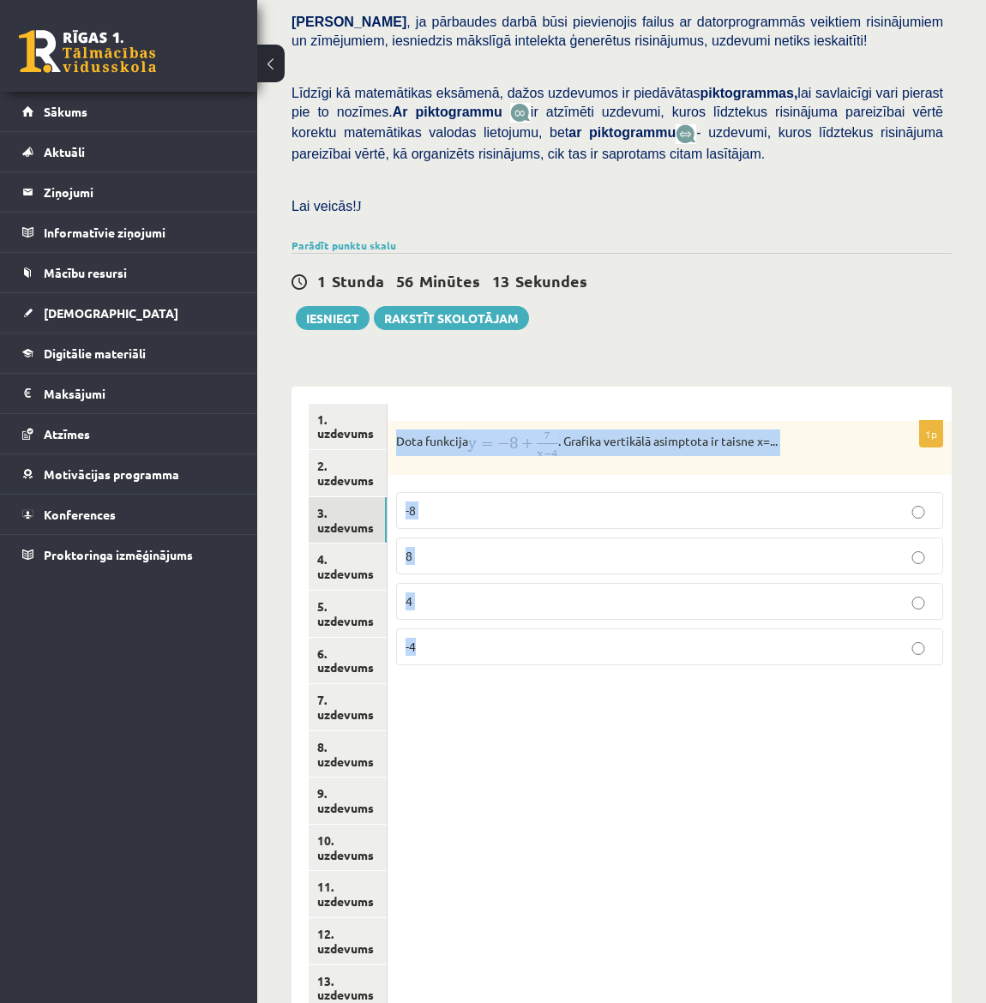
drag, startPoint x: 398, startPoint y: 384, endPoint x: 942, endPoint y: 593, distance: 582.3
click at [942, 593] on div "1p Dota funkcija . Grafika vertikālā asimptota ir taisne x=... -8 8 4 -4" at bounding box center [670, 550] width 564 height 258
copy div "Dota funkcija . Grafika vertikālā asimptota ir taisne x=... -8 8 4 -4"
click at [693, 676] on div "1p Dota funkcija . Grafika vertikālā asimptota ir taisne x=... -8 8 4 -4" at bounding box center [670, 779] width 564 height 784
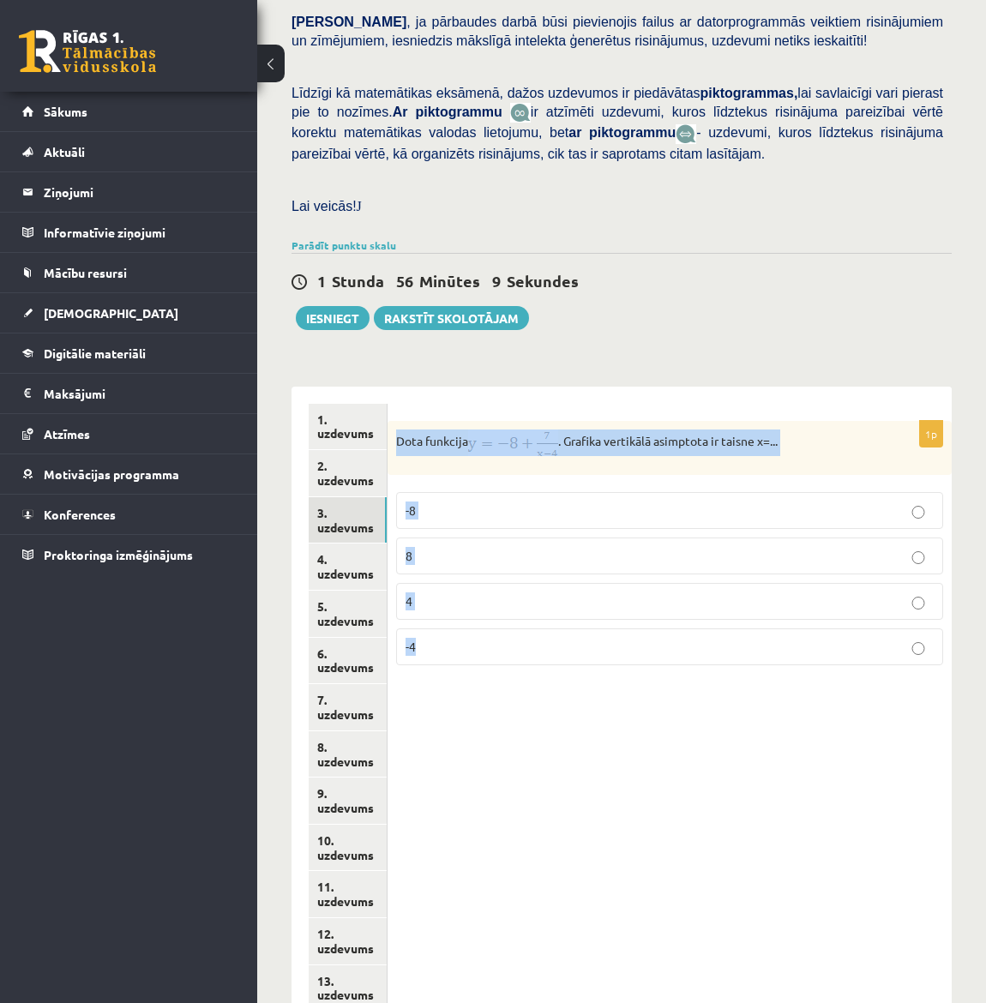
click at [689, 746] on div "1p Dota funkcija . Grafika vertikālā asimptota ir taisne x=... -8 8 4 -4" at bounding box center [670, 779] width 564 height 784
click at [758, 292] on div "Matemātika II JK 12.c1 klase 2. ieskaite , Gatis Frišmanis (12.c1 JK klase) Pār…" at bounding box center [621, 413] width 729 height 1582
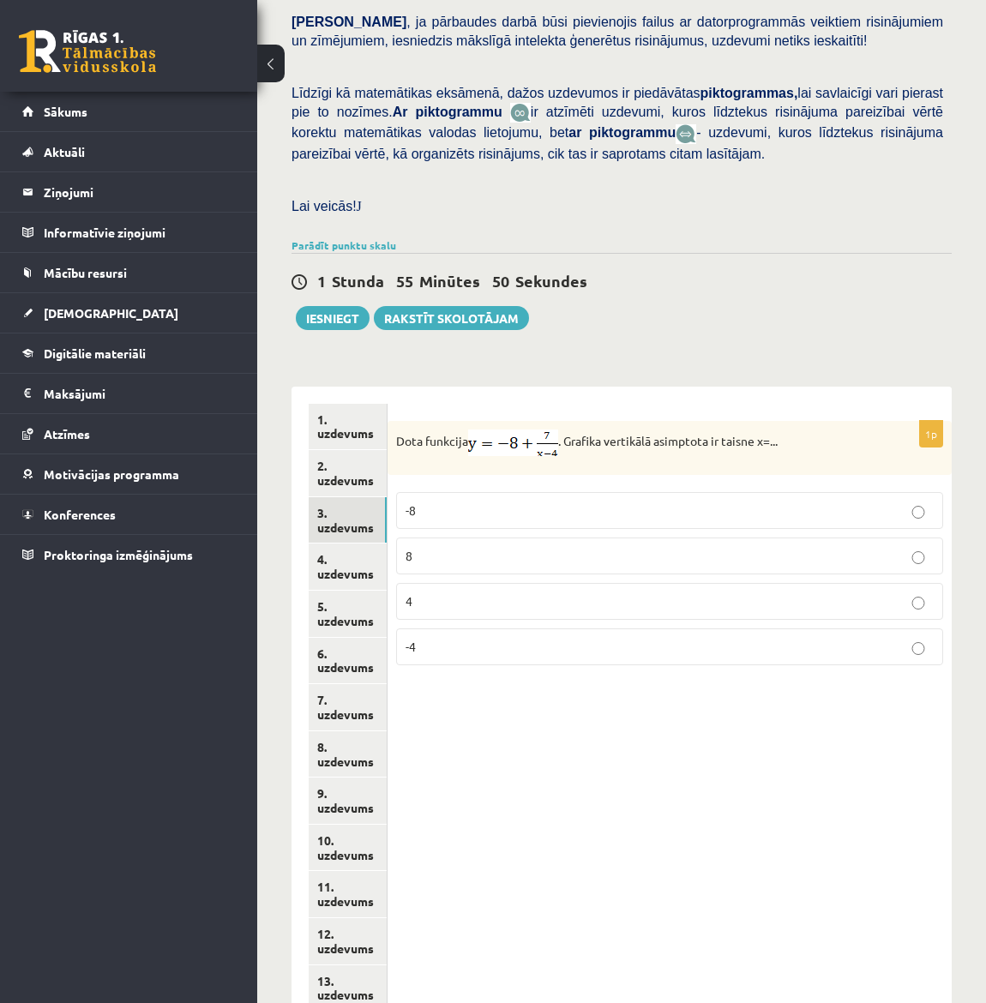
click at [557, 593] on p "4" at bounding box center [670, 602] width 528 height 18
click at [352, 544] on link "4. uzdevums" at bounding box center [348, 567] width 78 height 46
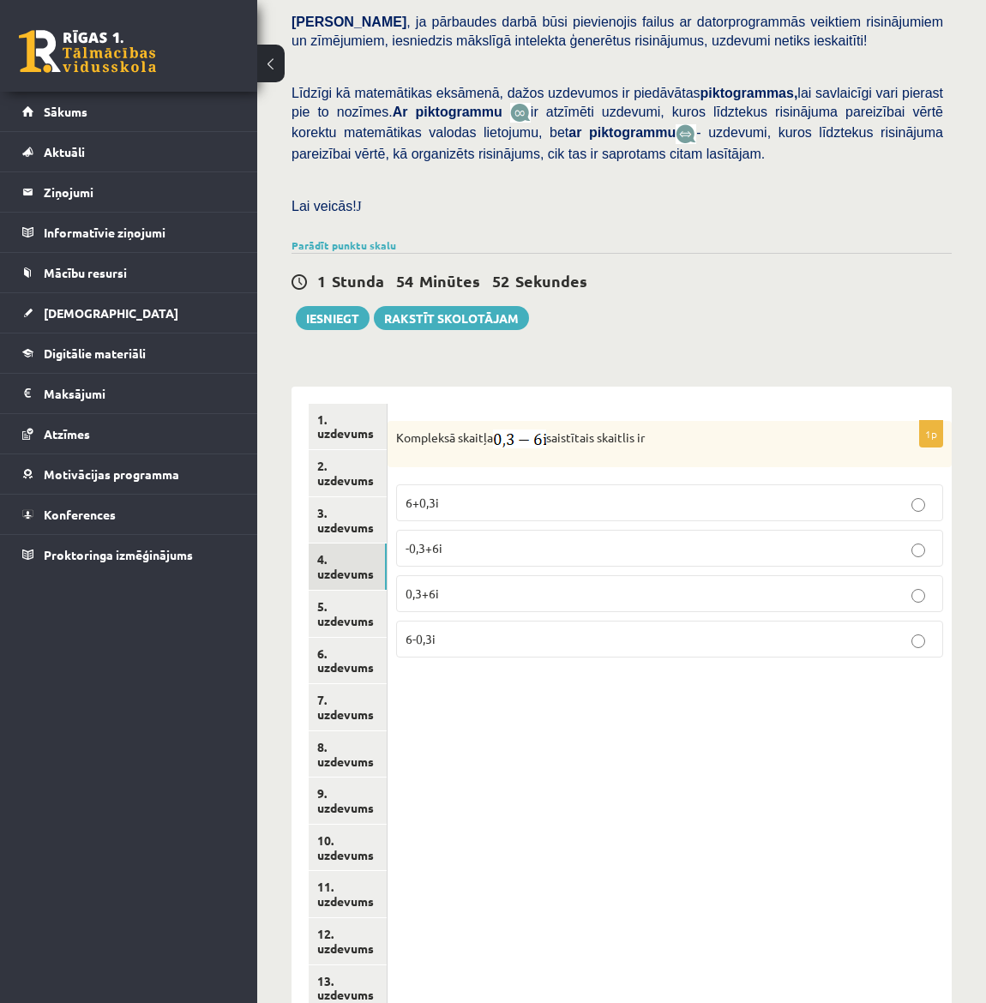
click at [489, 585] on p "0,3+6i" at bounding box center [670, 594] width 528 height 18
click at [332, 591] on link "5. uzdevums" at bounding box center [348, 614] width 78 height 46
click at [477, 585] on p "5-0,8i" at bounding box center [670, 594] width 528 height 18
click at [472, 494] on p "0,8-5i" at bounding box center [670, 503] width 528 height 18
click at [317, 638] on link "6. uzdevums" at bounding box center [348, 661] width 78 height 46
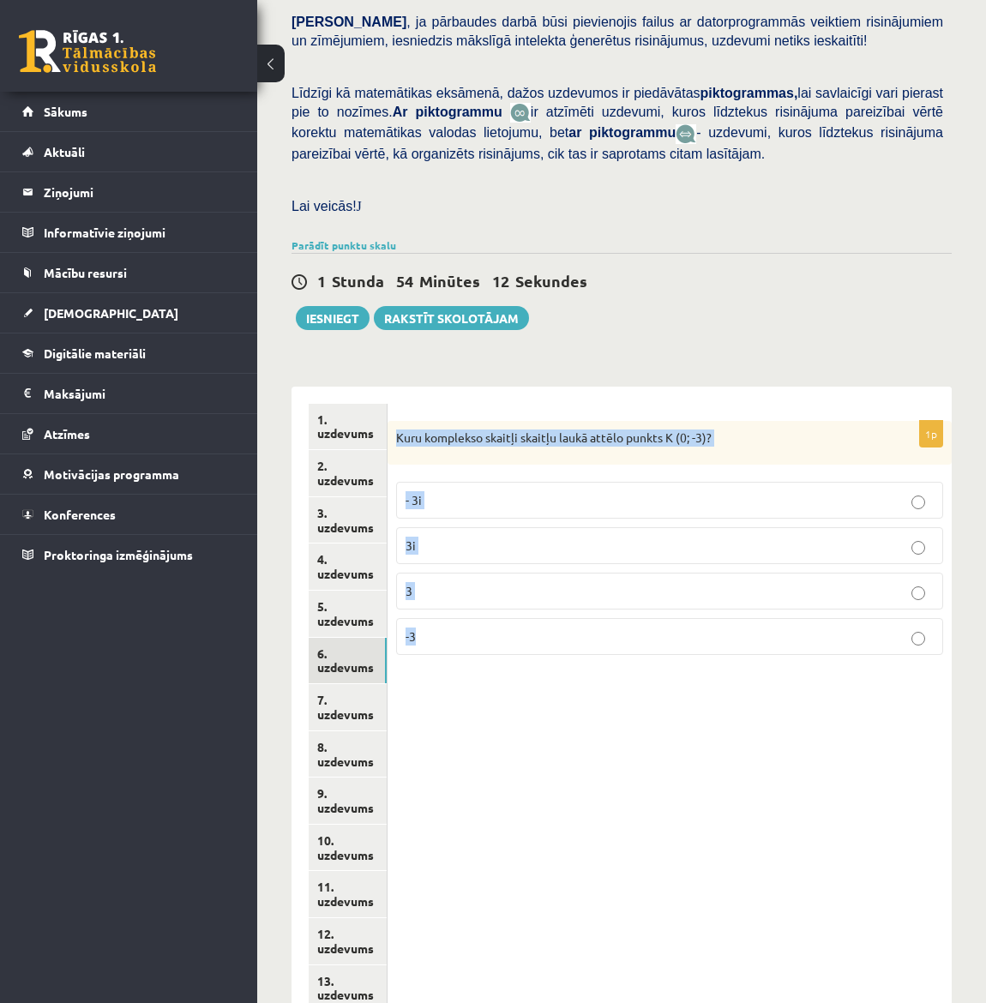
drag, startPoint x: 395, startPoint y: 376, endPoint x: 936, endPoint y: 586, distance: 580.2
click at [936, 586] on div "1p Kuru komplekso skaitļi skaitļu laukā attēlo punkts K (0; -3)? - 3i 3i 3 -3" at bounding box center [670, 545] width 564 height 249
copy div "Kuru komplekso skaitļi skaitļu laukā attēlo punkts K (0; -3)? - 3i 3i 3 -3"
click at [687, 730] on div "1p Kuru komplekso skaitļi skaitļu laukā attēlo punkts K (0; -3)? - 3i 3i 3 -3" at bounding box center [670, 779] width 564 height 784
click at [555, 482] on label "- 3i" at bounding box center [669, 500] width 547 height 37
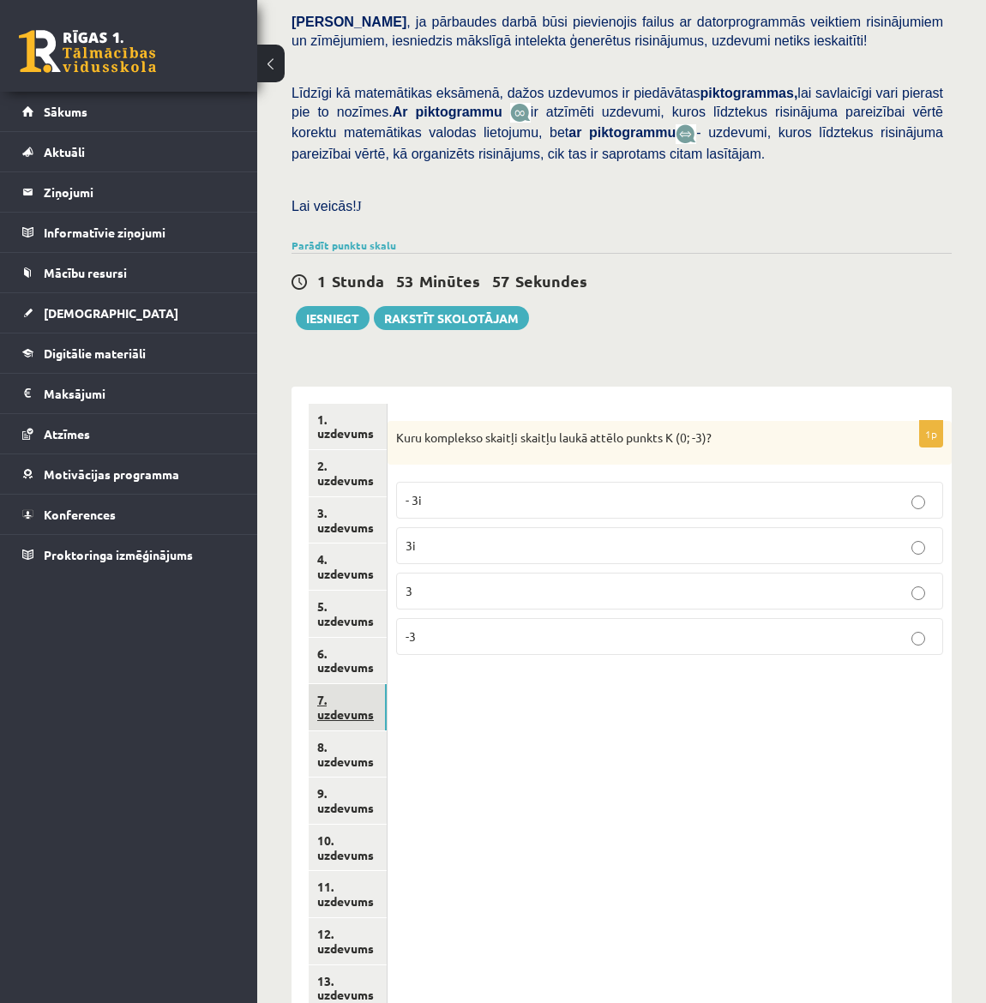
click at [352, 684] on link "7. uzdevums" at bounding box center [348, 707] width 78 height 46
click at [521, 630] on p "30" at bounding box center [670, 639] width 528 height 18
click at [342, 732] on link "8. uzdevums" at bounding box center [348, 755] width 78 height 46
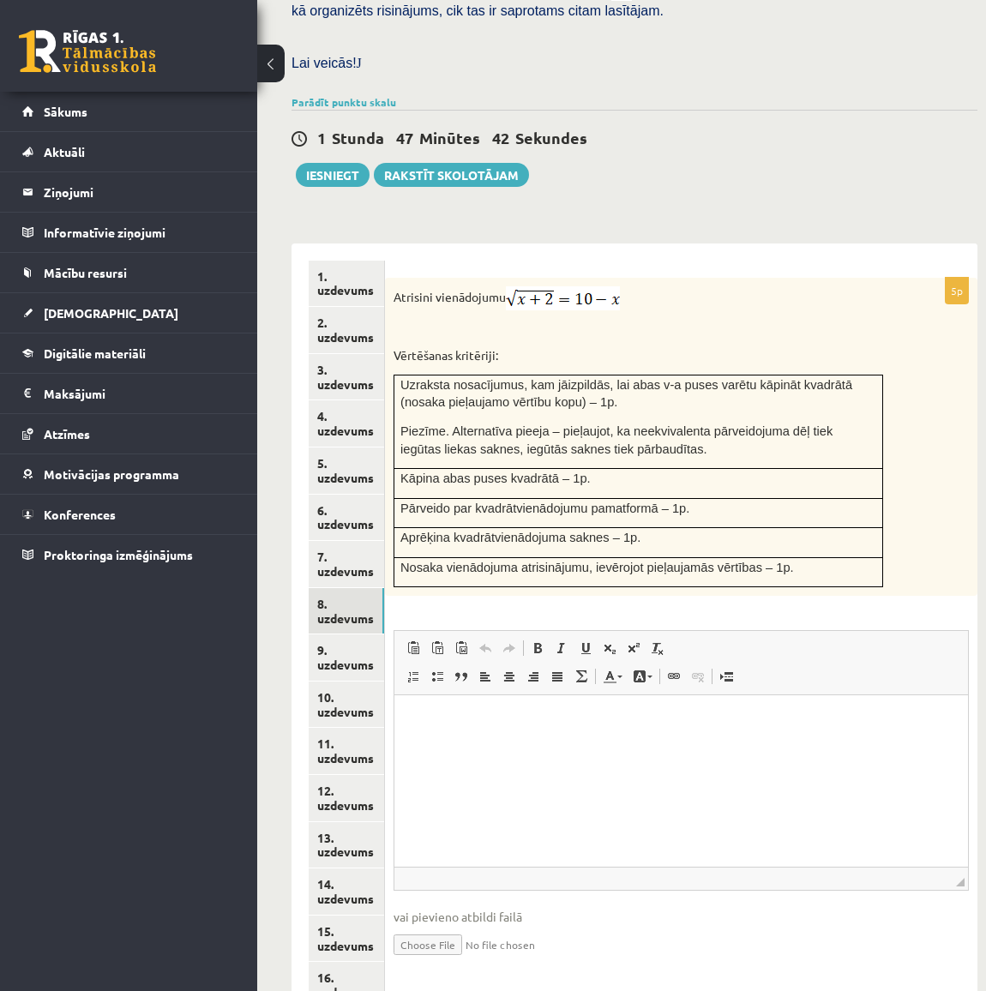
scroll to position [600, 0]
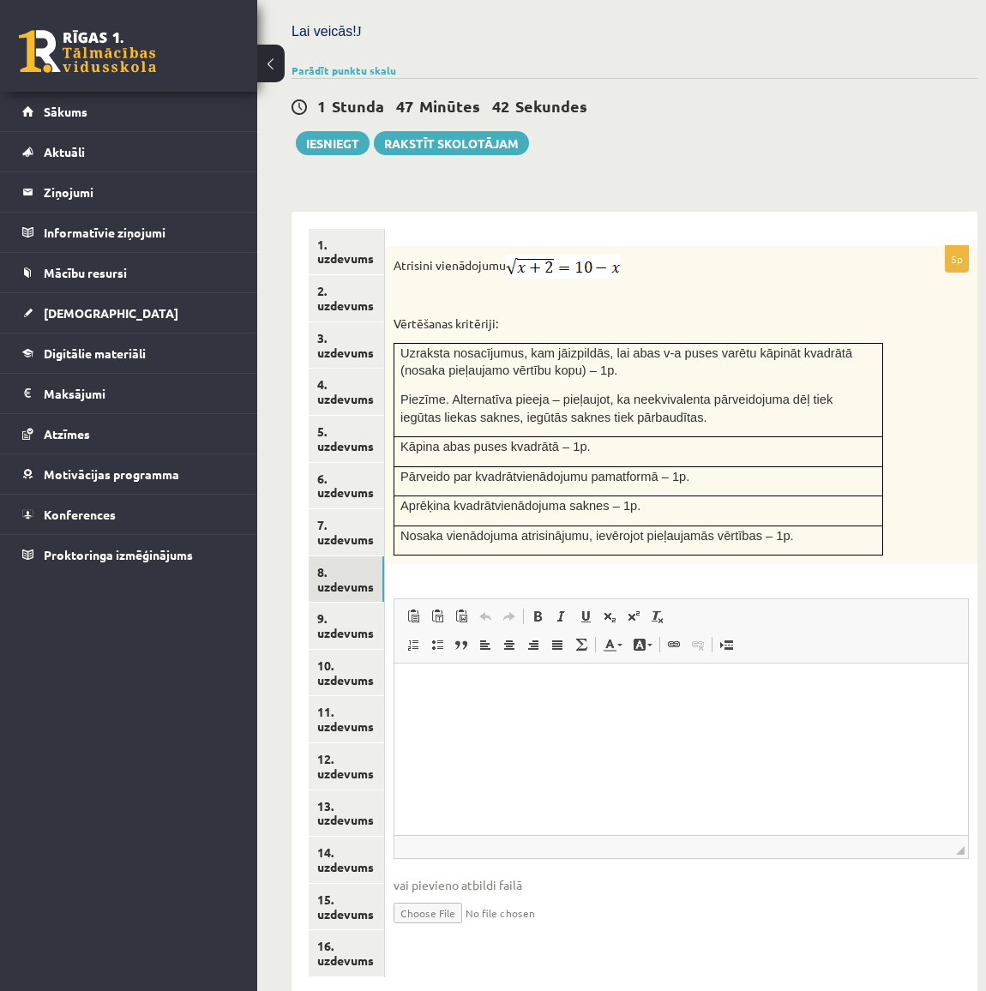
click at [418, 894] on input "file" at bounding box center [681, 911] width 575 height 35
type input "**********"
click at [331, 603] on link "9. uzdevums" at bounding box center [346, 626] width 75 height 46
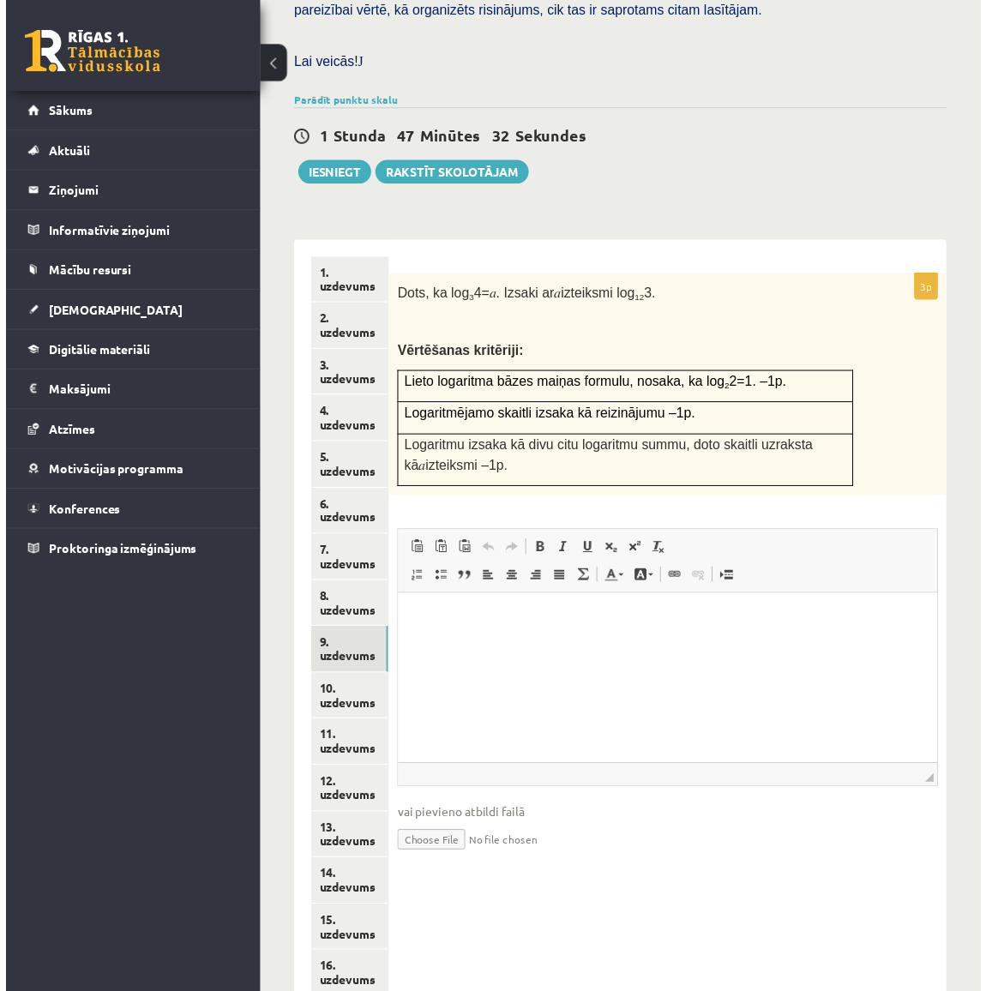
scroll to position [0, 0]
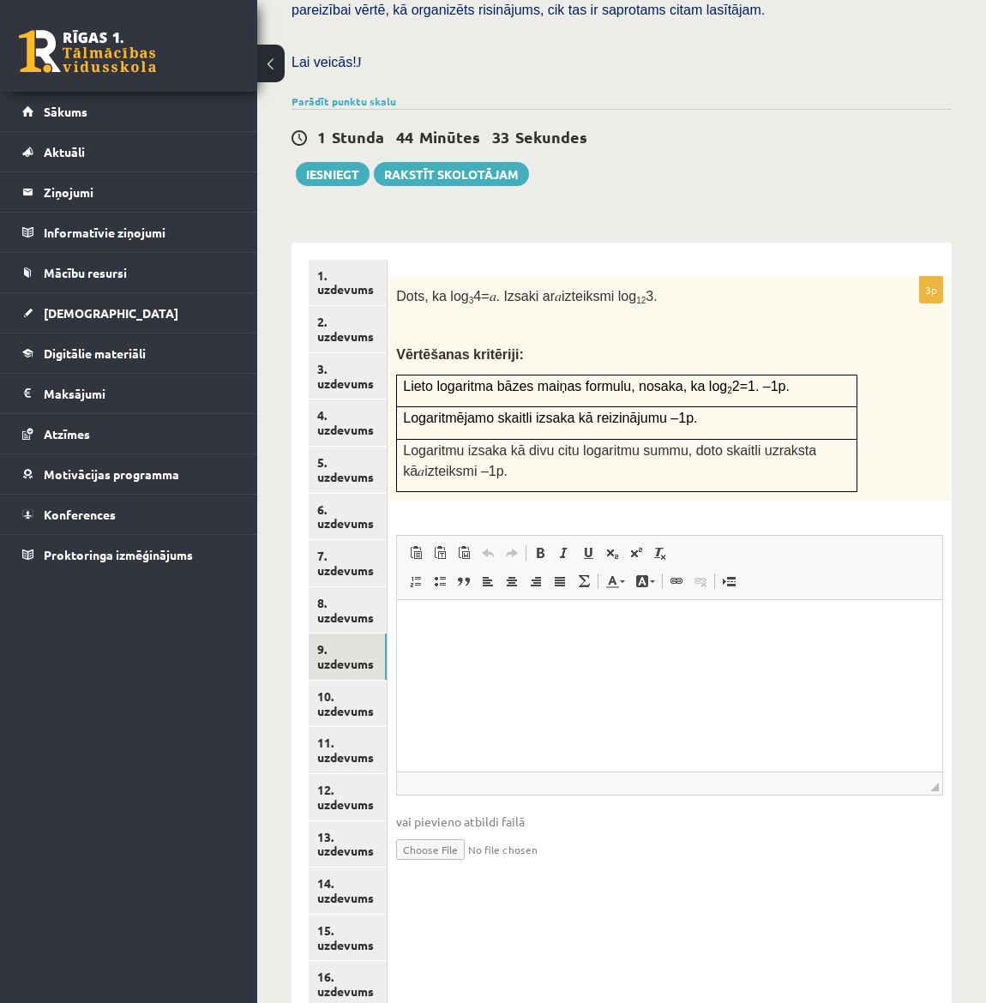
click at [433, 831] on input "file" at bounding box center [669, 848] width 547 height 35
type input "**********"
click at [332, 681] on link "10. uzdevums" at bounding box center [348, 704] width 78 height 46
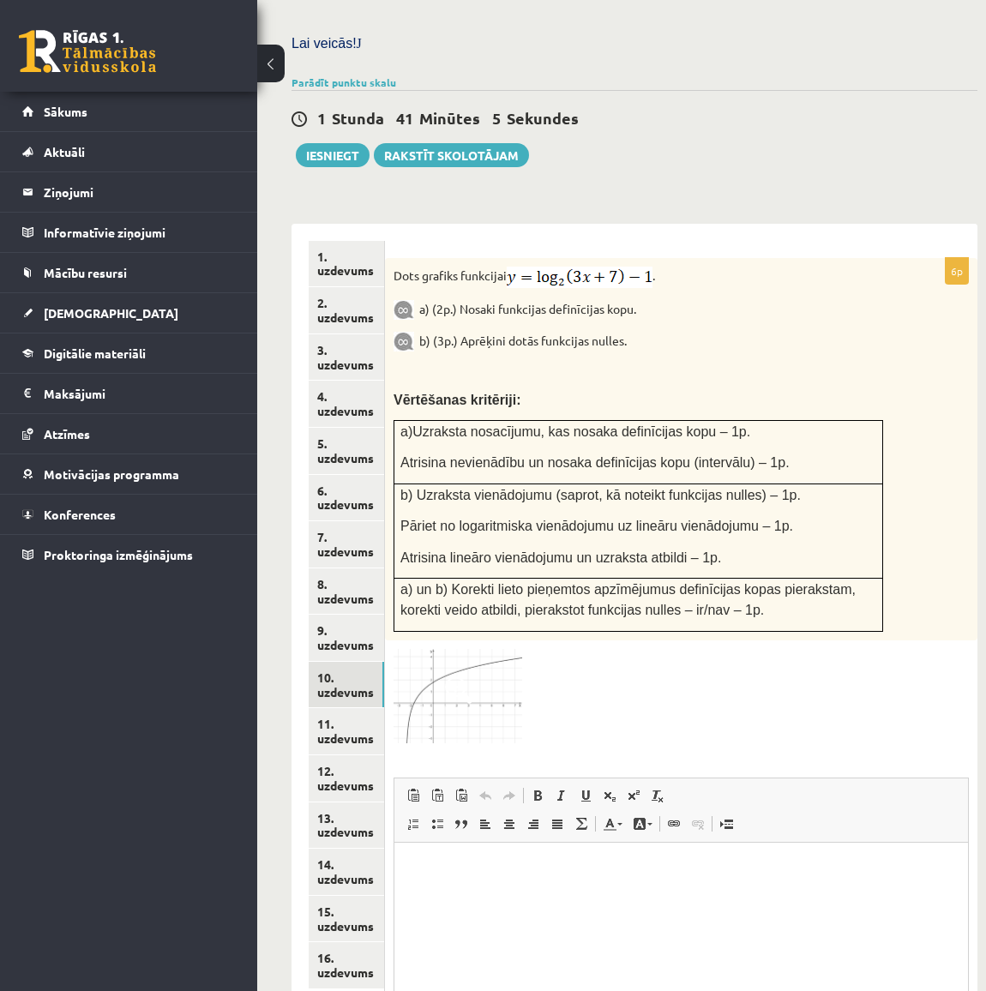
scroll to position [729, 0]
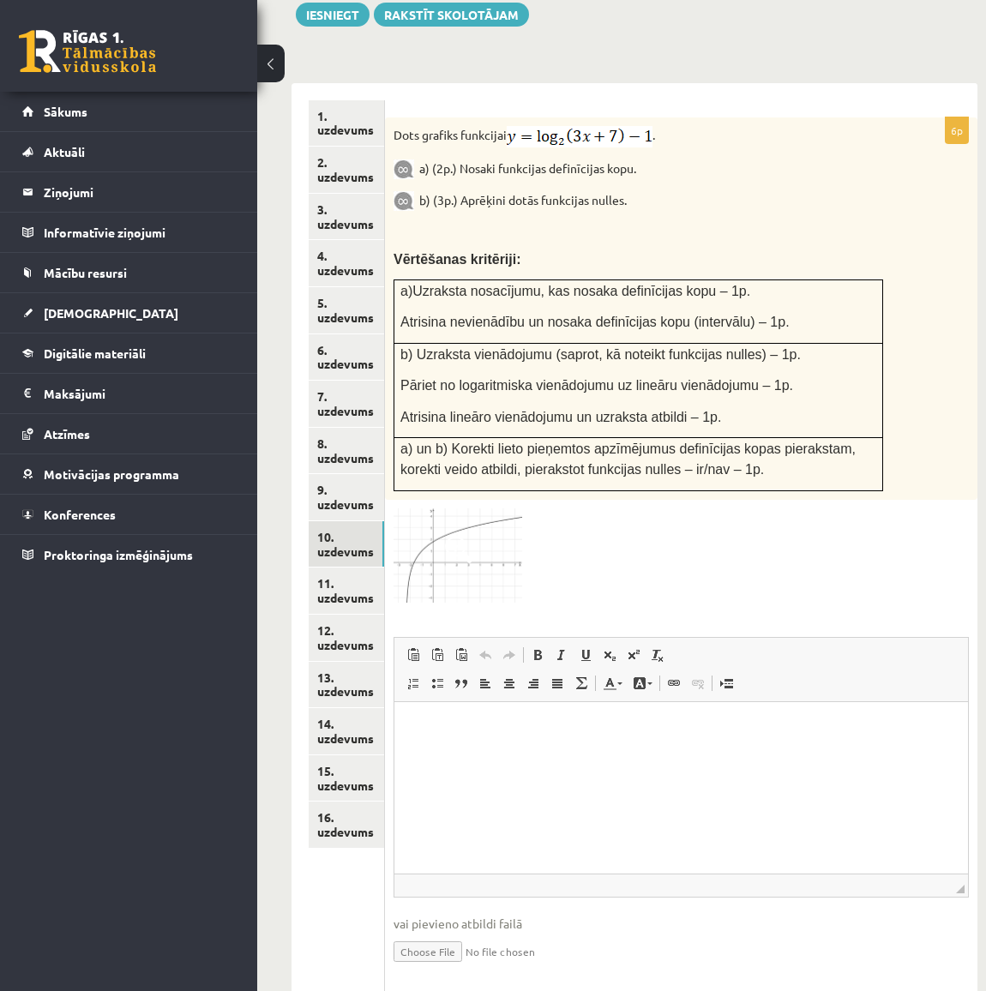
click at [433, 933] on input "file" at bounding box center [681, 950] width 575 height 35
type input "**********"
click at [349, 568] on link "11. uzdevums" at bounding box center [346, 591] width 75 height 46
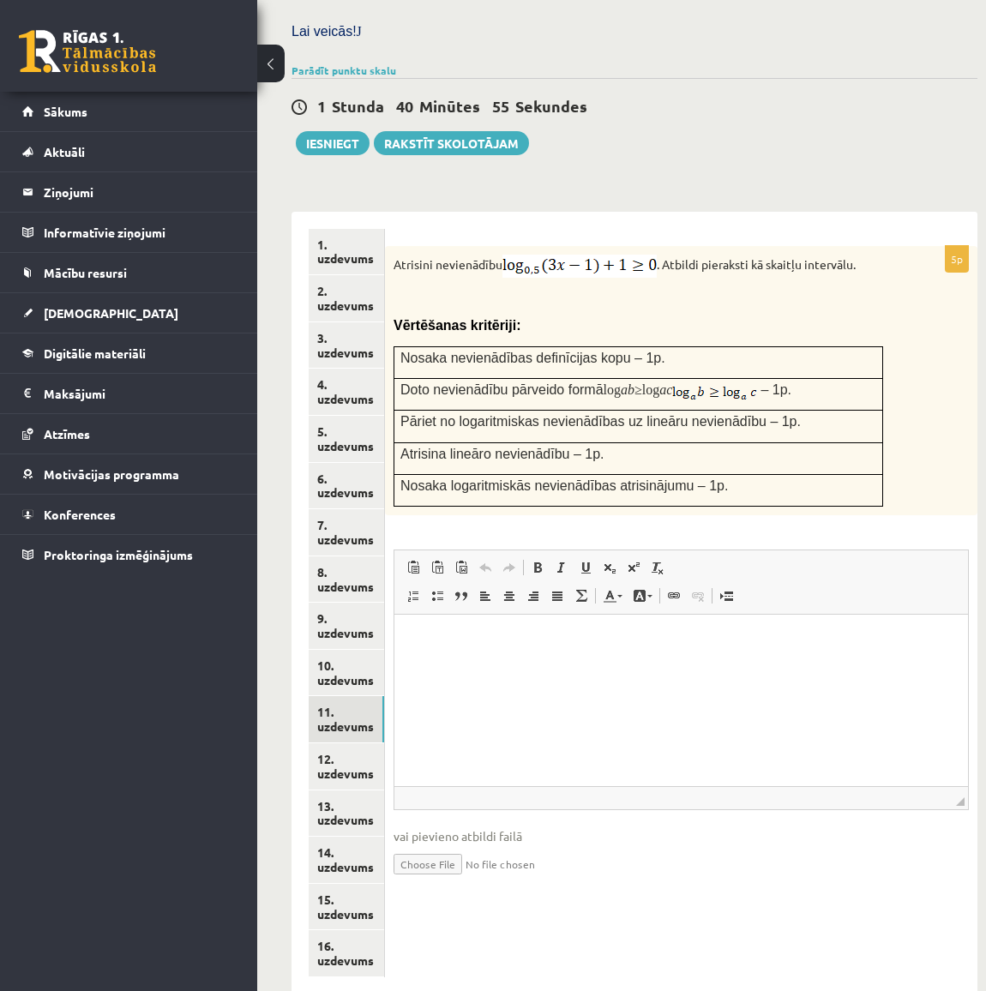
scroll to position [0, 0]
click at [429, 846] on input "file" at bounding box center [681, 863] width 575 height 35
type input "**********"
click at [361, 744] on link "12. uzdevums" at bounding box center [346, 767] width 75 height 46
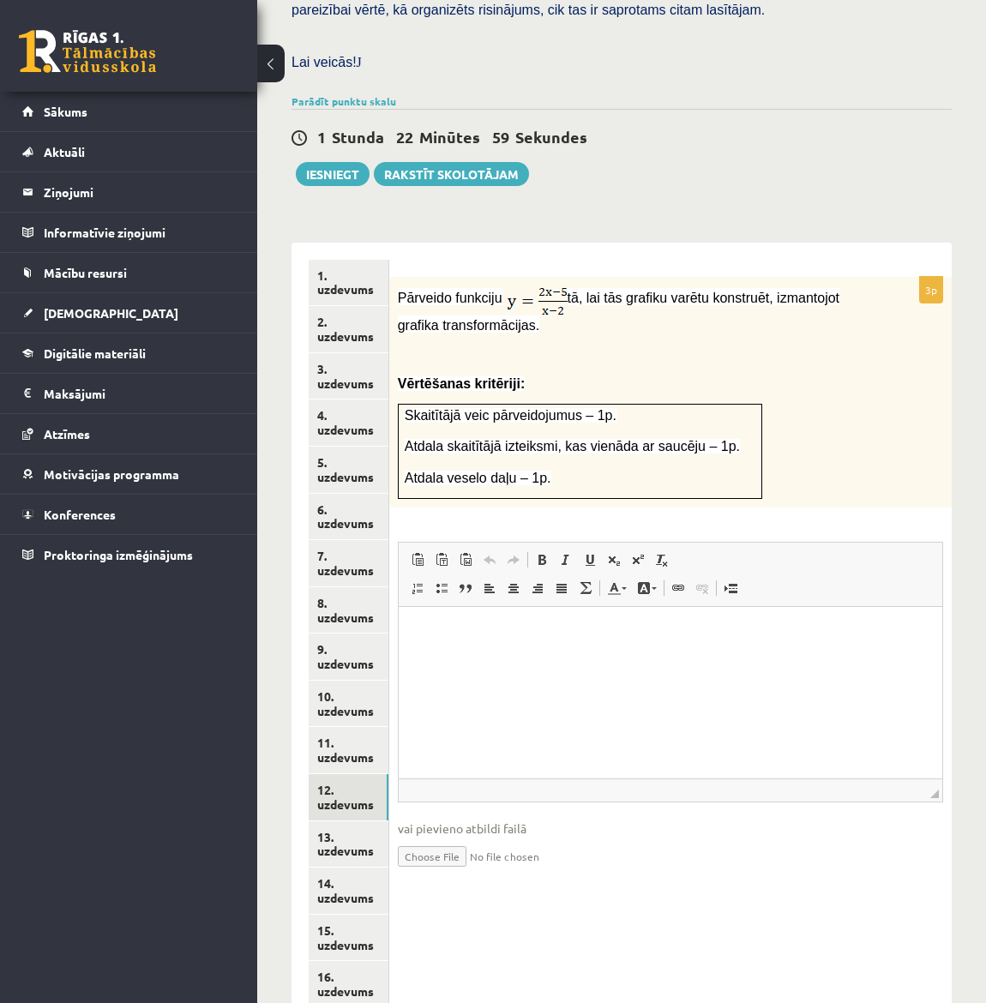
click at [419, 838] on input "file" at bounding box center [670, 855] width 545 height 35
type input "**********"
click at [341, 822] on link "13. uzdevums" at bounding box center [349, 845] width 80 height 46
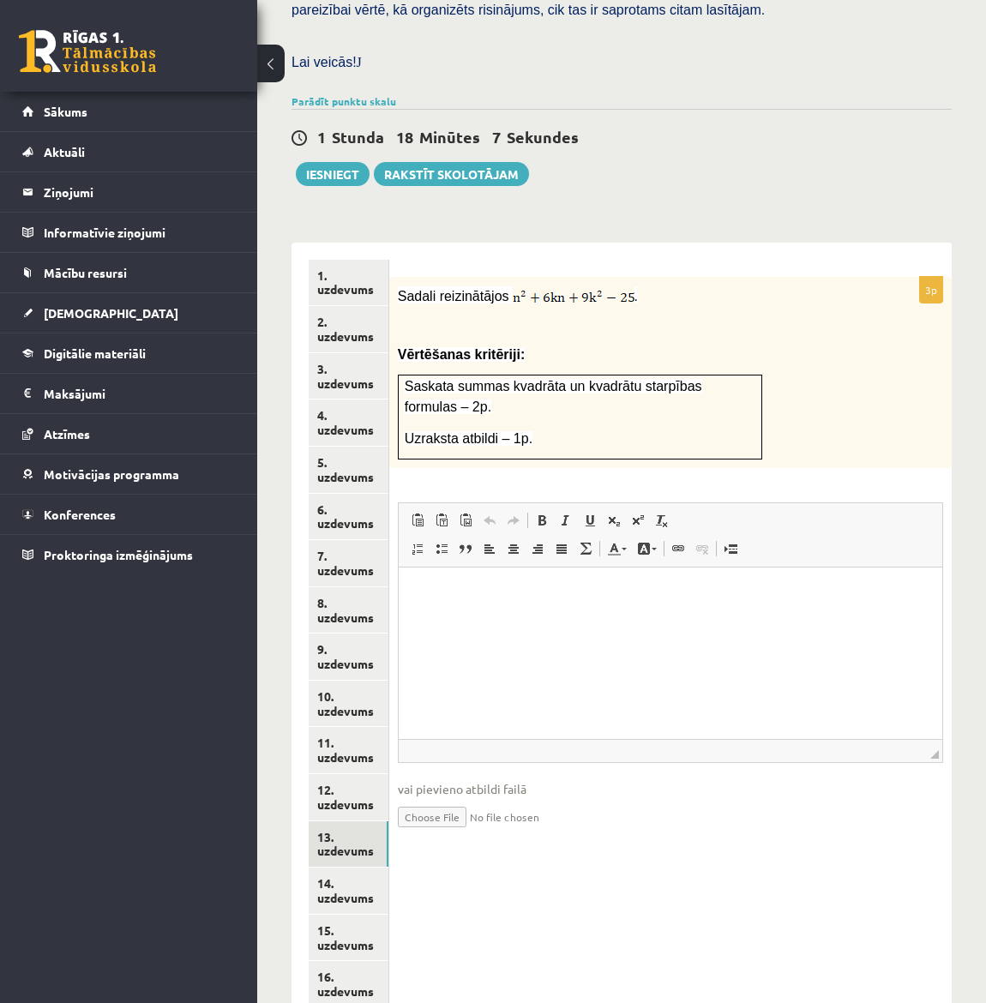
click at [431, 798] on input "file" at bounding box center [670, 815] width 545 height 35
type input "**********"
click at [343, 868] on link "14. uzdevums" at bounding box center [349, 891] width 80 height 46
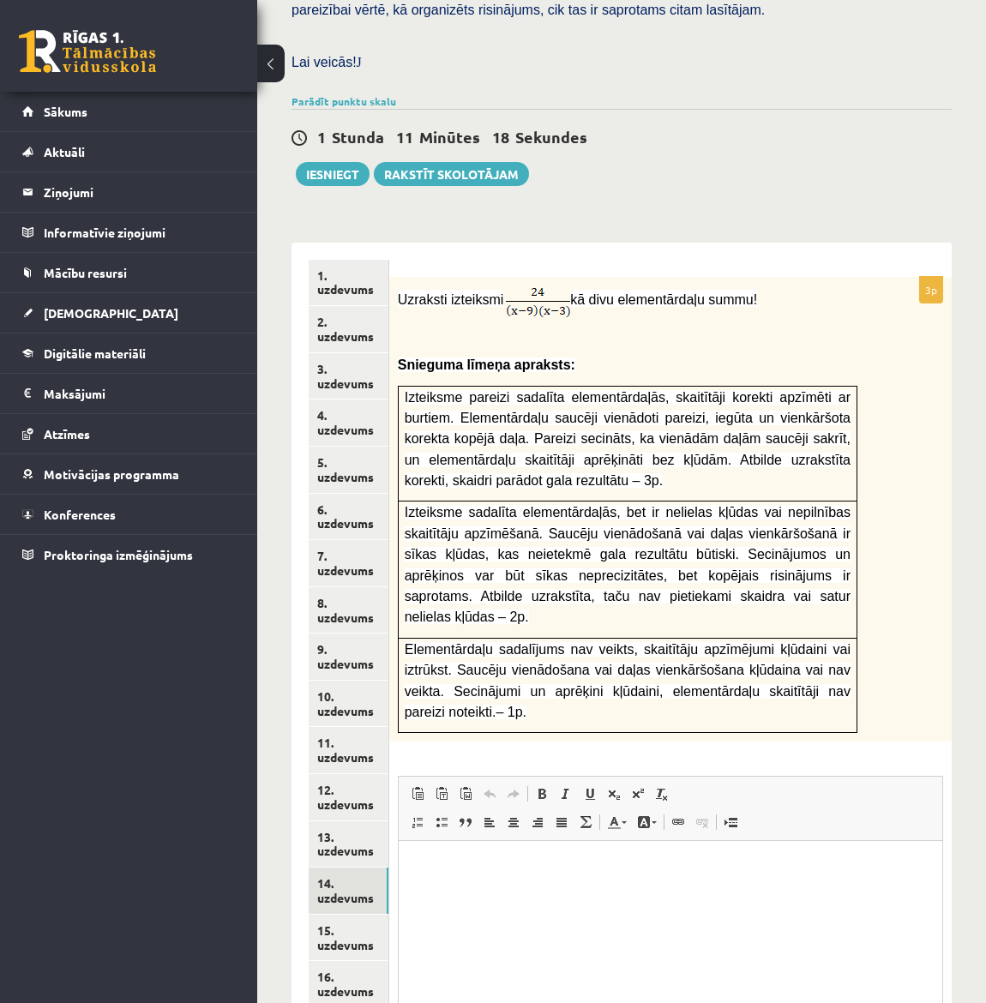
type input "**********"
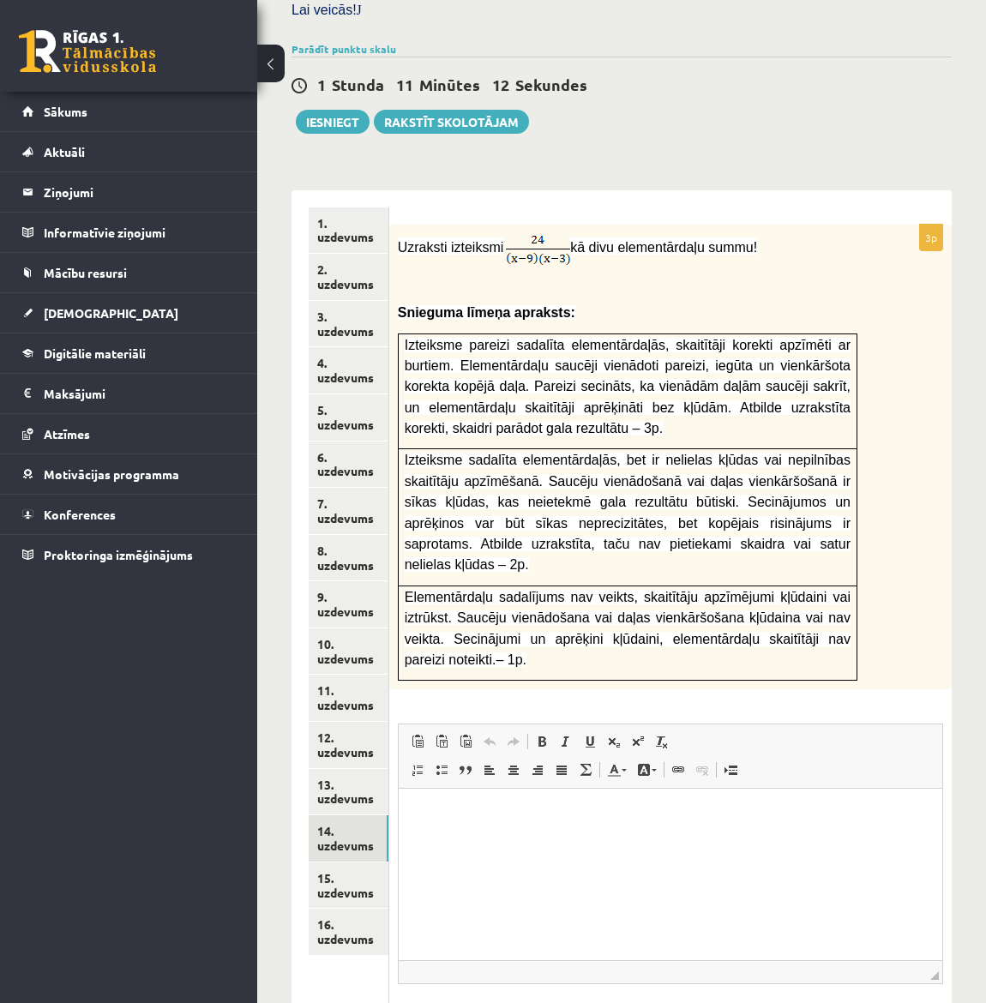
scroll to position [665, 0]
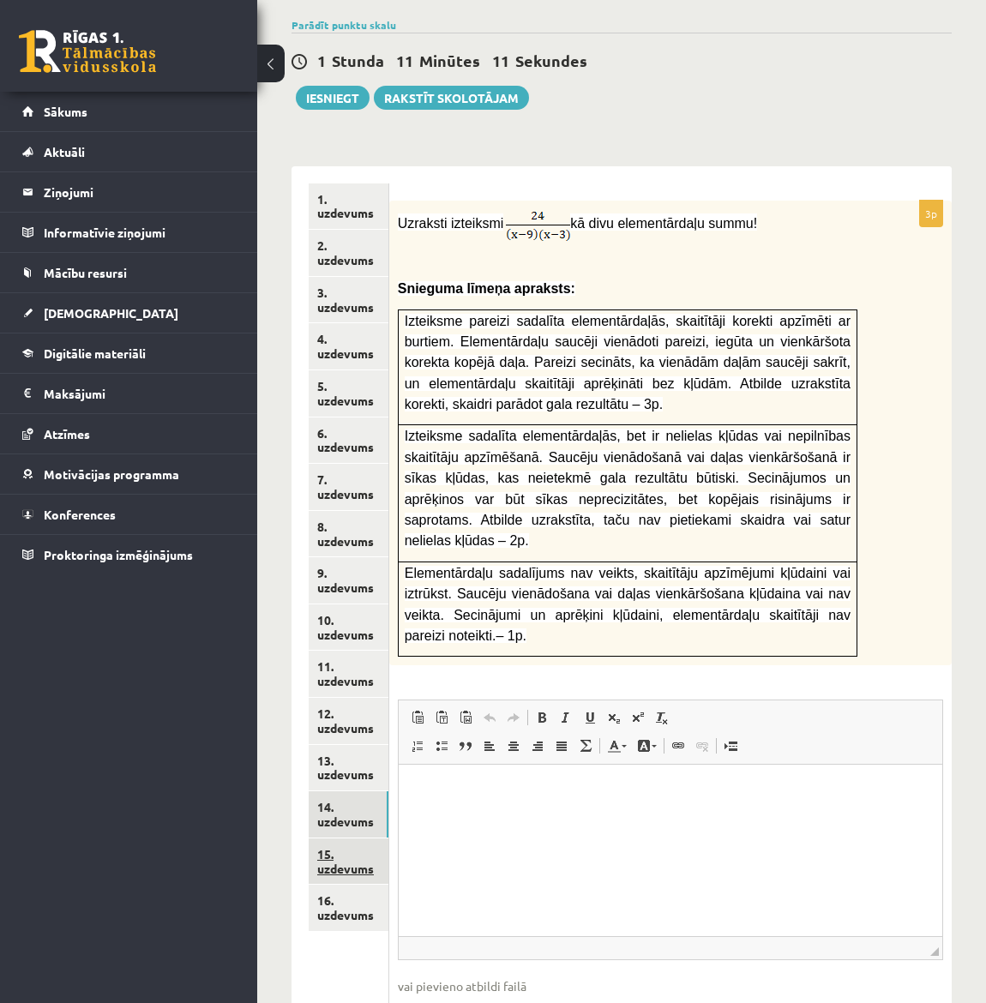
click at [352, 839] on link "15. uzdevums" at bounding box center [349, 862] width 80 height 46
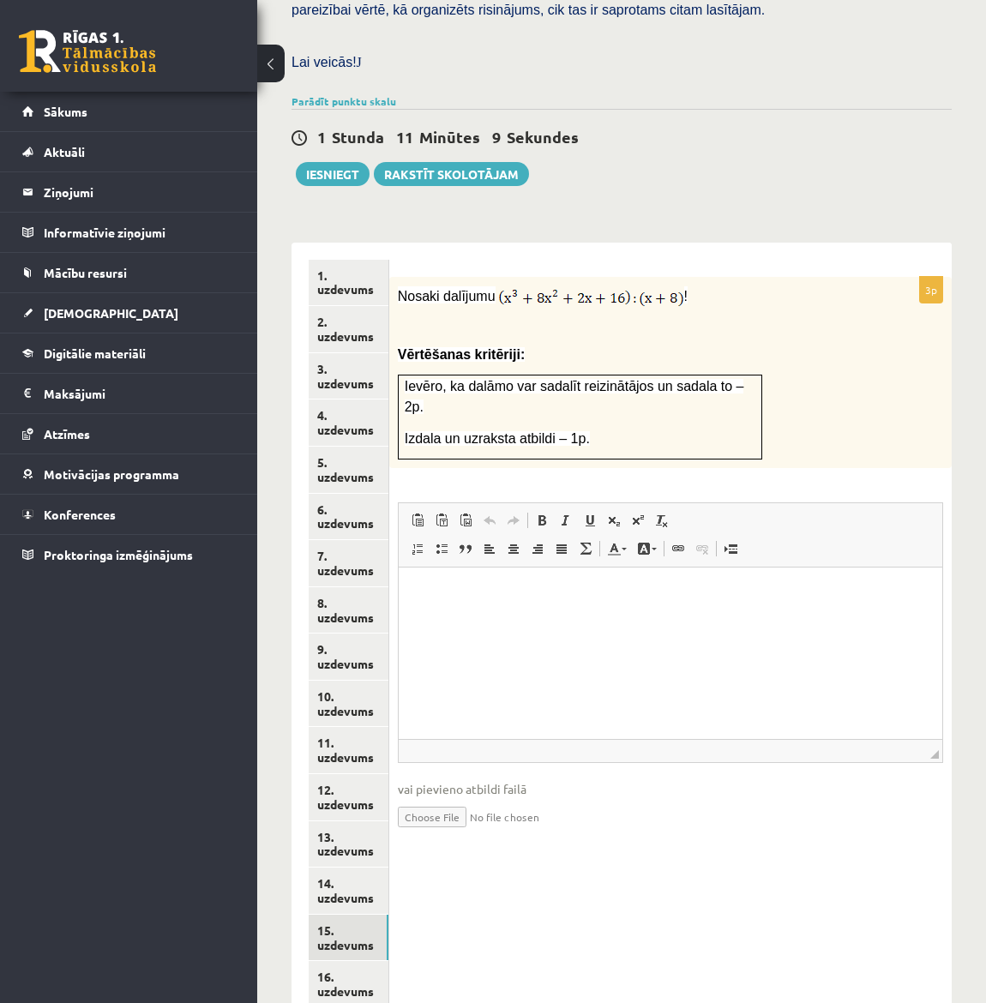
scroll to position [0, 0]
click at [364, 961] on link "16. uzdevums" at bounding box center [349, 984] width 80 height 46
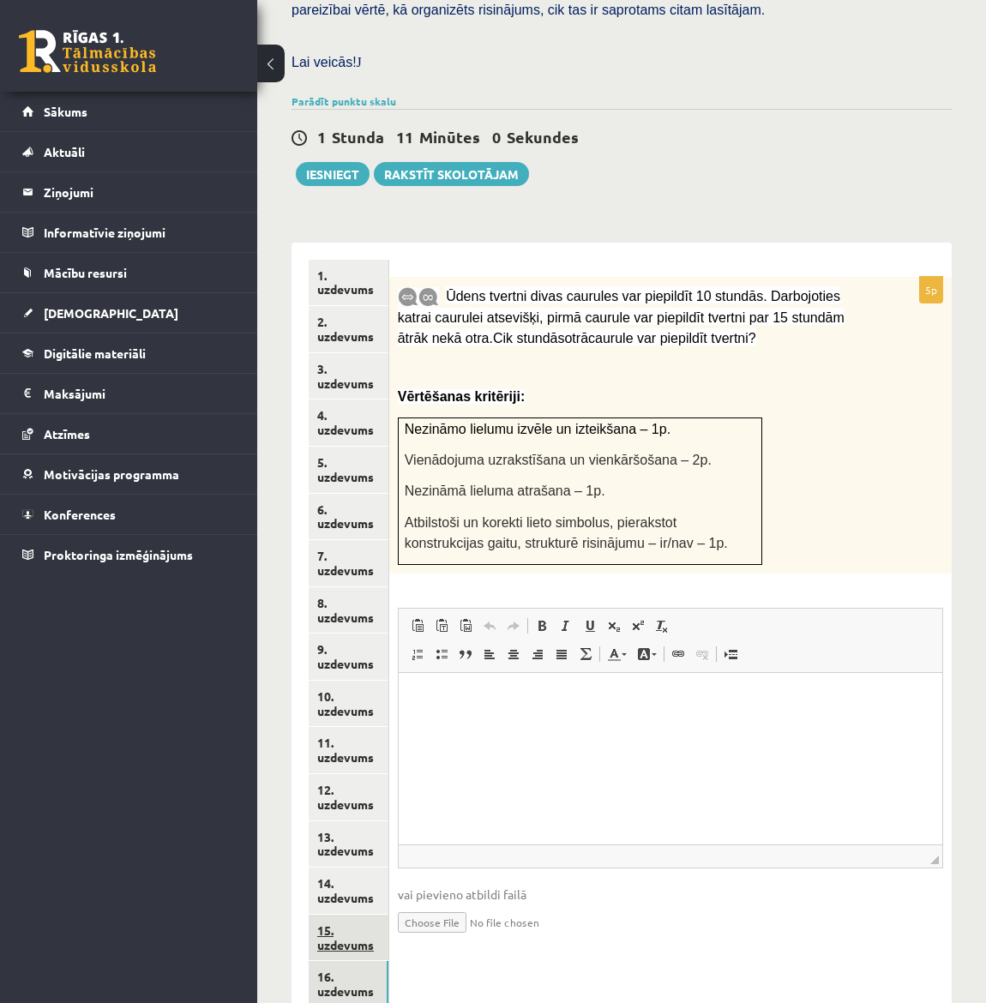
click at [358, 915] on link "15. uzdevums" at bounding box center [349, 938] width 80 height 46
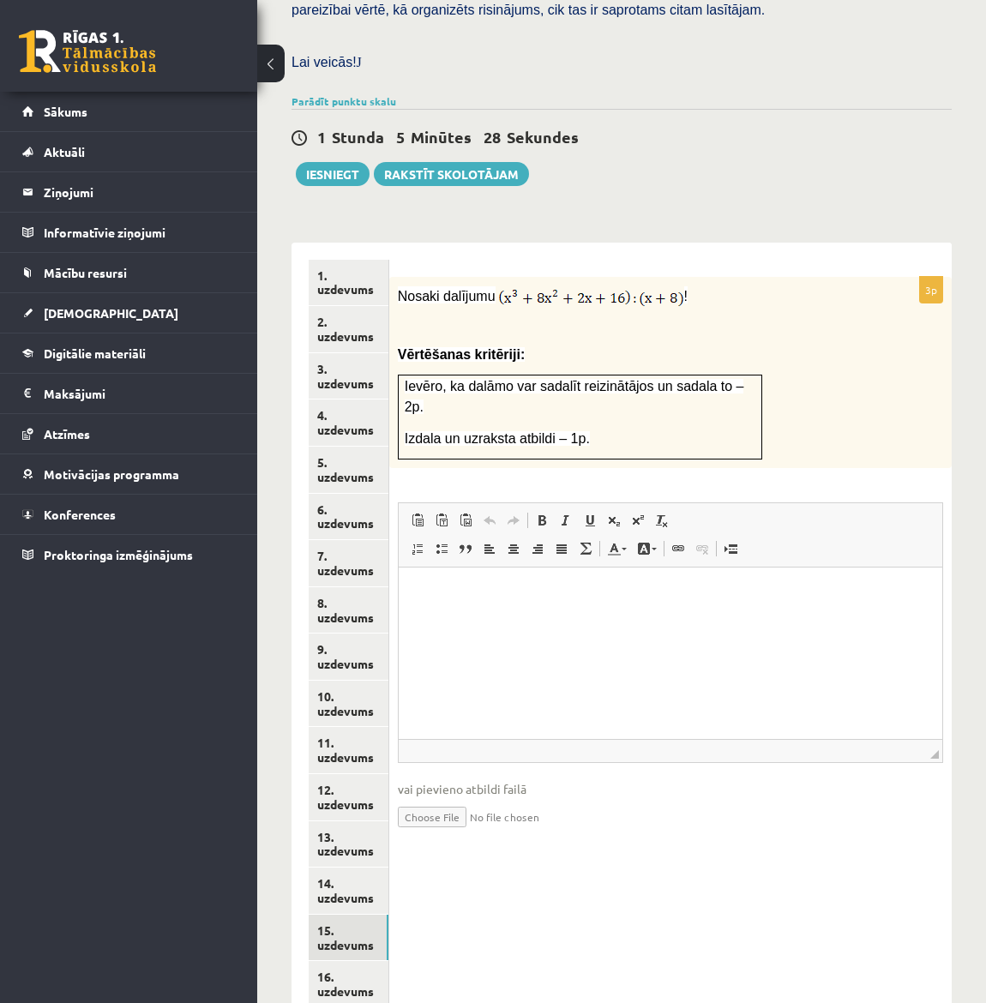
click at [425, 798] on input "file" at bounding box center [670, 815] width 545 height 35
type input "**********"
click at [352, 961] on link "16. uzdevums" at bounding box center [349, 984] width 80 height 46
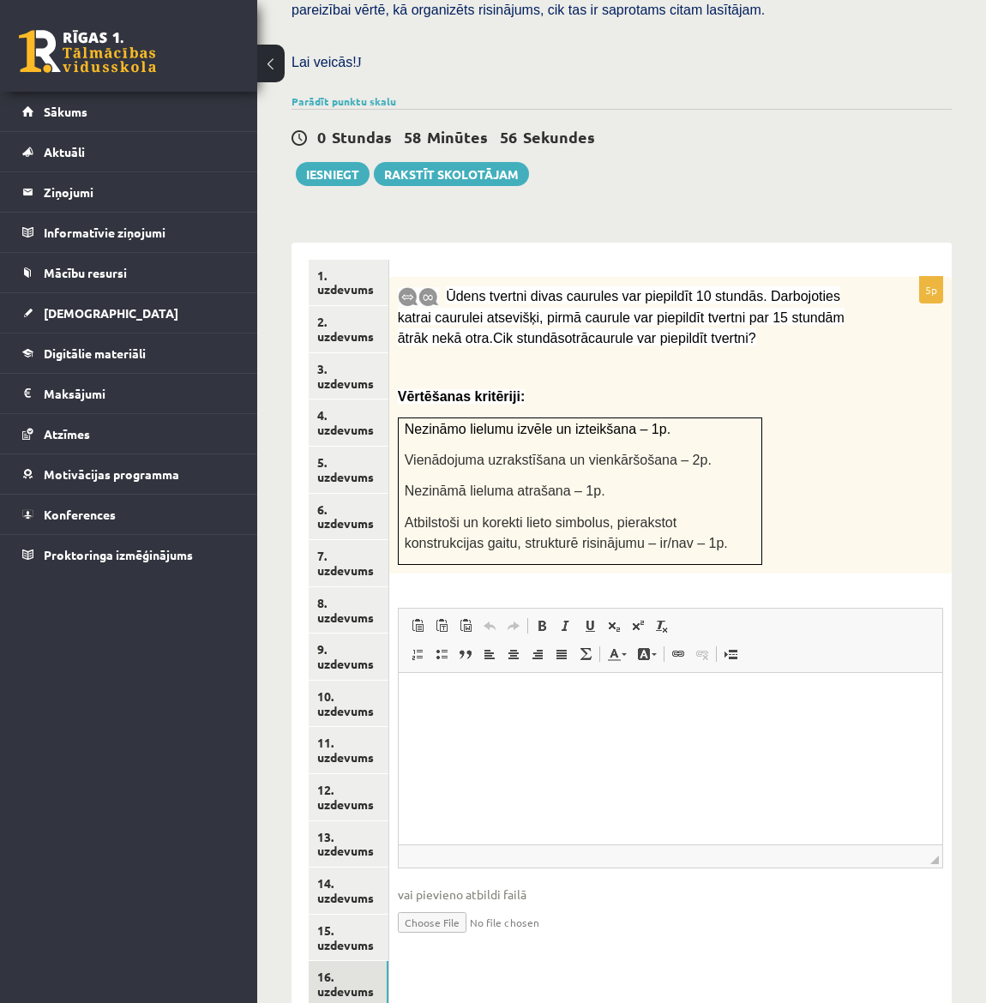
click at [440, 904] on input "file" at bounding box center [670, 921] width 545 height 35
type input "**********"
click at [489, 720] on html at bounding box center [670, 698] width 544 height 52
copy body "**********"
click at [361, 915] on link "15. uzdevums" at bounding box center [349, 938] width 80 height 46
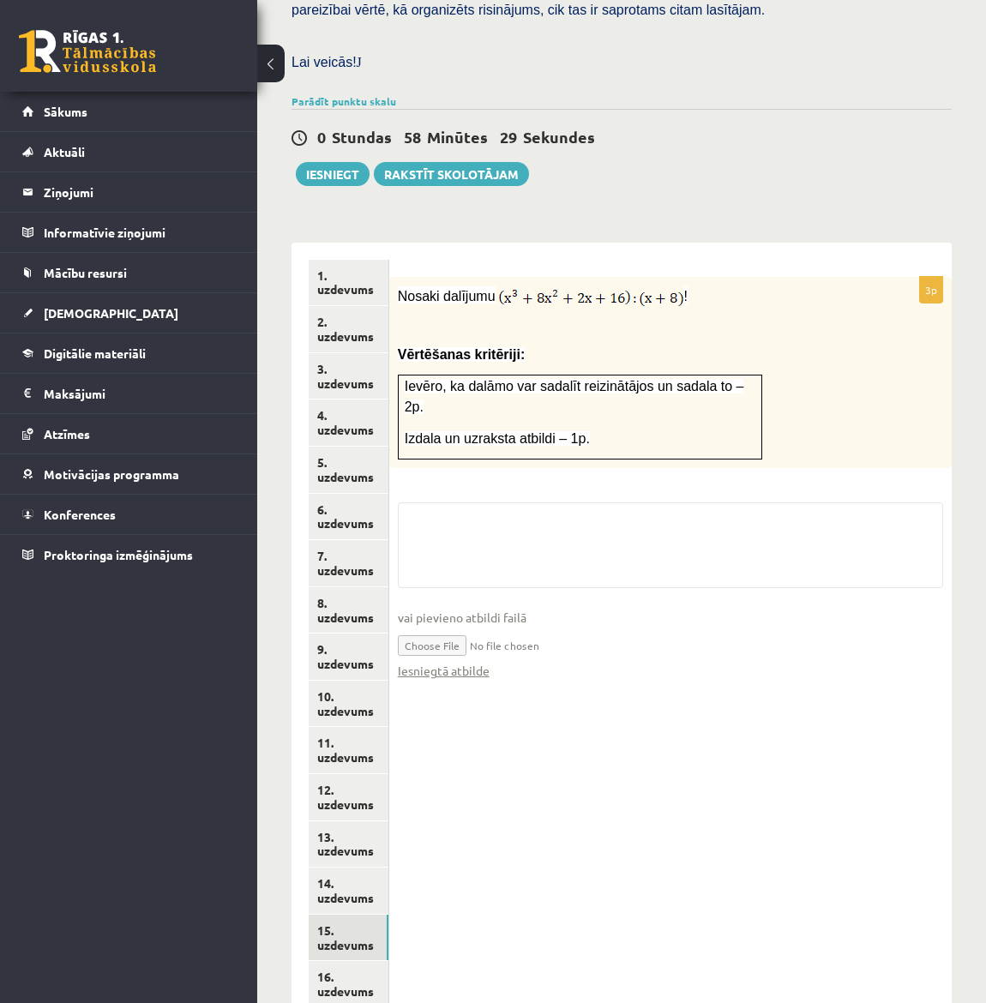
click at [546, 678] on div "3p Nosaki dalījumu ! Vērtēšanas kritēriji: Ievēro, ka dalāmo var sadalīt reizin…" at bounding box center [670, 635] width 563 height 784
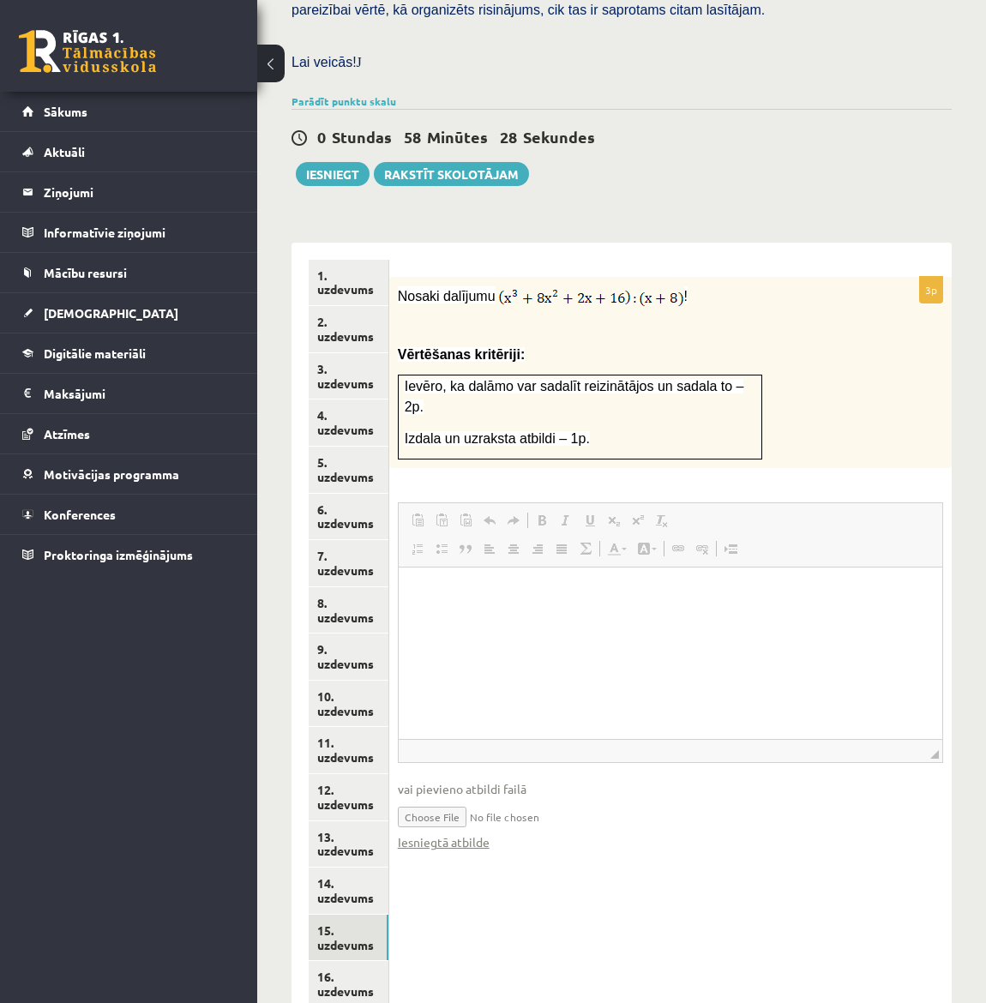
drag, startPoint x: 531, startPoint y: 467, endPoint x: 130, endPoint y: 6, distance: 610.3
click at [531, 503] on fieldset "Rich Text Editor, wiswyg-editor-user-answer-47434006660280 Editor toolbars Past…" at bounding box center [670, 686] width 545 height 366
click at [474, 620] on html at bounding box center [670, 594] width 544 height 52
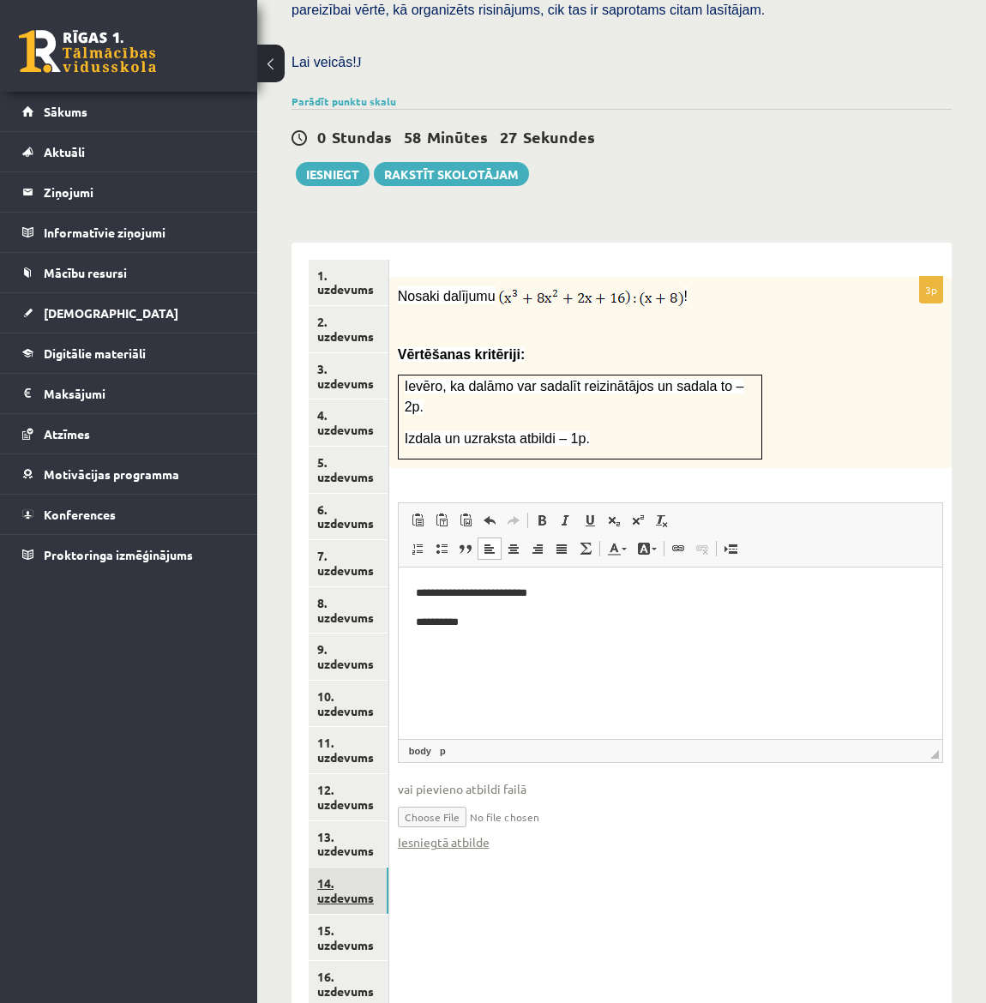
click at [340, 868] on link "14. uzdevums" at bounding box center [349, 891] width 80 height 46
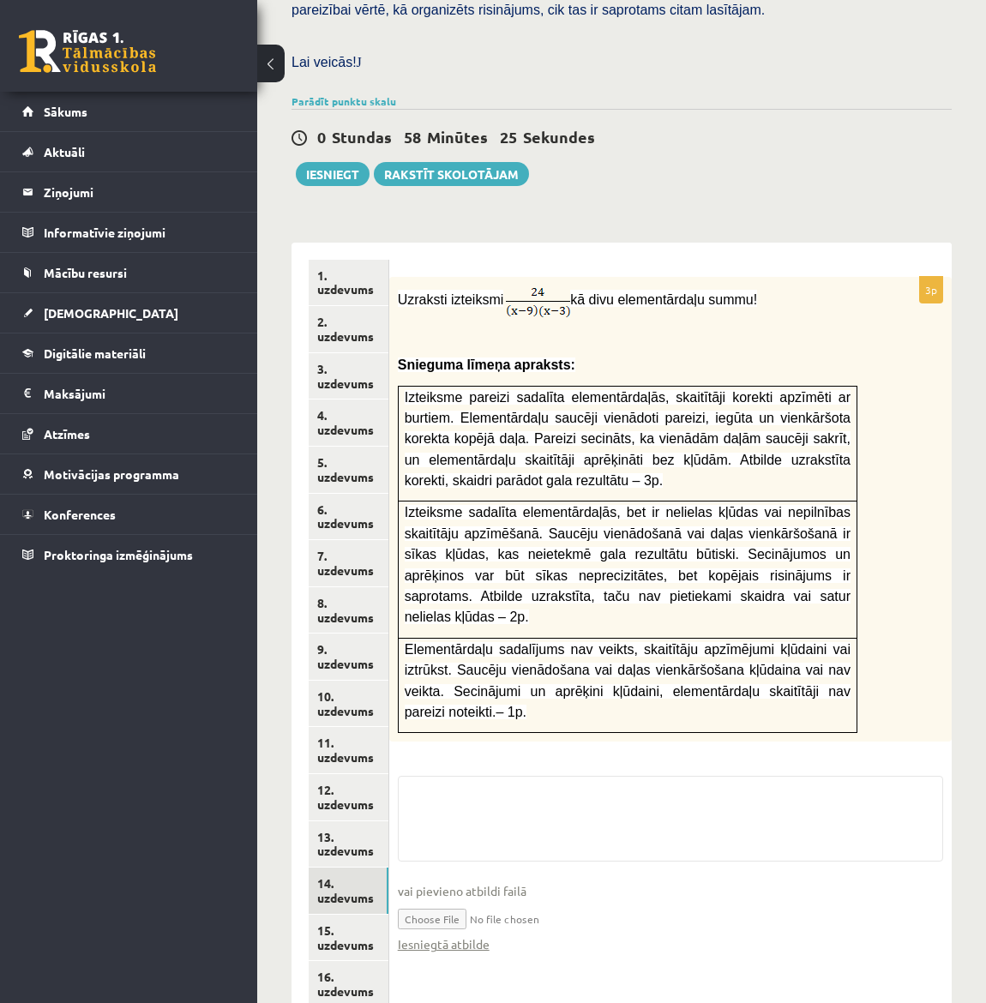
click at [479, 776] on fieldset "vai pievieno atbildi failā Iesniegtā atbilde" at bounding box center [670, 873] width 545 height 195
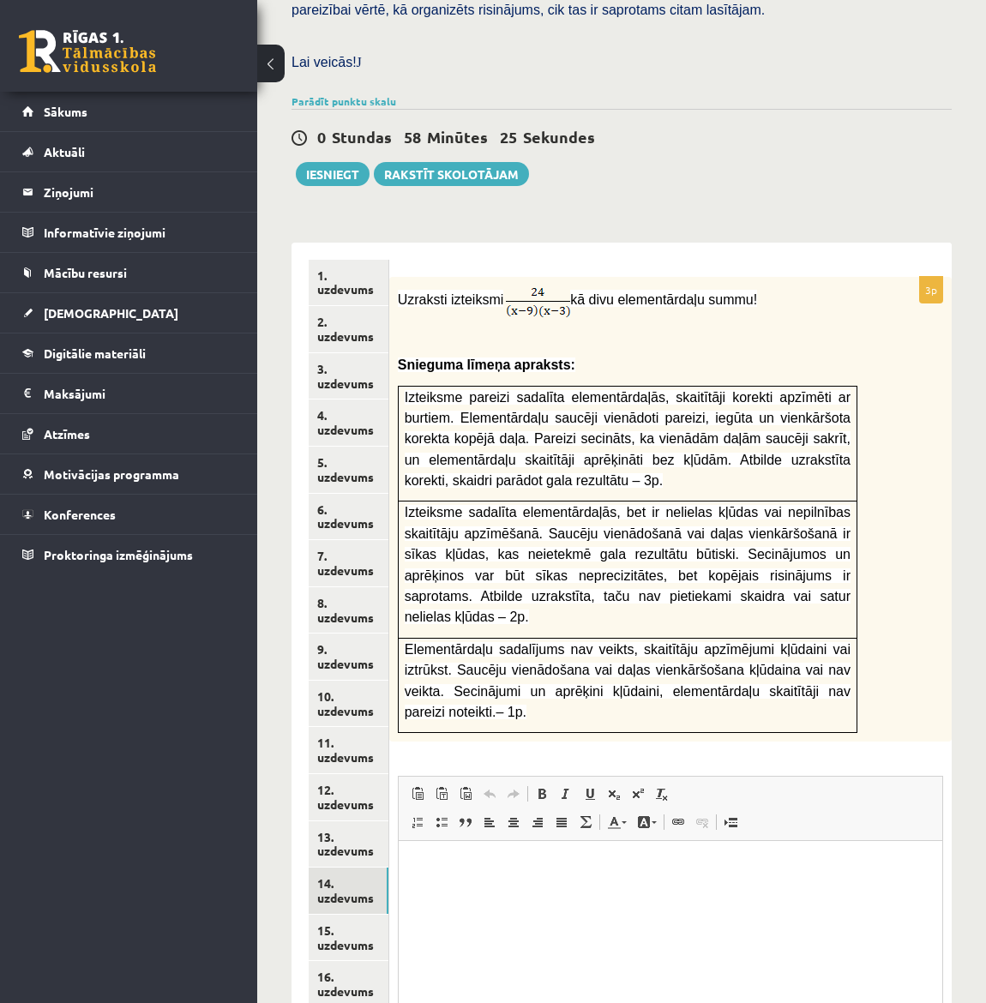
click at [497, 894] on html at bounding box center [670, 867] width 544 height 52
click at [338, 822] on link "13. uzdevums" at bounding box center [349, 845] width 80 height 46
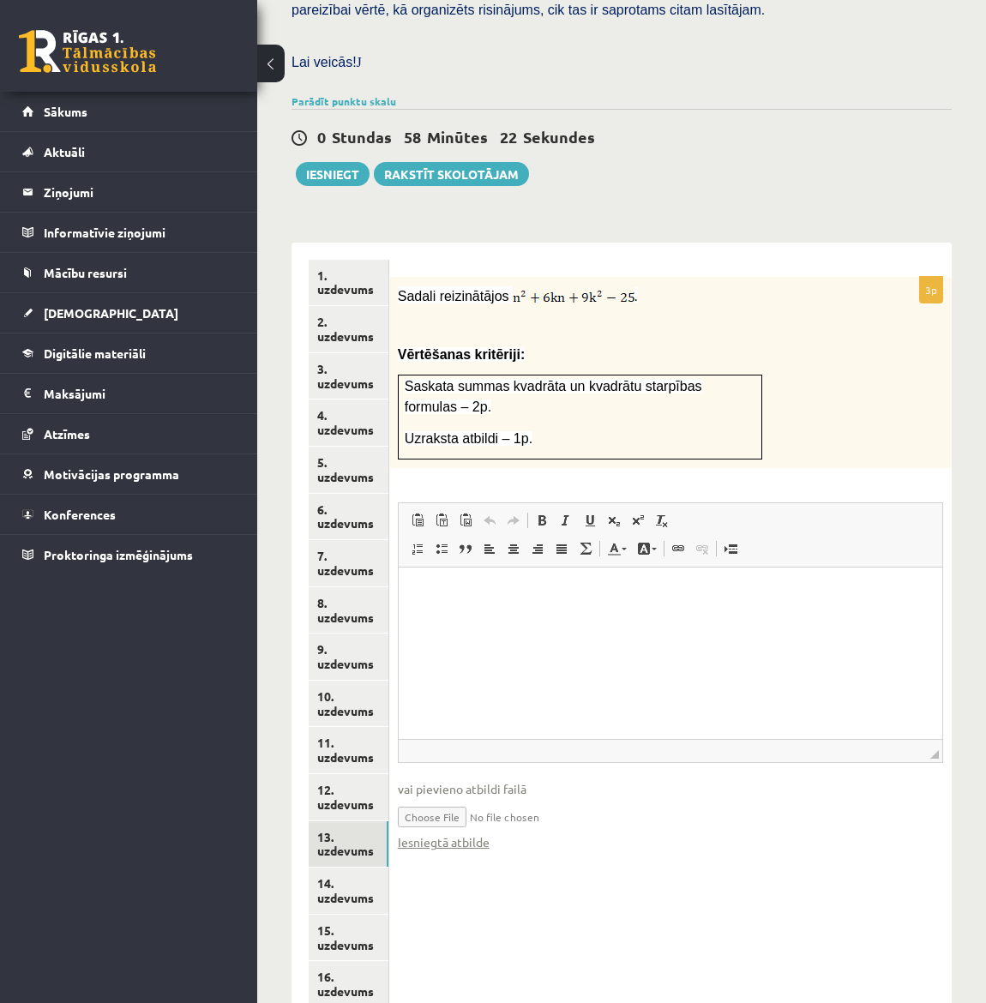
click at [496, 620] on html at bounding box center [670, 594] width 544 height 52
click at [474, 834] on link "Iesniegtā atbilde" at bounding box center [444, 843] width 92 height 18
click at [350, 774] on link "12. uzdevums" at bounding box center [349, 797] width 80 height 46
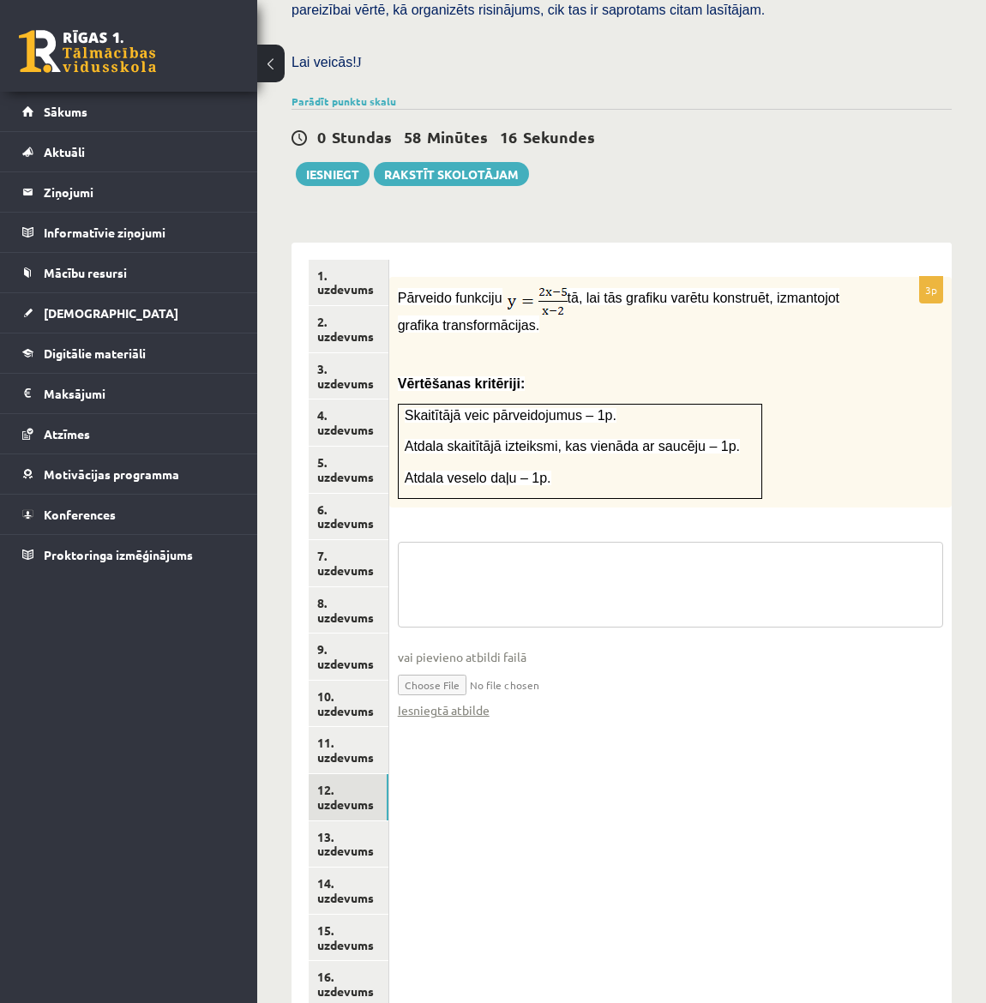
click at [505, 542] on textarea at bounding box center [670, 585] width 545 height 86
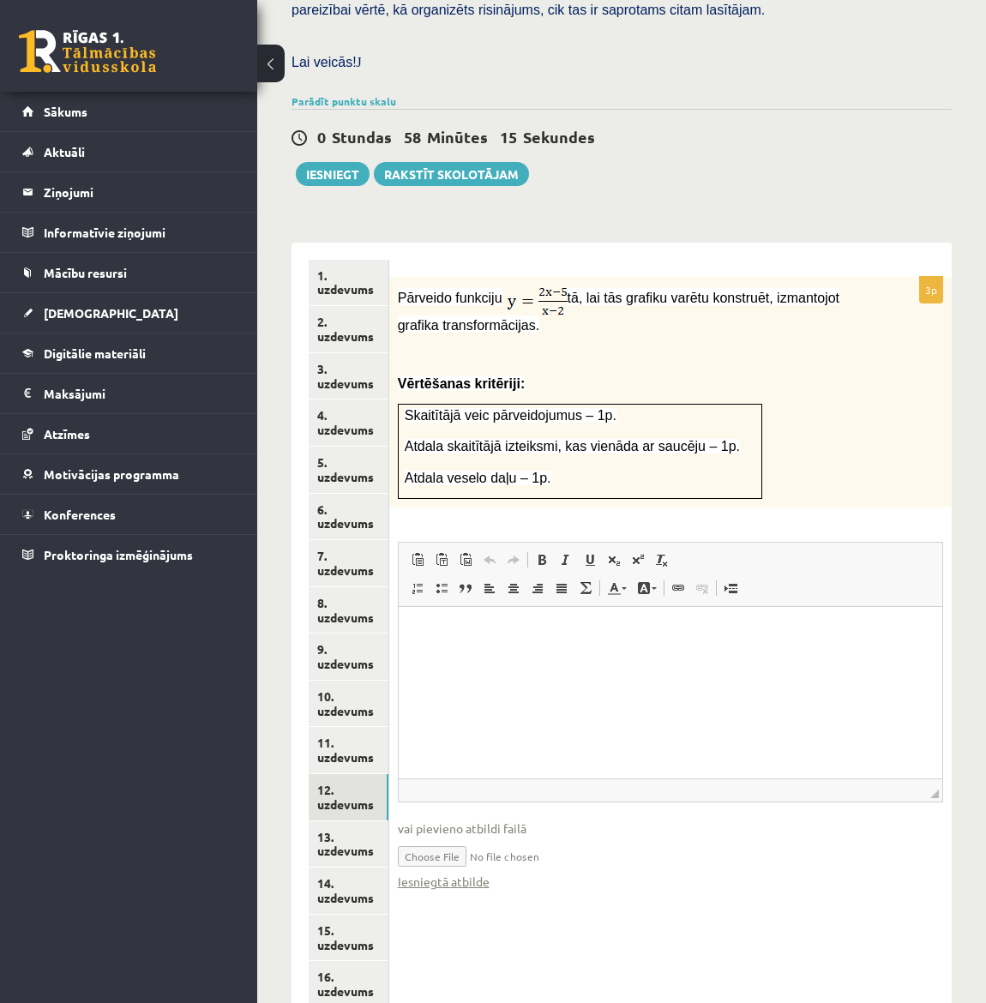
click at [516, 659] on html at bounding box center [670, 633] width 544 height 52
click at [332, 727] on link "11. uzdevums" at bounding box center [349, 750] width 80 height 46
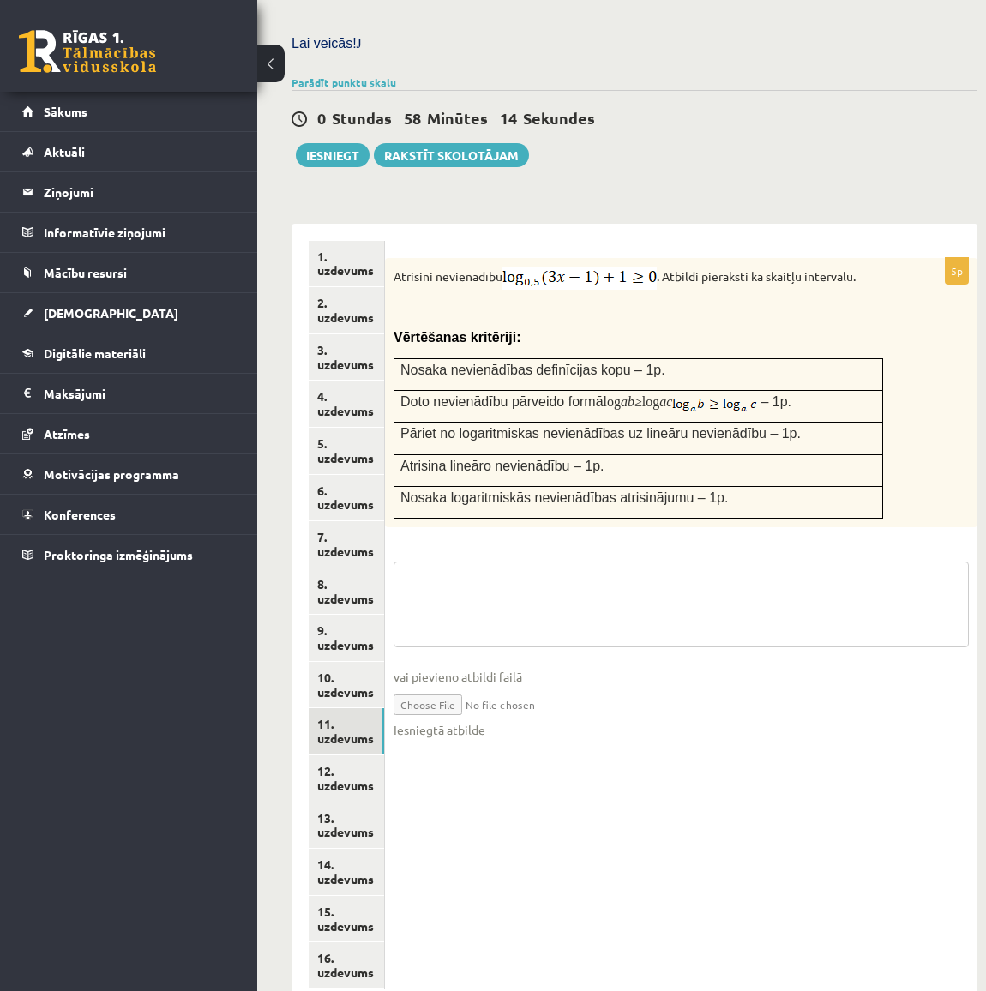
click at [485, 562] on textarea at bounding box center [681, 605] width 575 height 86
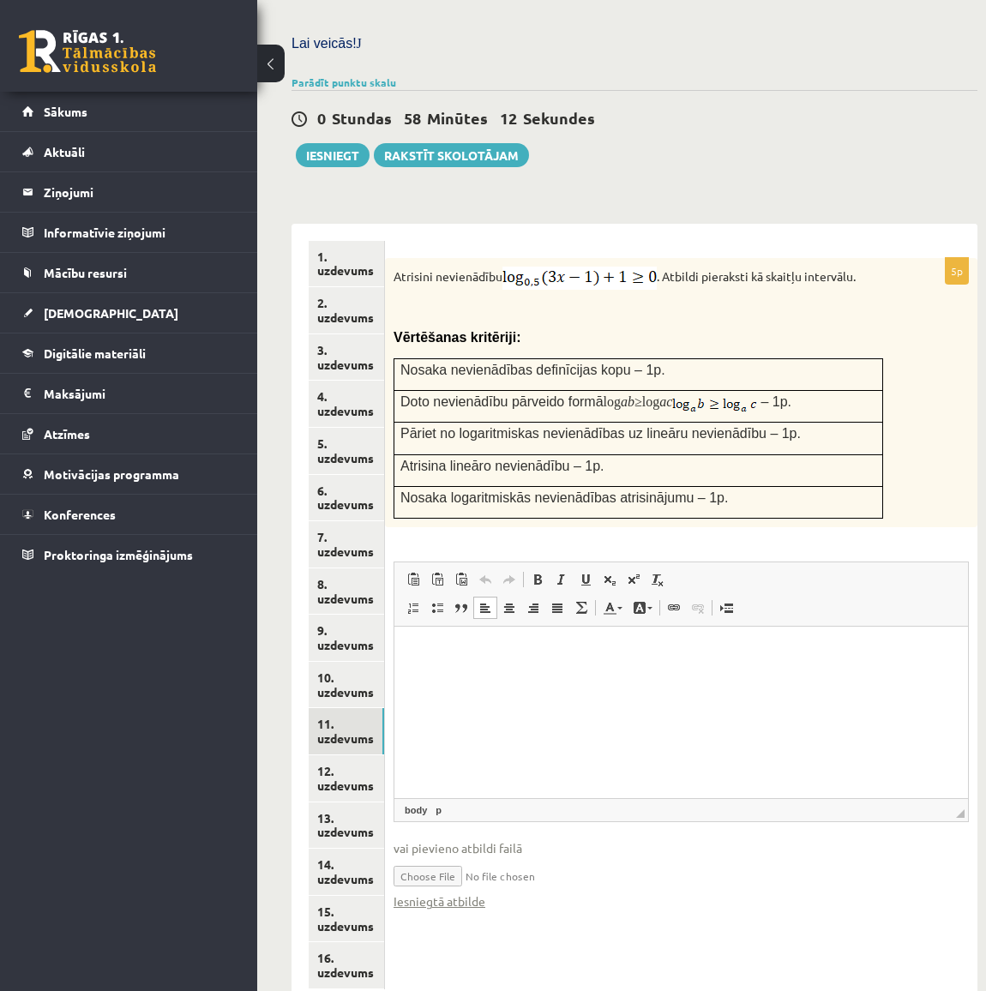
click at [479, 679] on html at bounding box center [681, 653] width 574 height 52
click at [343, 662] on link "10. uzdevums" at bounding box center [346, 685] width 75 height 46
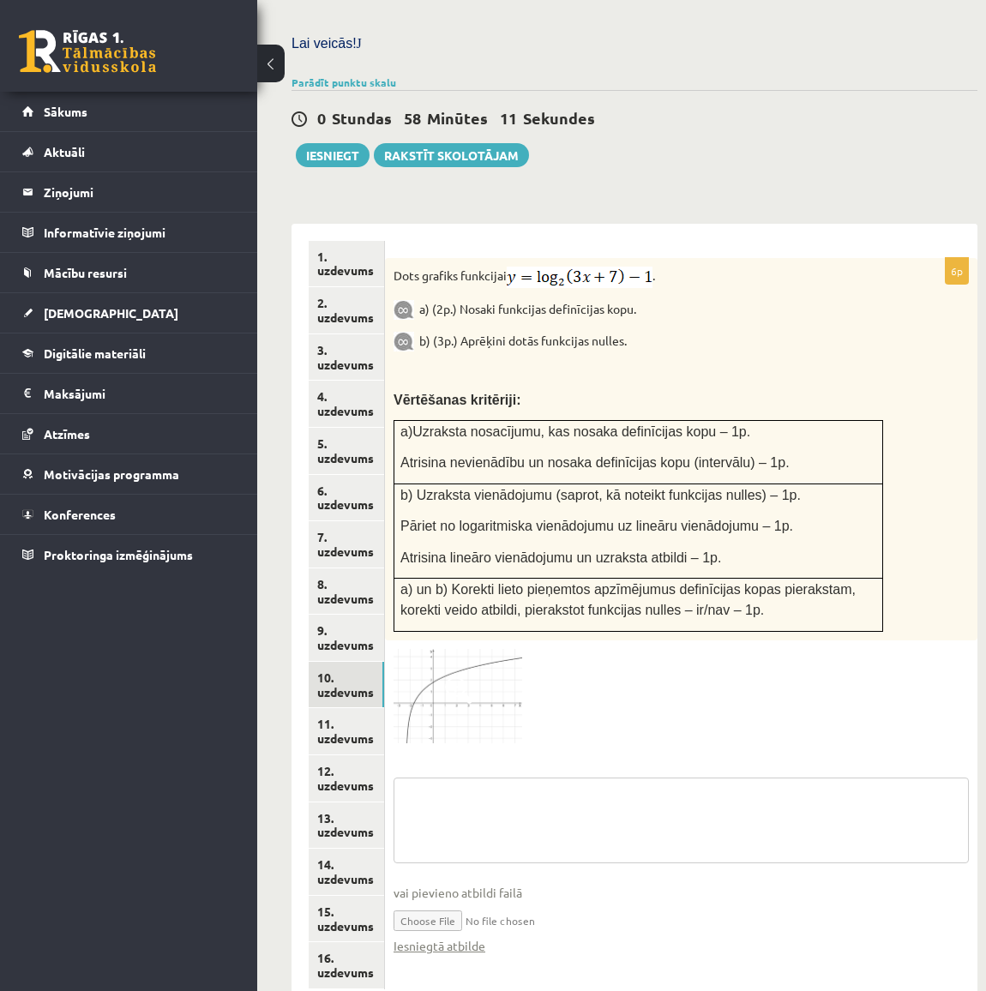
click at [493, 778] on textarea at bounding box center [681, 821] width 575 height 86
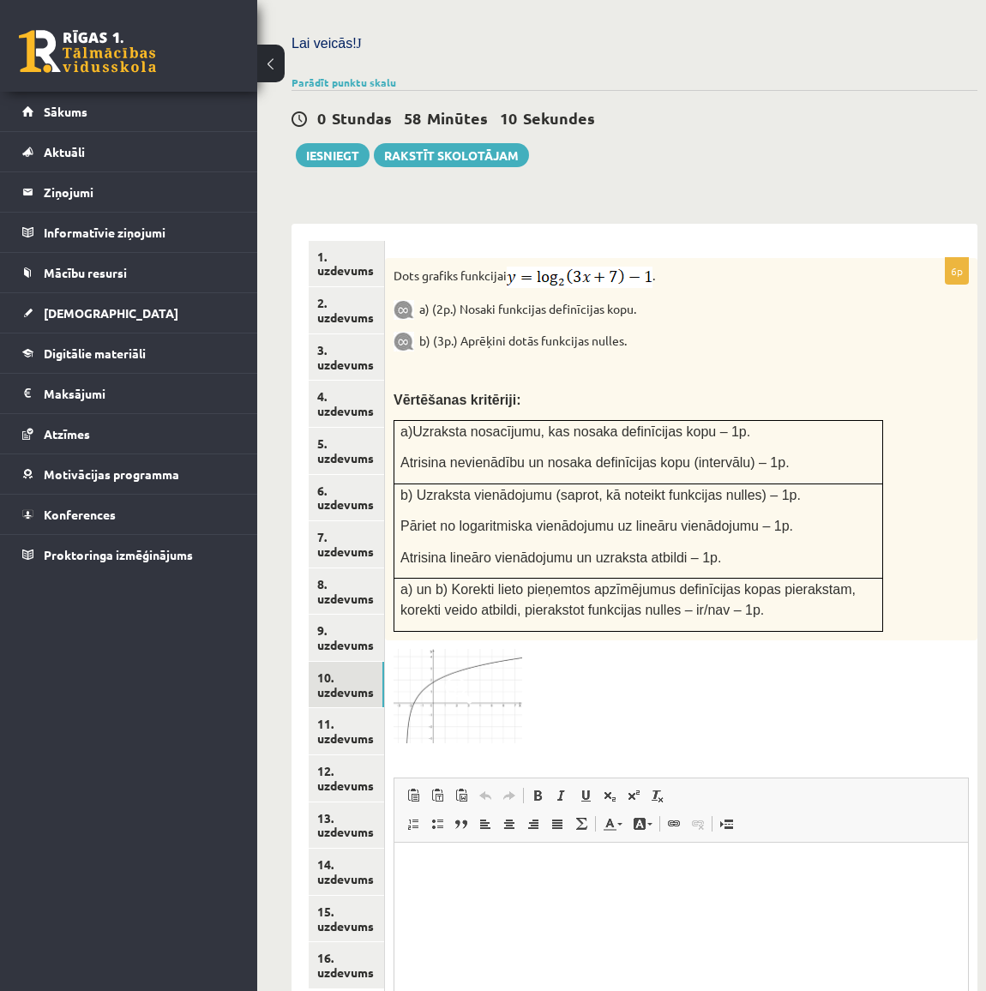
click at [503, 877] on html at bounding box center [681, 868] width 574 height 52
click at [365, 615] on link "9. uzdevums" at bounding box center [346, 638] width 75 height 46
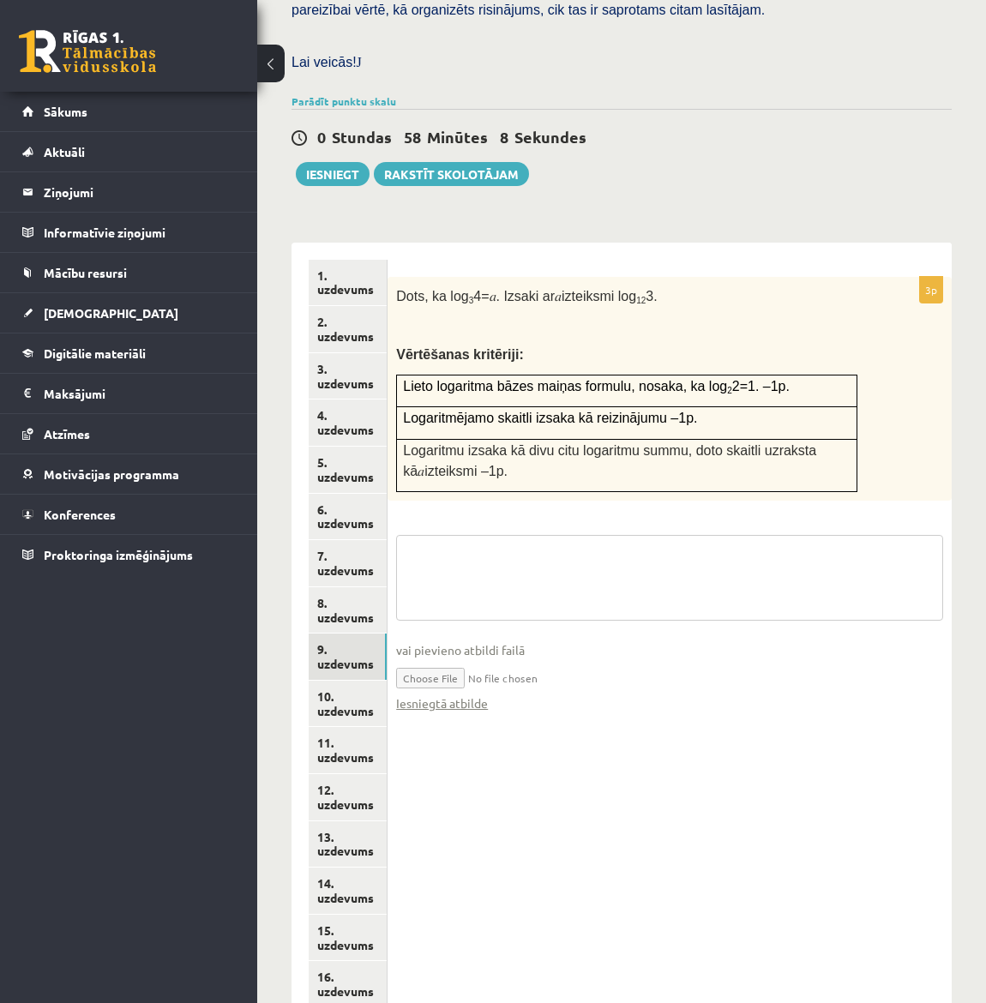
click at [527, 535] on textarea at bounding box center [669, 578] width 547 height 86
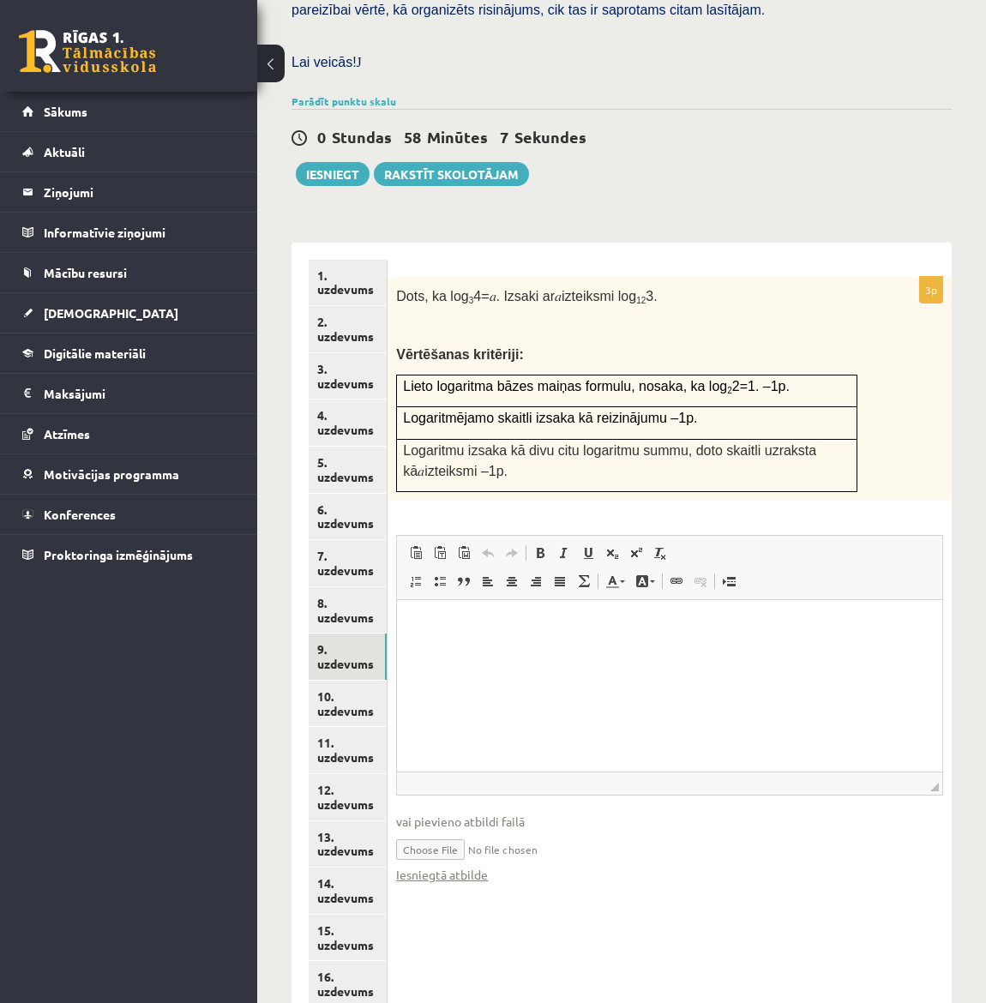
click at [509, 653] on html at bounding box center [669, 626] width 545 height 52
click at [346, 587] on link "8. uzdevums" at bounding box center [348, 610] width 78 height 46
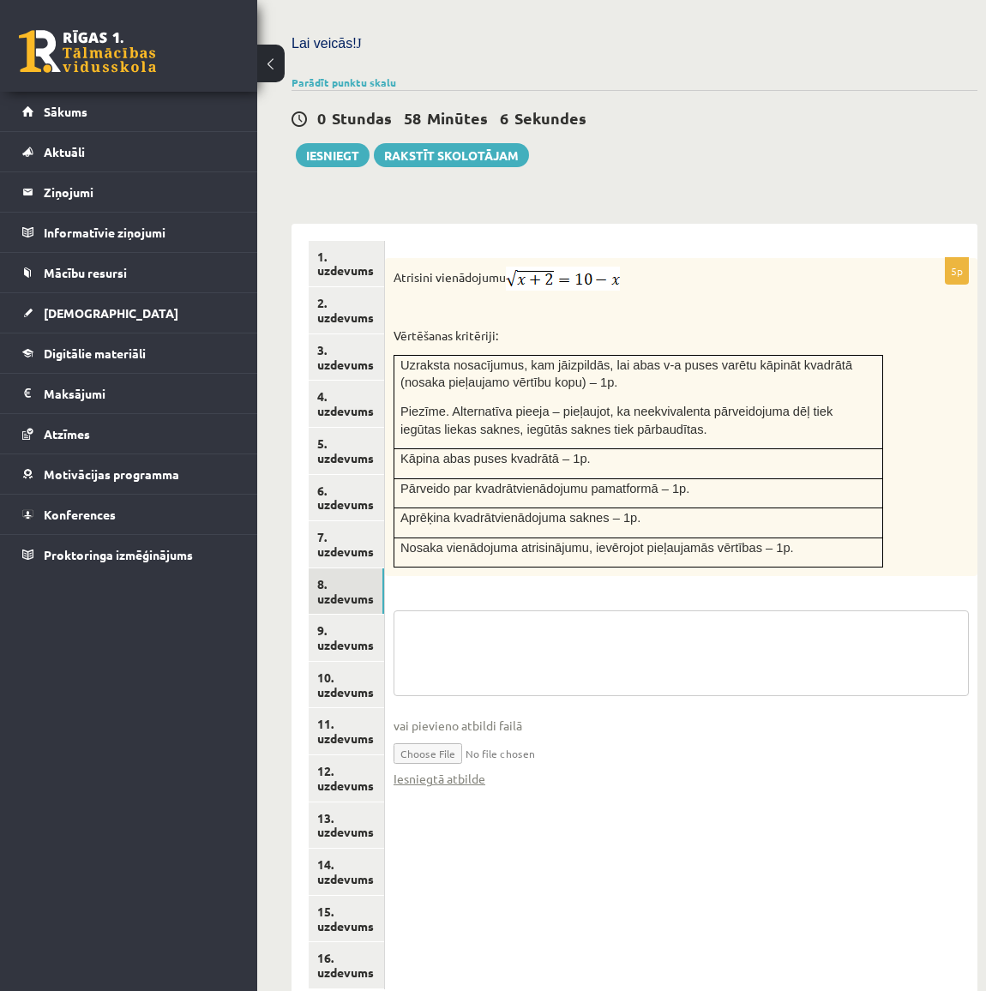
click at [509, 611] on textarea at bounding box center [681, 654] width 575 height 86
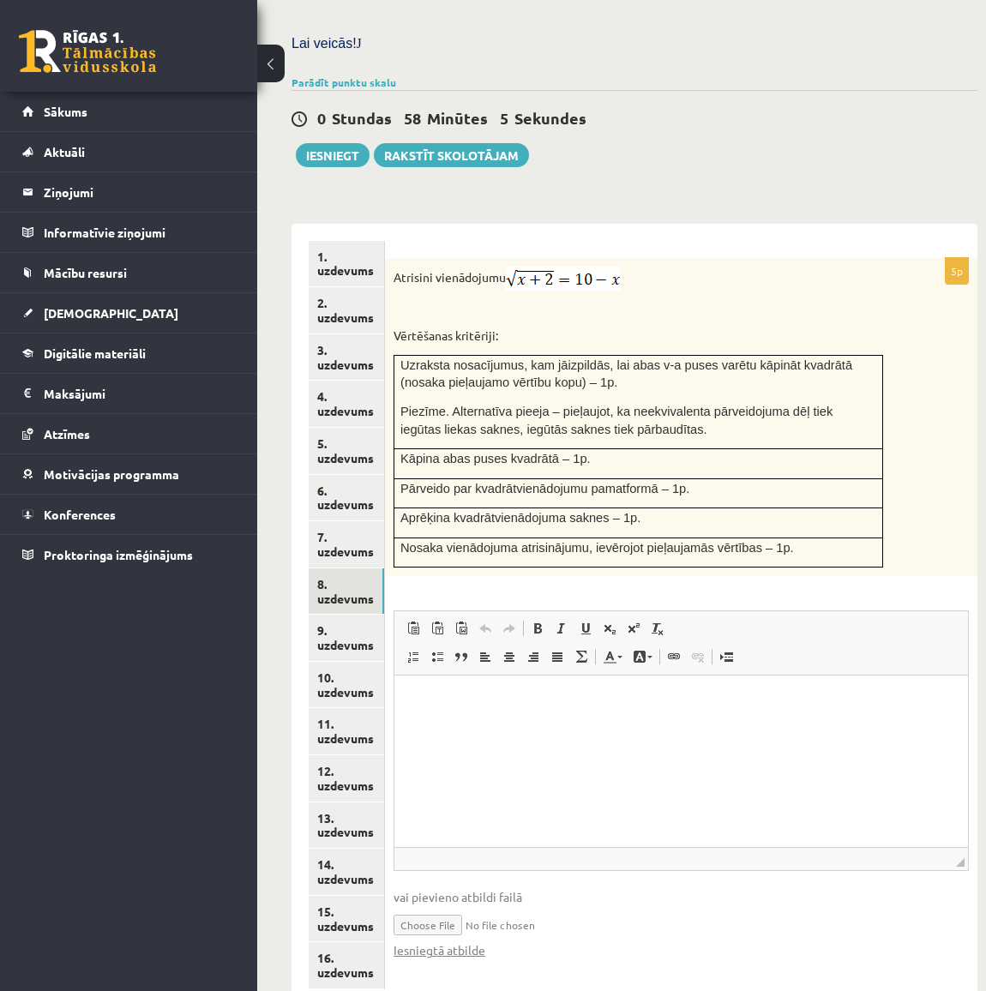
click at [508, 719] on html at bounding box center [681, 702] width 574 height 52
click at [355, 521] on link "7. uzdevums" at bounding box center [346, 544] width 75 height 46
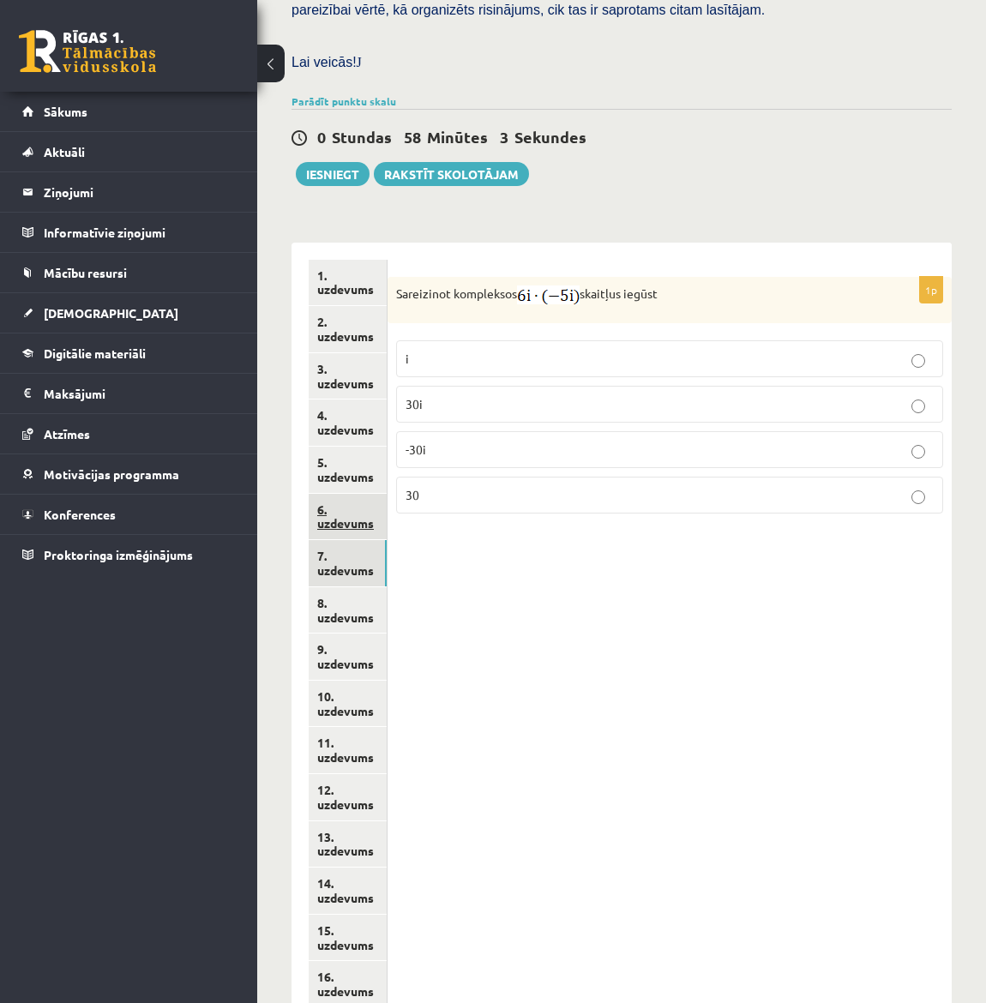
click at [360, 494] on link "6. uzdevums" at bounding box center [348, 517] width 78 height 46
click at [339, 162] on button "Iesniegt" at bounding box center [333, 174] width 74 height 24
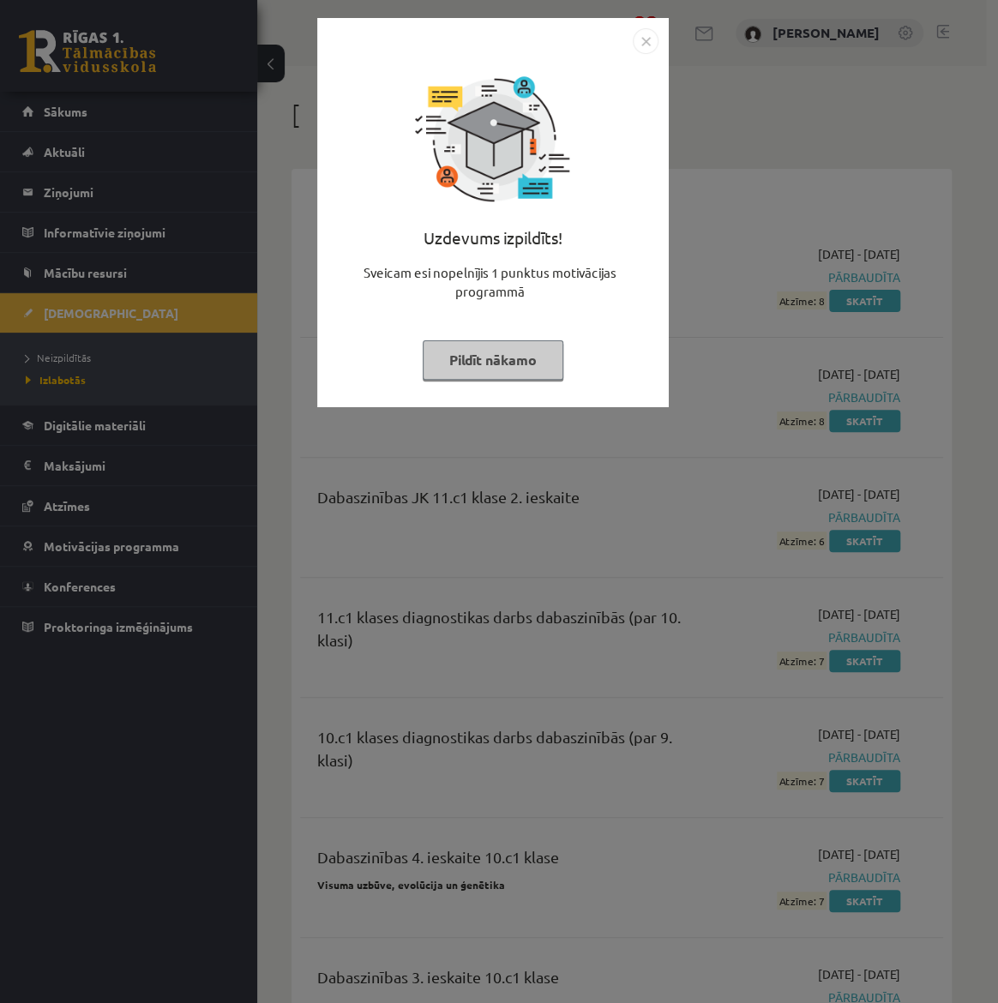
click at [659, 35] on div "Uzdevums izpildīts! Sveicam esi nopelnījis 1 punktus motivācijas programmā Pild…" at bounding box center [493, 212] width 352 height 389
click at [648, 51] on img "Close" at bounding box center [646, 41] width 26 height 26
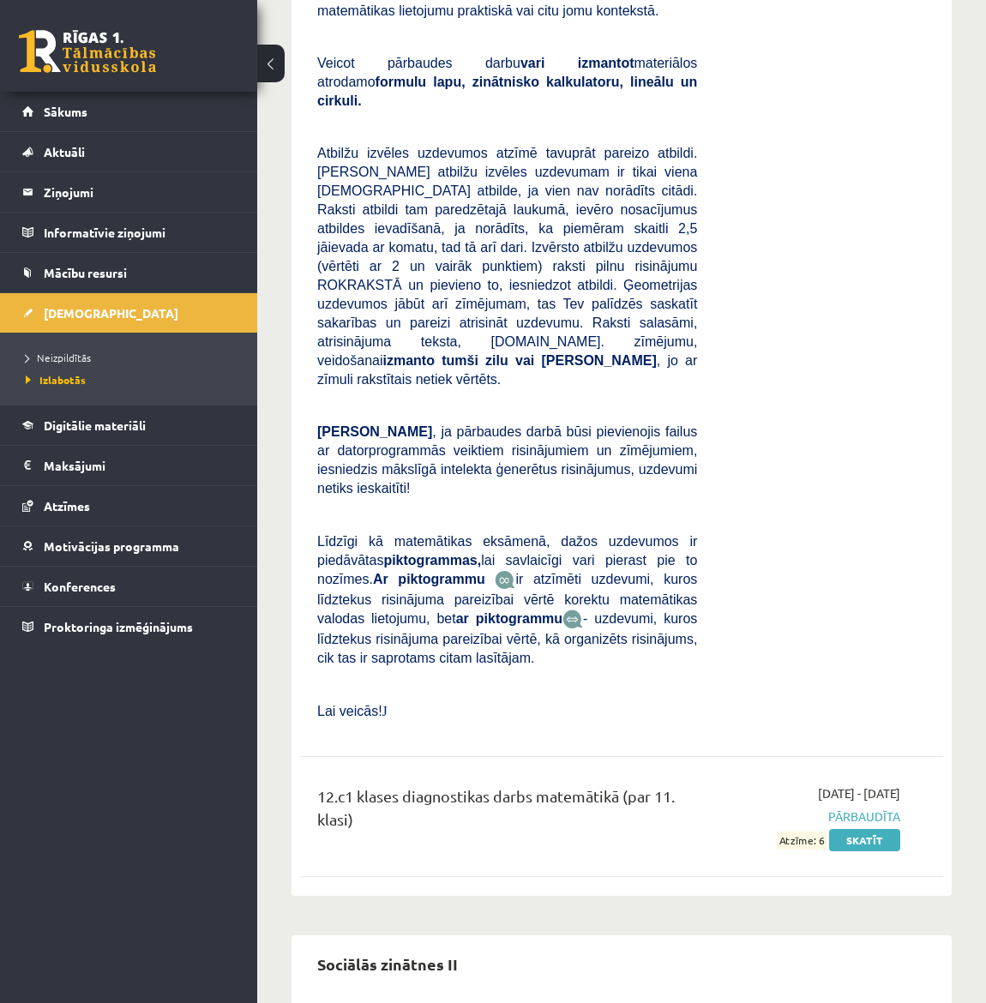
scroll to position [3118, 0]
